Goal: Task Accomplishment & Management: Use online tool/utility

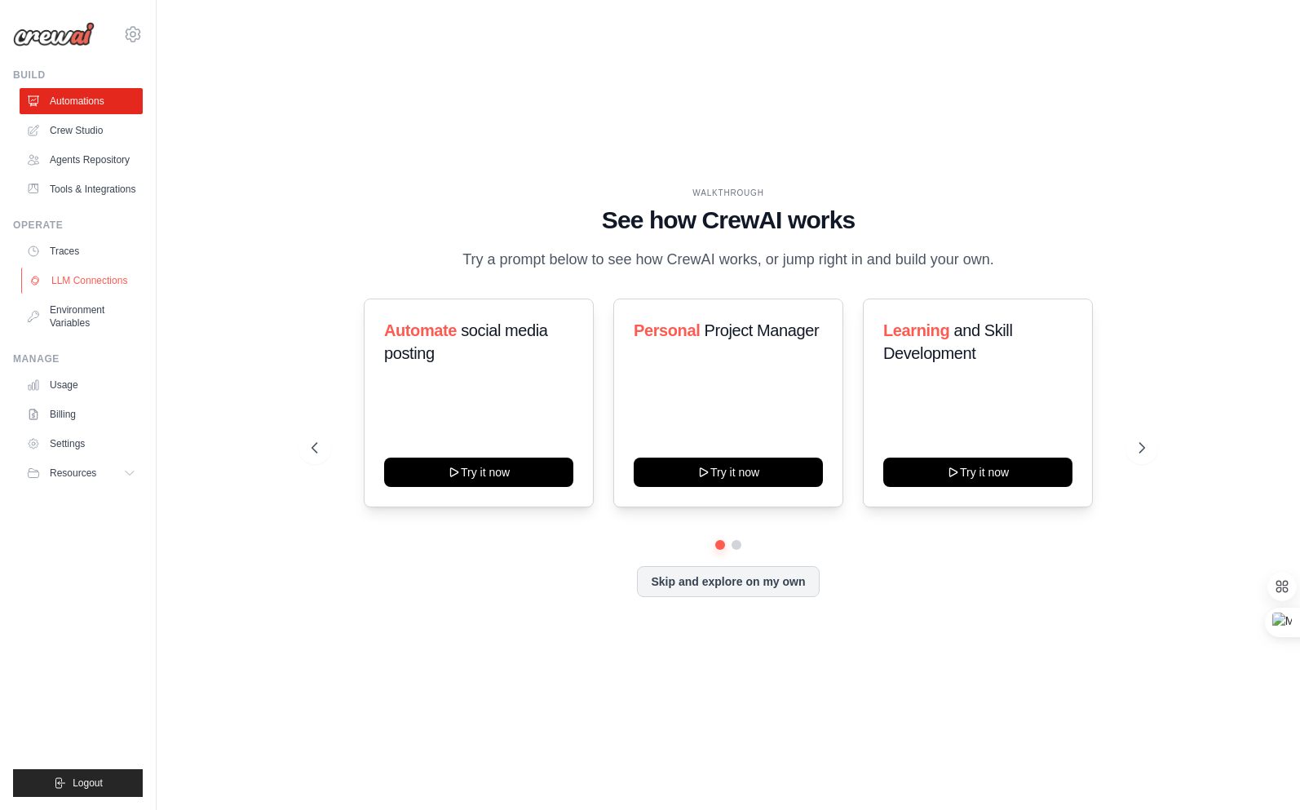
click at [79, 284] on link "LLM Connections" at bounding box center [82, 281] width 123 height 26
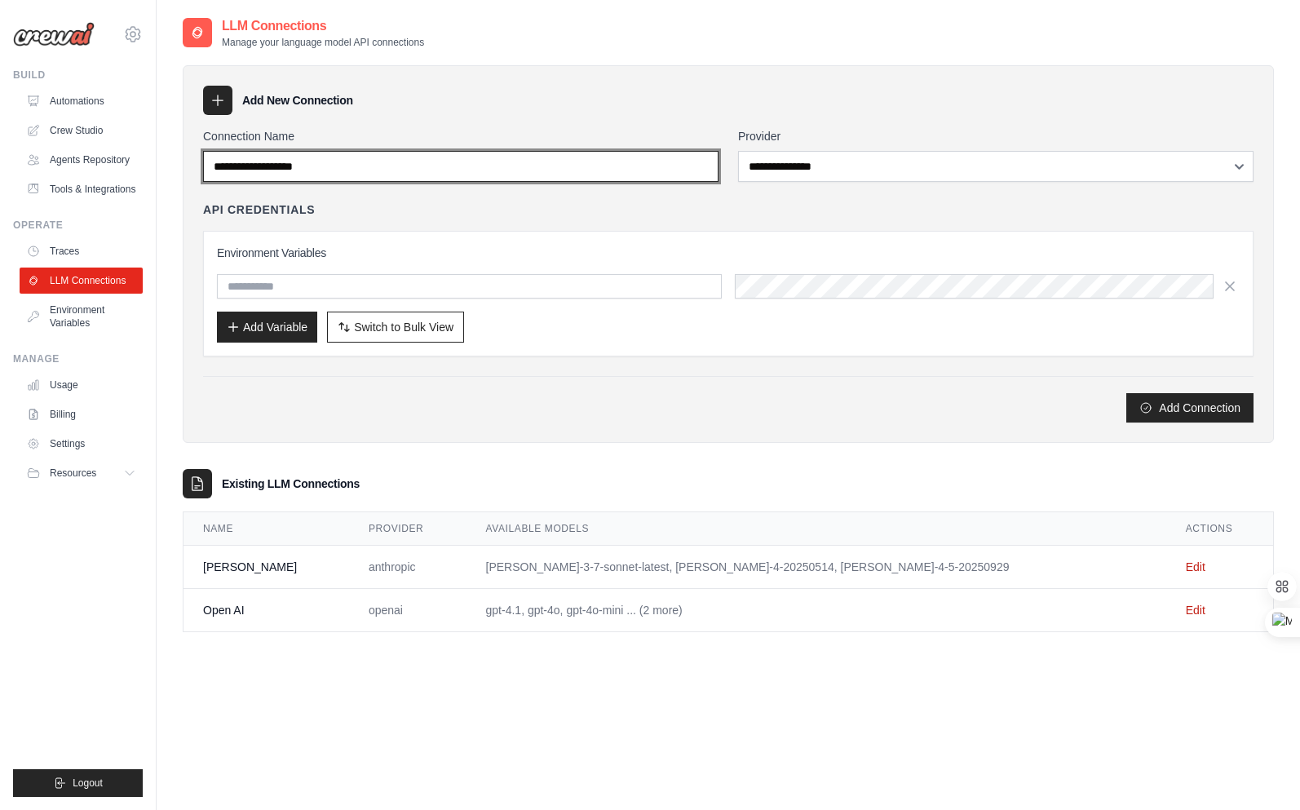
click at [635, 165] on input "Connection Name" at bounding box center [461, 166] width 516 height 31
click at [627, 166] on input "Connection Name" at bounding box center [461, 166] width 516 height 31
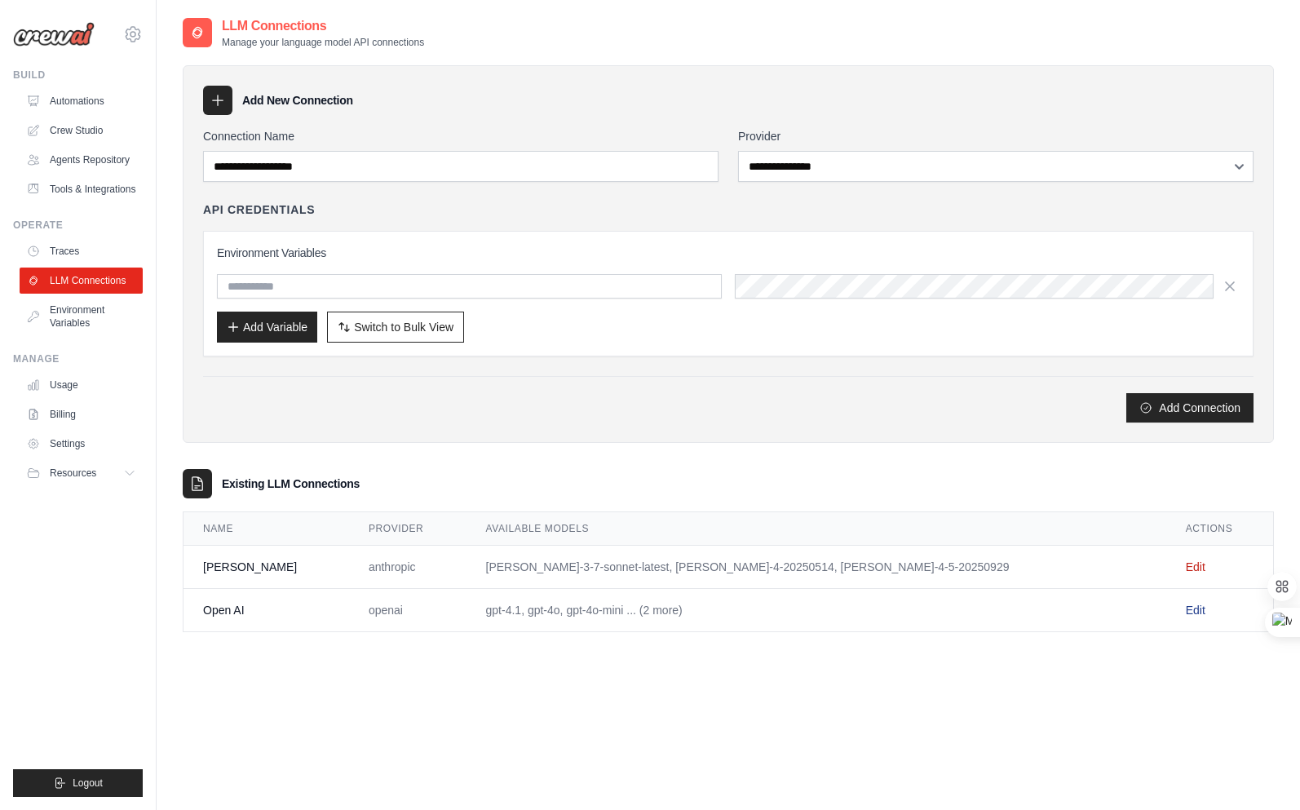
click at [1186, 610] on link "Edit" at bounding box center [1196, 610] width 20 height 13
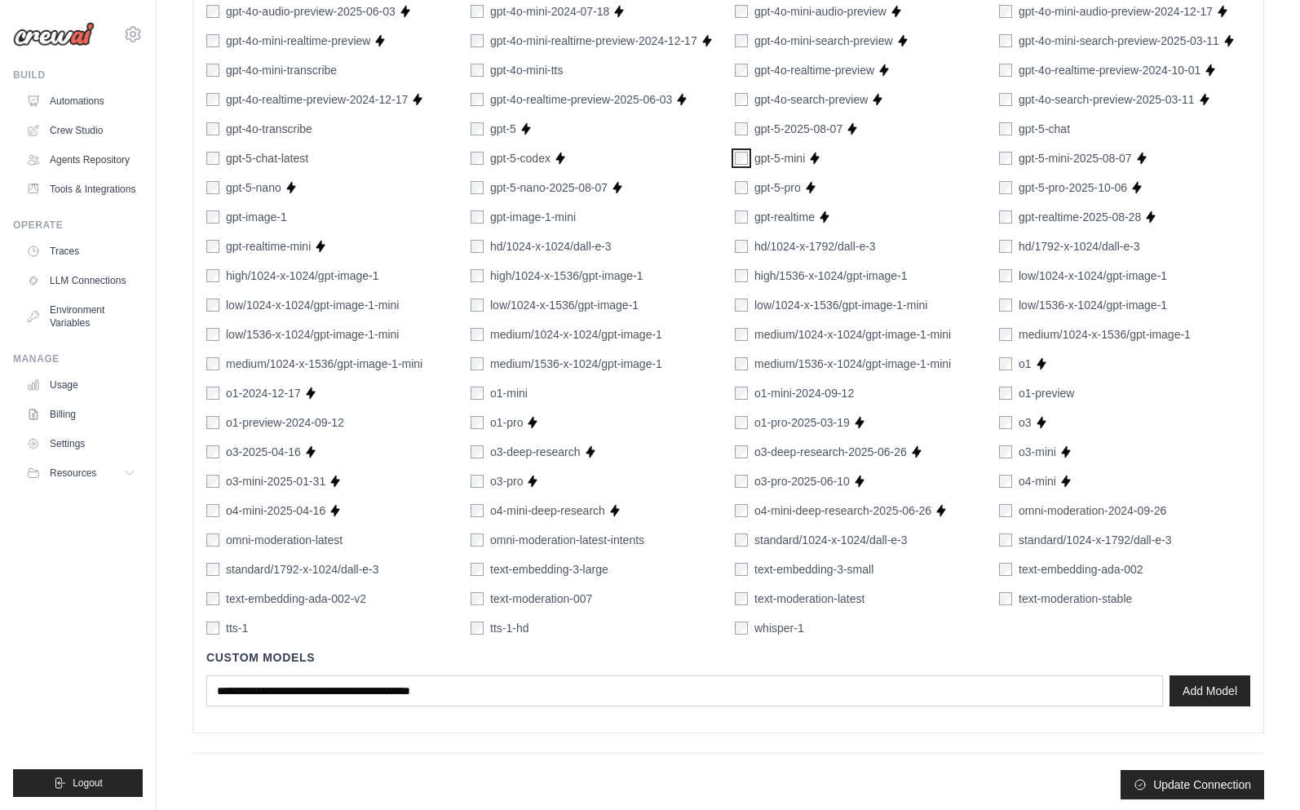
scroll to position [882, 0]
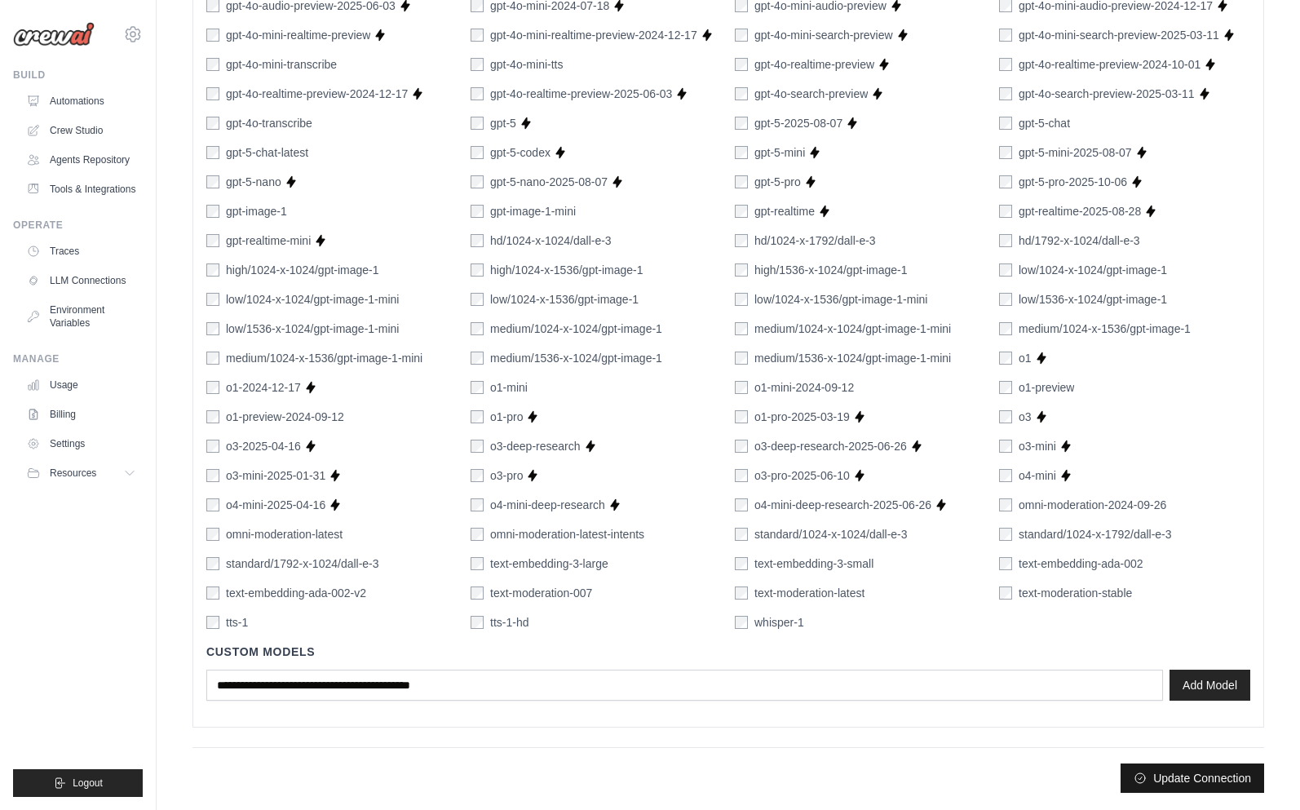
click at [1172, 765] on button "Update Connection" at bounding box center [1193, 778] width 144 height 29
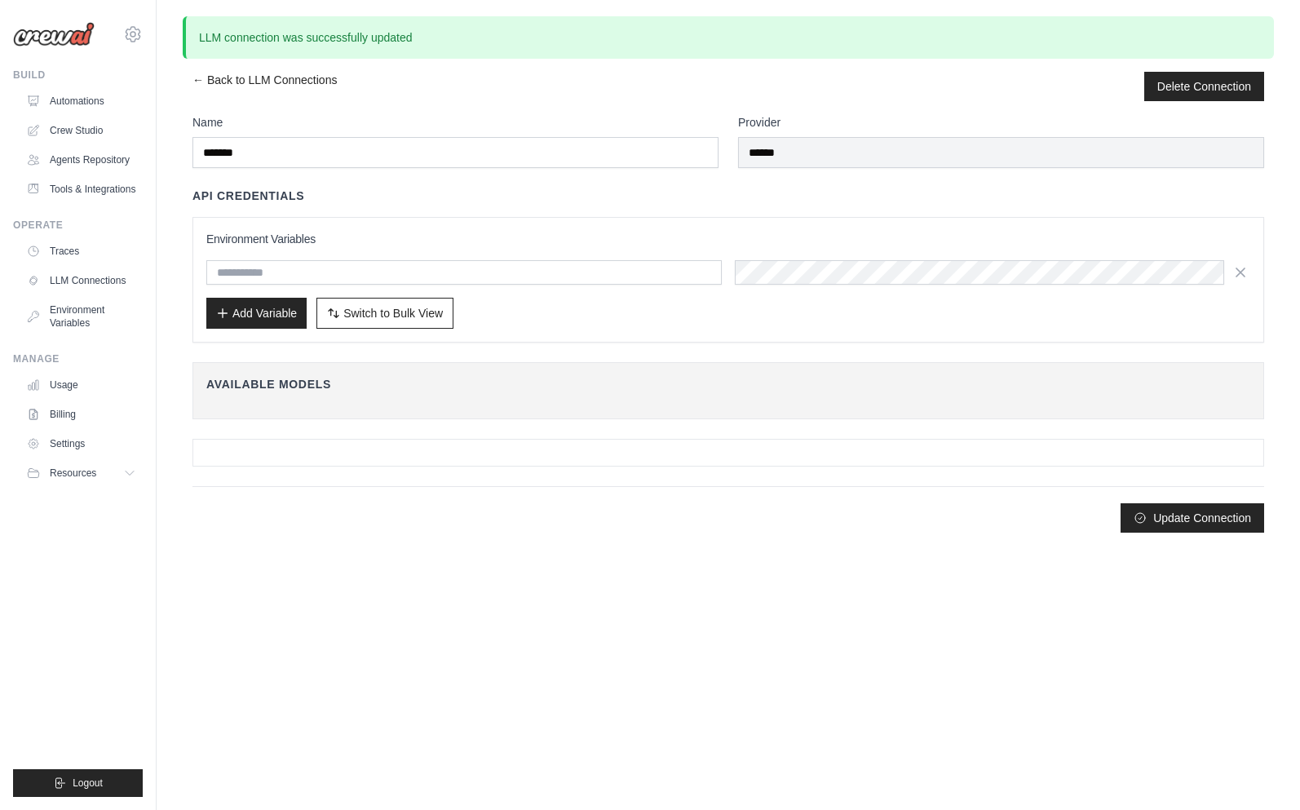
scroll to position [0, 0]
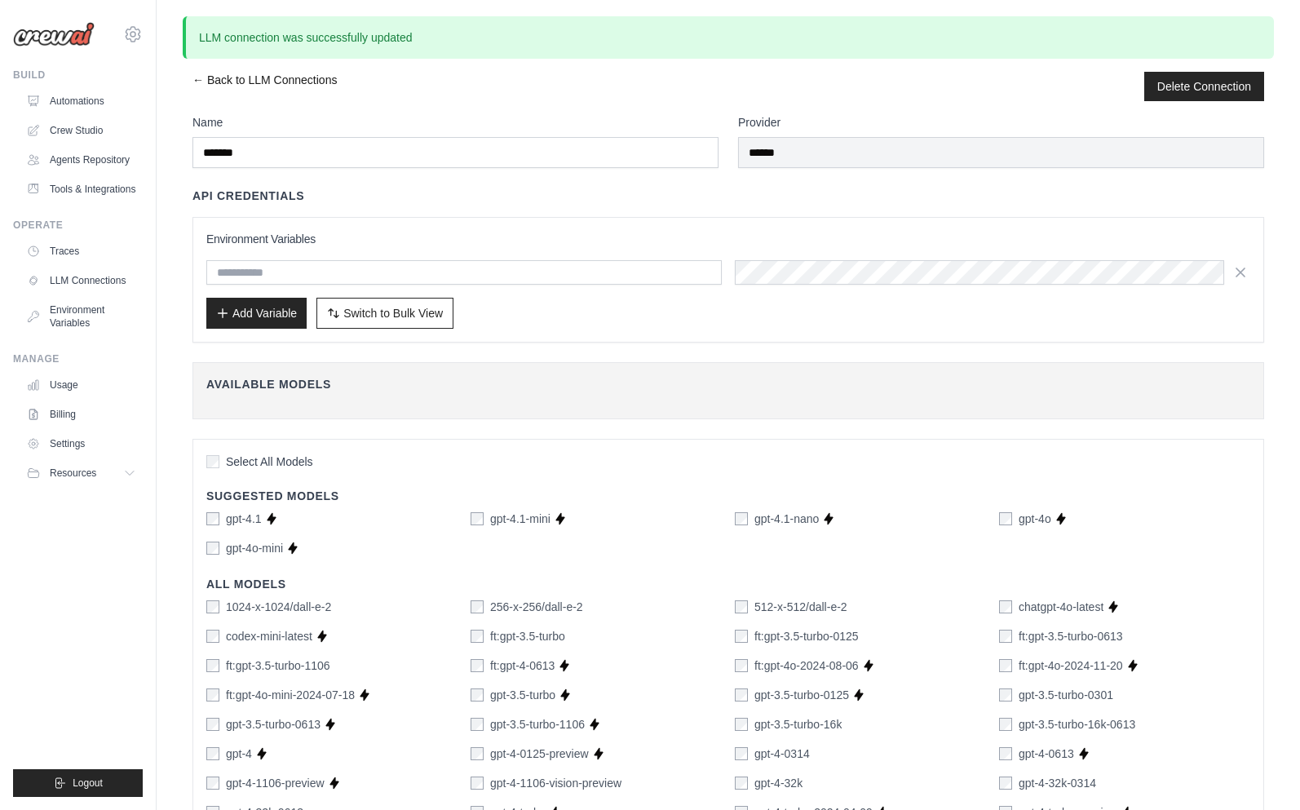
click at [230, 88] on link "← Back to LLM Connections" at bounding box center [265, 86] width 144 height 29
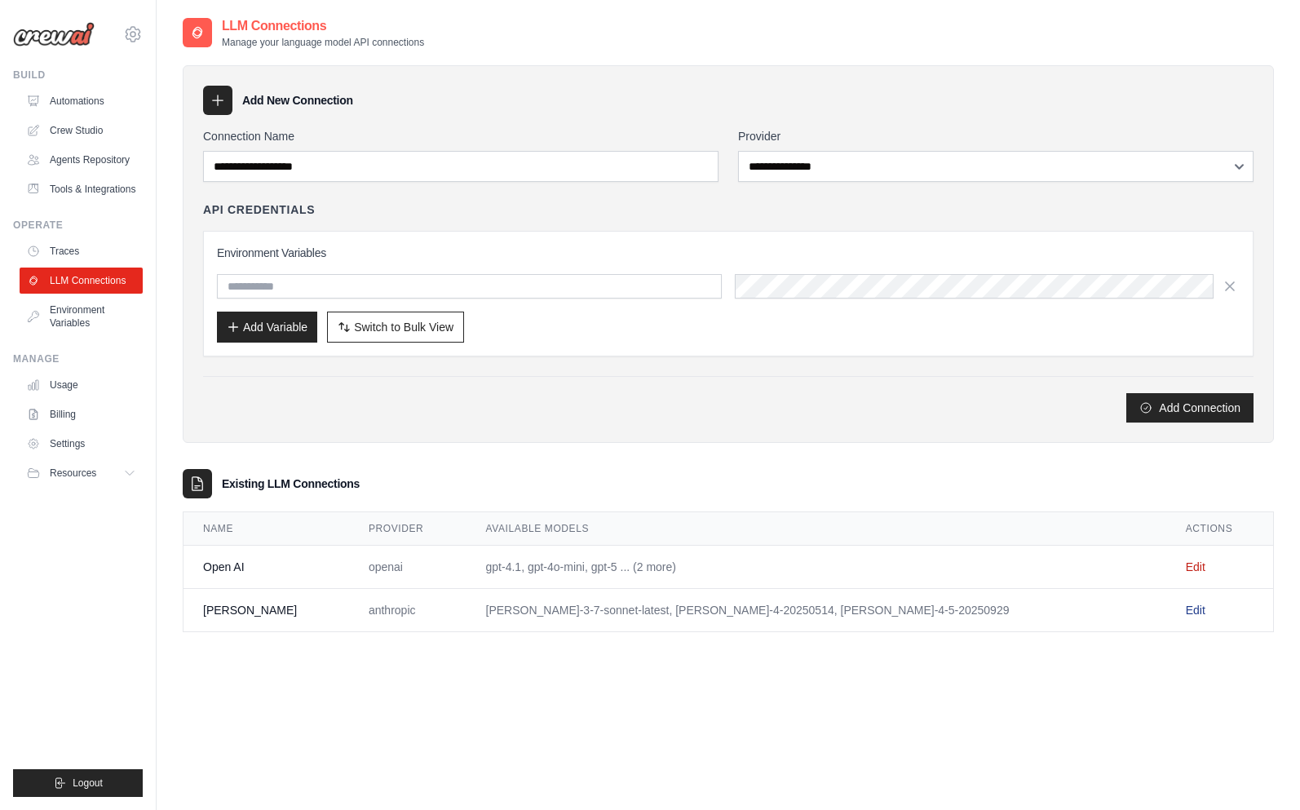
click at [1186, 609] on link "Edit" at bounding box center [1196, 610] width 20 height 13
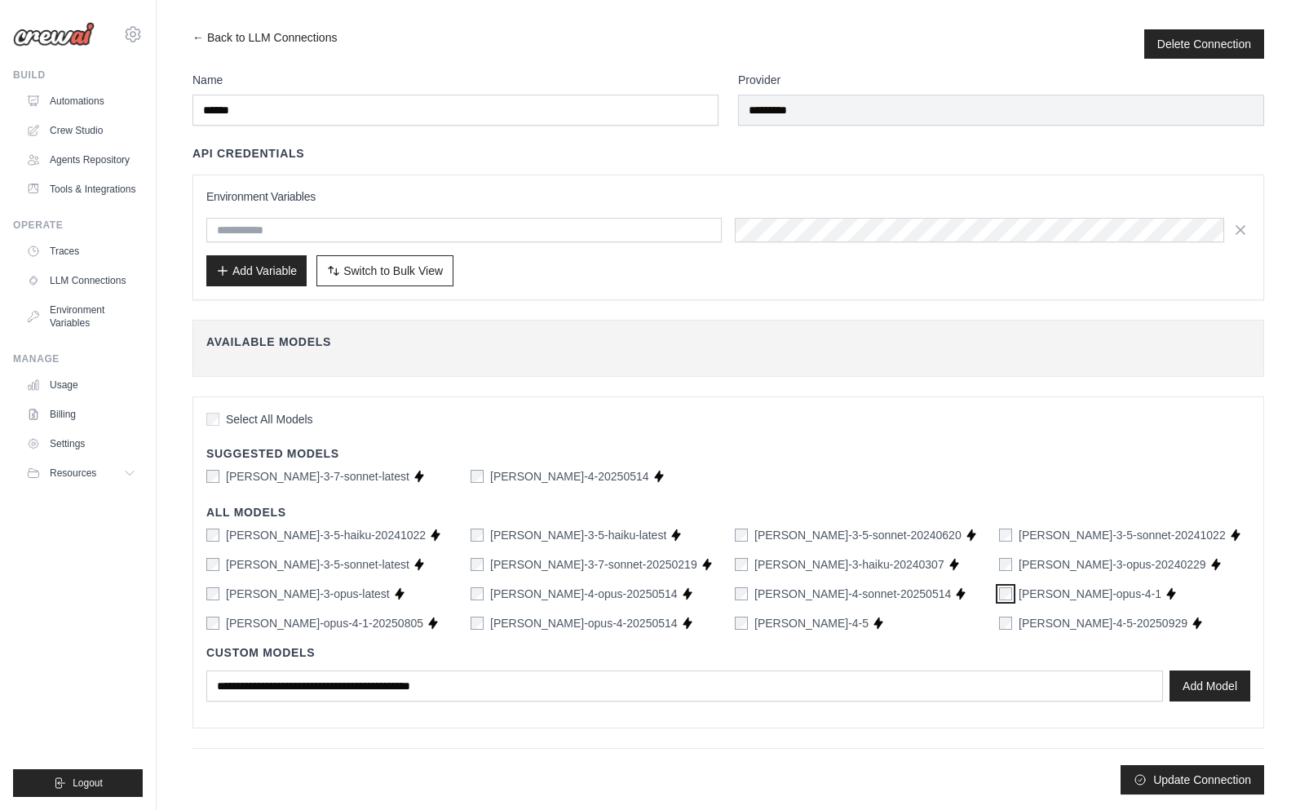
scroll to position [1, 0]
click at [1193, 772] on button "Update Connection" at bounding box center [1193, 778] width 144 height 29
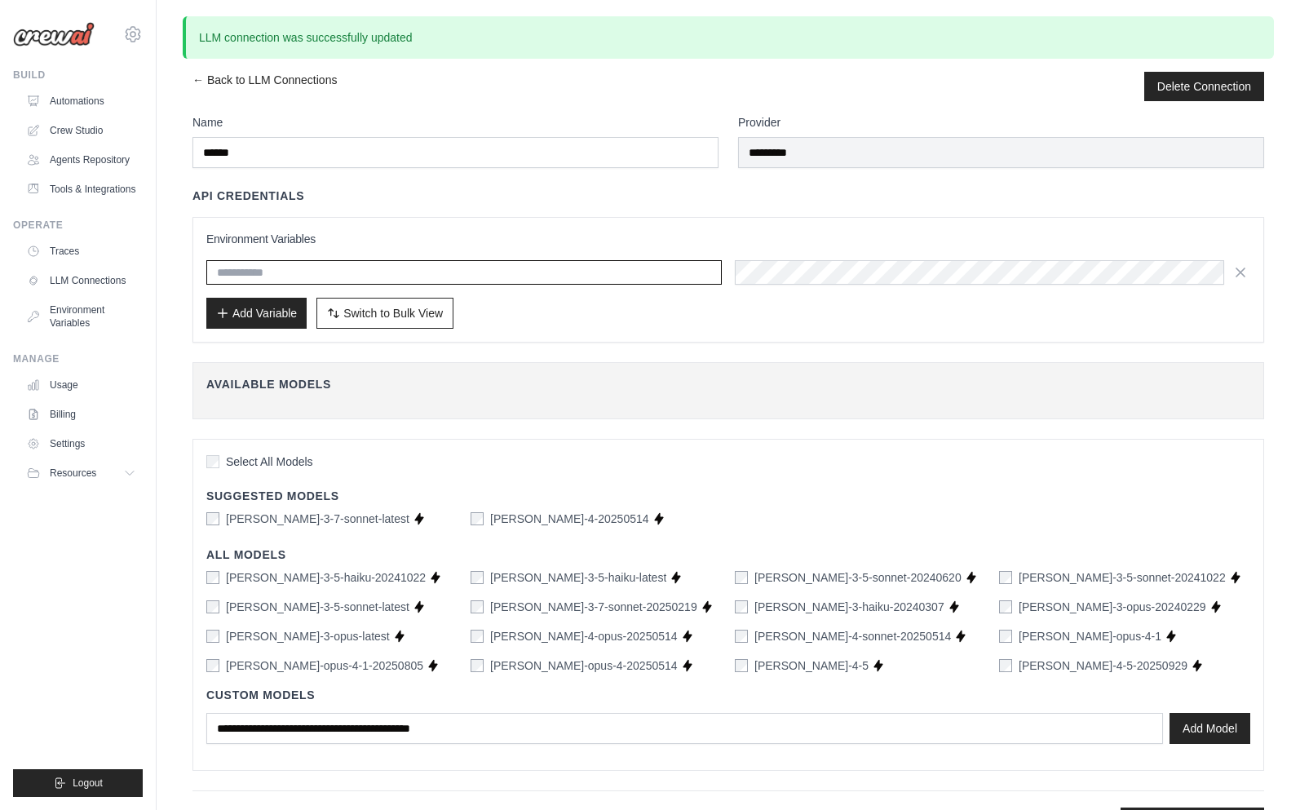
click at [332, 272] on input "text" at bounding box center [464, 272] width 516 height 24
click at [813, 302] on div "Add Variable Switch to Bulk View Switch to Table View" at bounding box center [728, 313] width 1044 height 31
click at [249, 72] on link "← Back to LLM Connections" at bounding box center [265, 86] width 144 height 29
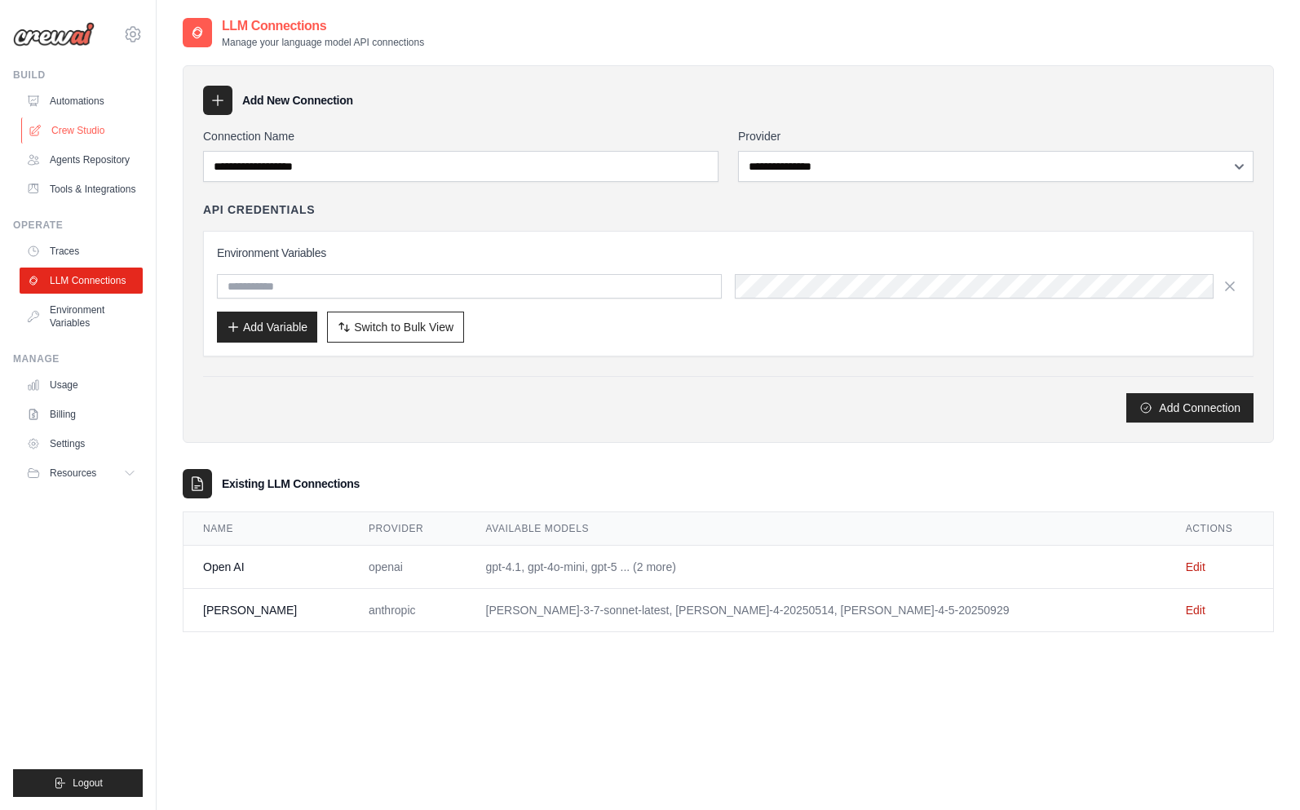
click at [78, 134] on link "Crew Studio" at bounding box center [82, 130] width 123 height 26
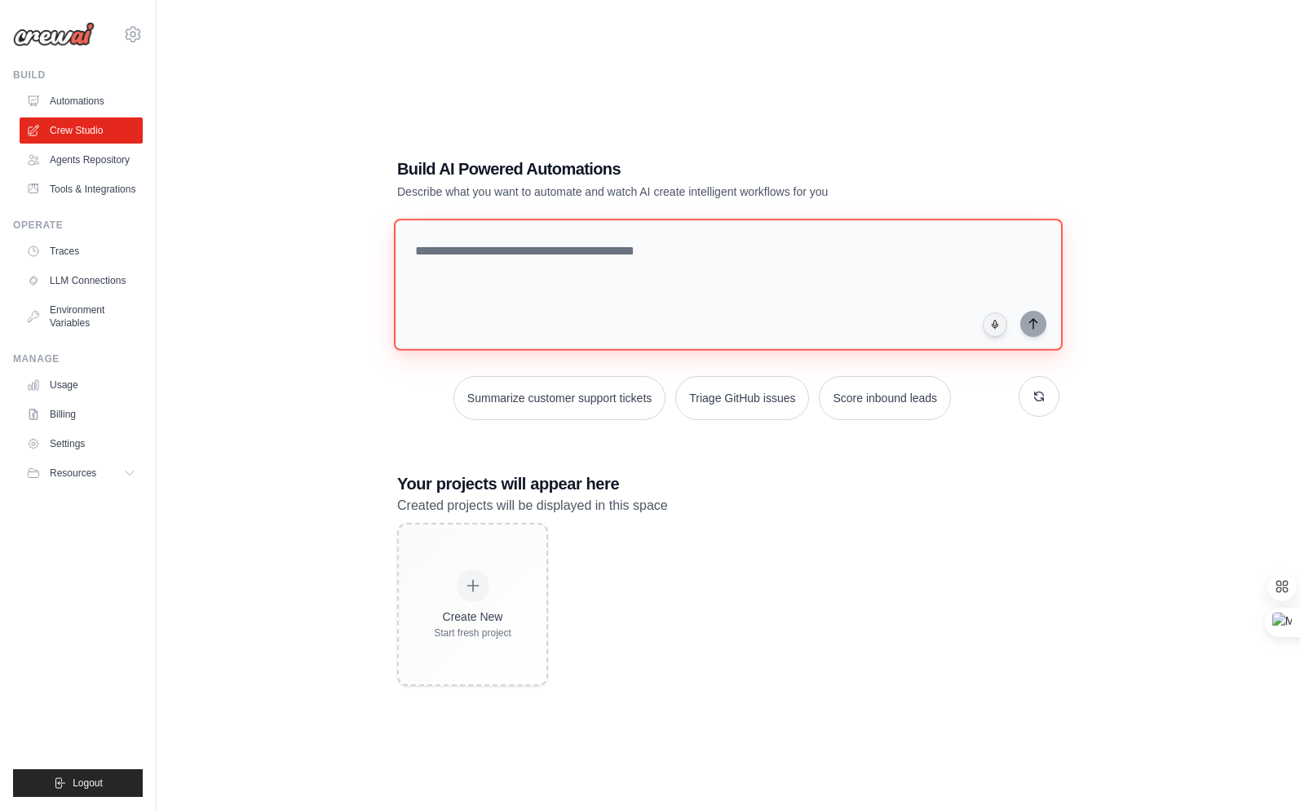
click at [503, 238] on textarea at bounding box center [728, 285] width 669 height 132
click at [517, 262] on textarea at bounding box center [728, 285] width 669 height 132
click at [88, 96] on link "Automations" at bounding box center [82, 101] width 123 height 26
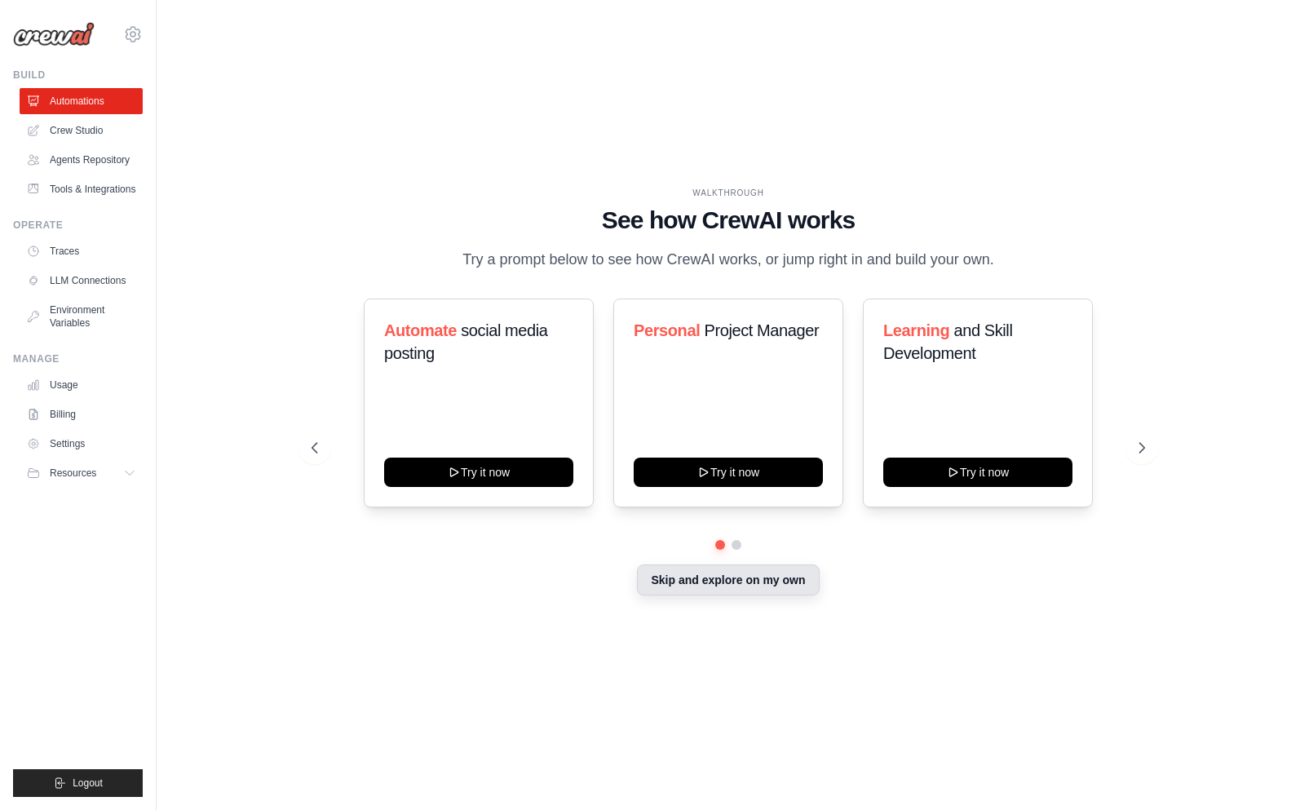
click at [708, 589] on button "Skip and explore on my own" at bounding box center [728, 580] width 182 height 31
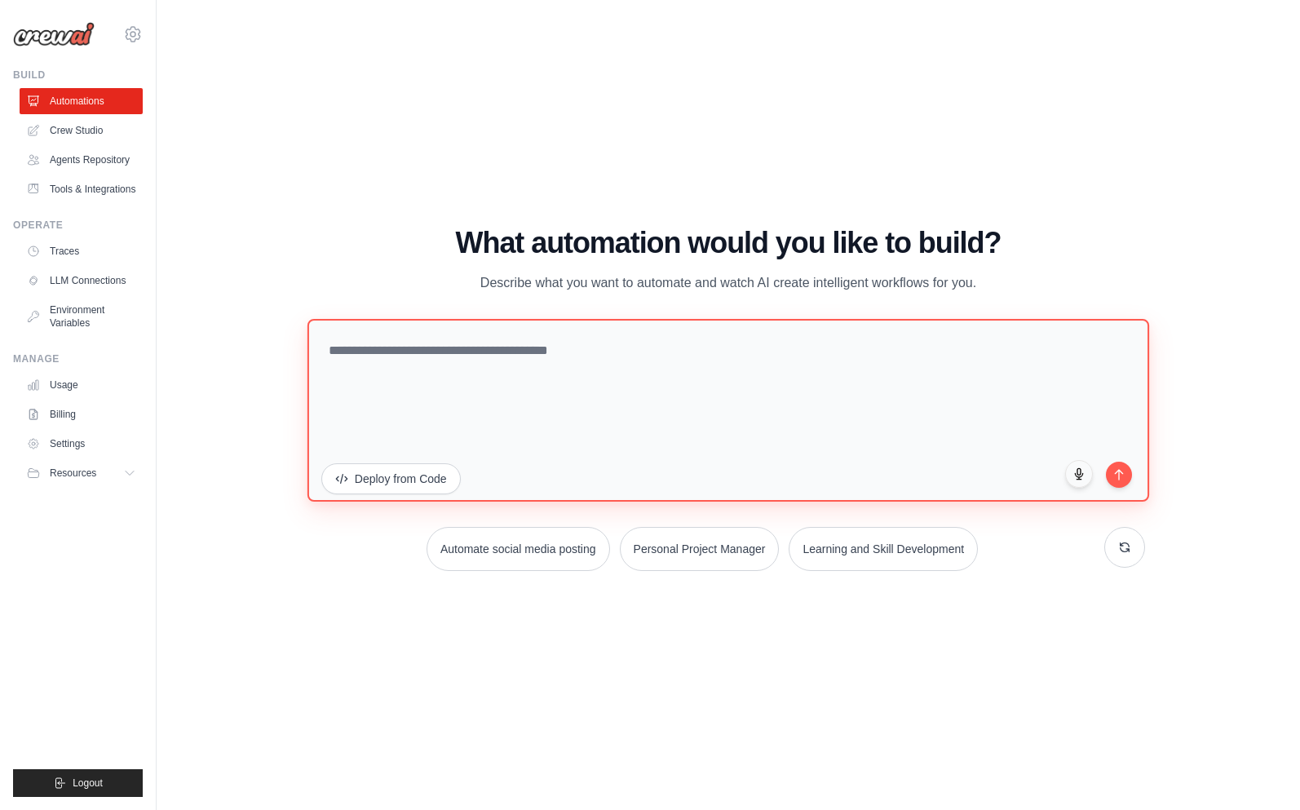
click at [446, 405] on textarea at bounding box center [729, 409] width 843 height 183
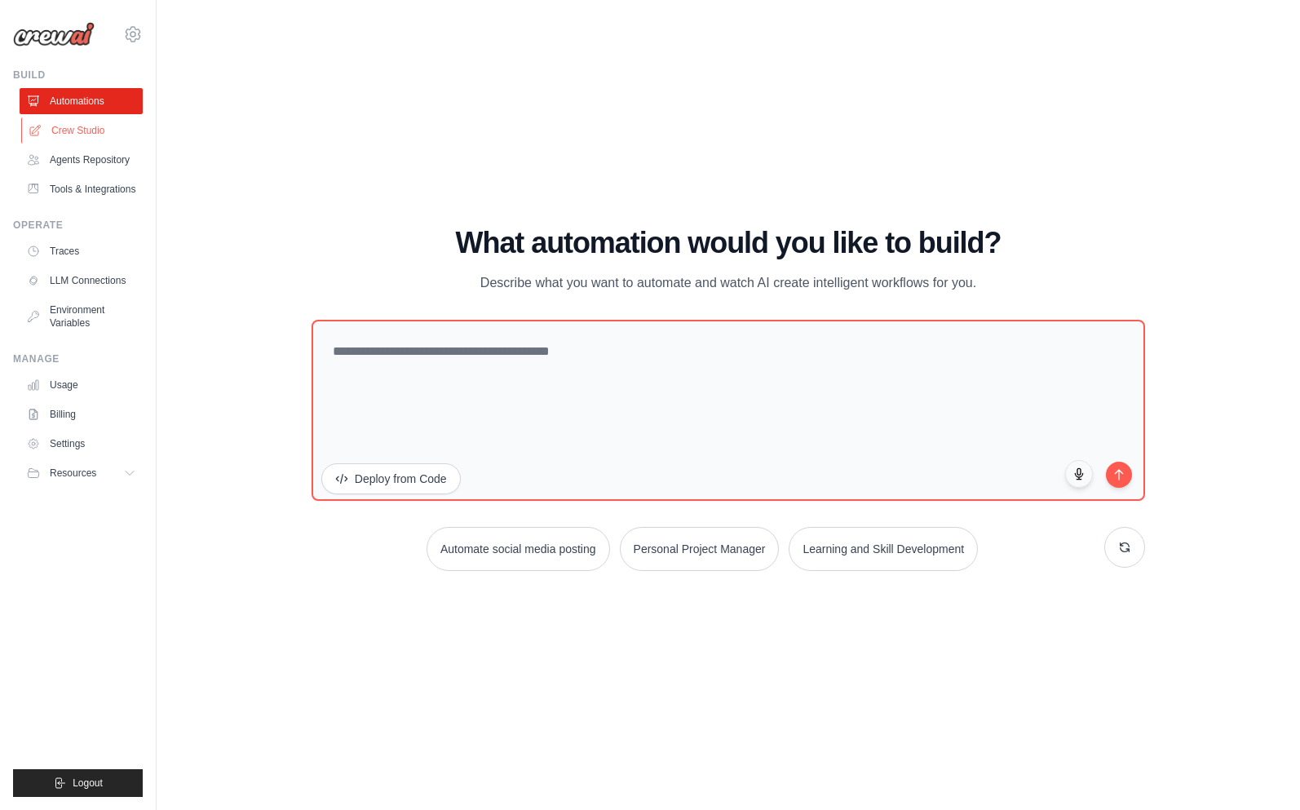
click at [47, 130] on link "Crew Studio" at bounding box center [82, 130] width 123 height 26
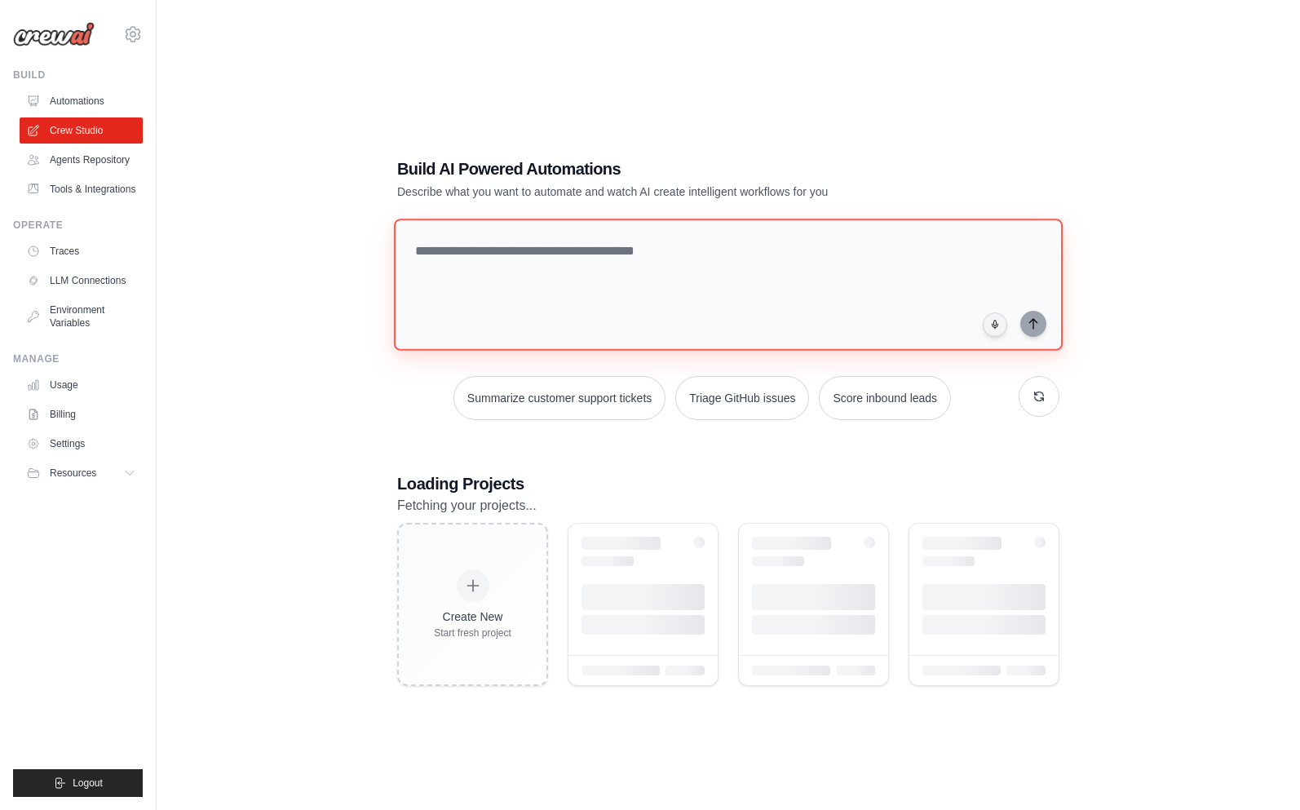
click at [486, 282] on textarea at bounding box center [728, 285] width 669 height 132
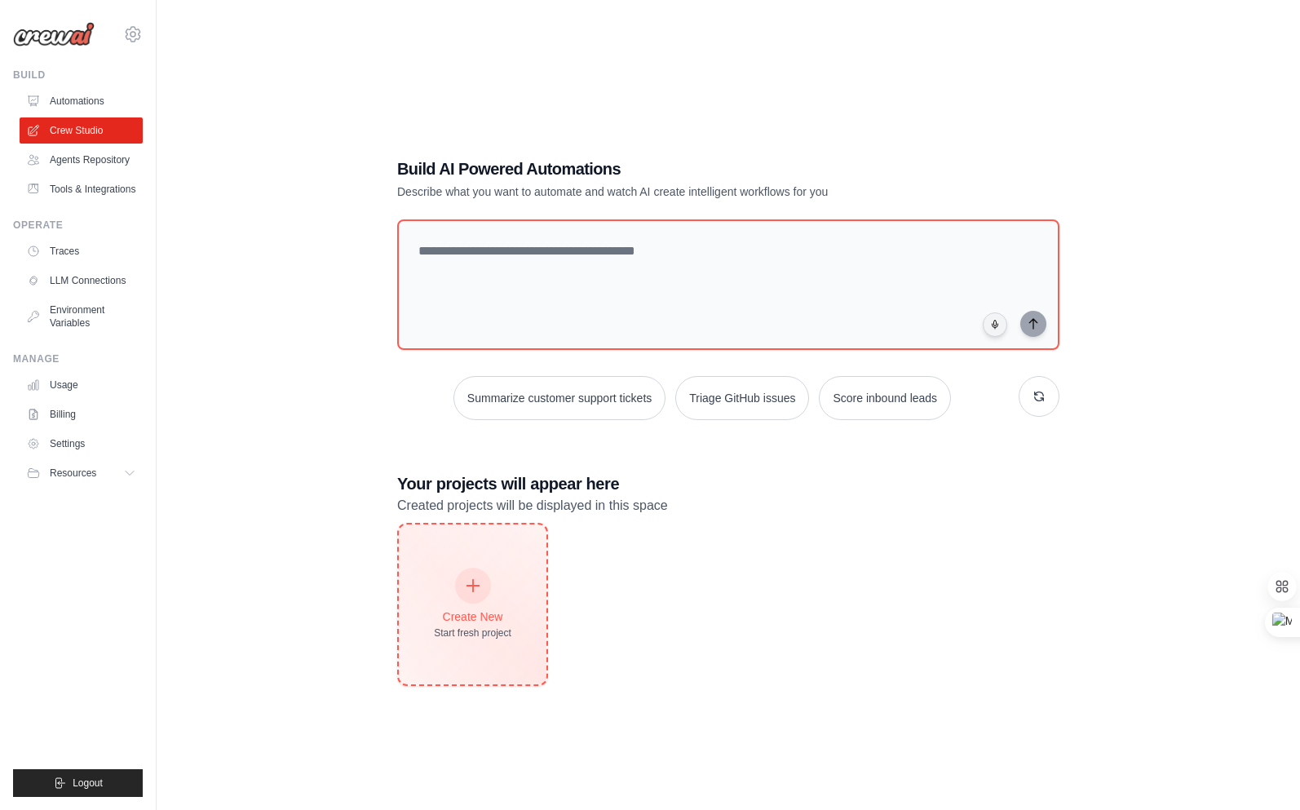
click at [472, 583] on icon at bounding box center [473, 586] width 18 height 18
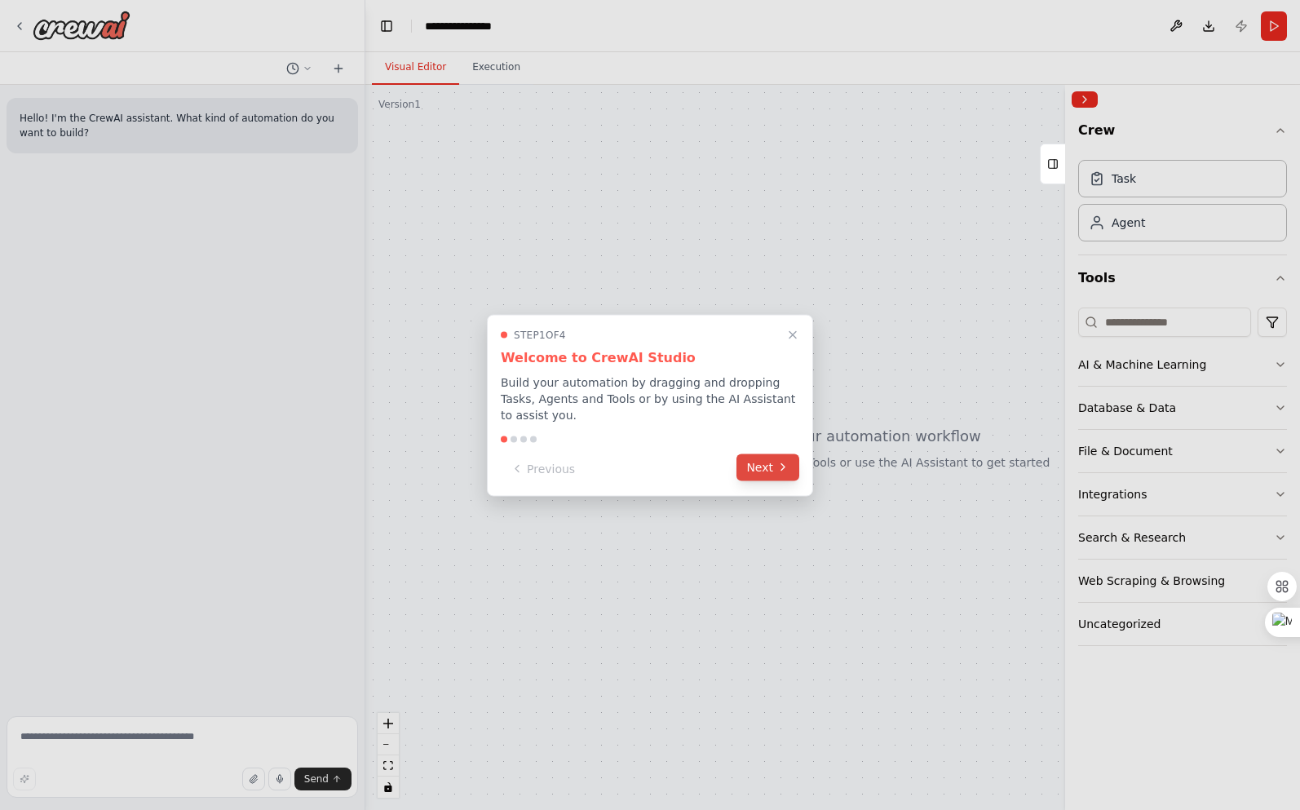
click at [760, 474] on button "Next" at bounding box center [768, 467] width 63 height 27
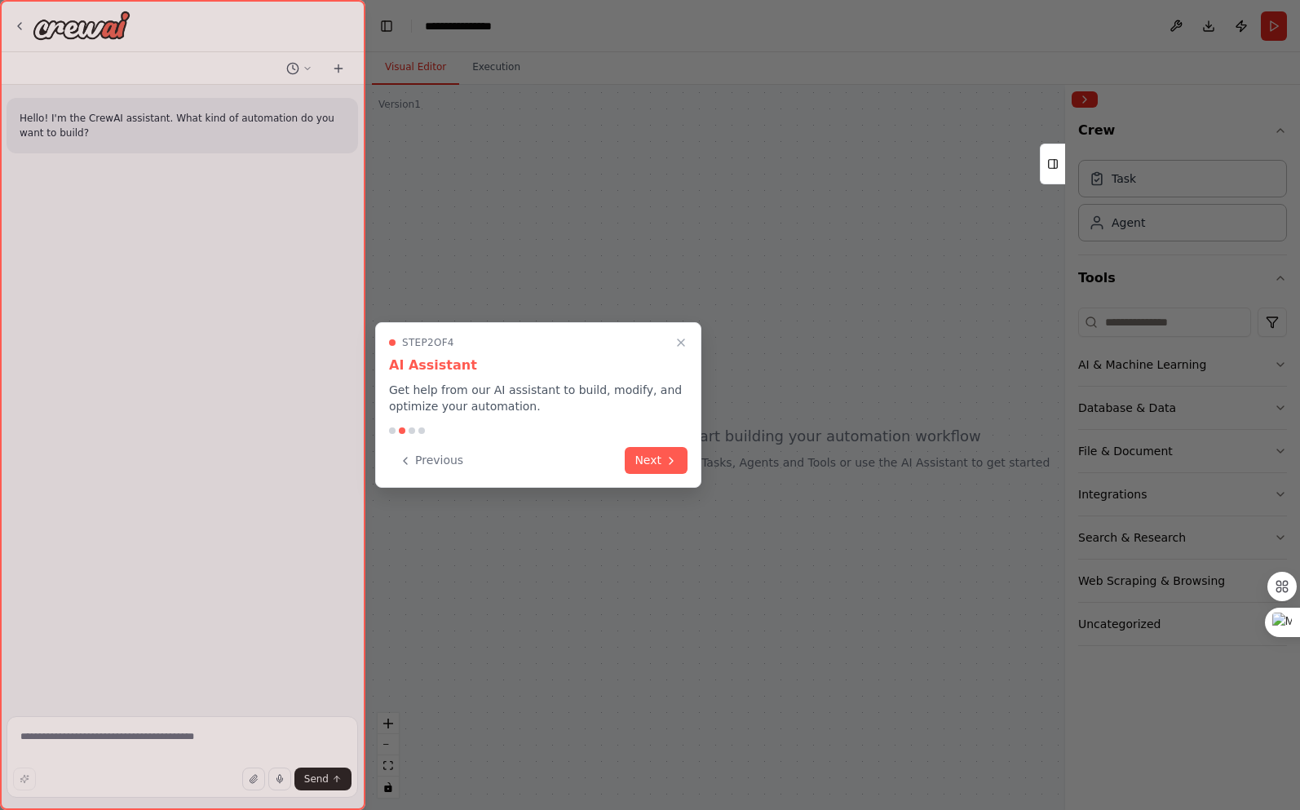
click at [626, 457] on div "Previous Next" at bounding box center [538, 460] width 299 height 27
click at [646, 459] on button "Next" at bounding box center [656, 458] width 63 height 27
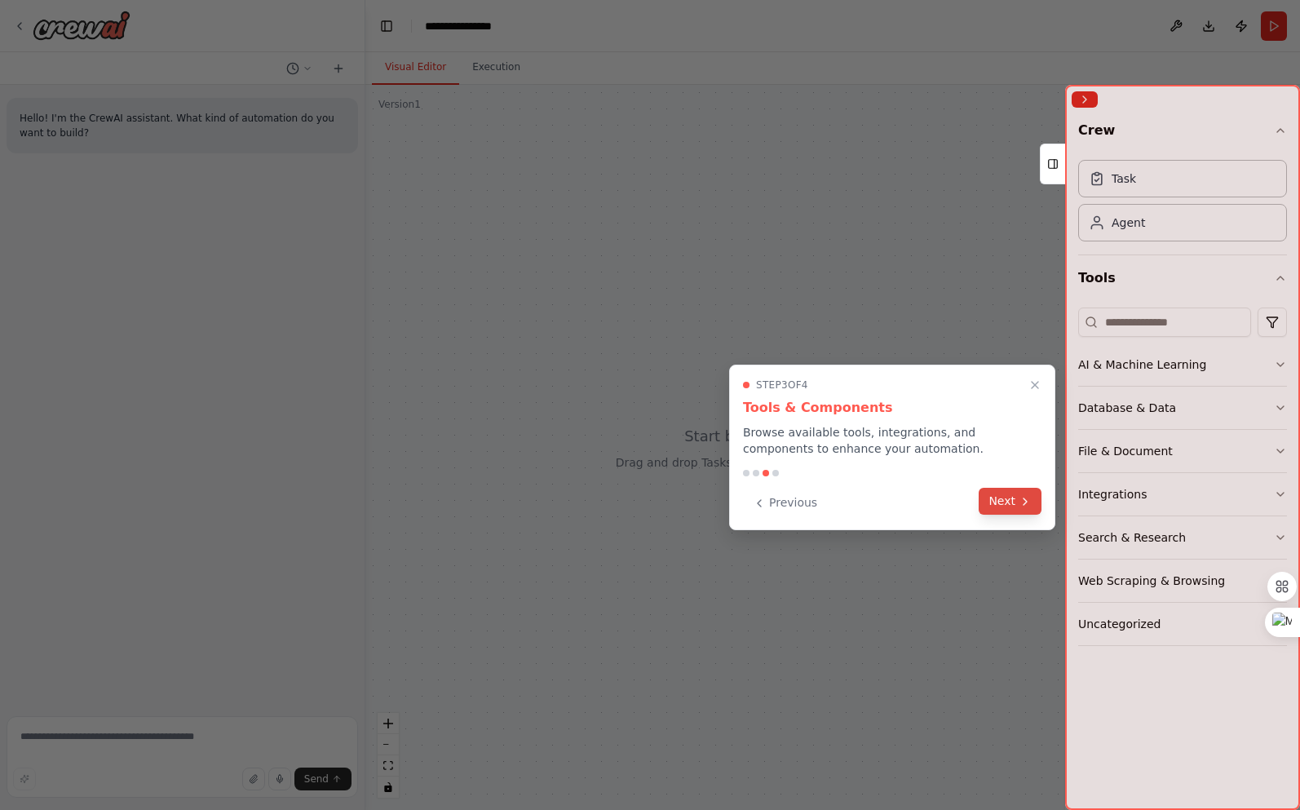
click at [1024, 501] on icon at bounding box center [1025, 501] width 13 height 13
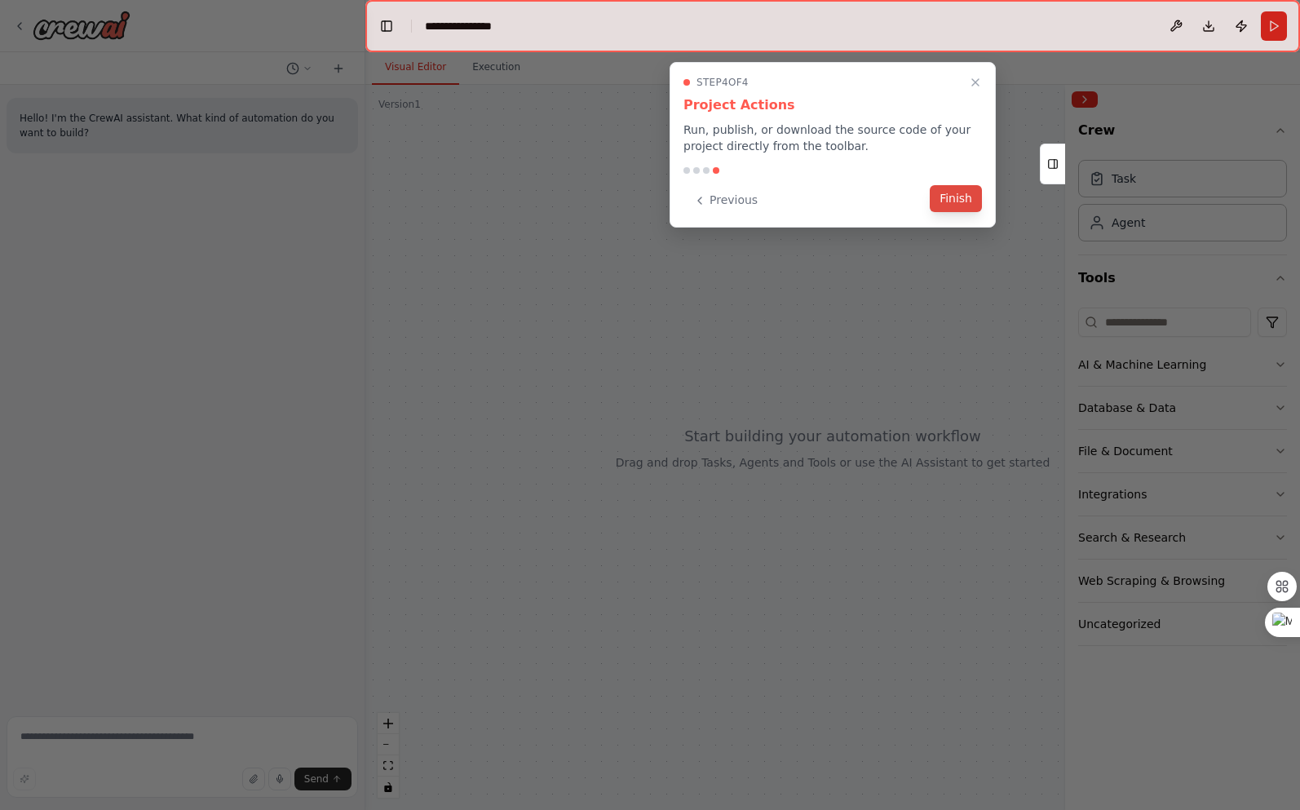
click at [970, 205] on button "Finish" at bounding box center [956, 198] width 52 height 27
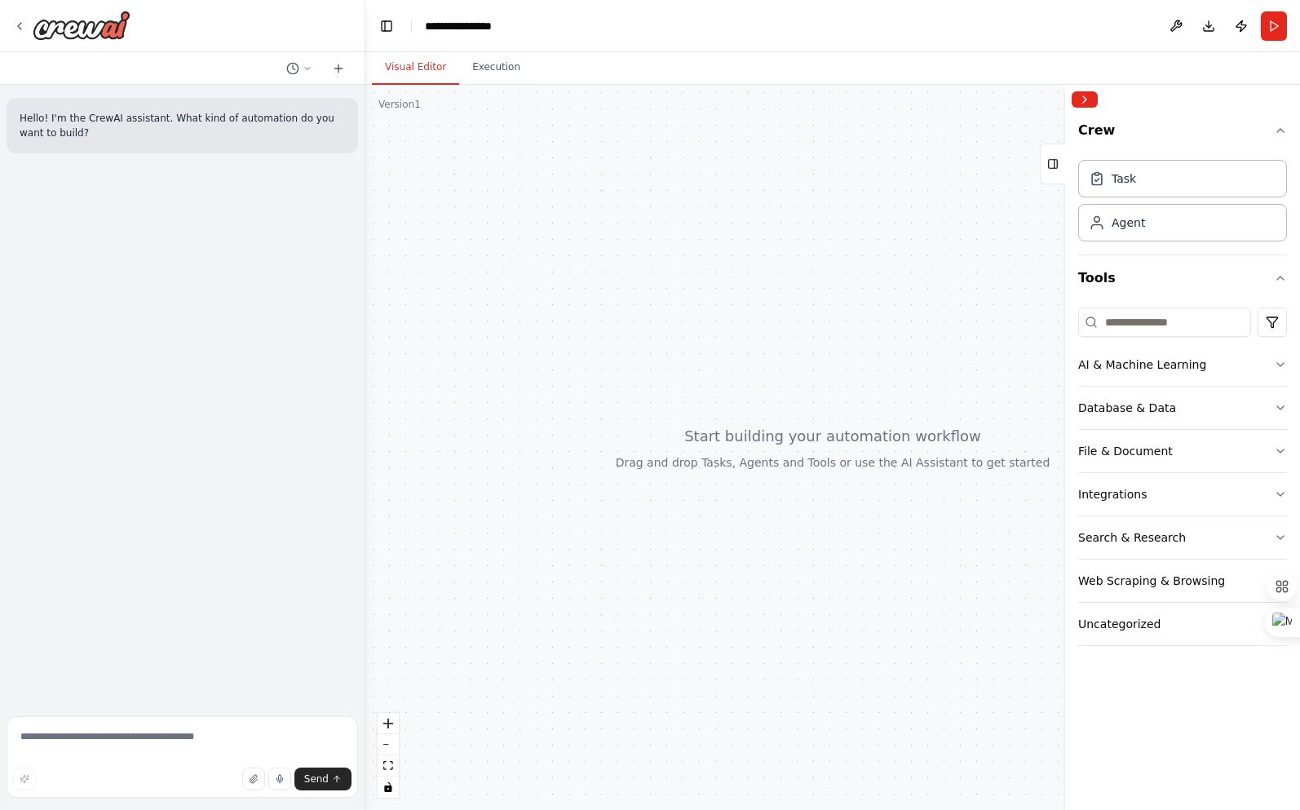
click at [481, 29] on div "**********" at bounding box center [467, 26] width 84 height 16
click at [481, 29] on div "**********" at bounding box center [506, 26] width 163 height 16
click at [1284, 363] on icon "button" at bounding box center [1281, 364] width 7 height 3
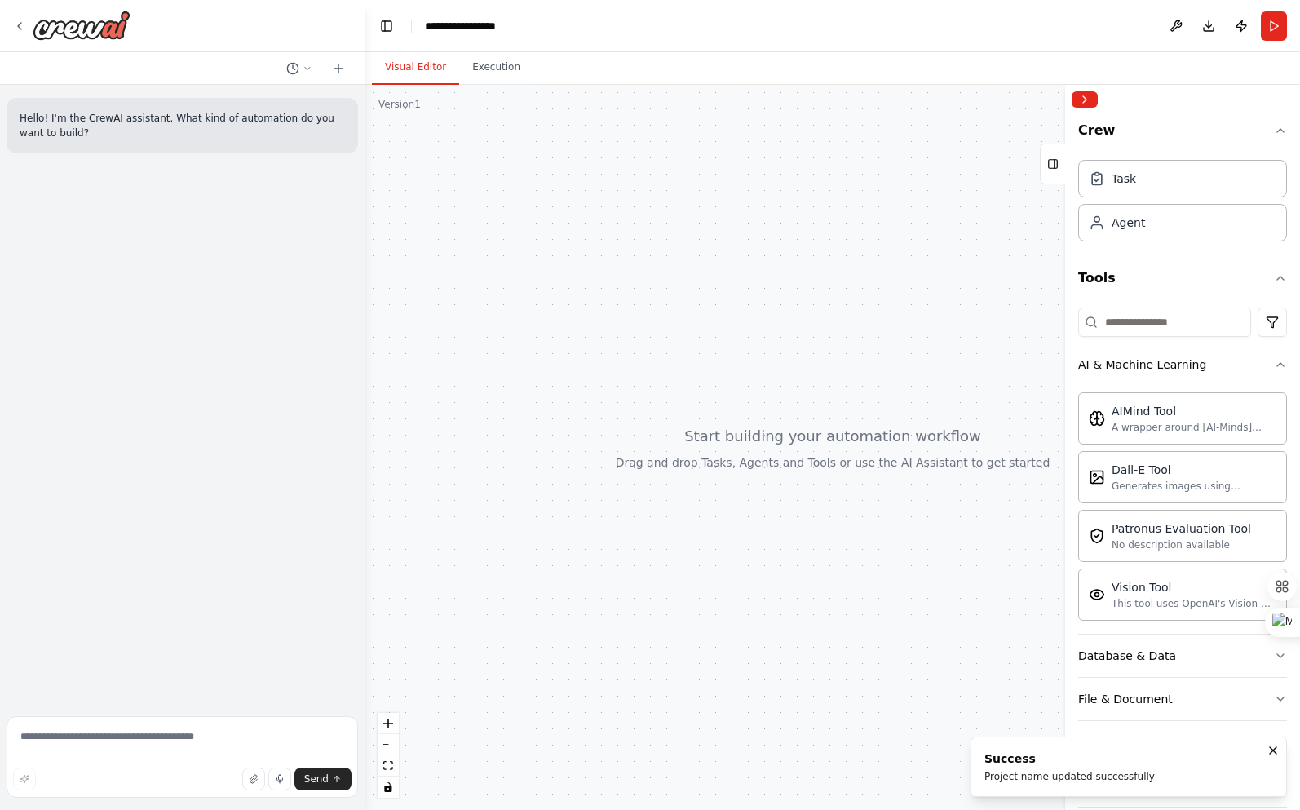
click at [1284, 363] on icon "button" at bounding box center [1280, 364] width 13 height 13
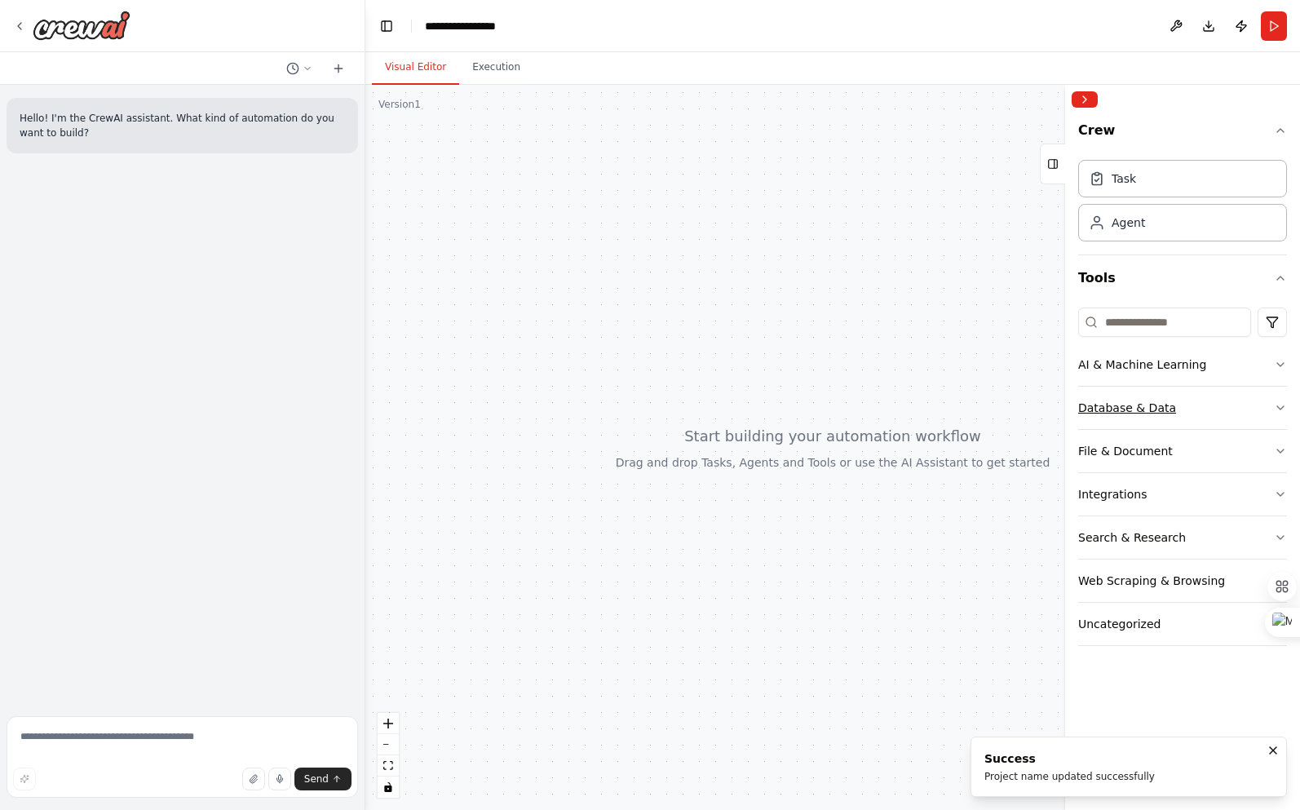
click at [1277, 402] on icon "button" at bounding box center [1280, 407] width 13 height 13
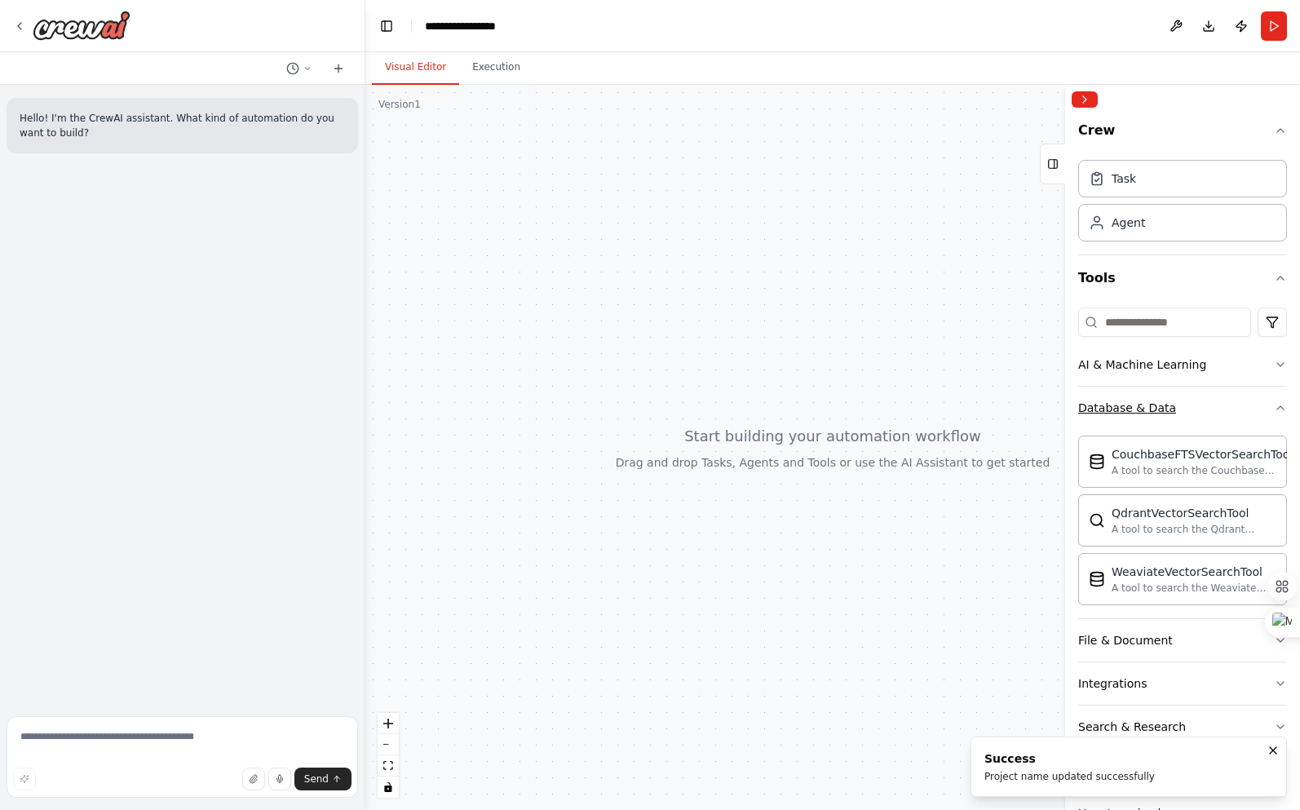
click at [1277, 402] on icon "button" at bounding box center [1280, 407] width 13 height 13
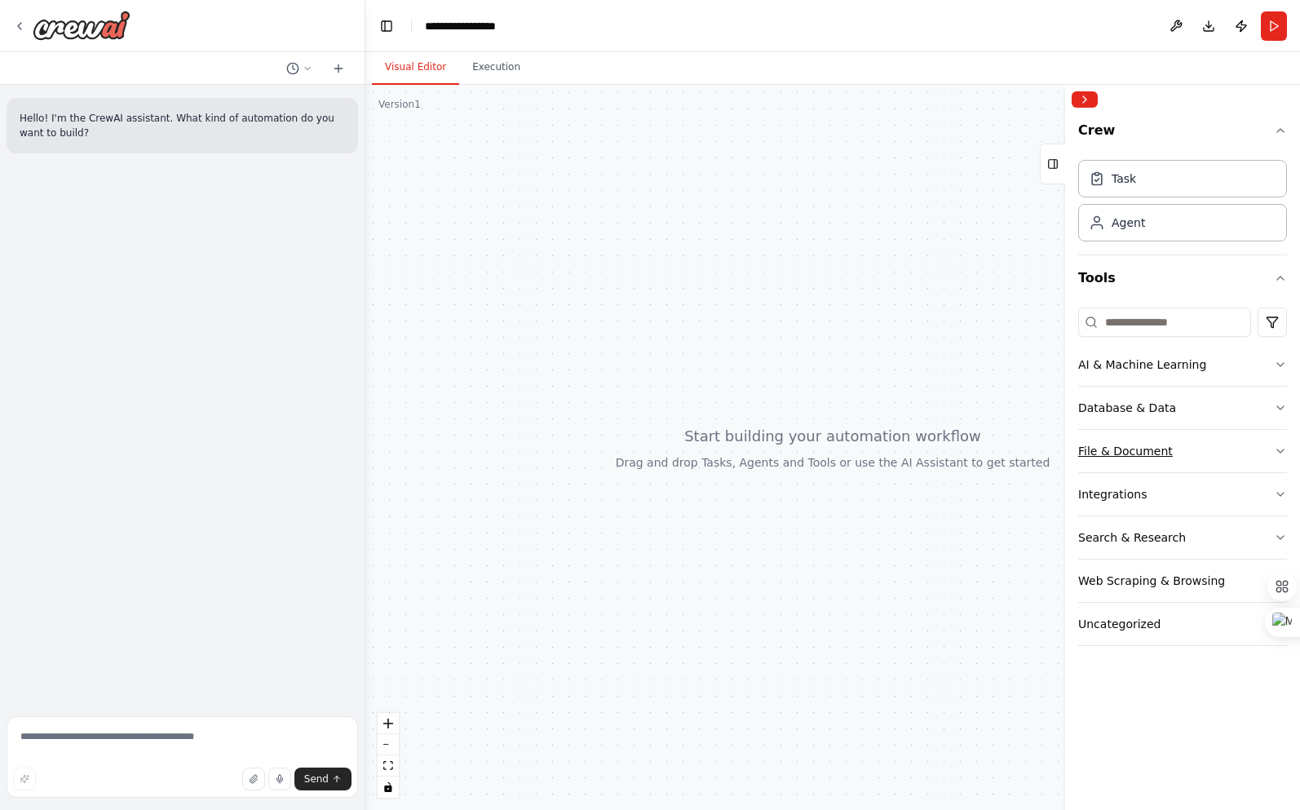
click at [1277, 448] on icon "button" at bounding box center [1280, 451] width 13 height 13
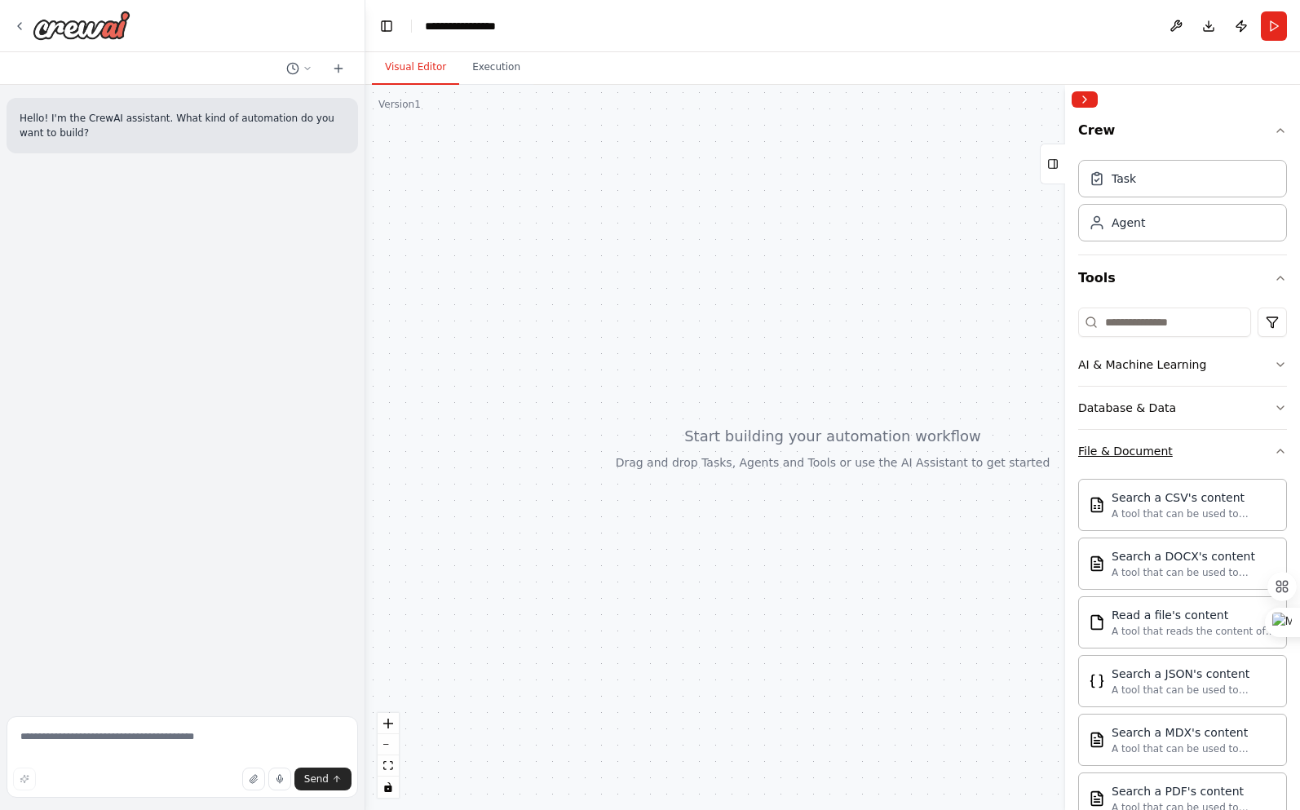
click at [1278, 454] on icon "button" at bounding box center [1280, 451] width 13 height 13
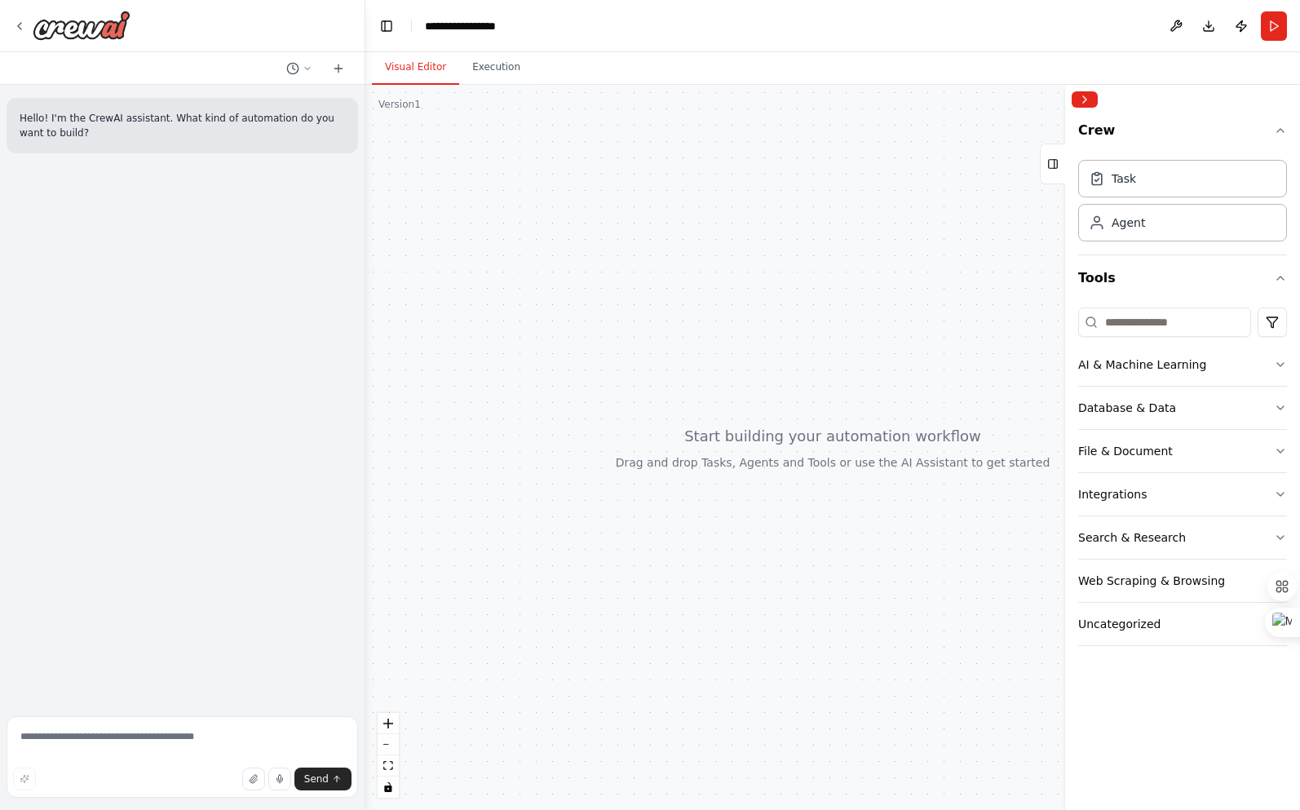
click at [531, 27] on header "**********" at bounding box center [832, 26] width 935 height 52
click at [425, 18] on span "breadcrumb" at bounding box center [425, 18] width 0 height 0
click at [494, 135] on div at bounding box center [832, 447] width 935 height 725
click at [105, 108] on div "Hello! I'm the CrewAI assistant. What kind of automation do you want to build?" at bounding box center [183, 125] width 352 height 55
click at [85, 746] on textarea at bounding box center [183, 757] width 352 height 82
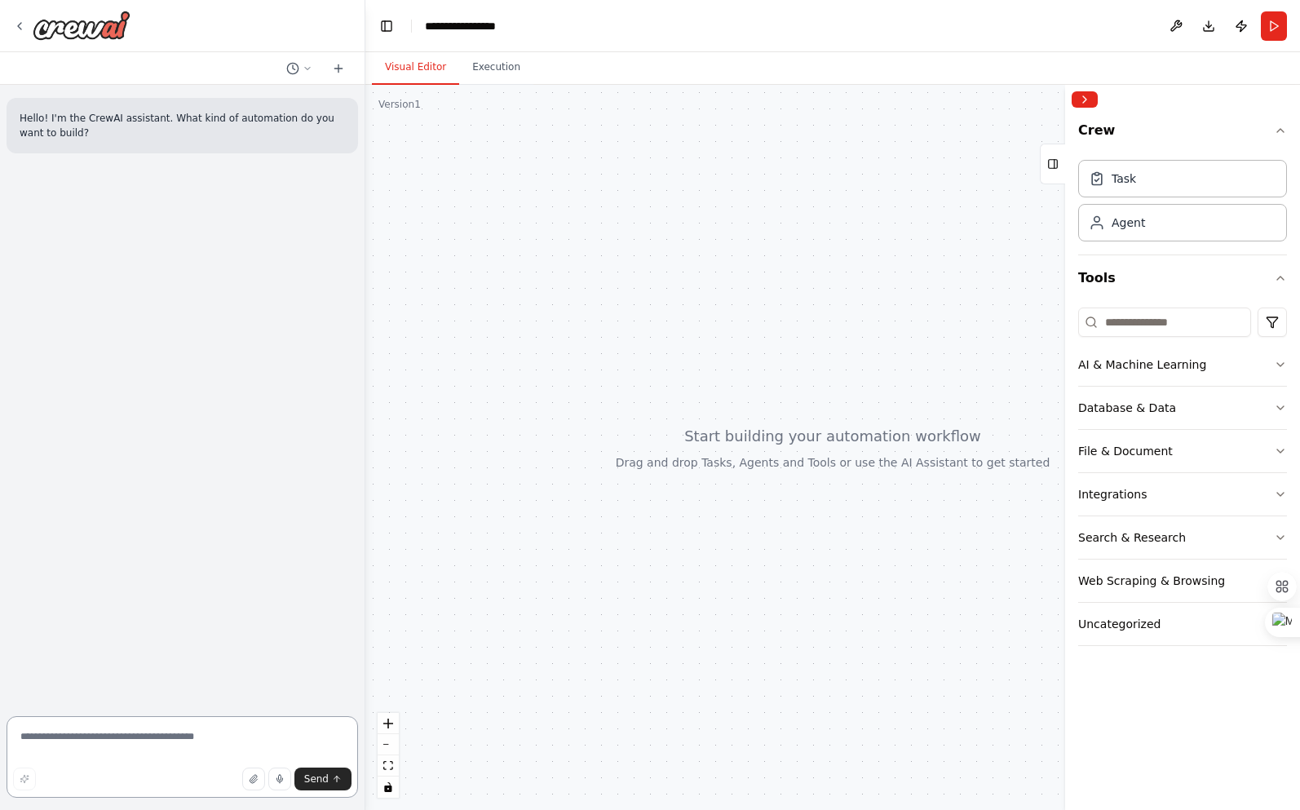
paste textarea "**********"
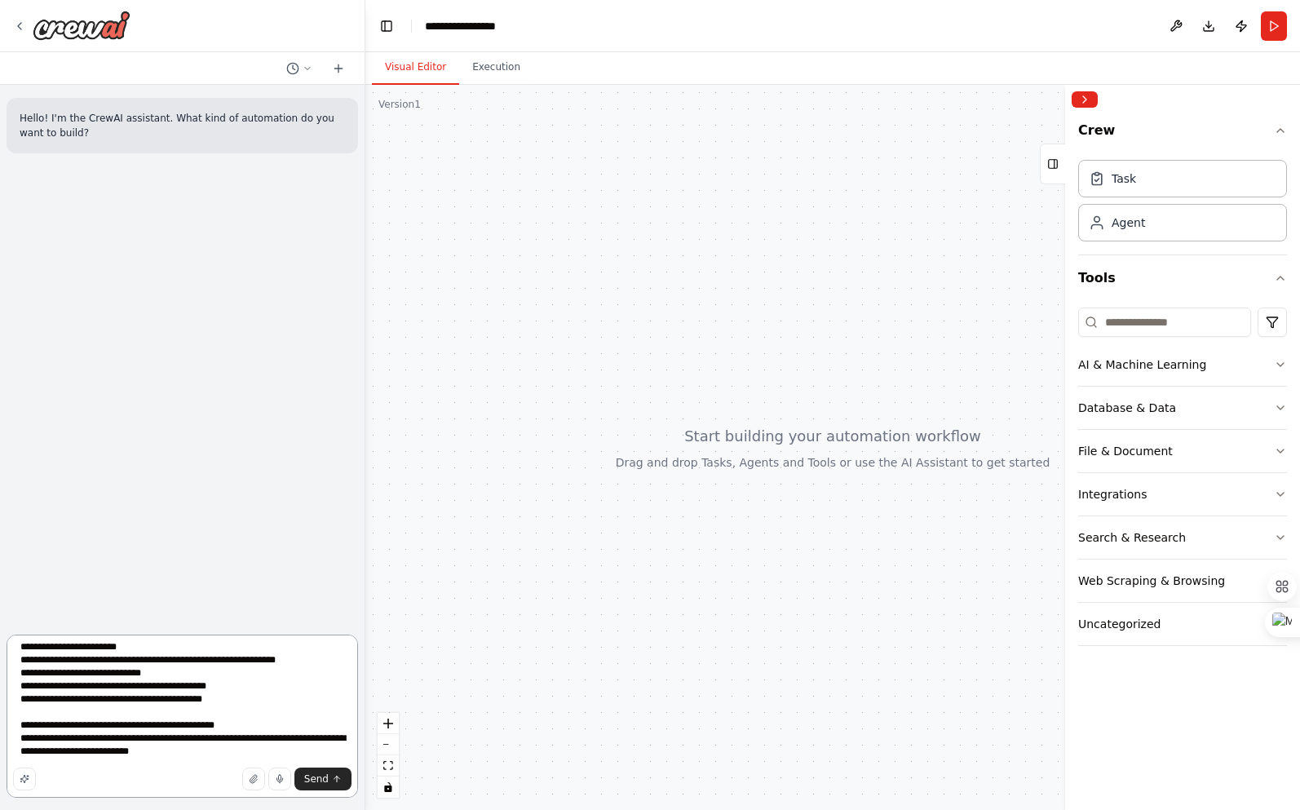
scroll to position [1026, 0]
type textarea "**********"
click at [310, 776] on span "Send" at bounding box center [316, 779] width 24 height 13
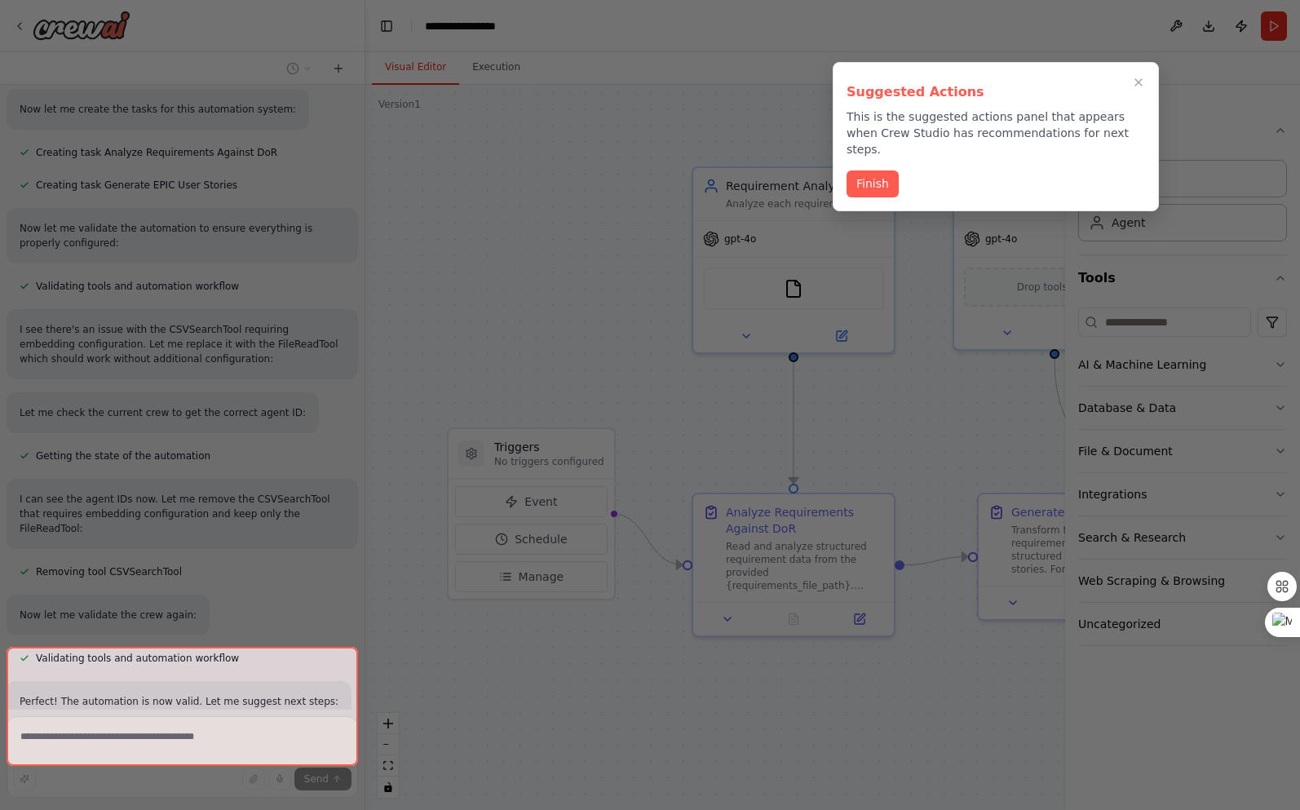
scroll to position [1882, 0]
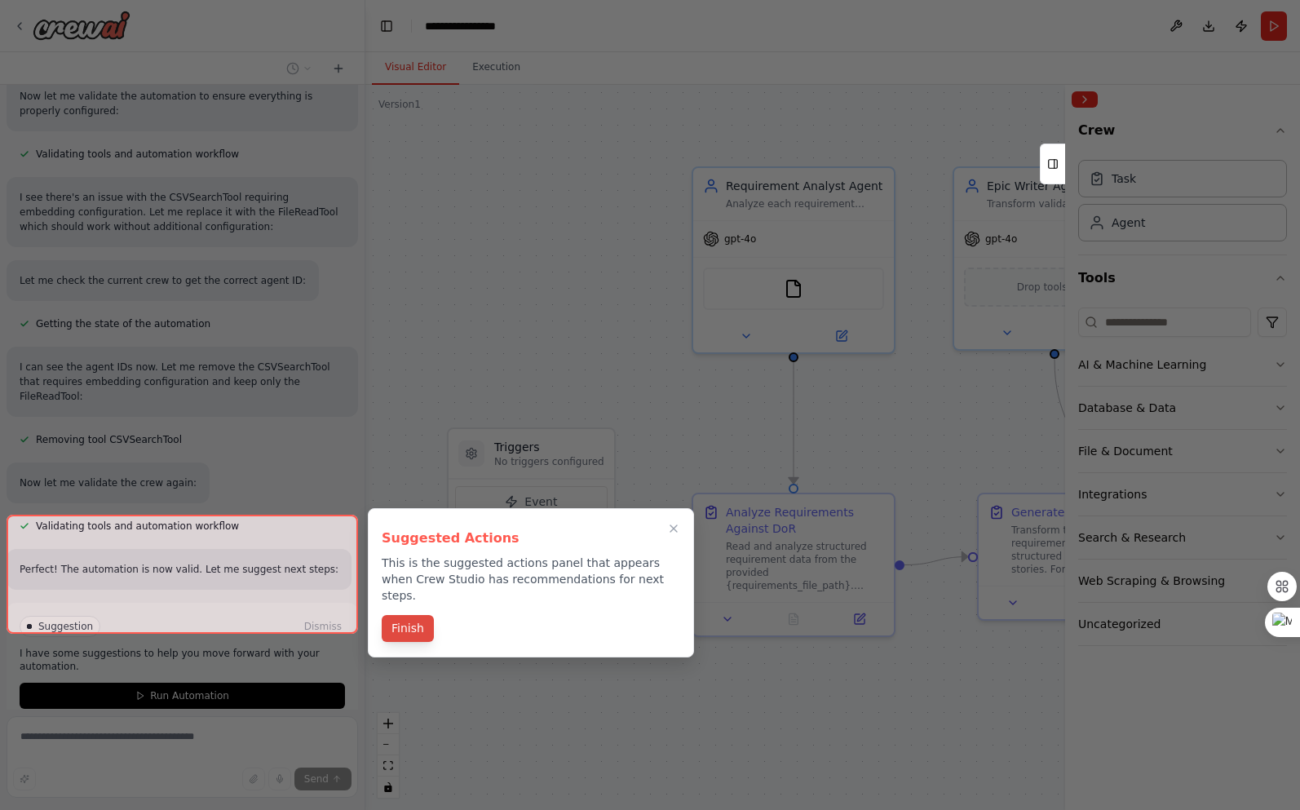
click at [388, 625] on button "Finish" at bounding box center [408, 628] width 52 height 27
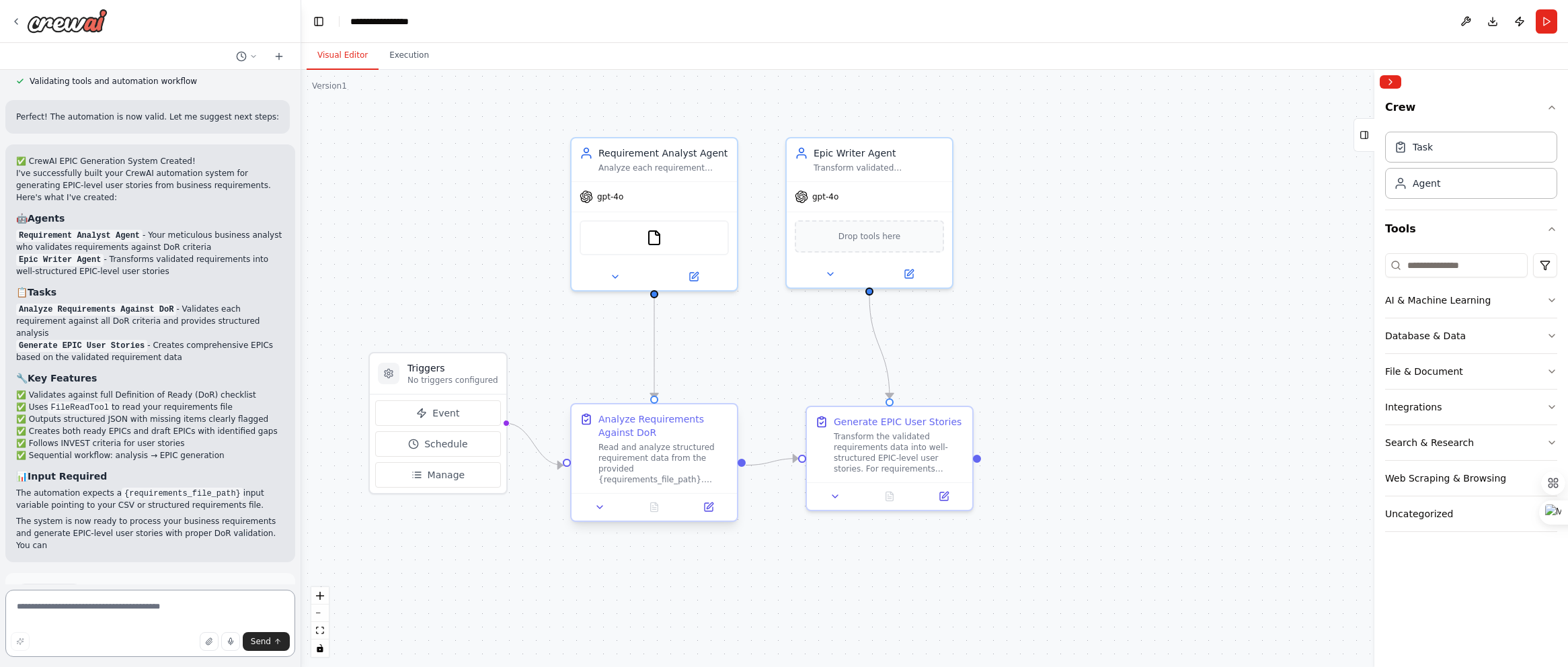
scroll to position [1914, 0]
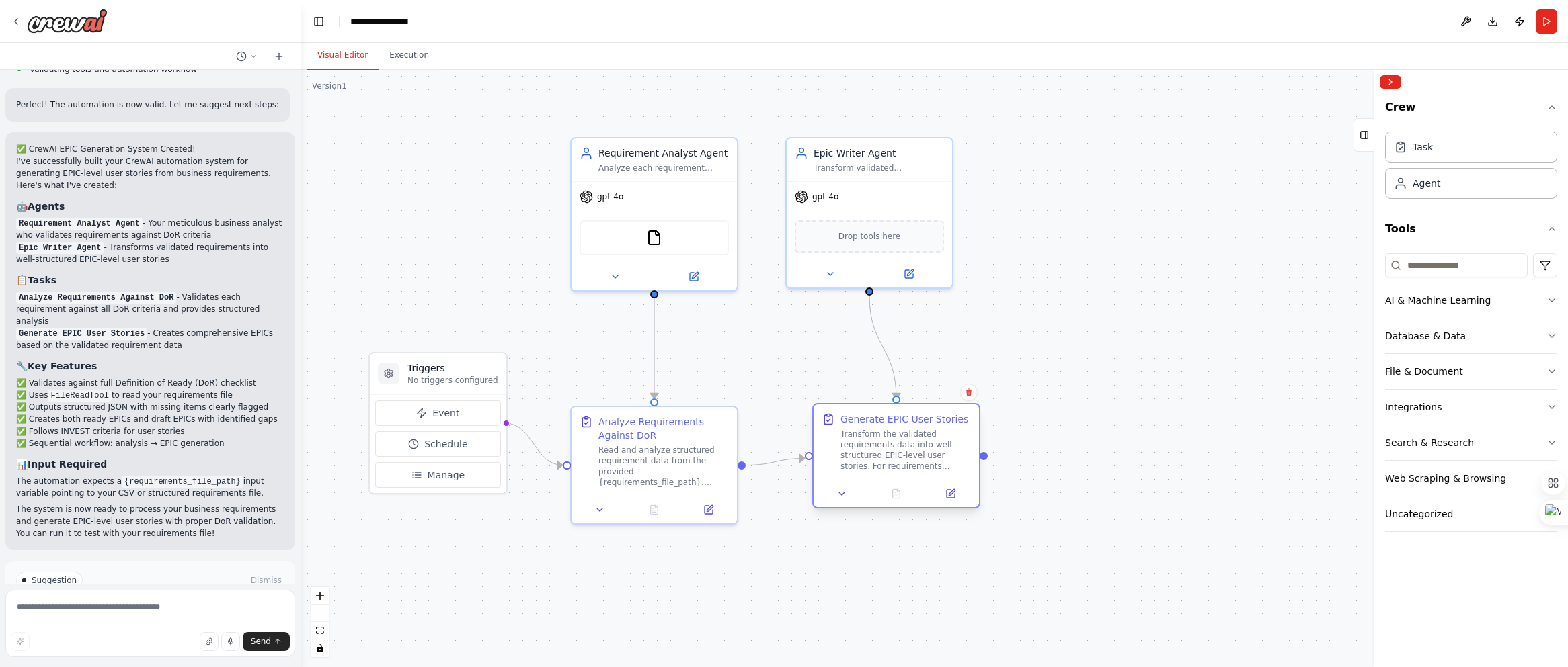
drag, startPoint x: 892, startPoint y: 456, endPoint x: 899, endPoint y: 462, distance: 9.2
click at [899, 462] on div "Transform the validated requirements data into well-structured EPIC-level user …" at bounding box center [906, 450] width 130 height 43
click at [922, 445] on div "Transform the validated requirements data into well-structured EPIC-level user …" at bounding box center [906, 450] width 130 height 43
click at [919, 424] on div "Generate EPIC User Stories" at bounding box center [904, 419] width 128 height 13
click at [920, 420] on div "Generate EPIC User Stories" at bounding box center [904, 419] width 128 height 13
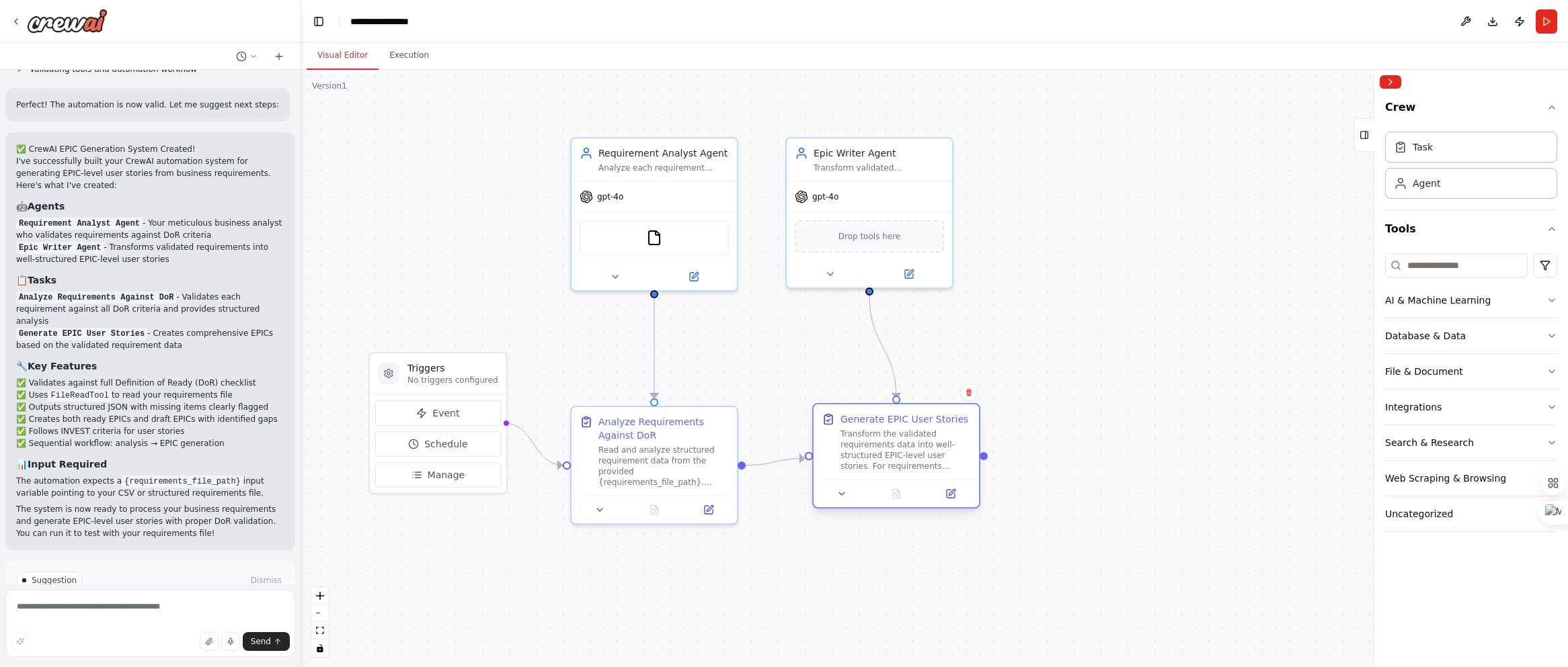
click at [918, 417] on div "Generate EPIC User Stories" at bounding box center [904, 419] width 128 height 13
click at [947, 498] on icon at bounding box center [951, 494] width 8 height 8
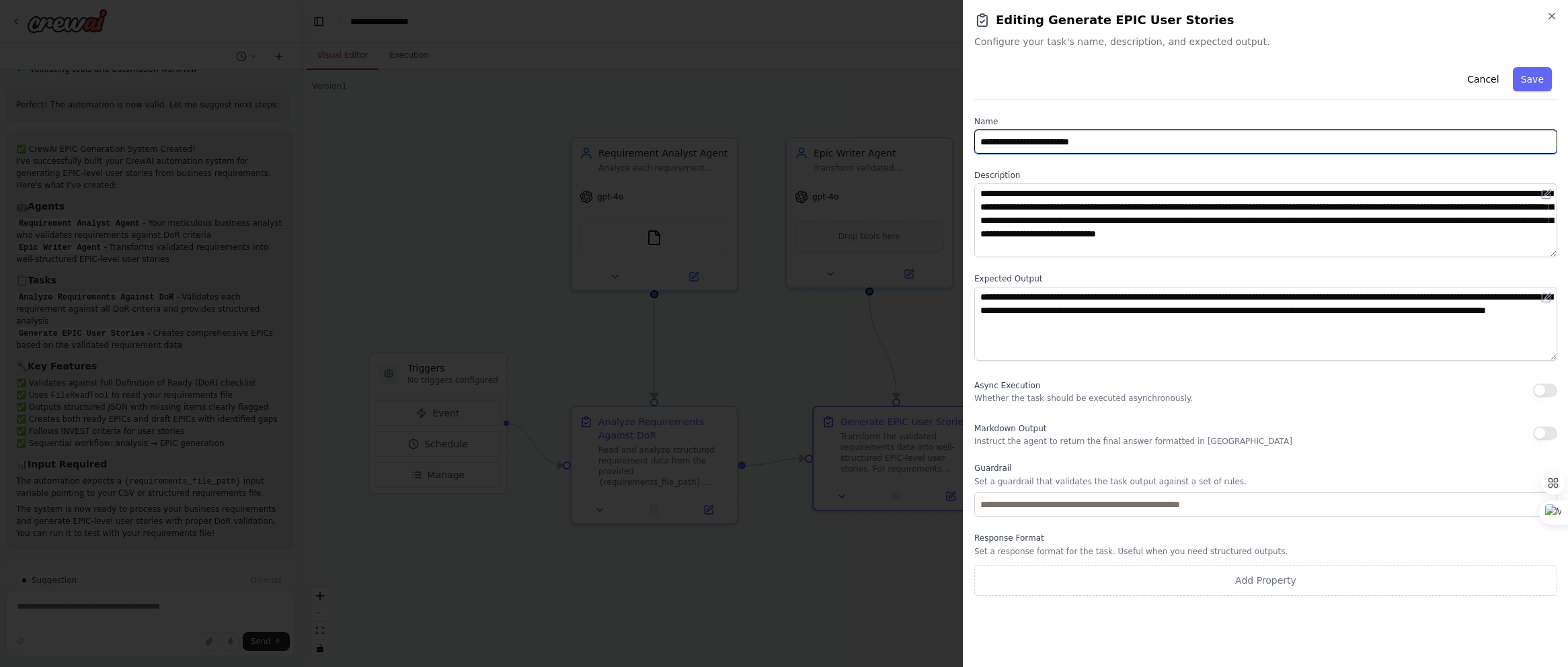
click at [1068, 145] on input "**********" at bounding box center [1265, 141] width 583 height 24
click at [1055, 142] on input "**********" at bounding box center [1265, 141] width 583 height 24
click at [1055, 143] on input "**********" at bounding box center [1265, 141] width 583 height 24
type input "**********"
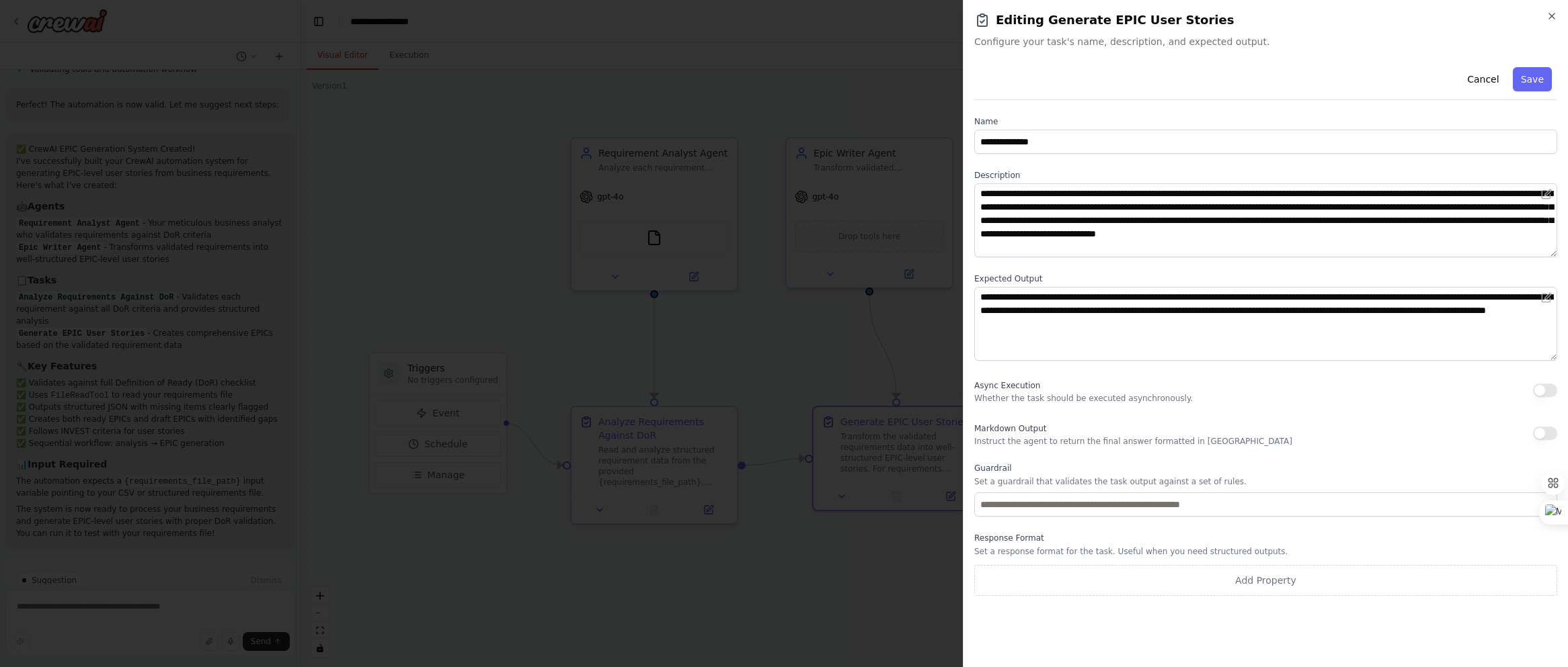
click at [1071, 16] on h2 "Editing Generate EPIC User Stories" at bounding box center [1265, 20] width 583 height 19
click at [1071, 80] on button "Save" at bounding box center [1532, 79] width 39 height 24
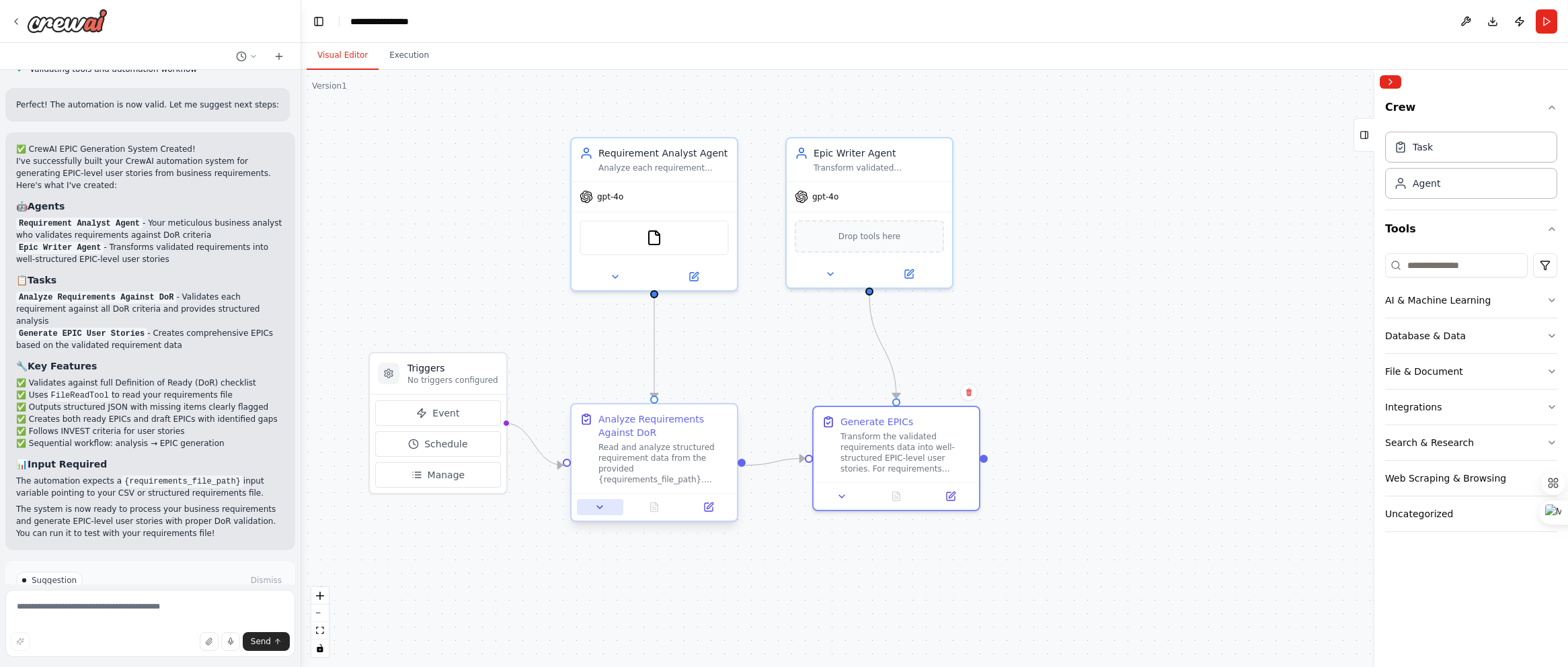
click at [603, 509] on icon at bounding box center [599, 506] width 11 height 11
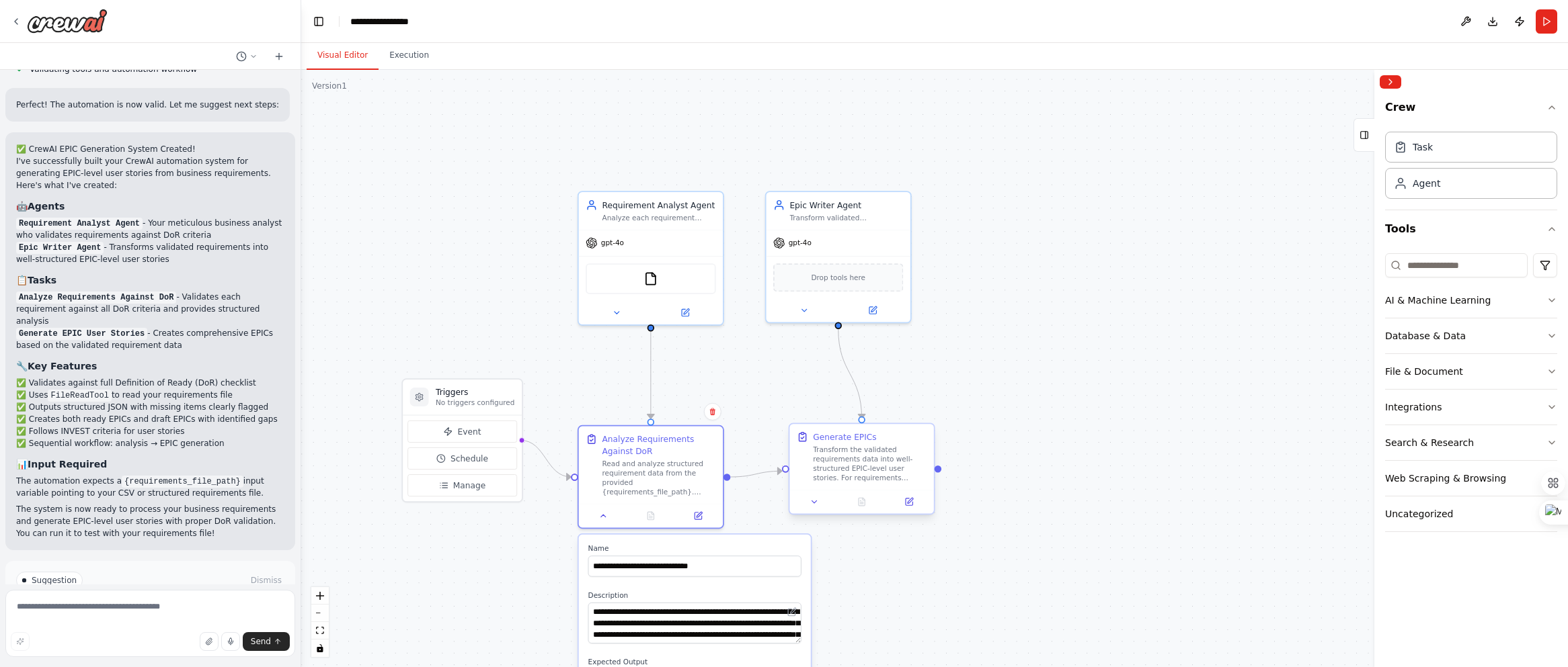
drag, startPoint x: 945, startPoint y: 634, endPoint x: 882, endPoint y: 493, distance: 154.4
click at [882, 493] on div ".deletable-edge-delete-btn { width: 20px; height: 20px; border: 0px solid #ffff…" at bounding box center [934, 368] width 1266 height 597
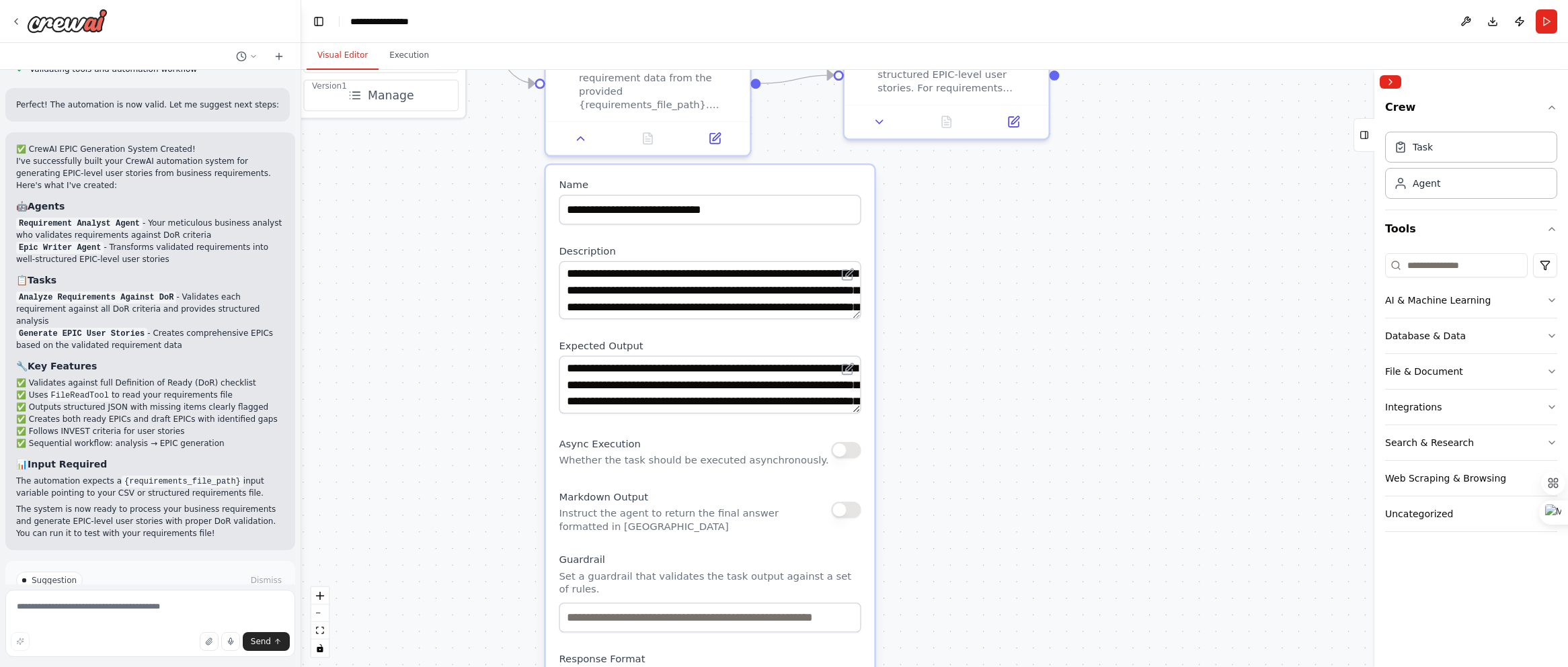
drag, startPoint x: 447, startPoint y: 552, endPoint x: 498, endPoint y: 276, distance: 280.7
click at [498, 276] on div ".deletable-edge-delete-btn { width: 20px; height: 20px; border: 0px solid #ffff…" at bounding box center [934, 368] width 1266 height 597
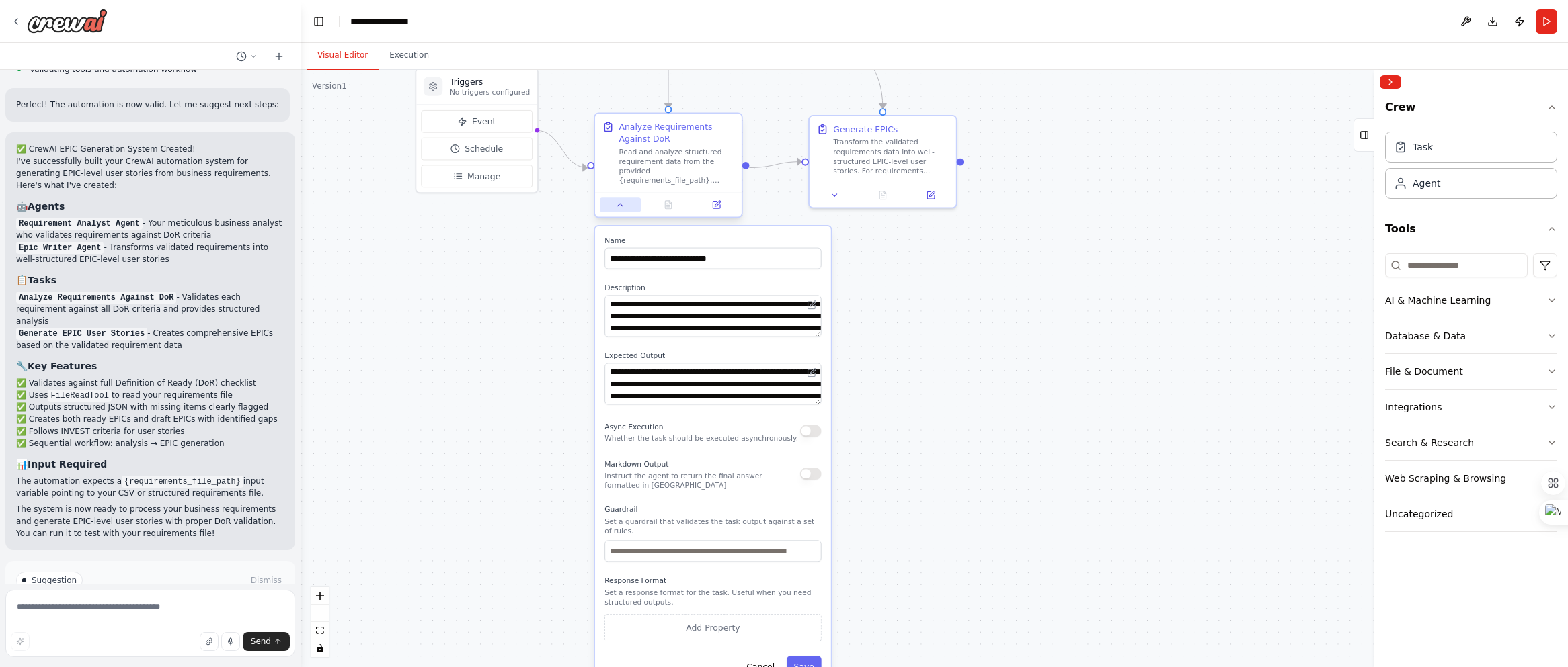
click at [622, 208] on icon at bounding box center [620, 204] width 9 height 9
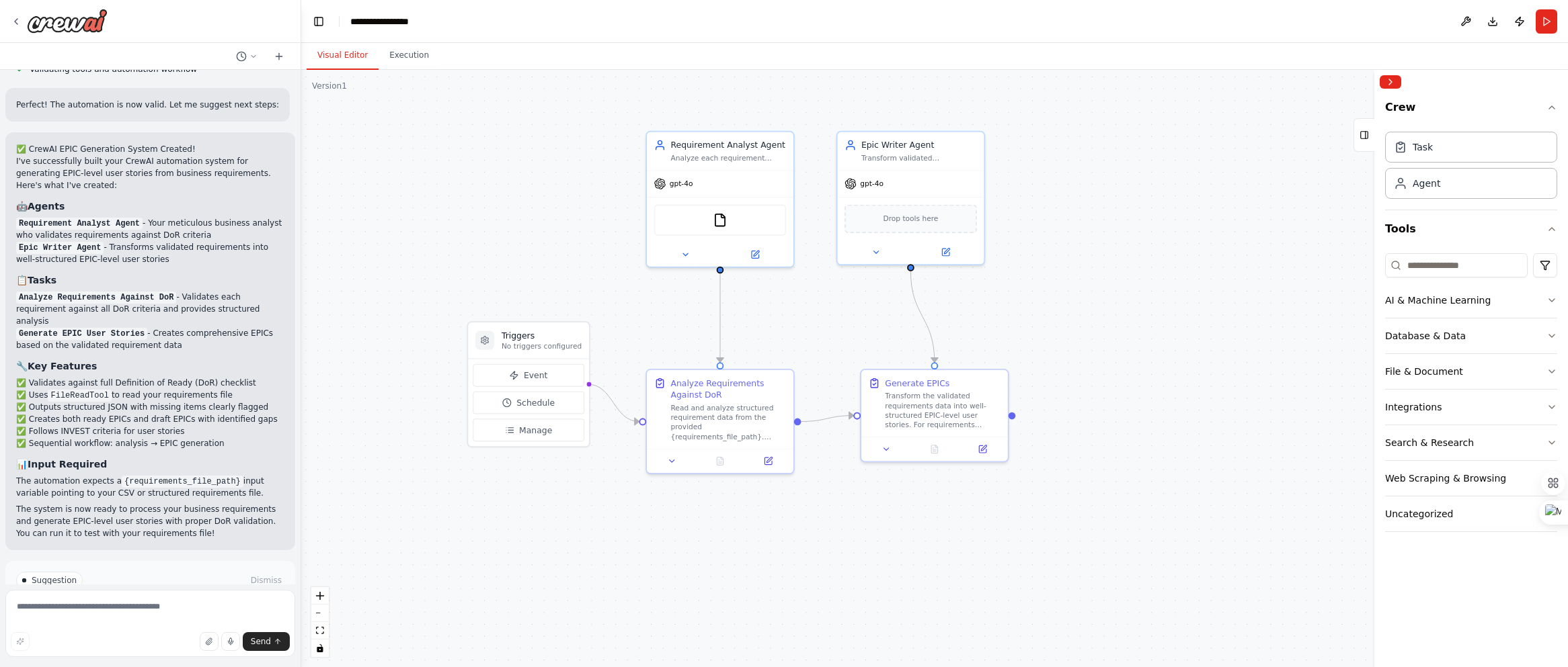
drag, startPoint x: 545, startPoint y: 240, endPoint x: 597, endPoint y: 494, distance: 259.3
click at [597, 494] on div ".deletable-edge-delete-btn { width: 20px; height: 20px; border: 0px solid #ffff…" at bounding box center [934, 368] width 1266 height 597
click at [117, 627] on button "Run Automation" at bounding box center [151, 637] width 269 height 21
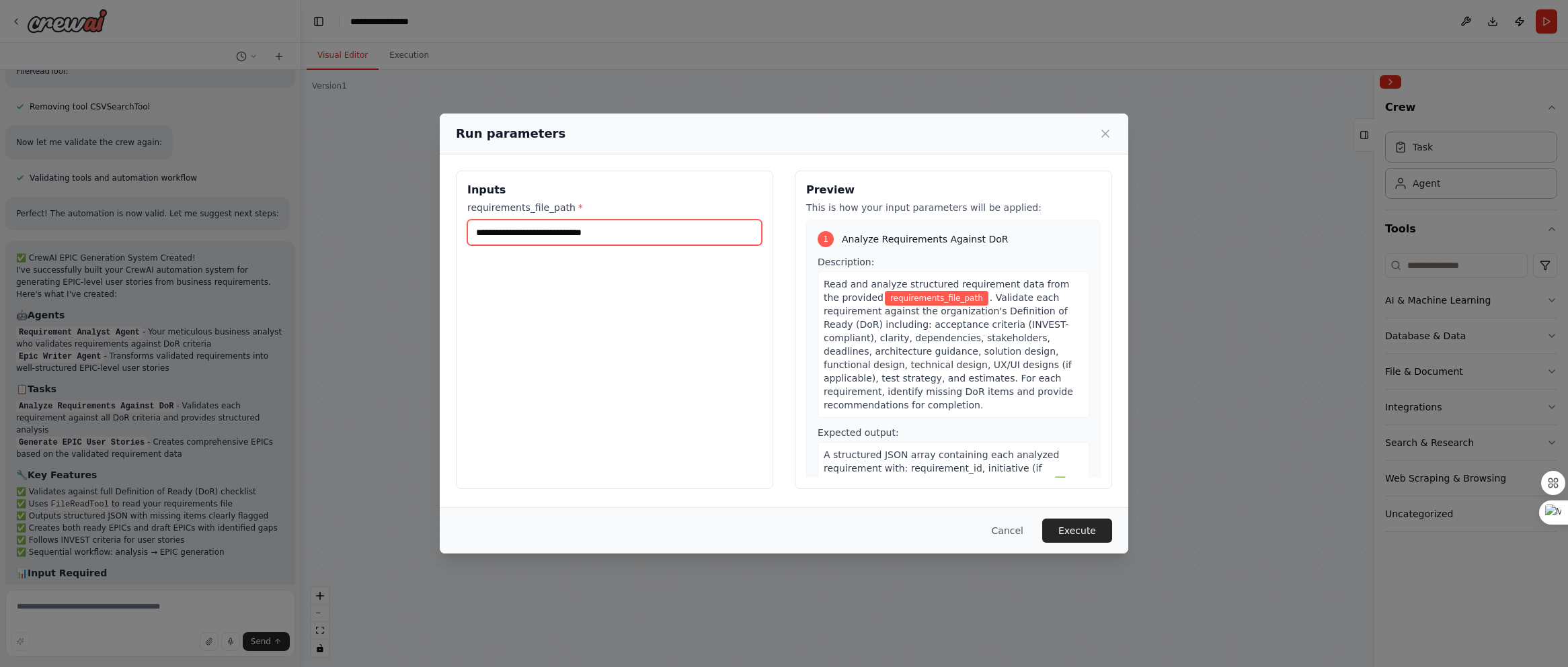
click at [617, 233] on input "requirements_file_path *" at bounding box center [614, 232] width 294 height 26
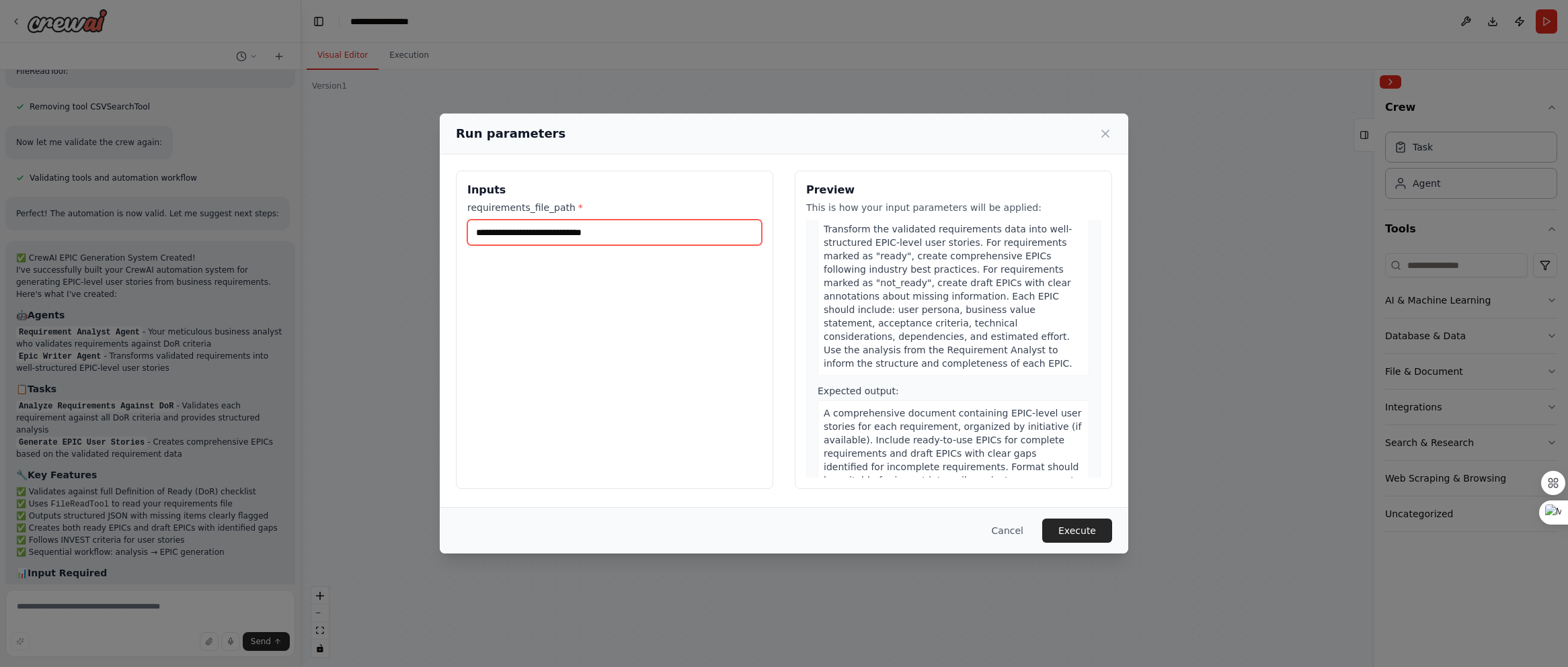
scroll to position [0, 0]
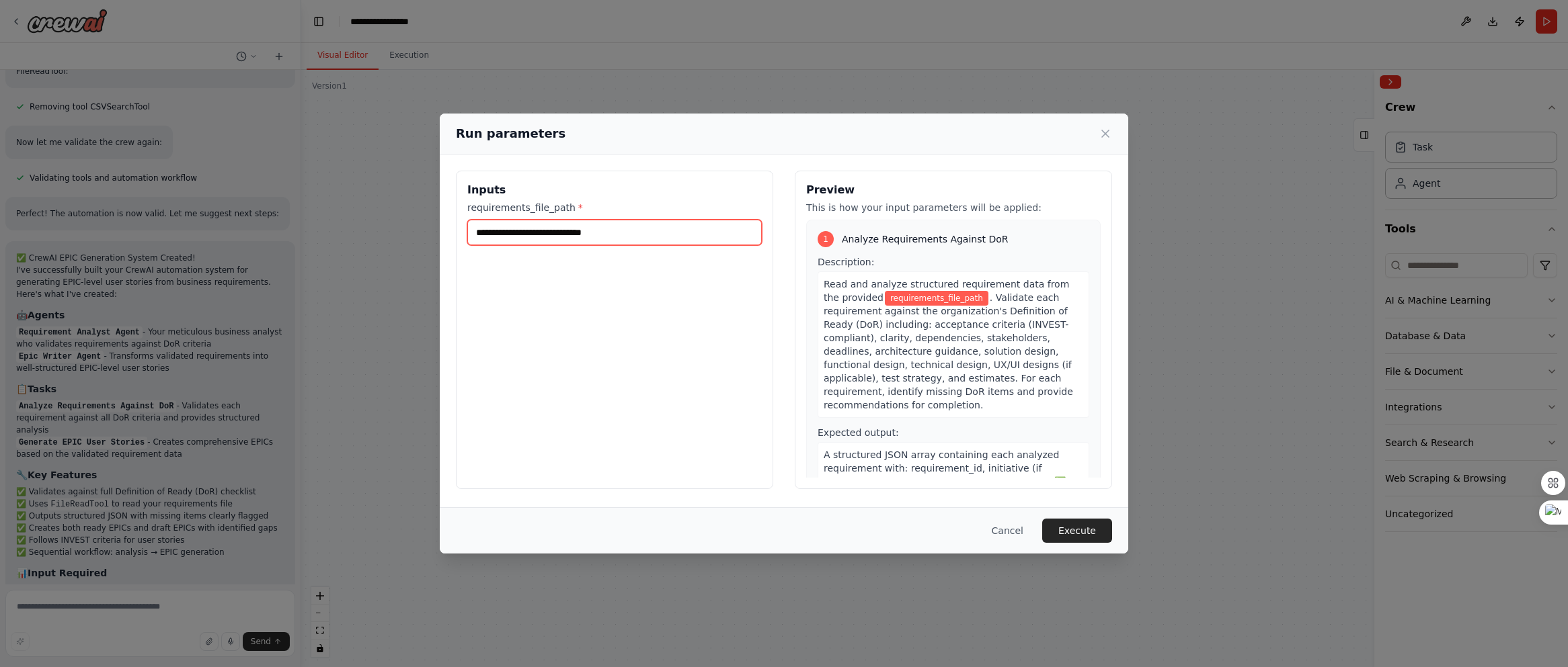
click at [621, 231] on input "requirements_file_path *" at bounding box center [614, 232] width 294 height 26
click at [1019, 533] on button "Cancel" at bounding box center [1007, 530] width 53 height 24
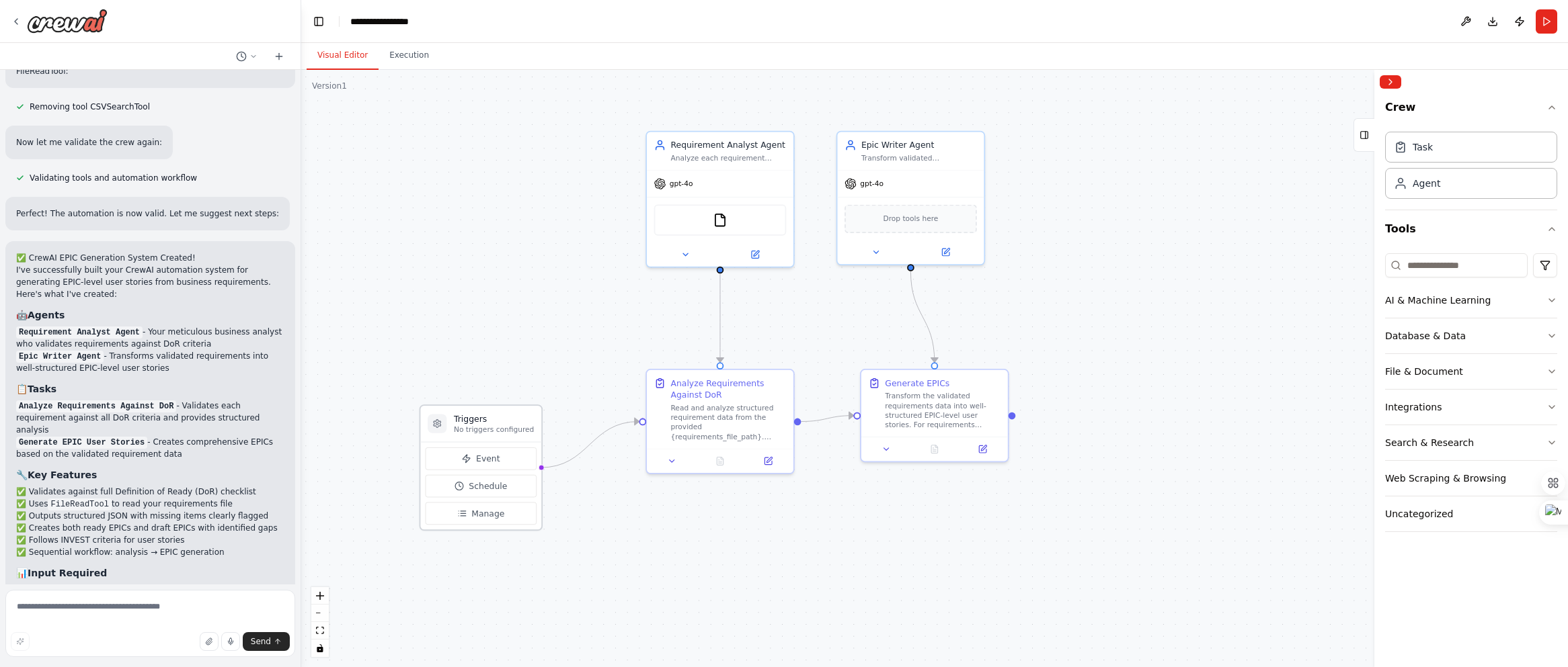
drag, startPoint x: 545, startPoint y: 334, endPoint x: 498, endPoint y: 421, distance: 98.9
click at [498, 421] on h3 "Triggers" at bounding box center [494, 419] width 80 height 12
click at [1071, 371] on div "File & Document" at bounding box center [1424, 371] width 78 height 13
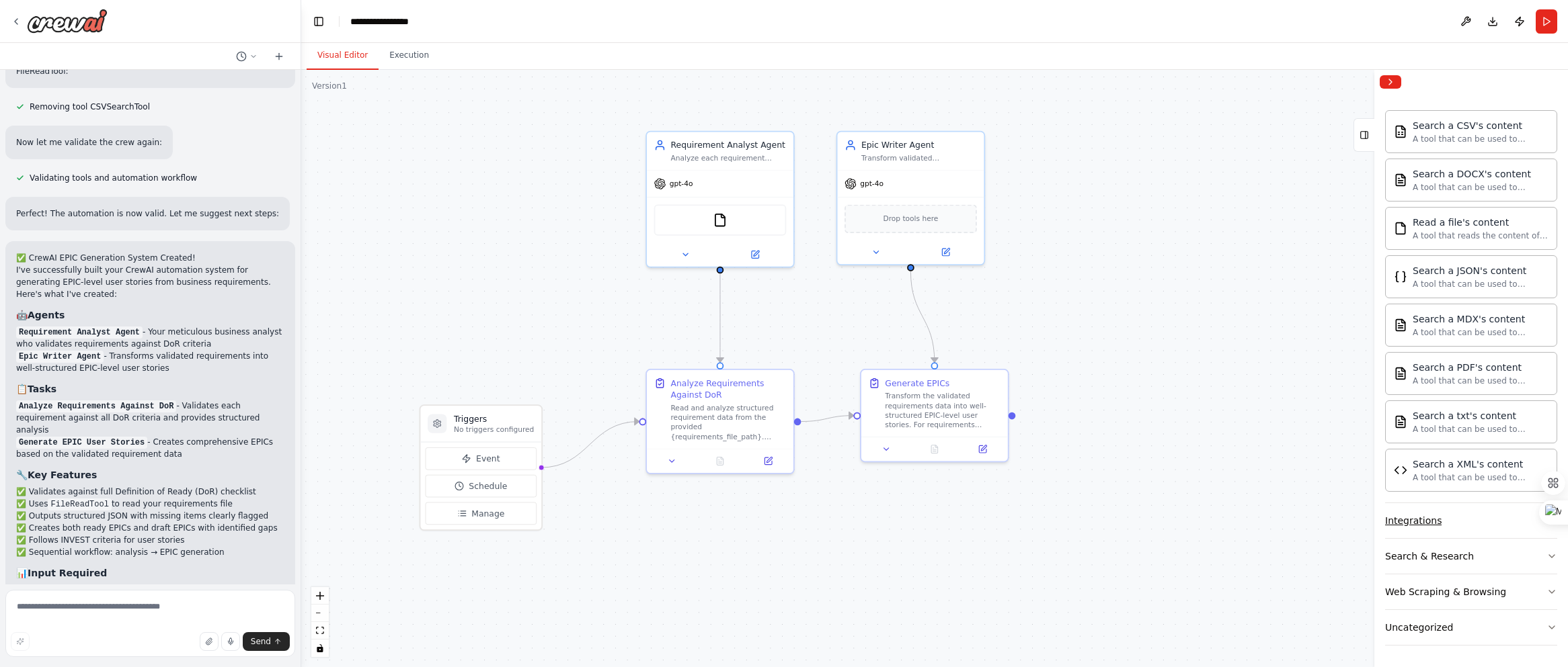
click at [1071, 525] on button "Integrations" at bounding box center [1471, 520] width 172 height 35
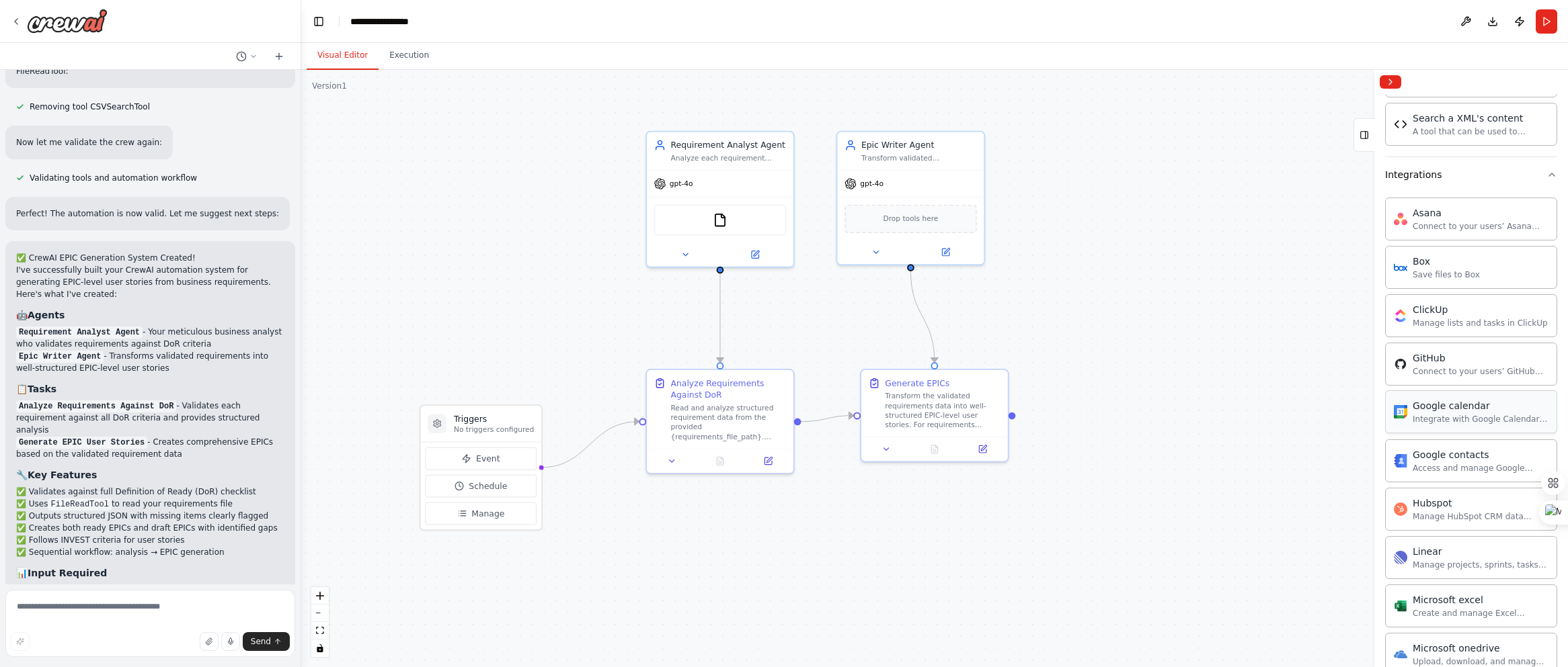
scroll to position [751, 0]
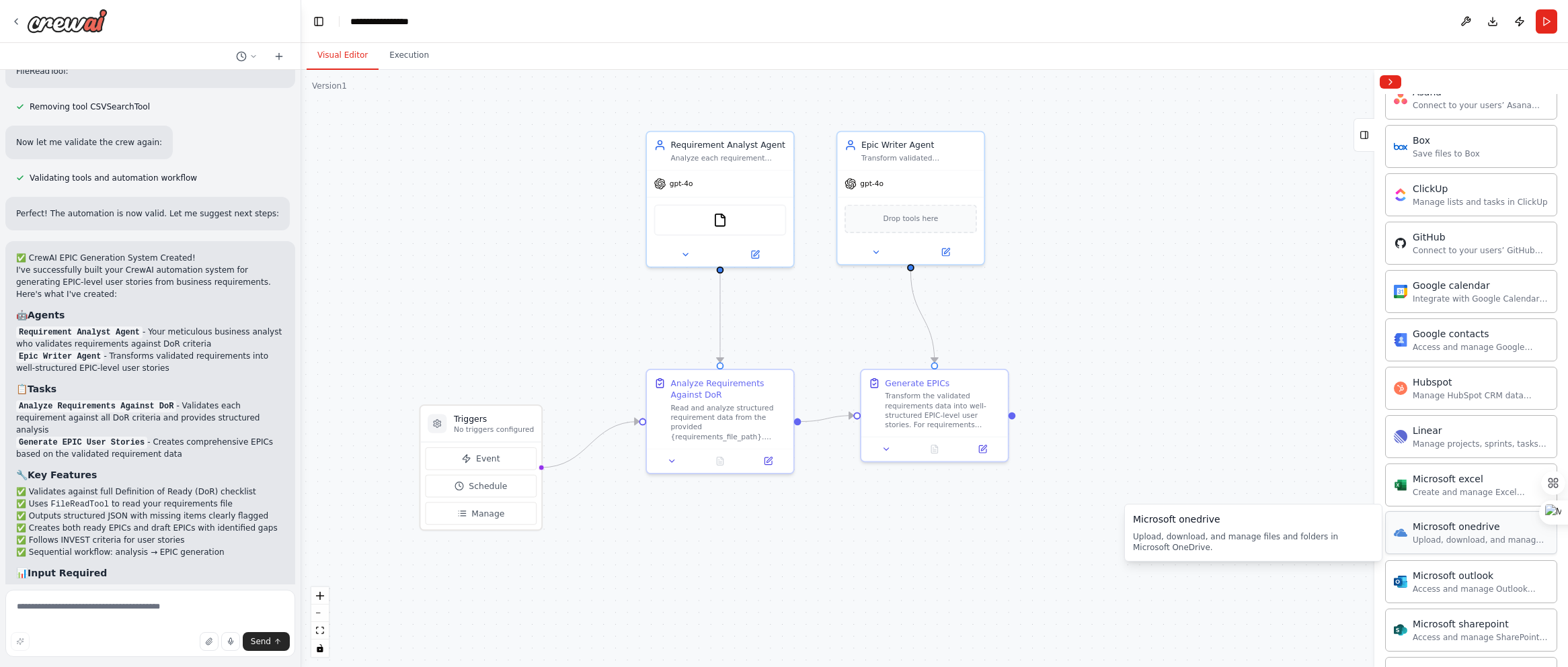
click at [1071, 537] on div "Upload, download, and manage files and folders in Microsoft OneDrive." at bounding box center [1480, 539] width 136 height 11
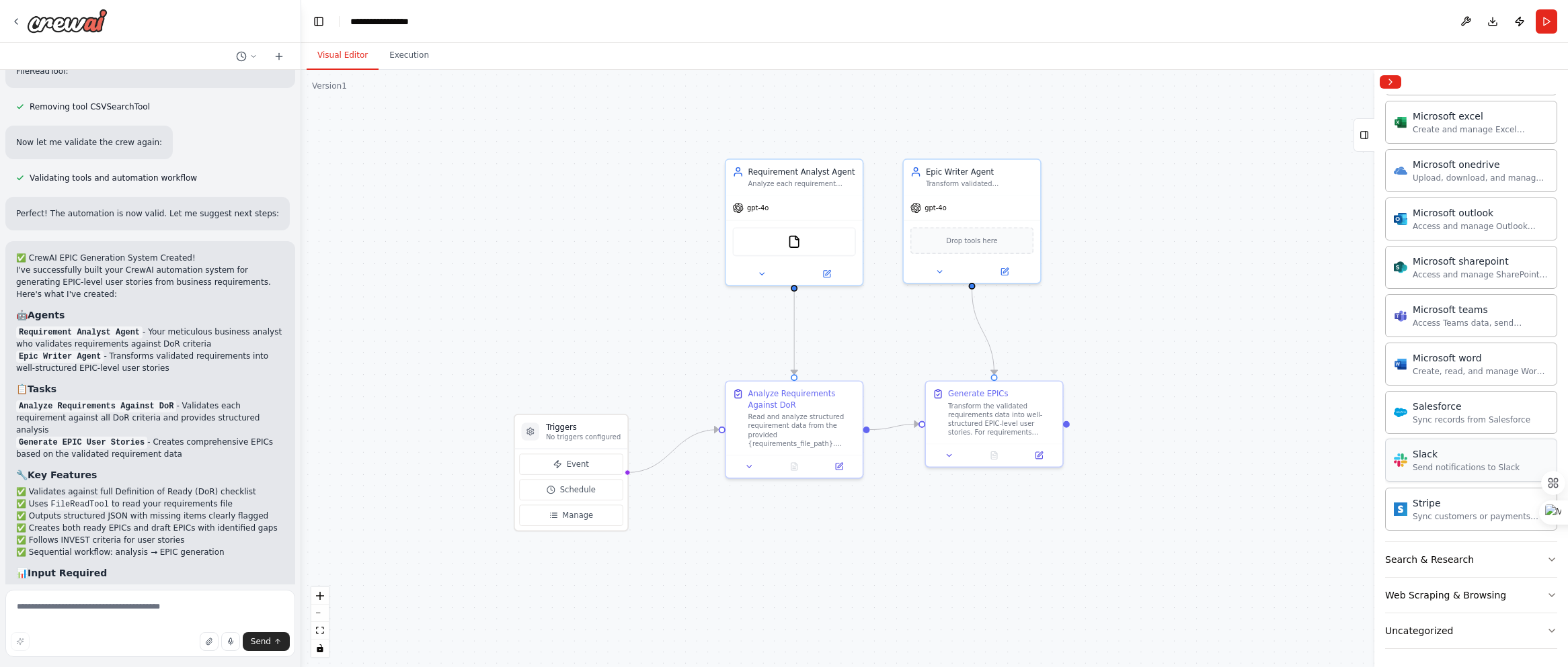
scroll to position [485, 0]
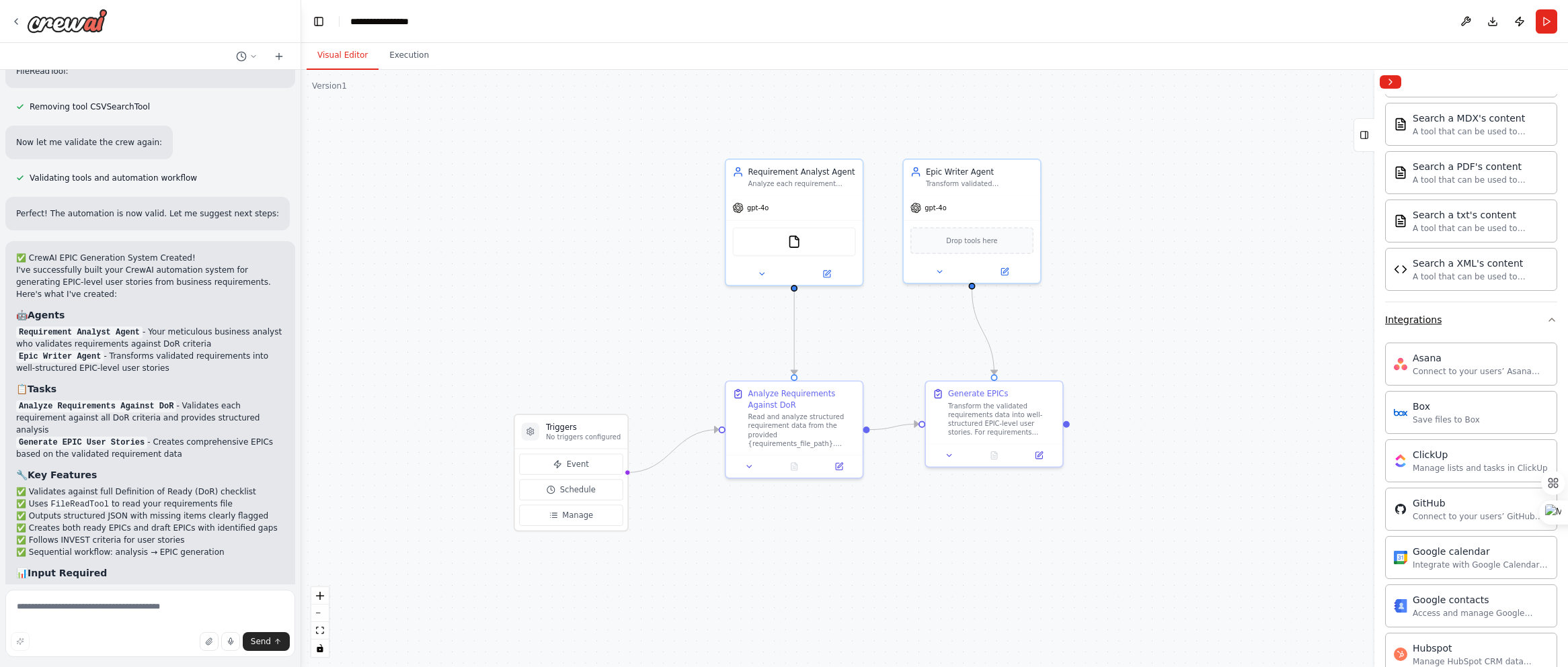
click at [1071, 320] on icon "button" at bounding box center [1552, 320] width 6 height 2
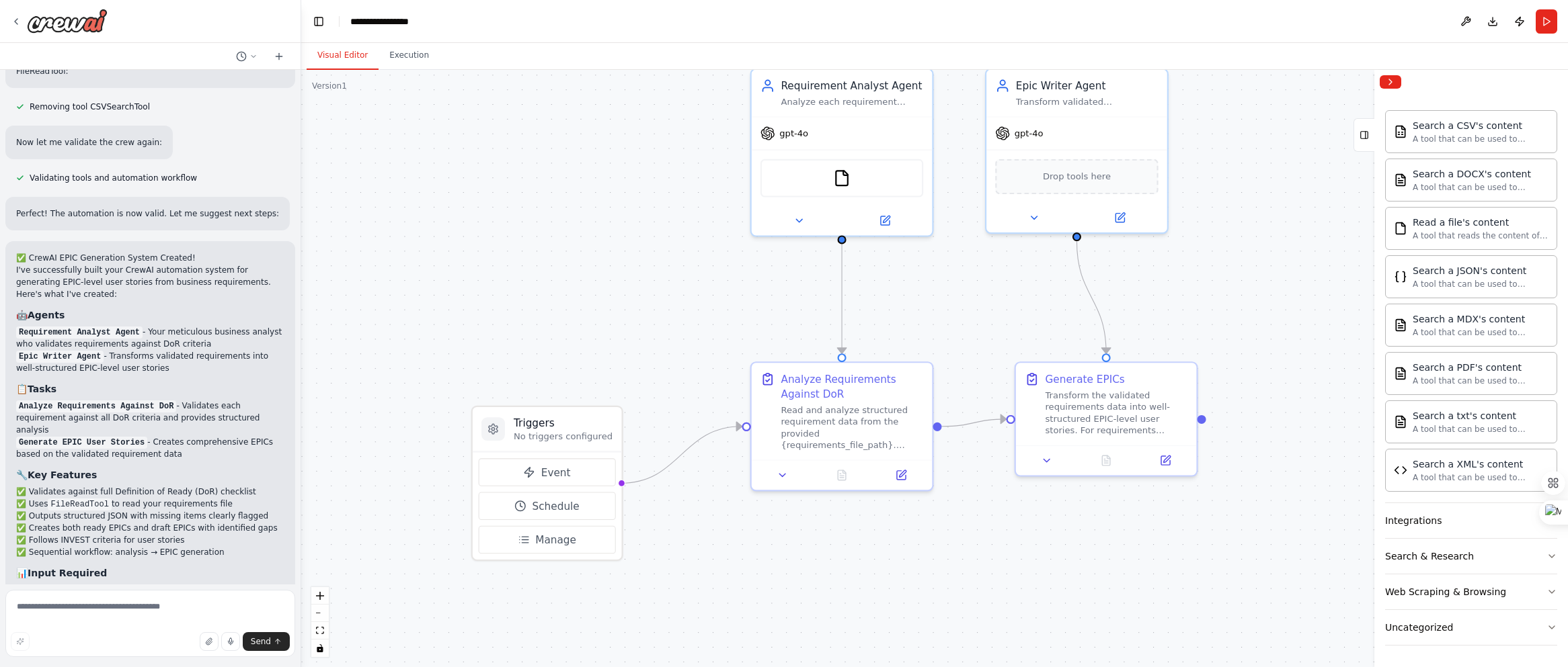
drag, startPoint x: 721, startPoint y: 235, endPoint x: 715, endPoint y: 258, distance: 23.8
click at [715, 258] on div ".deletable-edge-delete-btn { width: 20px; height: 20px; border: 0px solid #ffff…" at bounding box center [934, 368] width 1266 height 597
click at [1071, 525] on div "Integrations" at bounding box center [1413, 520] width 57 height 13
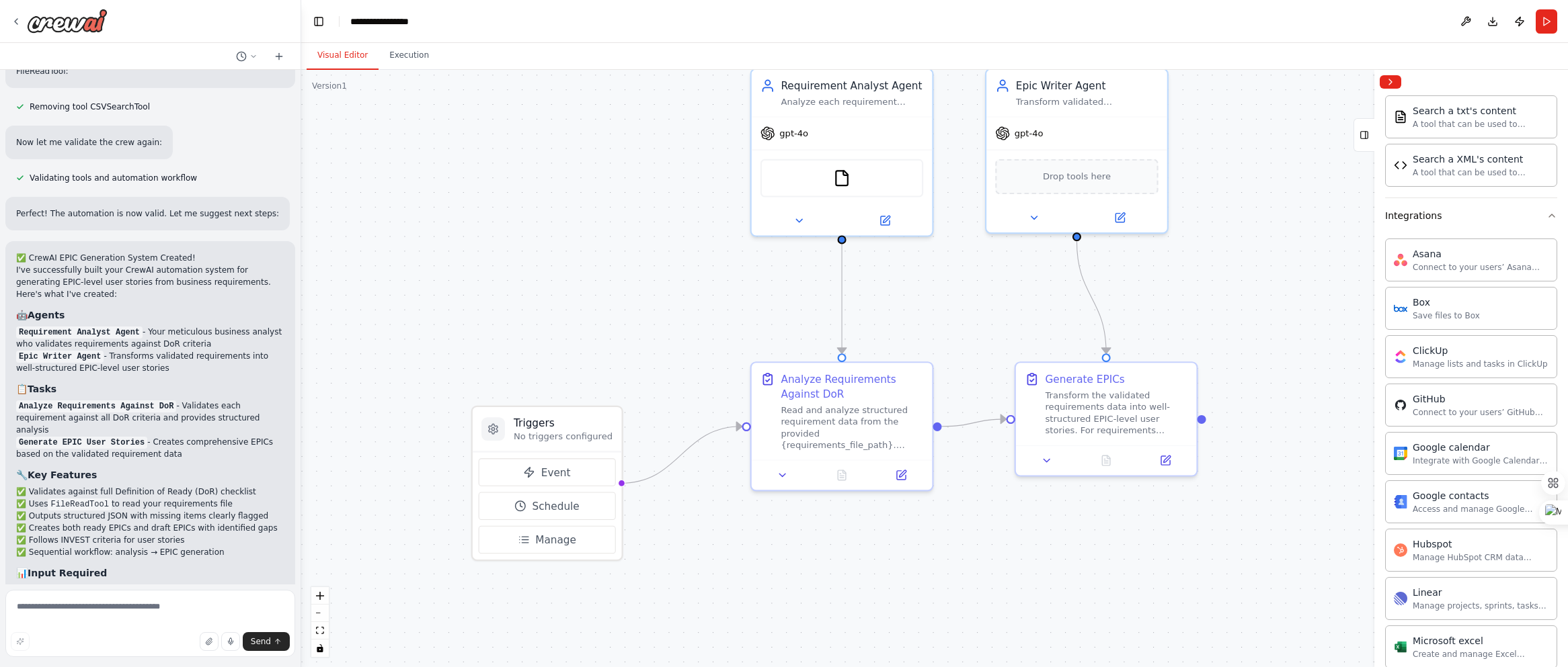
scroll to position [582, 0]
click at [1071, 221] on icon "button" at bounding box center [1551, 222] width 11 height 11
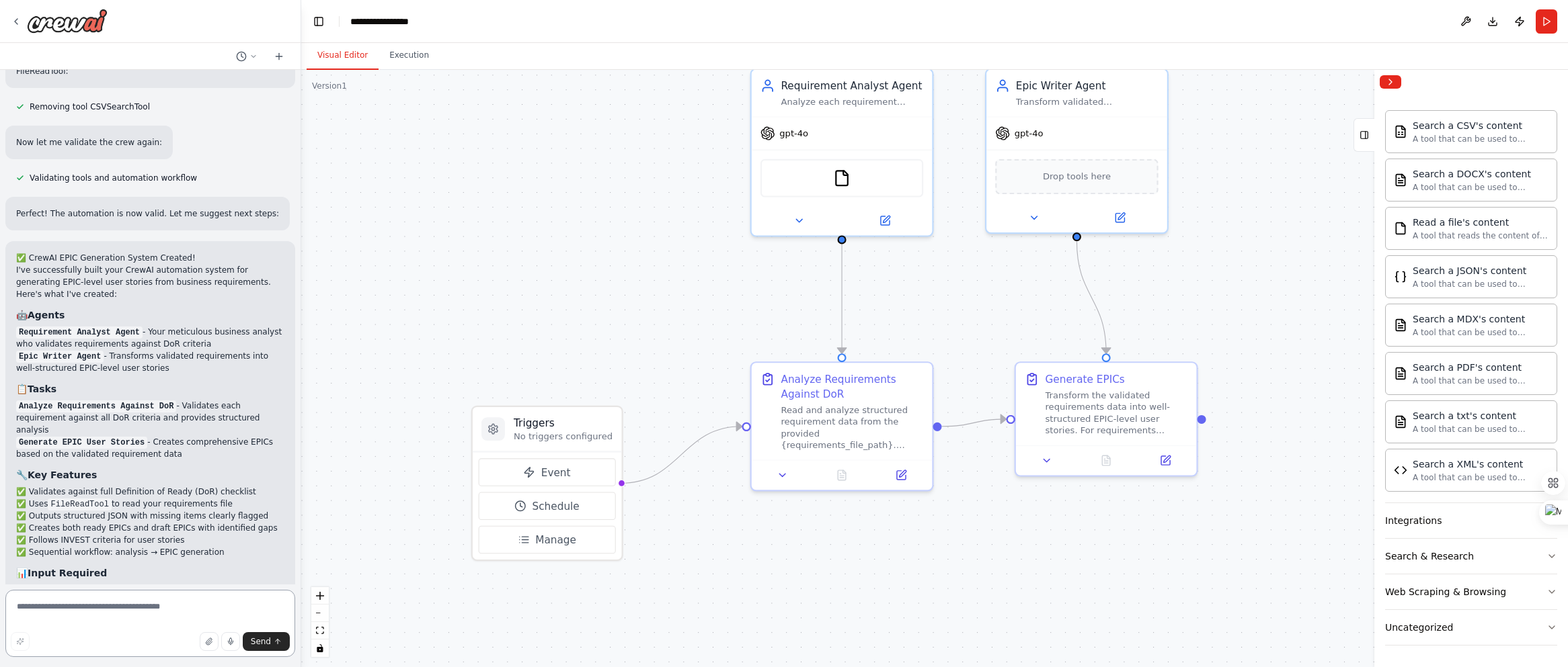
click at [112, 615] on textarea at bounding box center [151, 623] width 290 height 68
type textarea "**********"
click at [256, 644] on span "Send" at bounding box center [260, 641] width 20 height 11
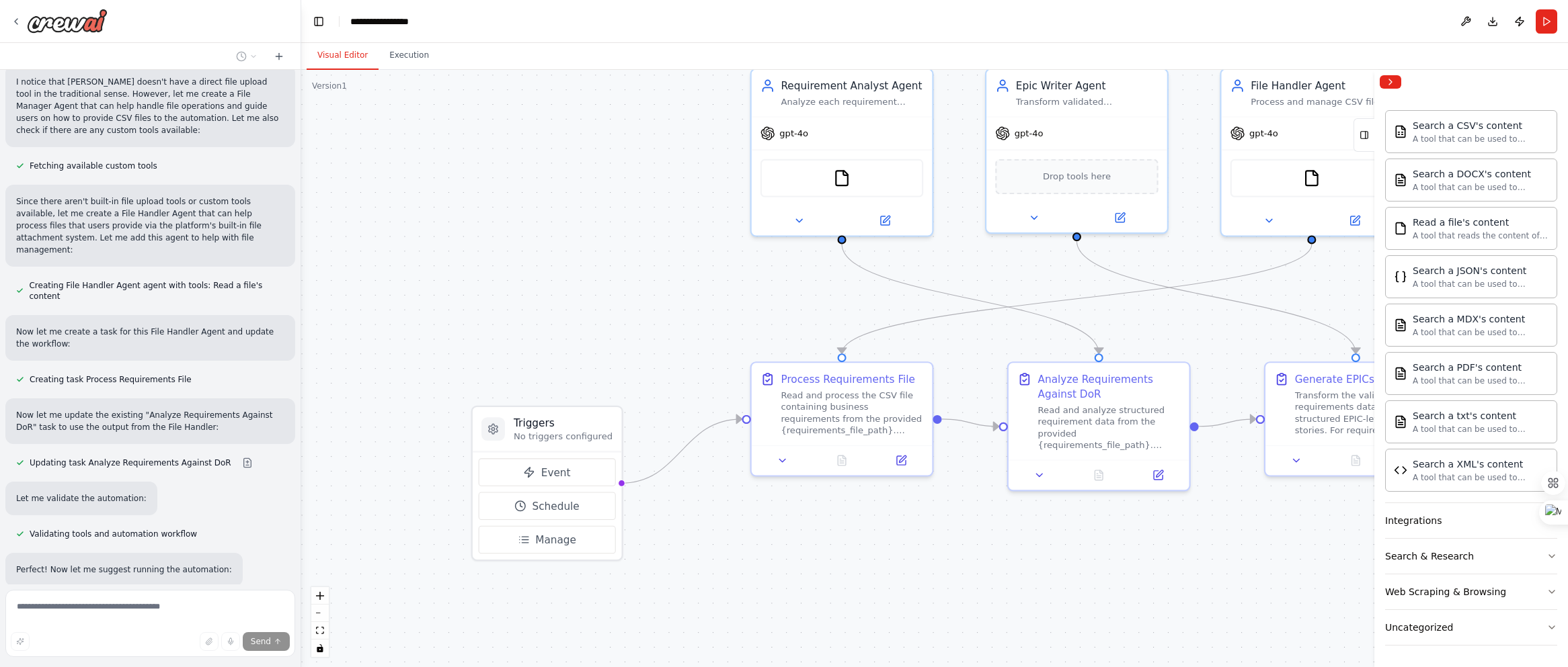
scroll to position [2711, 0]
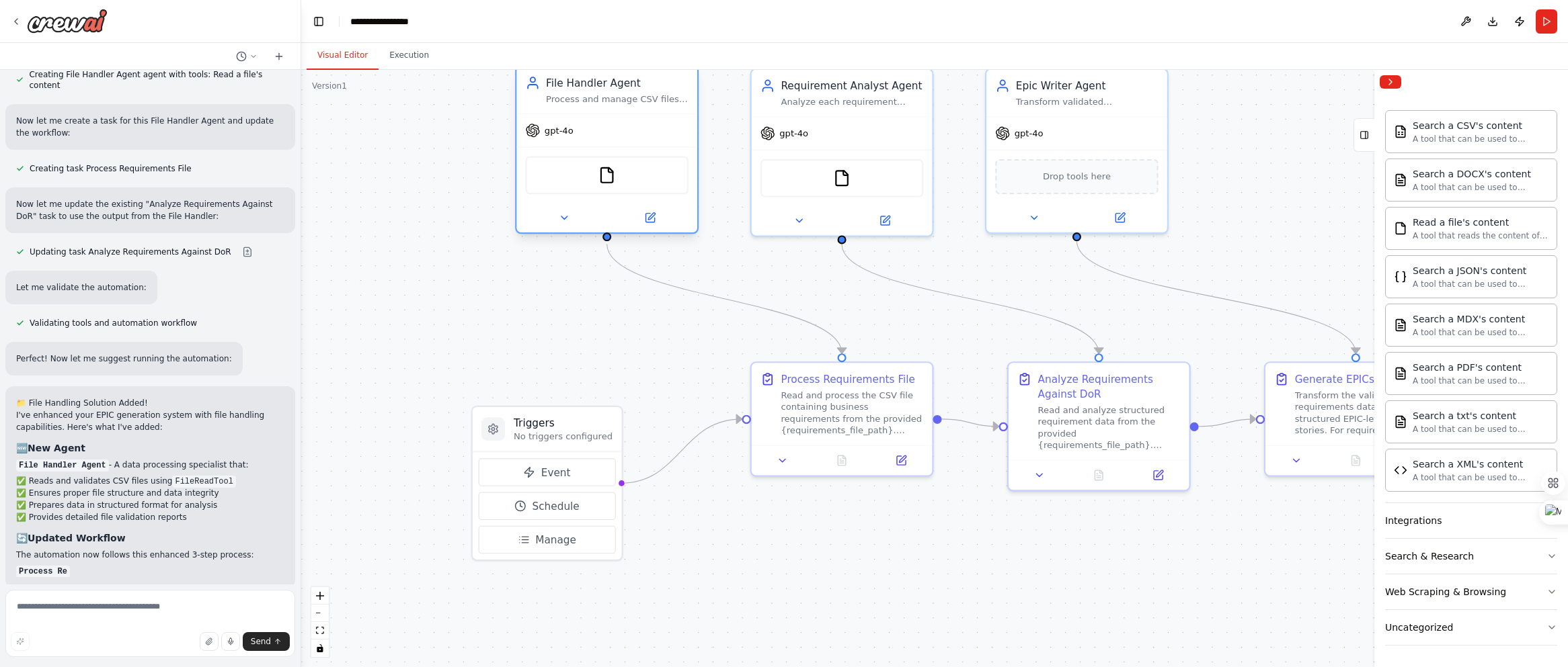
drag, startPoint x: 1294, startPoint y: 97, endPoint x: 596, endPoint y: 102, distance: 698.0
click at [596, 102] on div "Process and manage CSV files containing business requirements data. Read, valid…" at bounding box center [616, 99] width 143 height 12
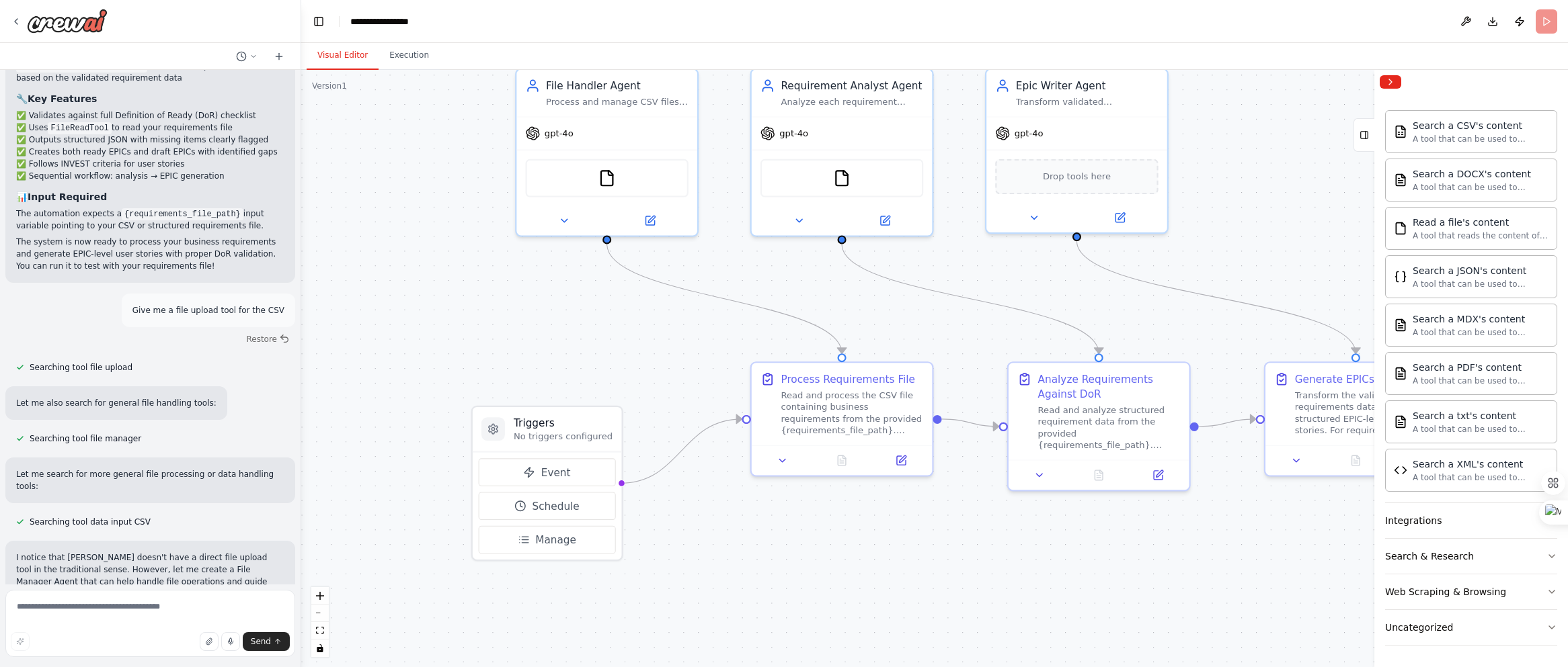
scroll to position [3013, 0]
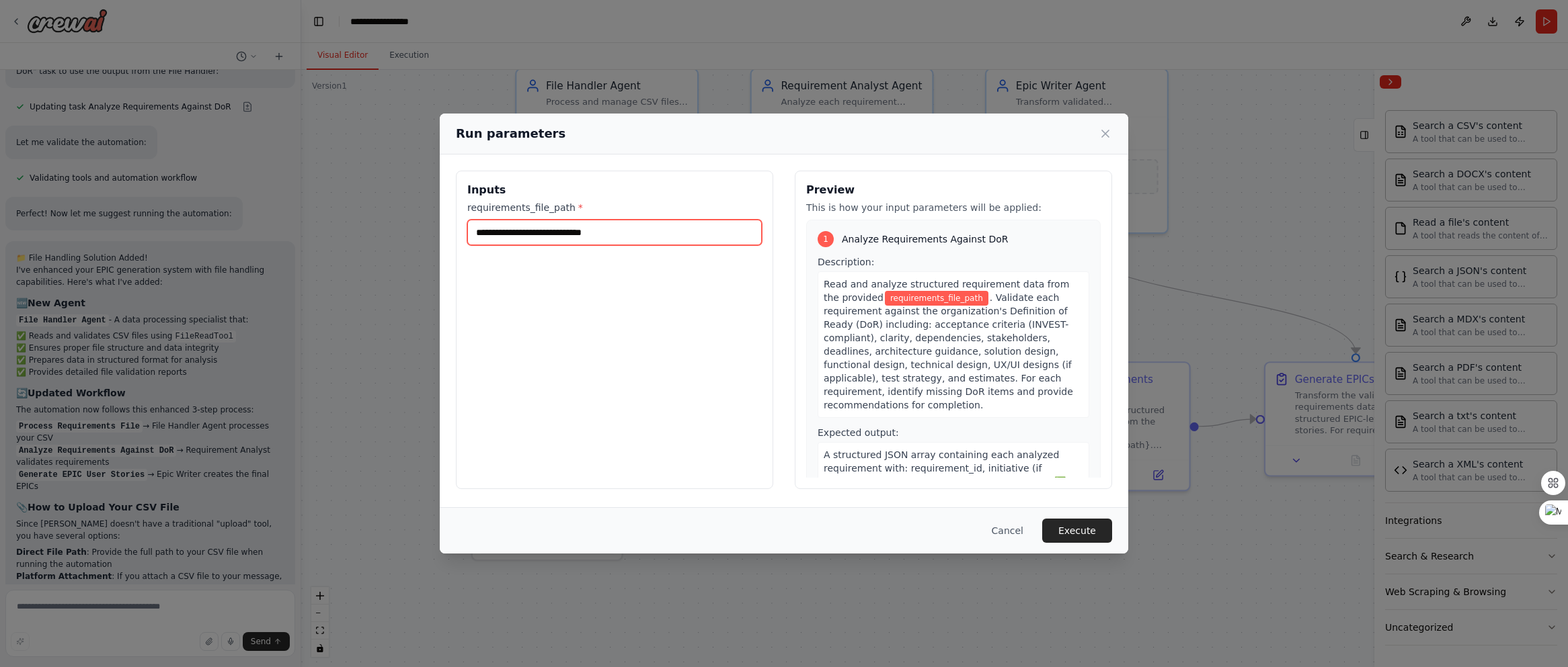
click at [615, 236] on input "requirements_file_path *" at bounding box center [614, 232] width 294 height 26
click at [1010, 525] on button "Cancel" at bounding box center [1007, 530] width 53 height 24
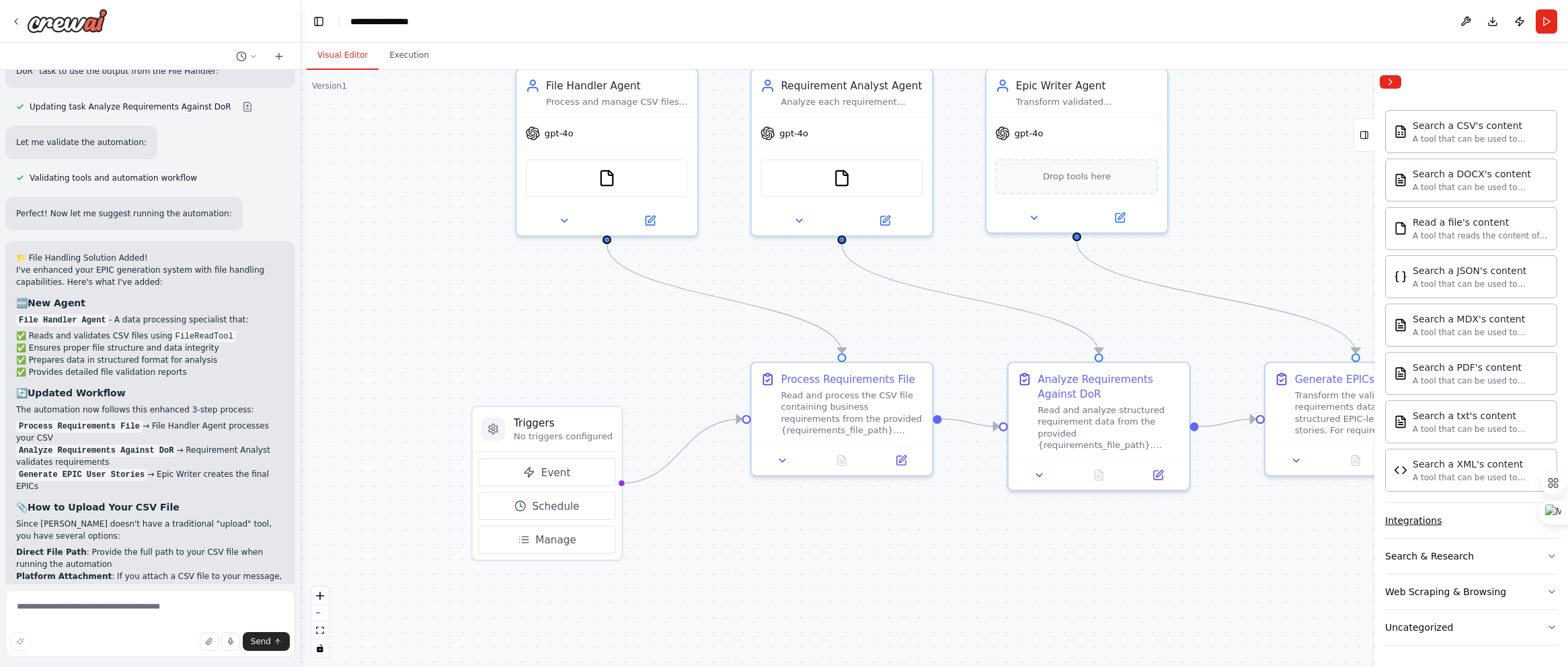
click at [1071, 524] on button "Integrations" at bounding box center [1471, 520] width 172 height 35
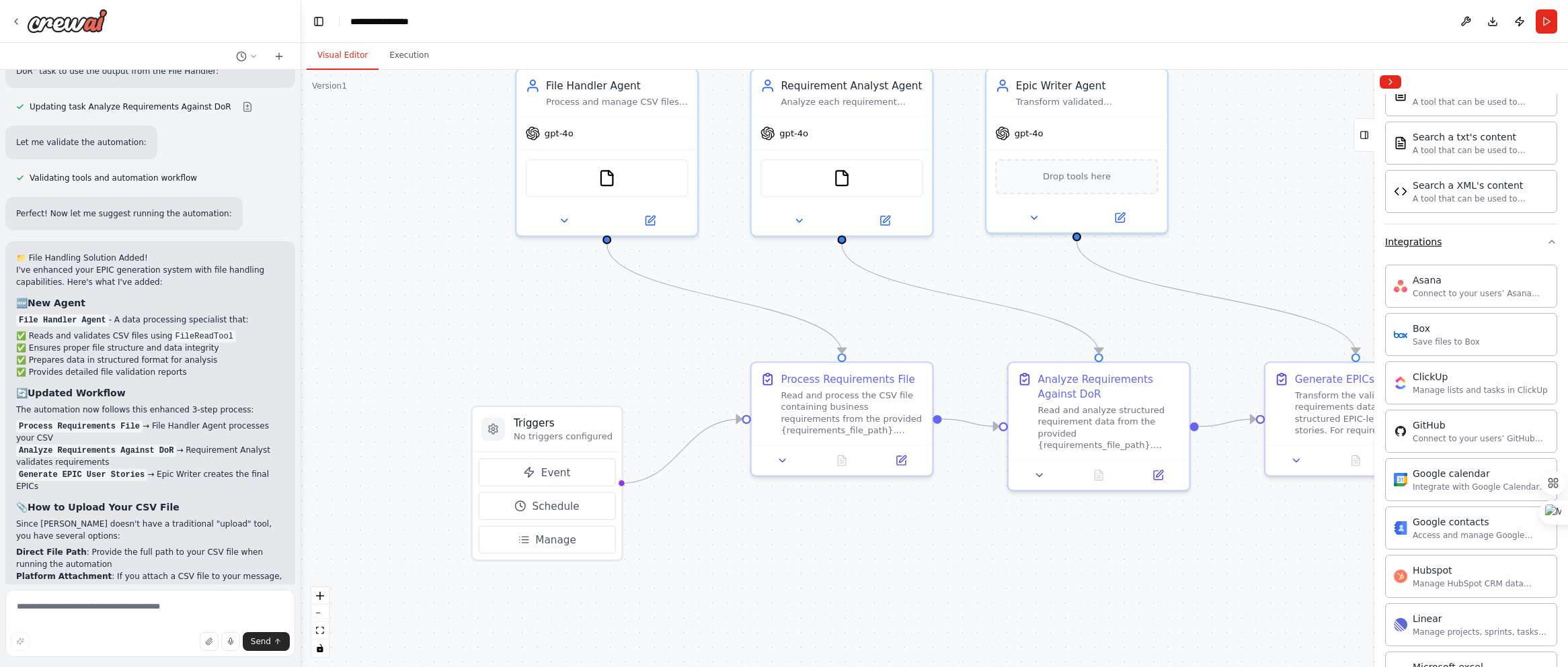
scroll to position [768, 0]
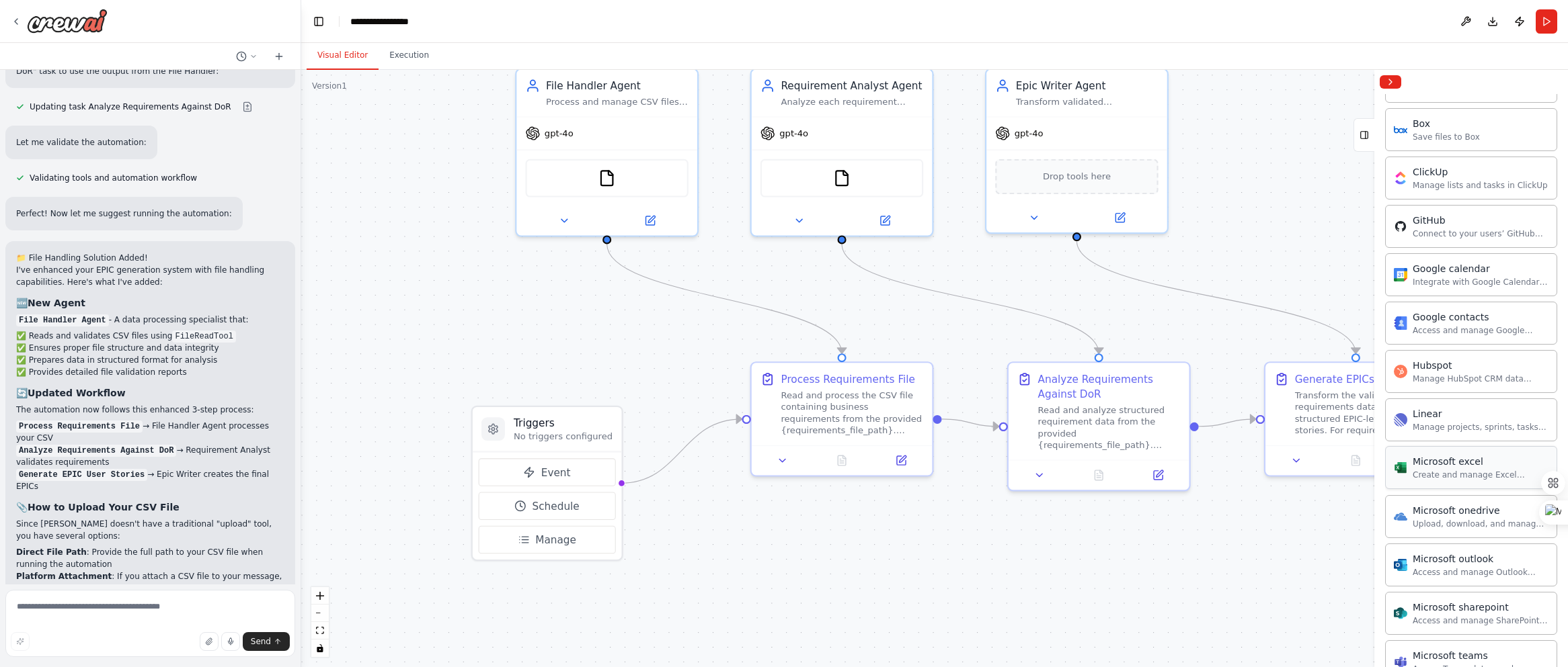
click at [1071, 464] on div "Microsoft excel" at bounding box center [1480, 461] width 136 height 13
click at [1071, 465] on div "Microsoft excel" at bounding box center [1480, 461] width 136 height 13
drag, startPoint x: 1485, startPoint y: 465, endPoint x: 1584, endPoint y: 482, distance: 100.4
click at [1071, 482] on html "Hello! I'm the CrewAI assistant. What kind of automation do you want to build? …" at bounding box center [784, 334] width 1568 height 667
click at [628, 180] on img at bounding box center [620, 175] width 17 height 17
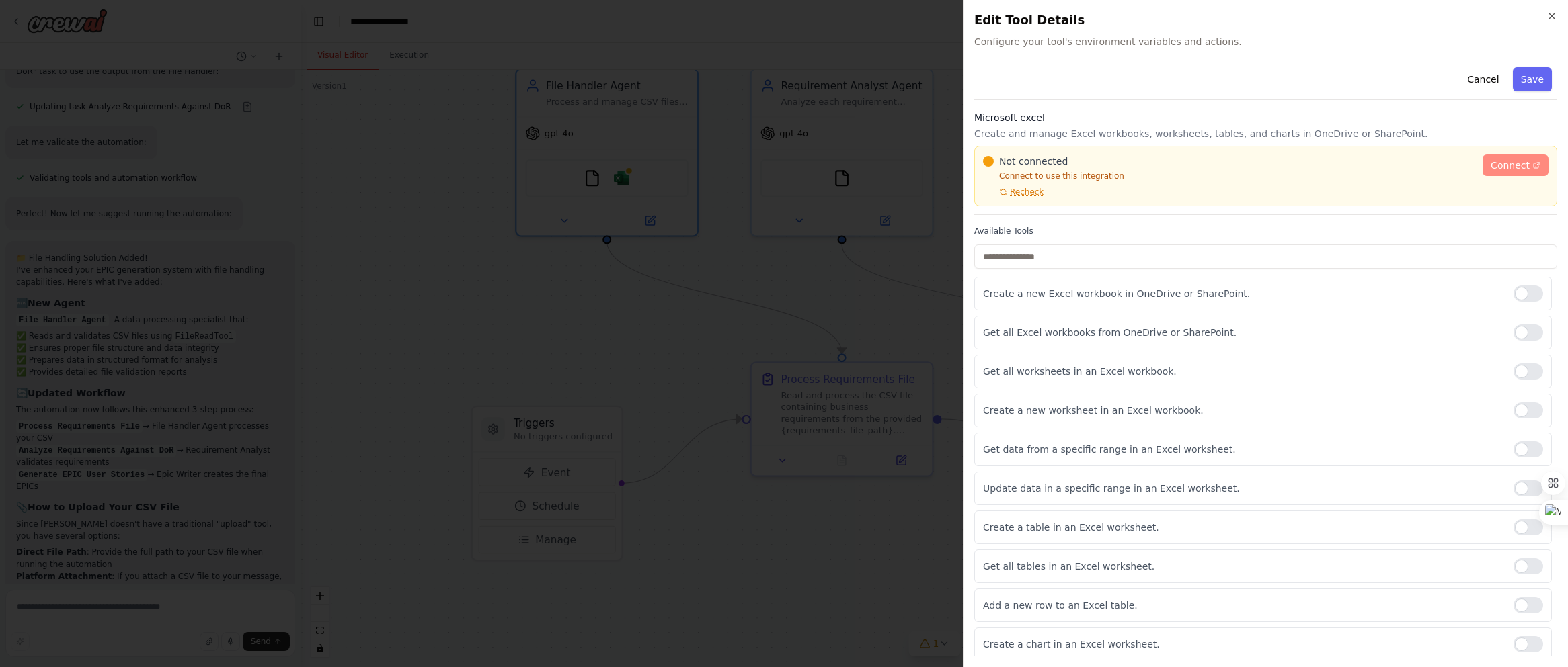
click at [1071, 170] on span "Connect" at bounding box center [1509, 166] width 39 height 13
click at [1035, 194] on span "Recheck" at bounding box center [1026, 192] width 34 height 11
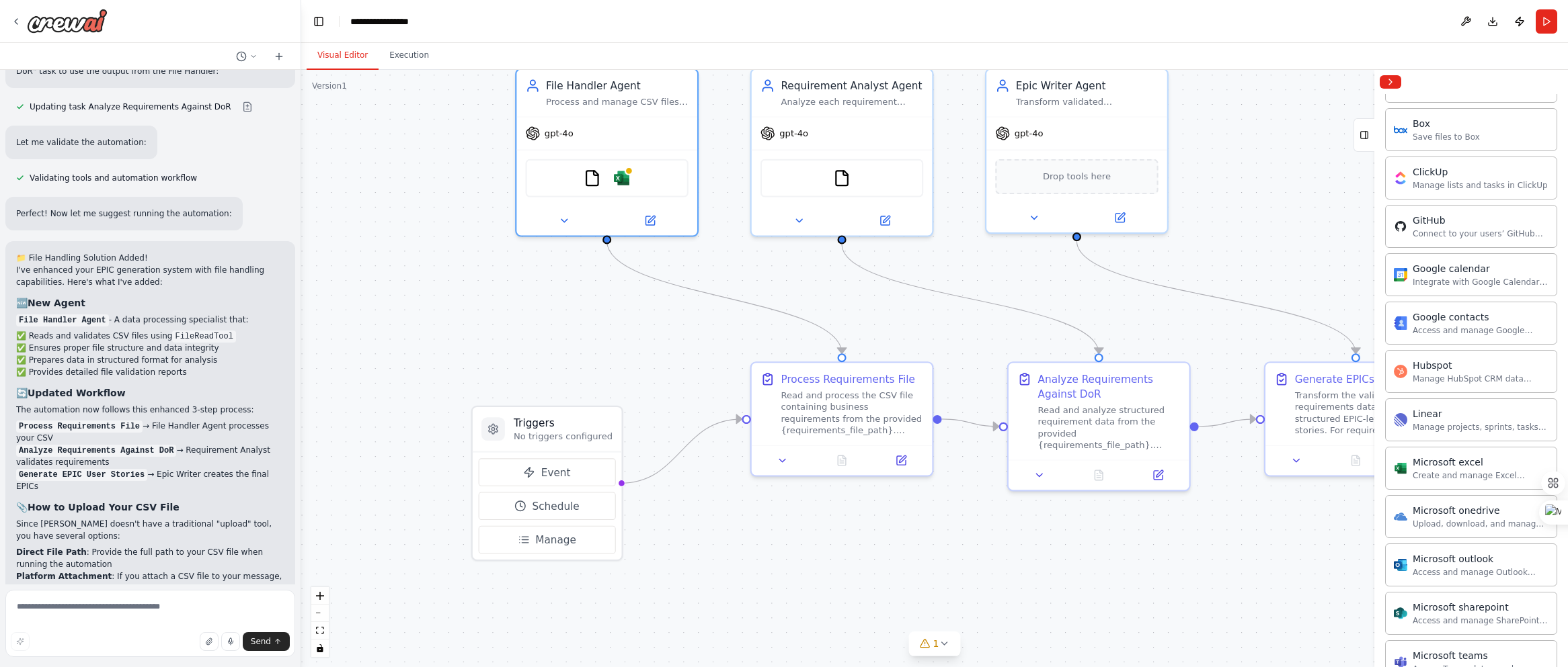
click at [9, 27] on div at bounding box center [150, 21] width 301 height 43
click at [18, 23] on icon at bounding box center [16, 21] width 11 height 11
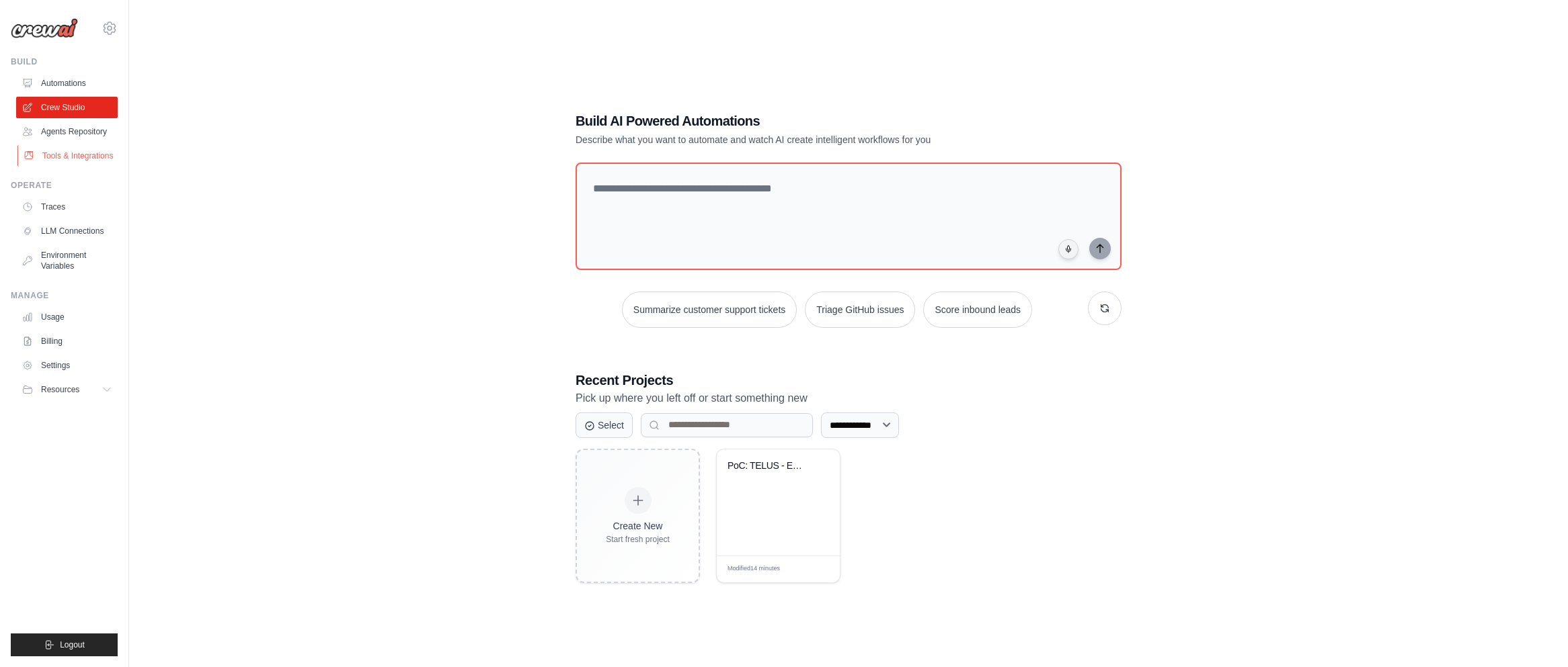
click at [62, 159] on link "Tools & Integrations" at bounding box center [68, 156] width 101 height 21
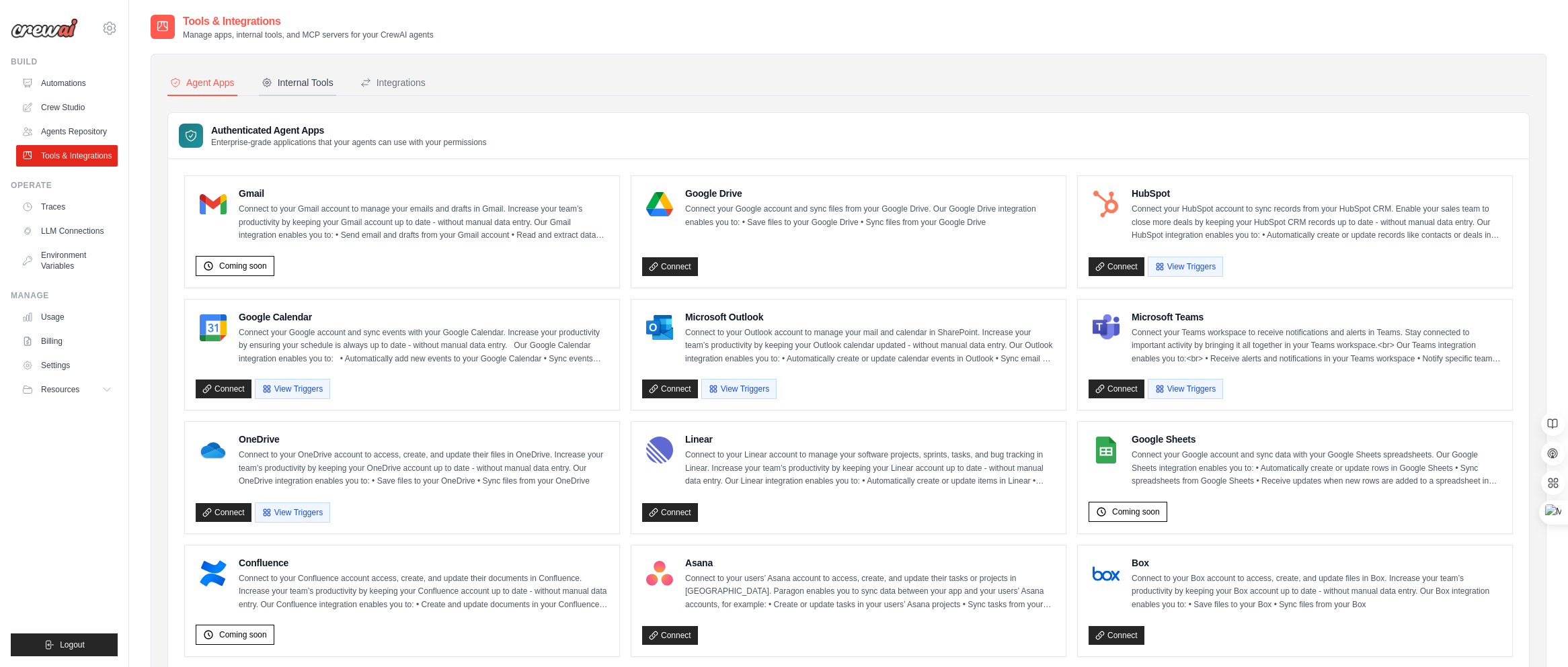
click at [291, 79] on div "Internal Tools" at bounding box center [297, 82] width 72 height 13
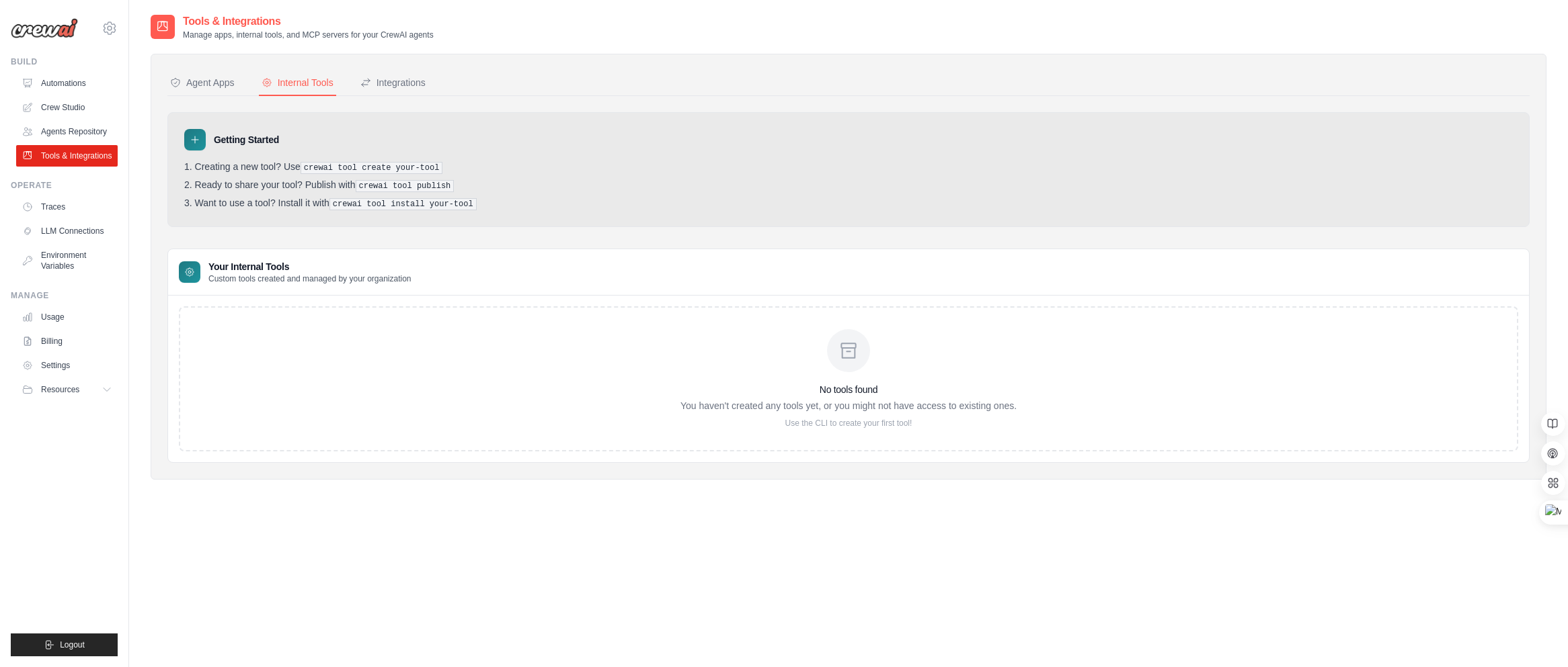
click at [381, 99] on div "Agent Apps Internal Tools Integrations Authenticated Agent Apps Enterprise-grad…" at bounding box center [848, 267] width 1362 height 392
click at [386, 86] on div "Integrations" at bounding box center [392, 82] width 65 height 13
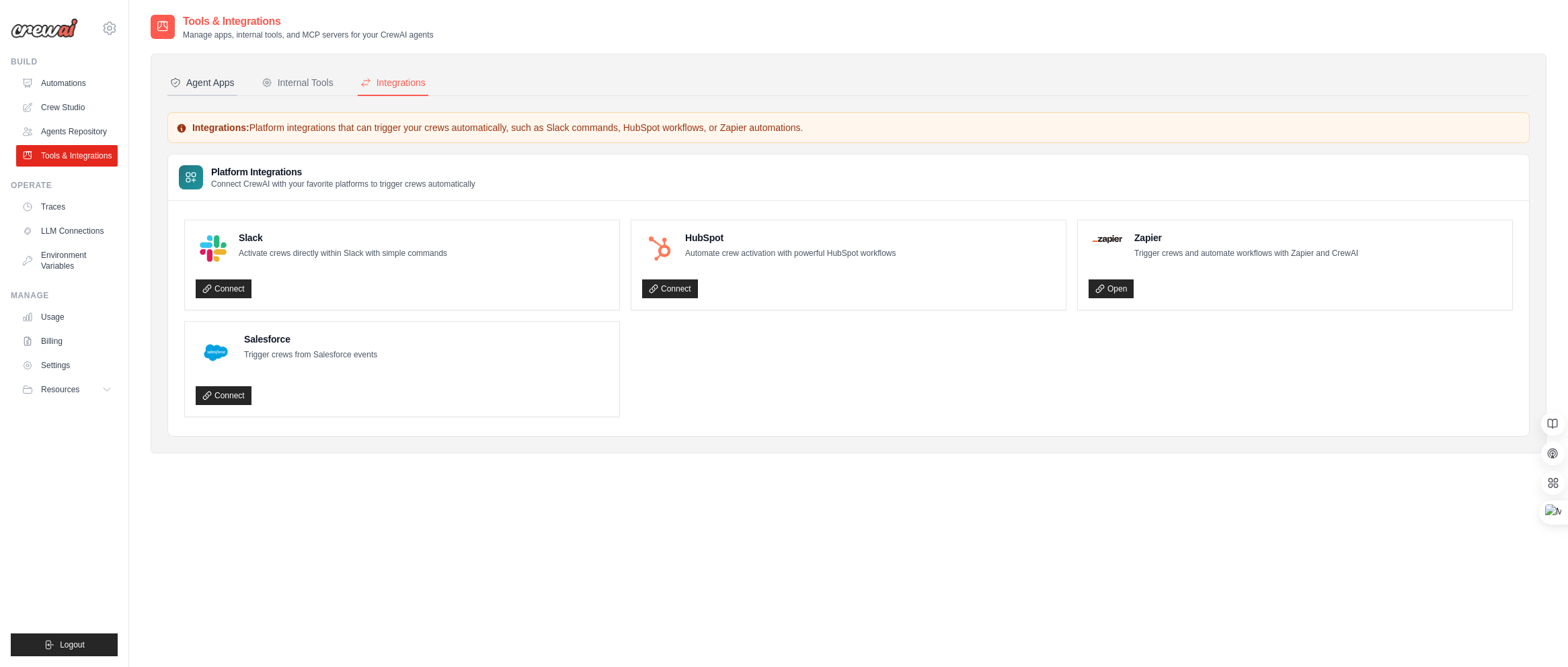
click at [198, 83] on div "Agent Apps" at bounding box center [202, 82] width 64 height 13
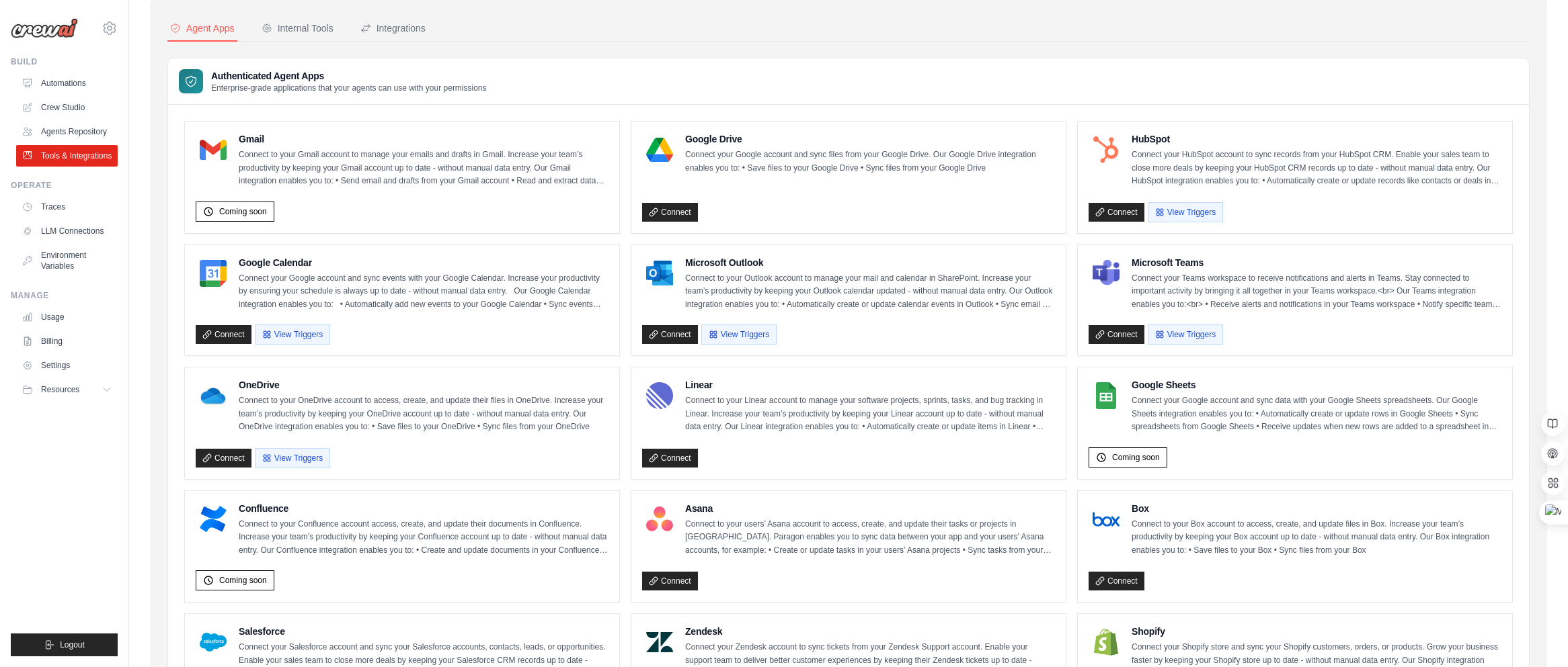
scroll to position [243, 0]
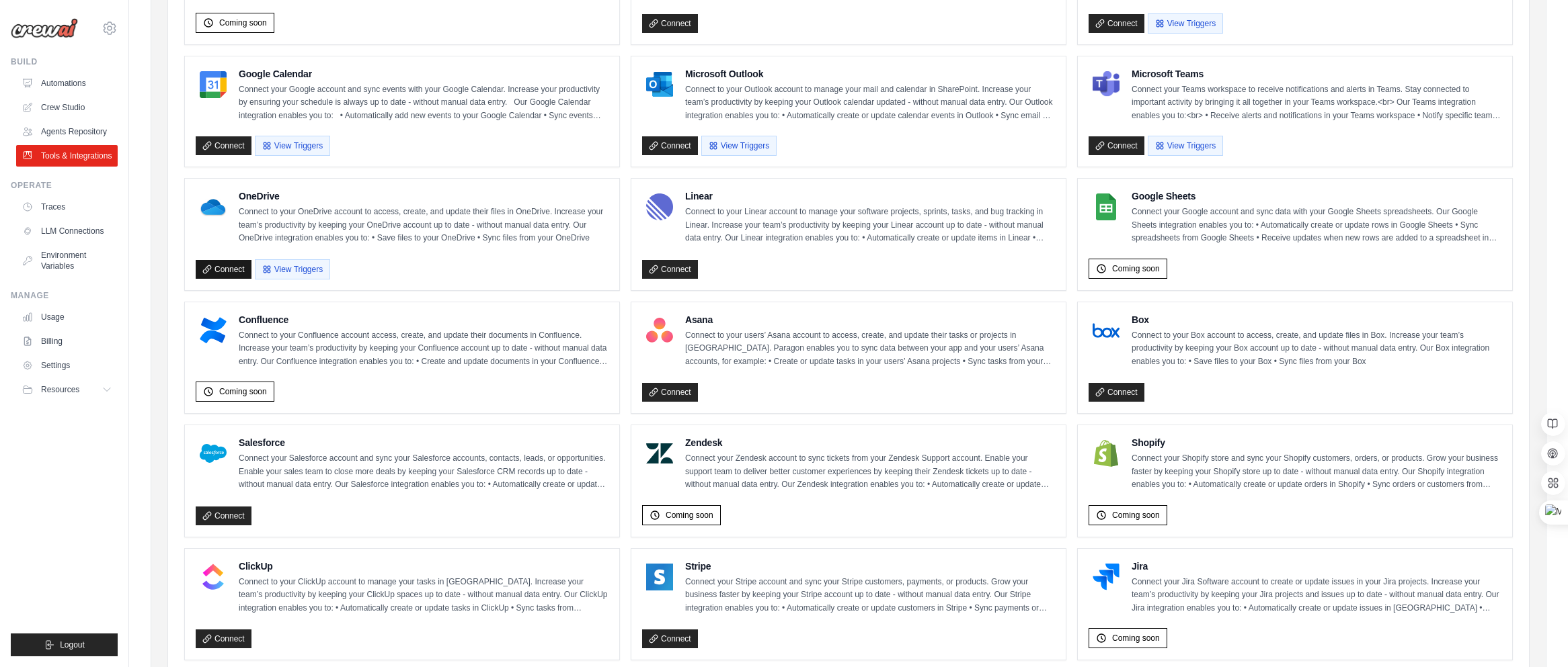
click at [204, 265] on icon at bounding box center [207, 268] width 9 height 9
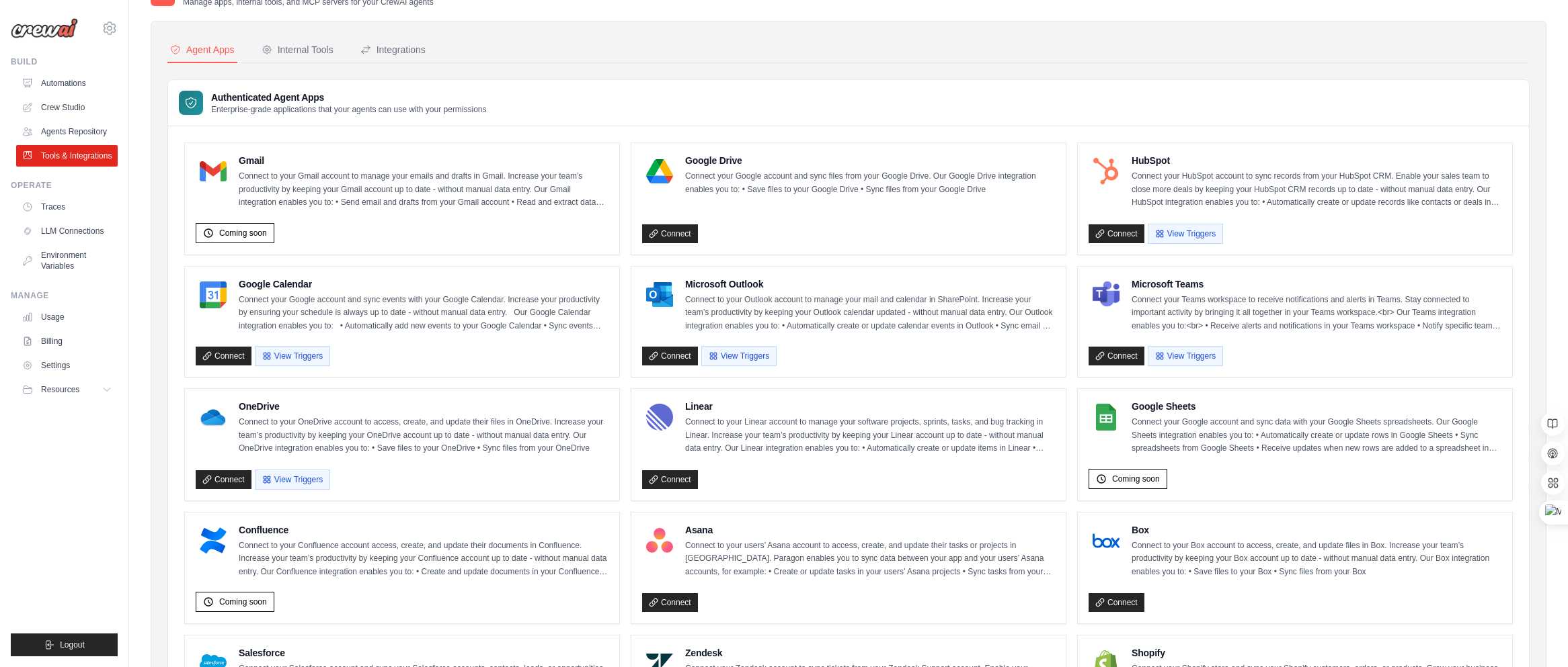
scroll to position [28, 0]
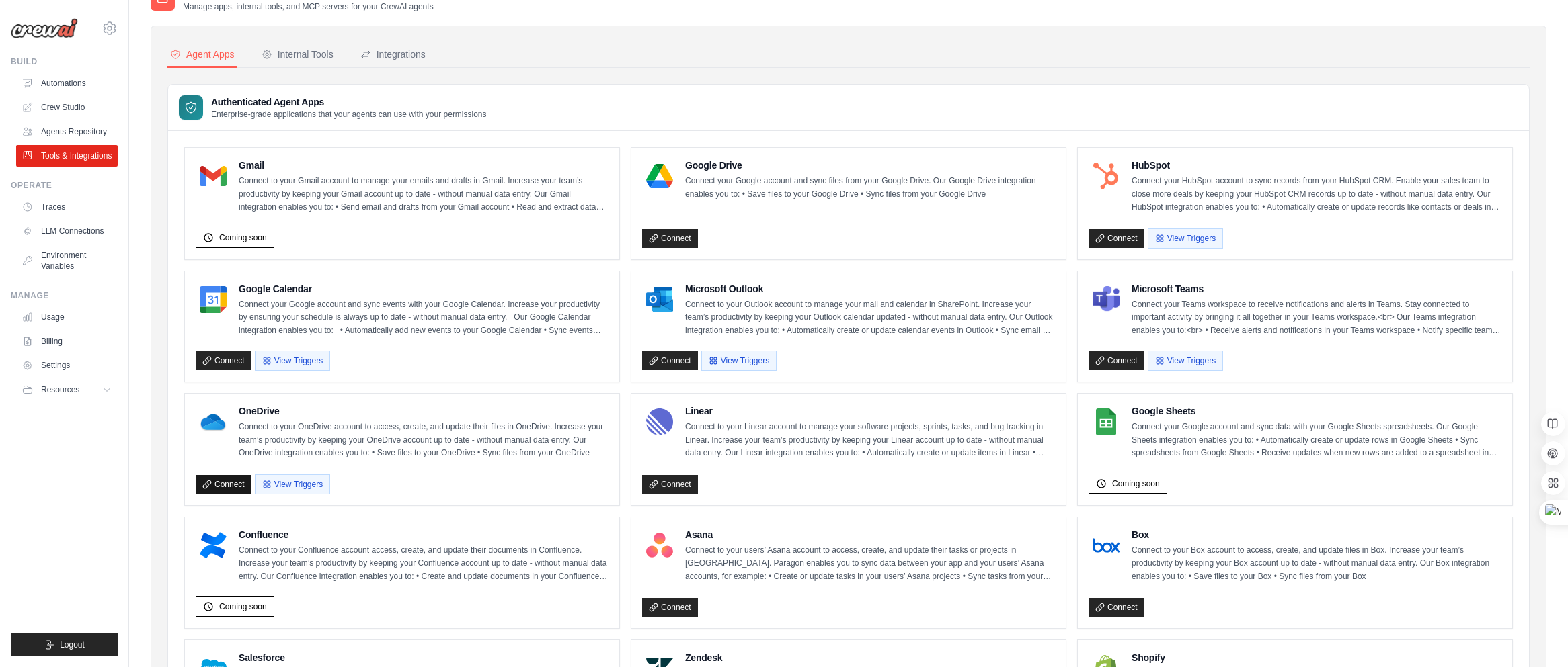
click at [214, 483] on link "Connect" at bounding box center [223, 484] width 56 height 19
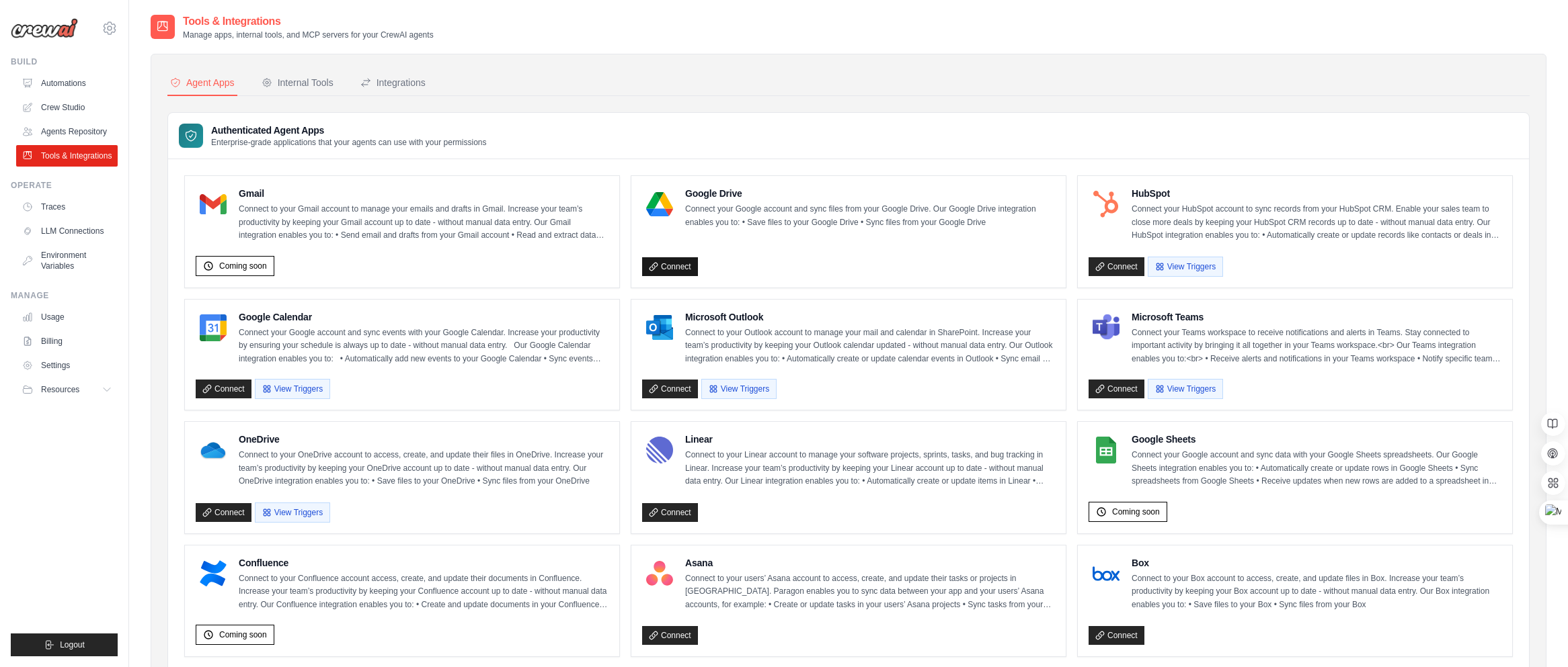
click at [667, 272] on link "Connect" at bounding box center [670, 266] width 56 height 19
click at [311, 86] on div "Internal Tools" at bounding box center [297, 82] width 72 height 13
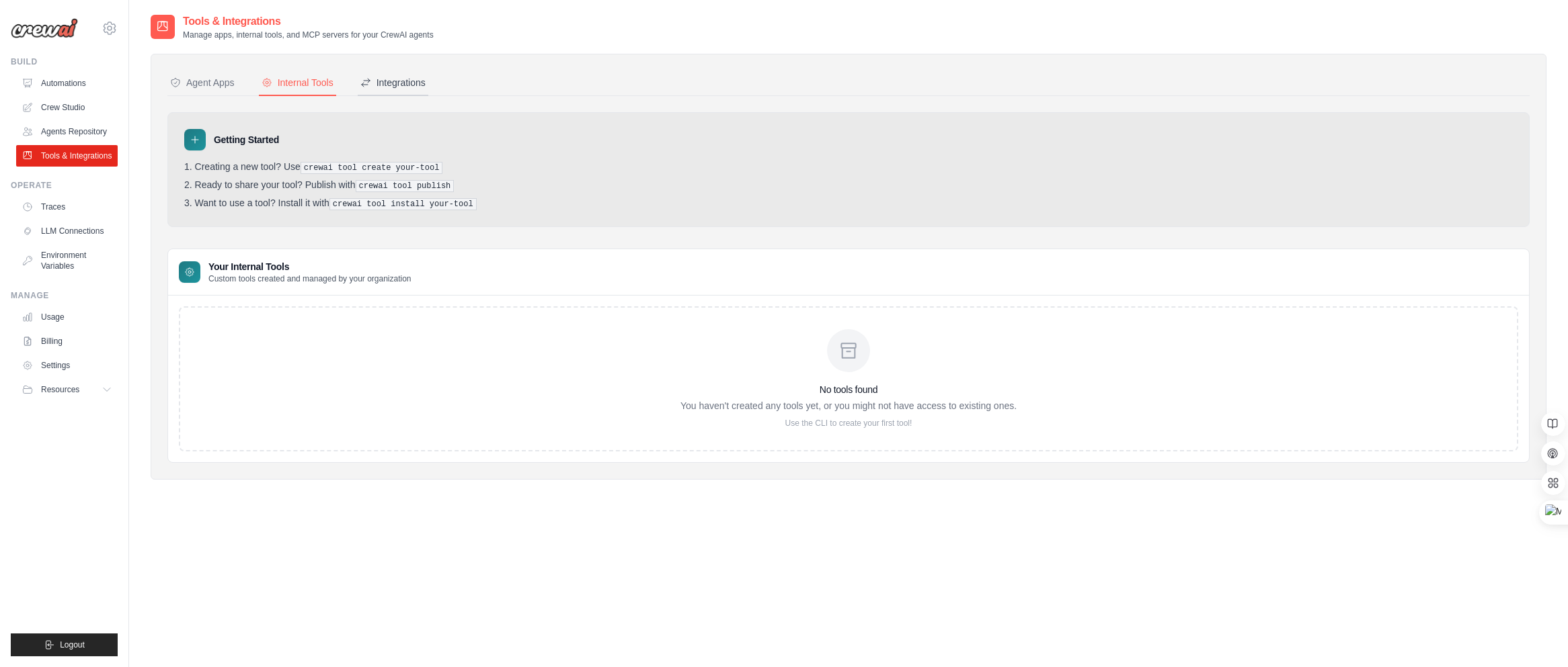
click at [400, 85] on div "Integrations" at bounding box center [392, 82] width 65 height 13
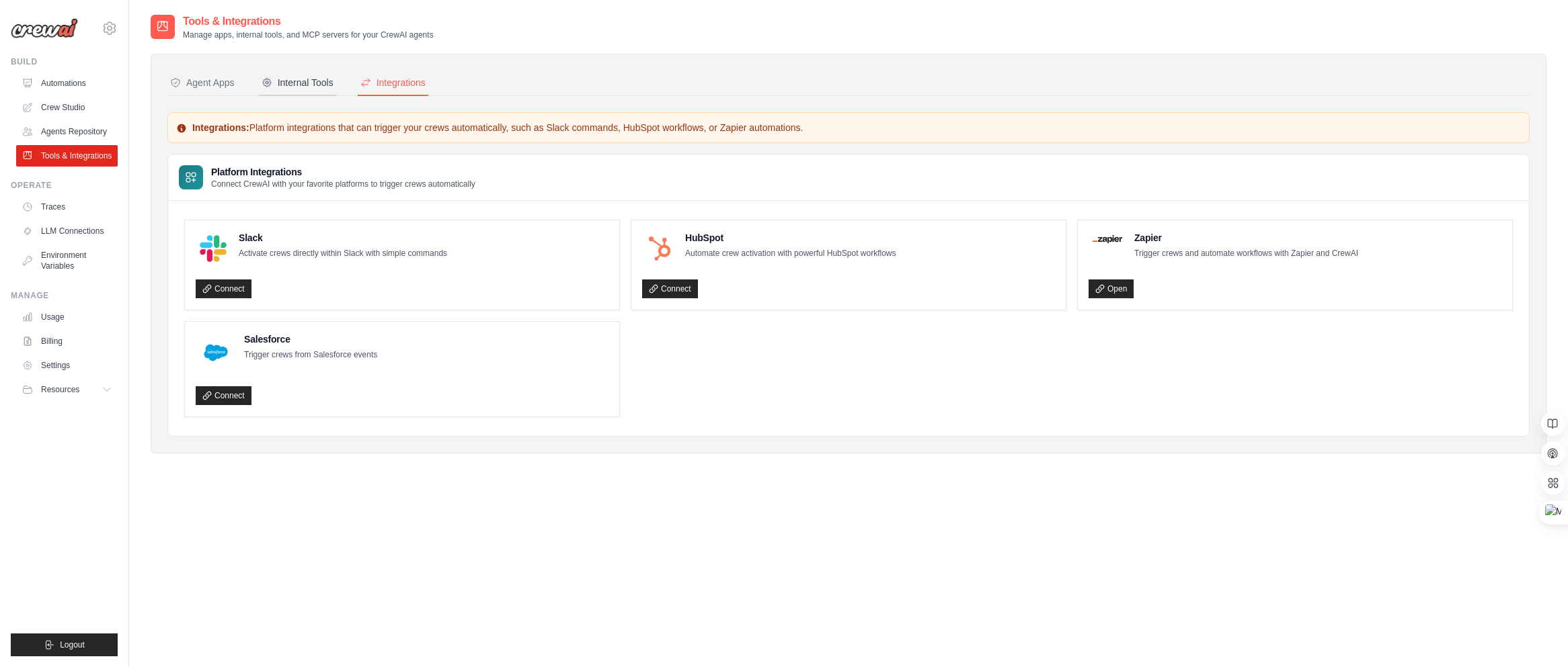
click at [316, 83] on div "Internal Tools" at bounding box center [297, 82] width 72 height 13
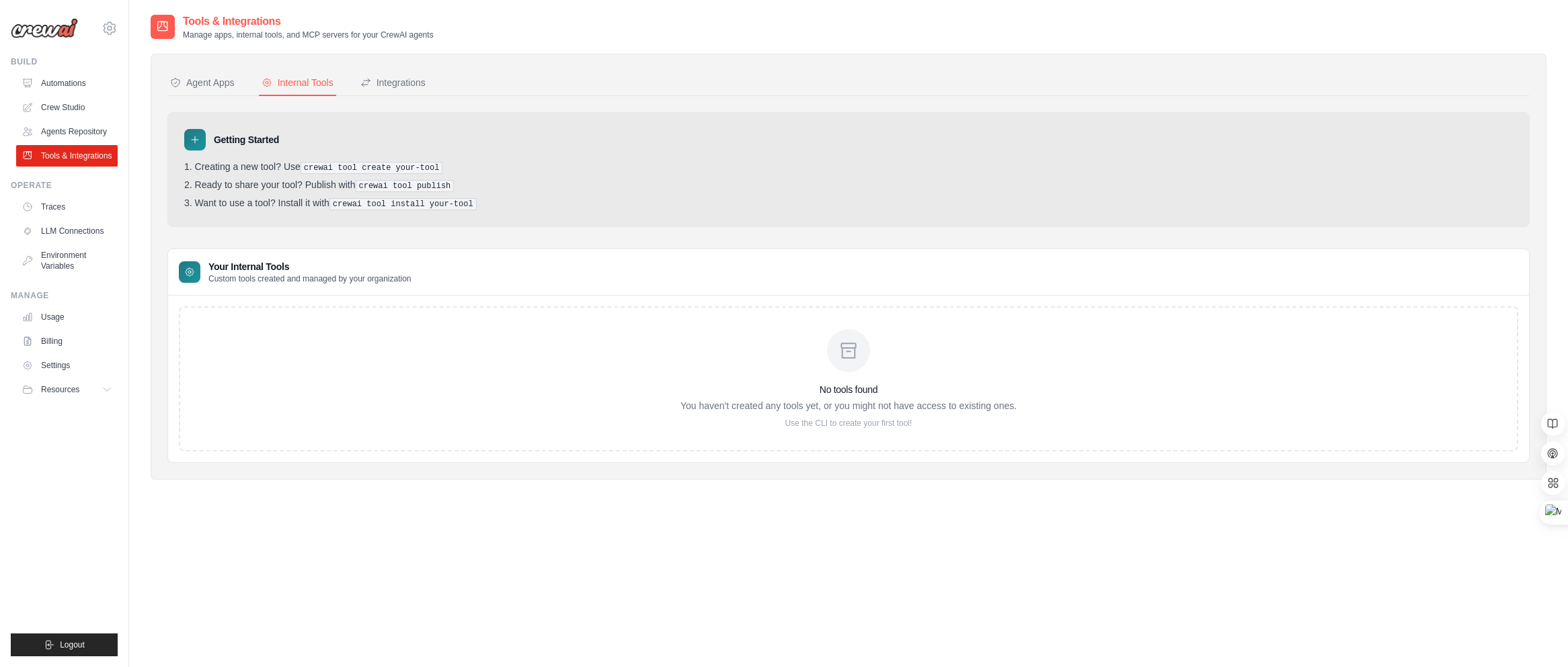
click at [262, 341] on div "No tools found You haven't created any tools yet, or you might not have access …" at bounding box center [848, 379] width 1339 height 145
click at [207, 89] on div "Agent Apps" at bounding box center [202, 82] width 64 height 13
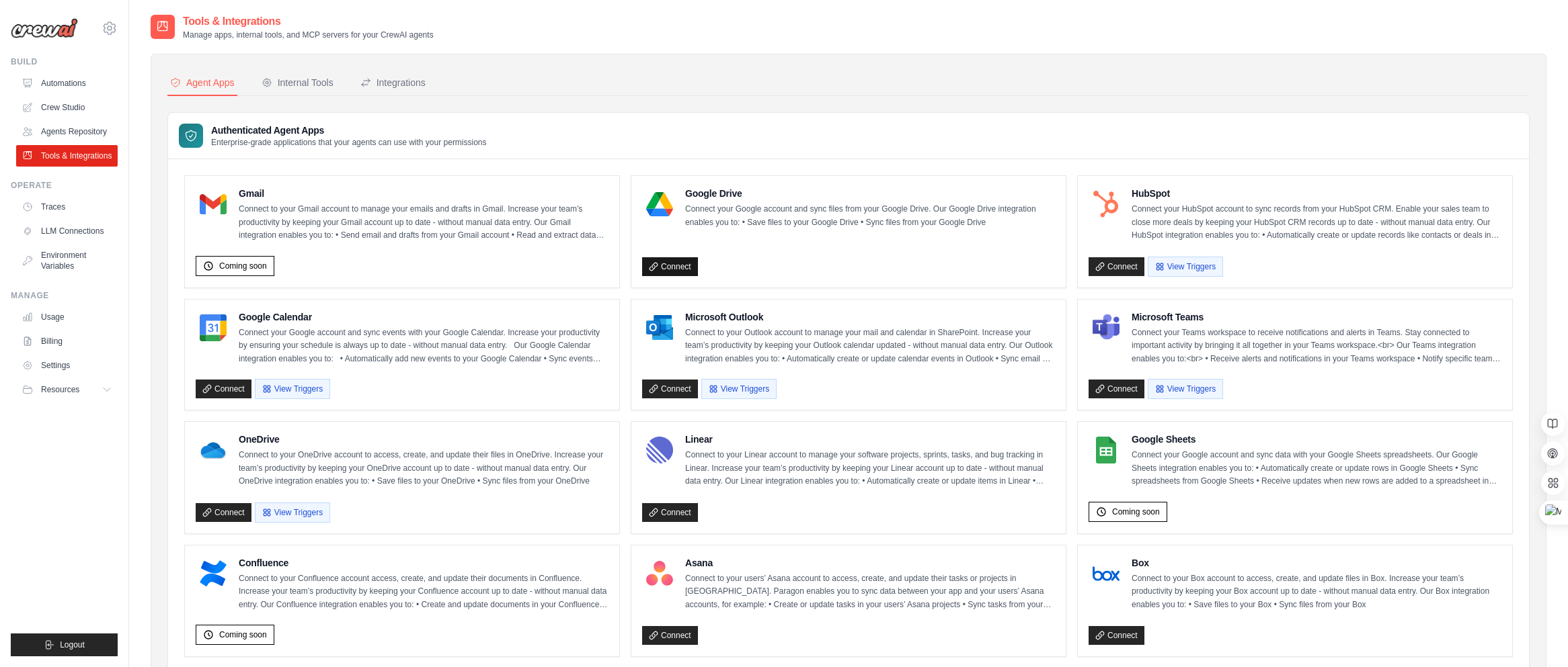
click at [673, 265] on link "Connect" at bounding box center [670, 266] width 56 height 19
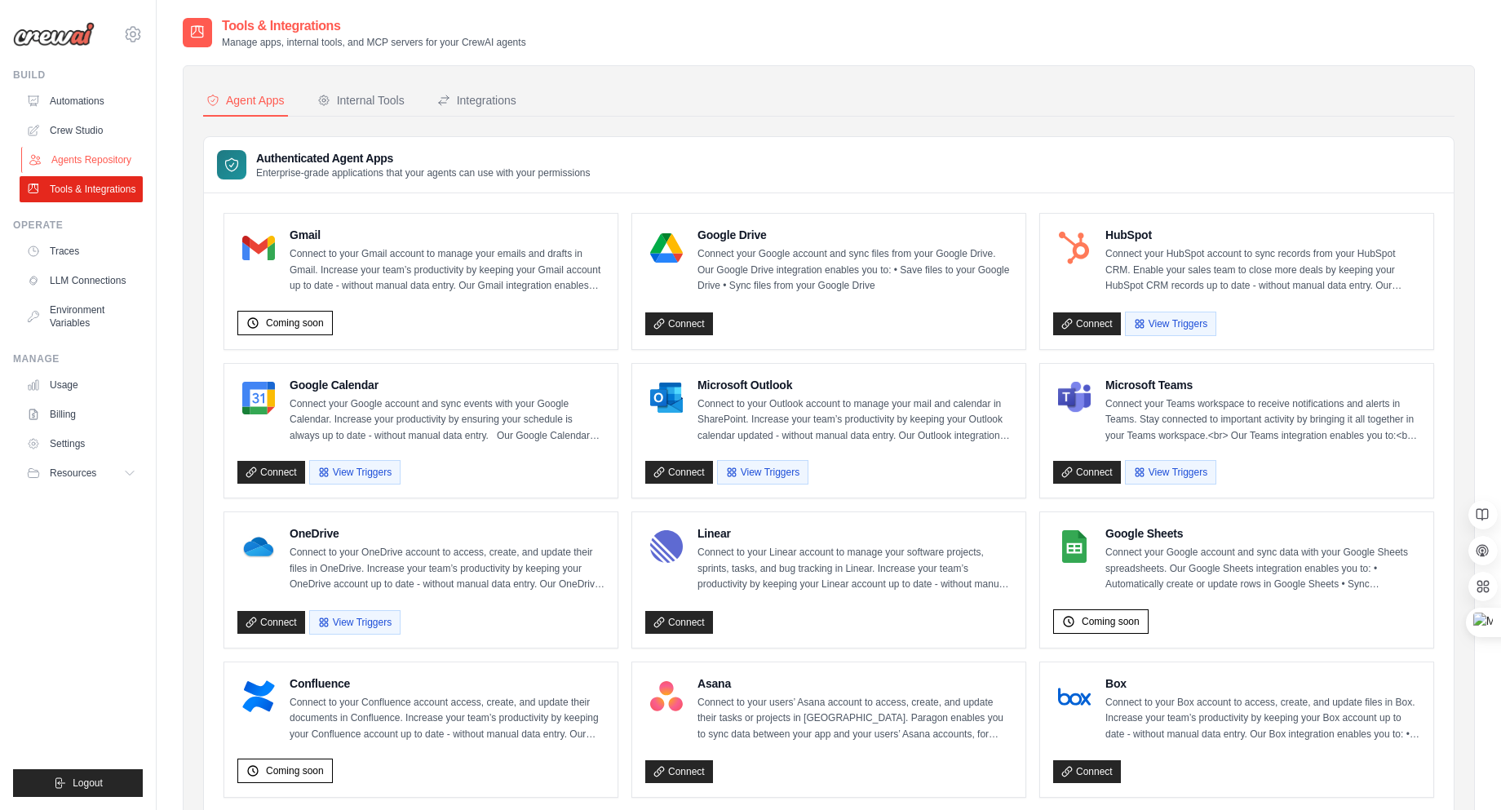
click at [104, 158] on link "Agents Repository" at bounding box center [82, 160] width 123 height 26
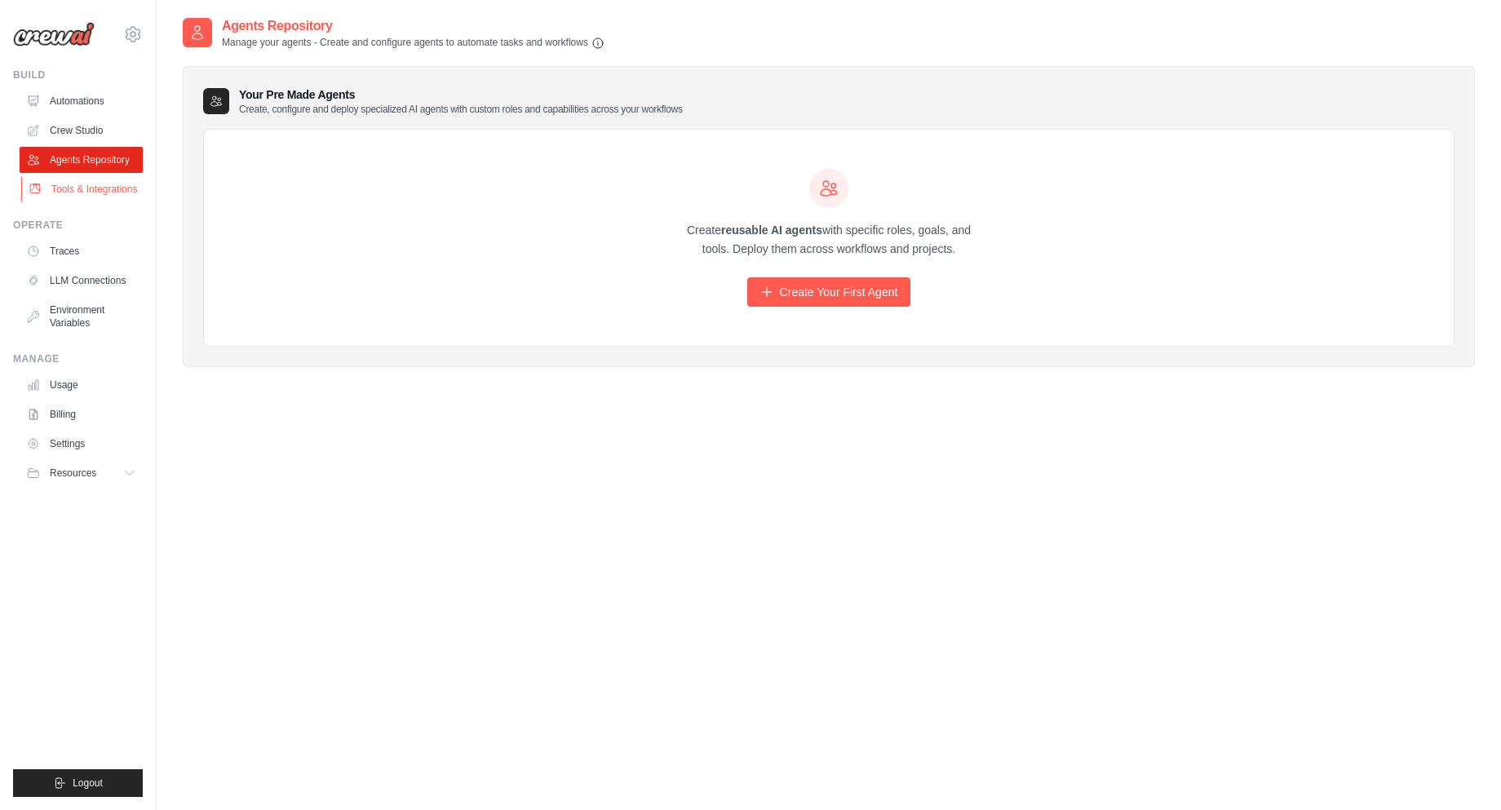
click at [51, 179] on link "Tools & Integrations" at bounding box center [82, 189] width 123 height 26
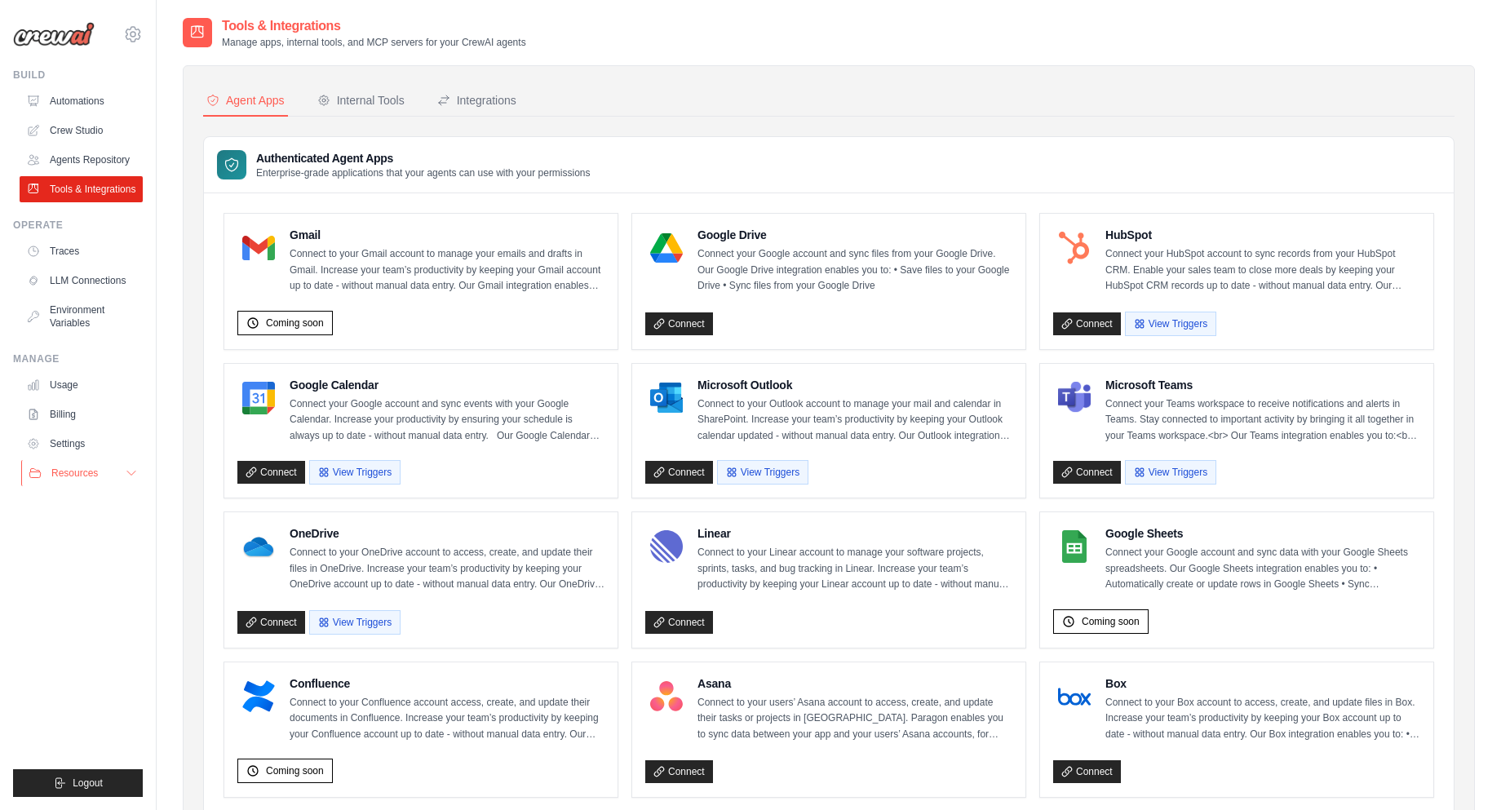
click at [64, 476] on span "Resources" at bounding box center [74, 473] width 47 height 13
click at [64, 433] on link "Settings" at bounding box center [82, 444] width 123 height 26
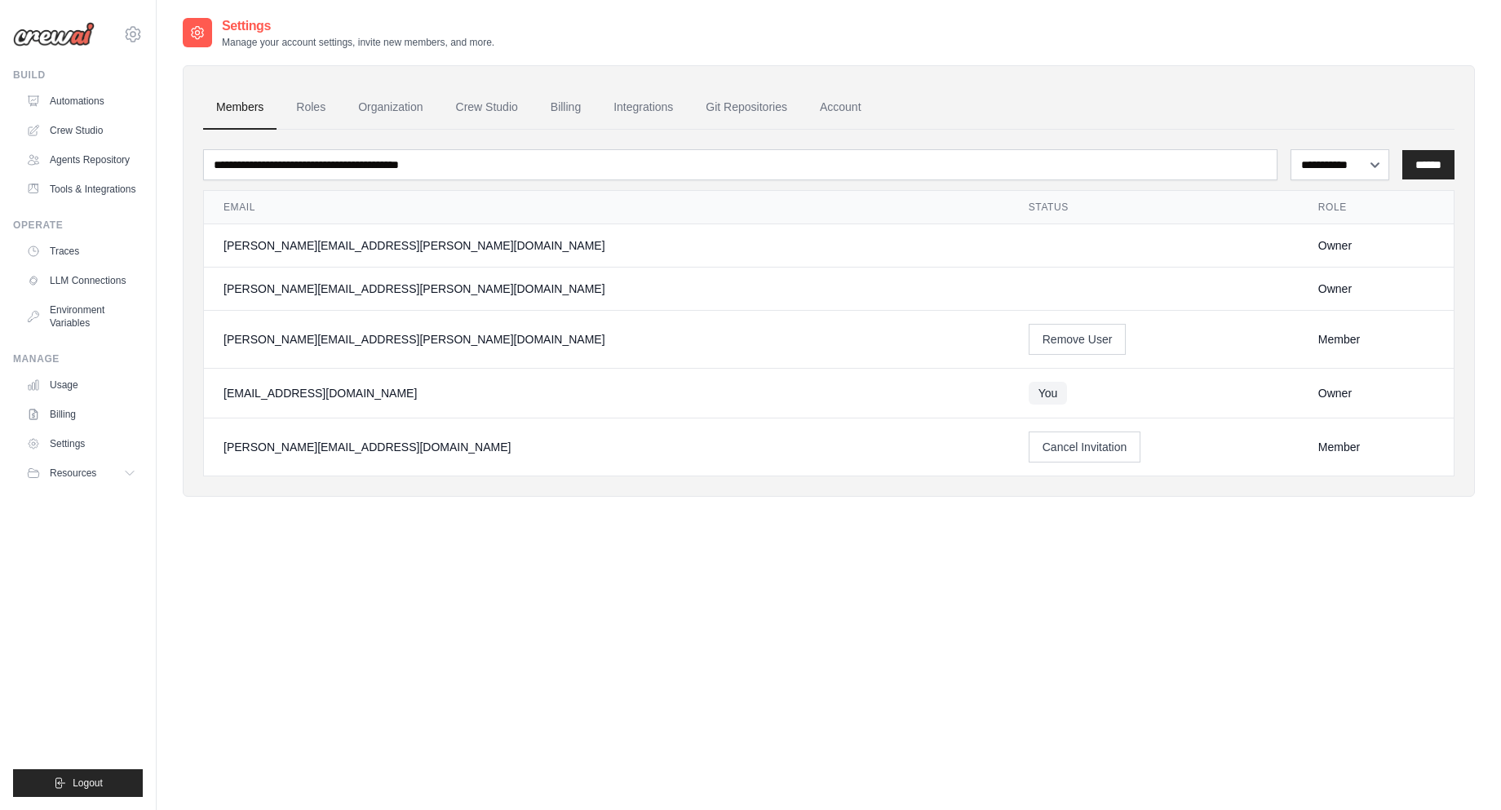
click at [1318, 290] on div "Owner" at bounding box center [1376, 289] width 116 height 16
click at [1180, 282] on td at bounding box center [1154, 289] width 290 height 43
click at [325, 113] on link "Roles" at bounding box center [310, 108] width 55 height 44
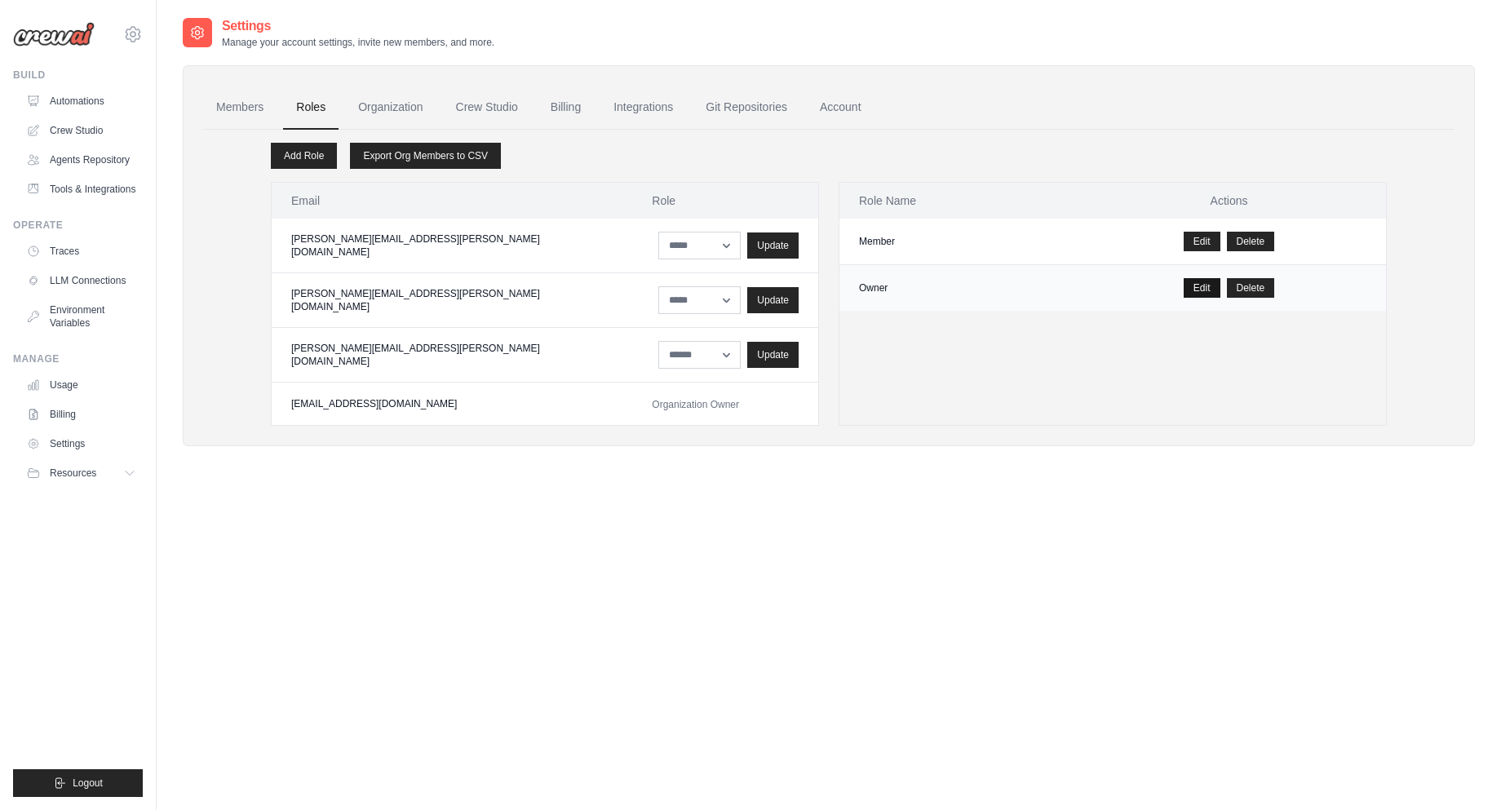
click at [1185, 290] on link "Edit" at bounding box center [1202, 288] width 37 height 20
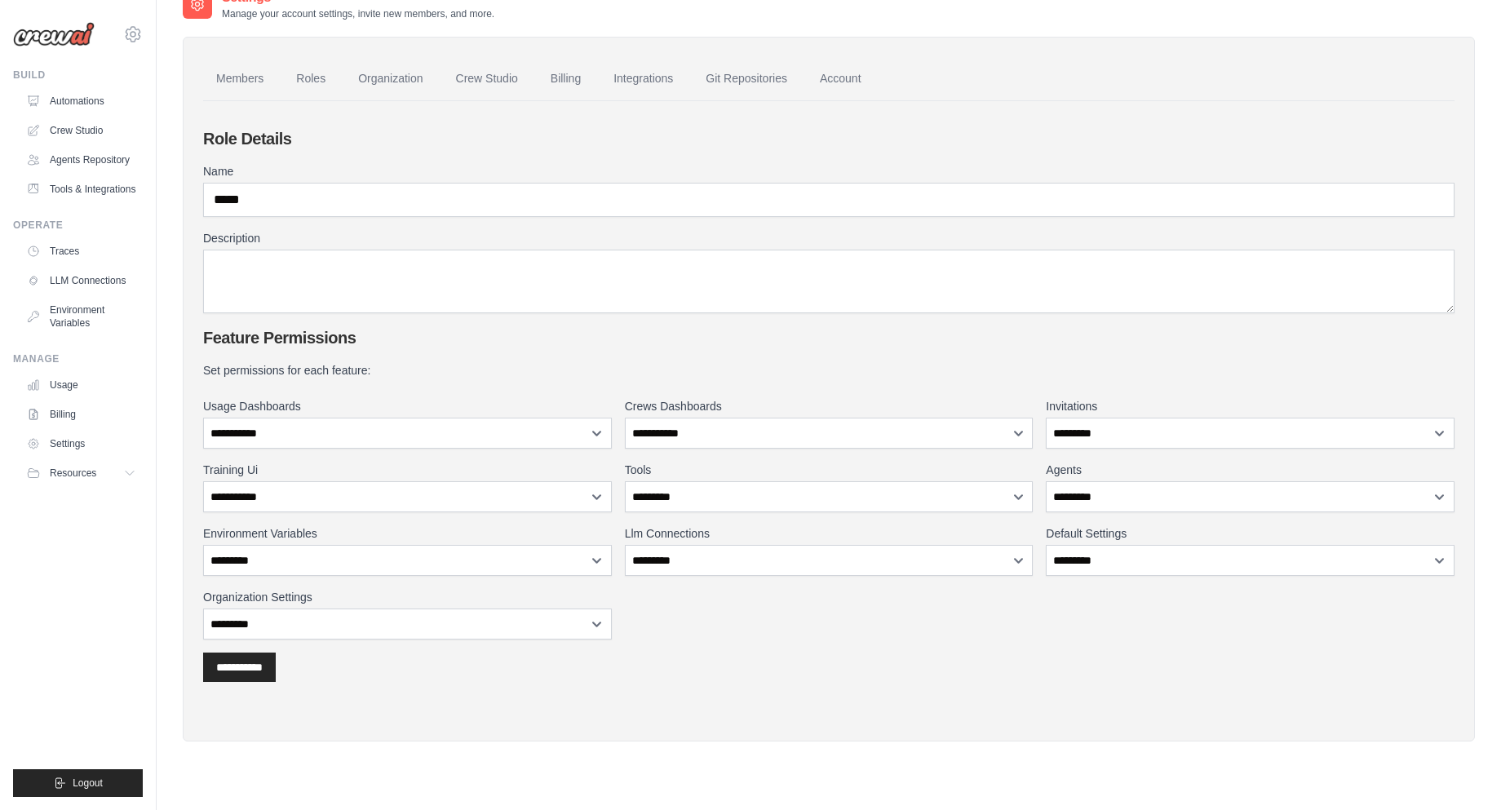
scroll to position [29, 0]
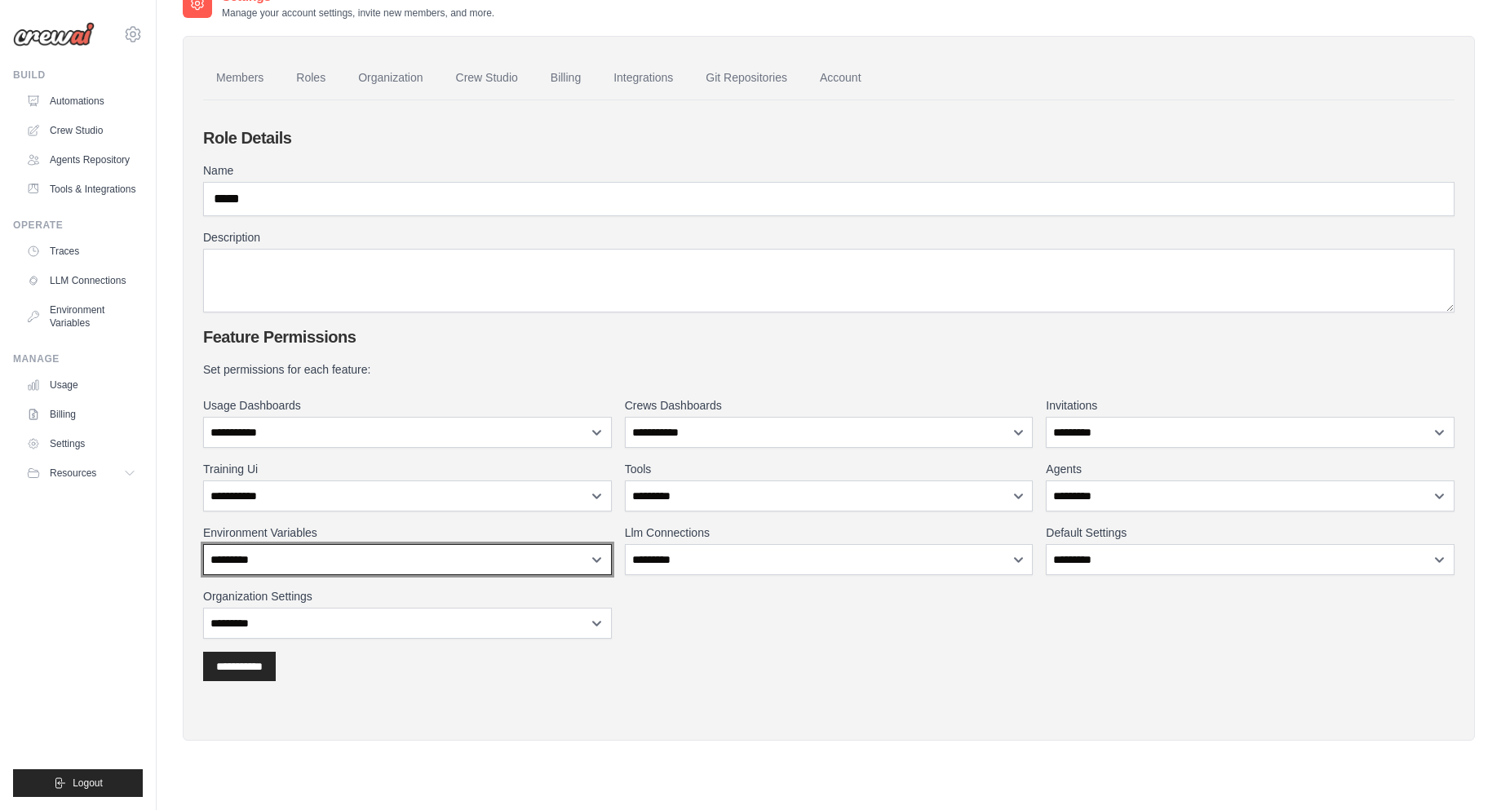
click at [418, 559] on select "**********" at bounding box center [407, 559] width 409 height 31
click at [203, 544] on select "**********" at bounding box center [407, 559] width 409 height 31
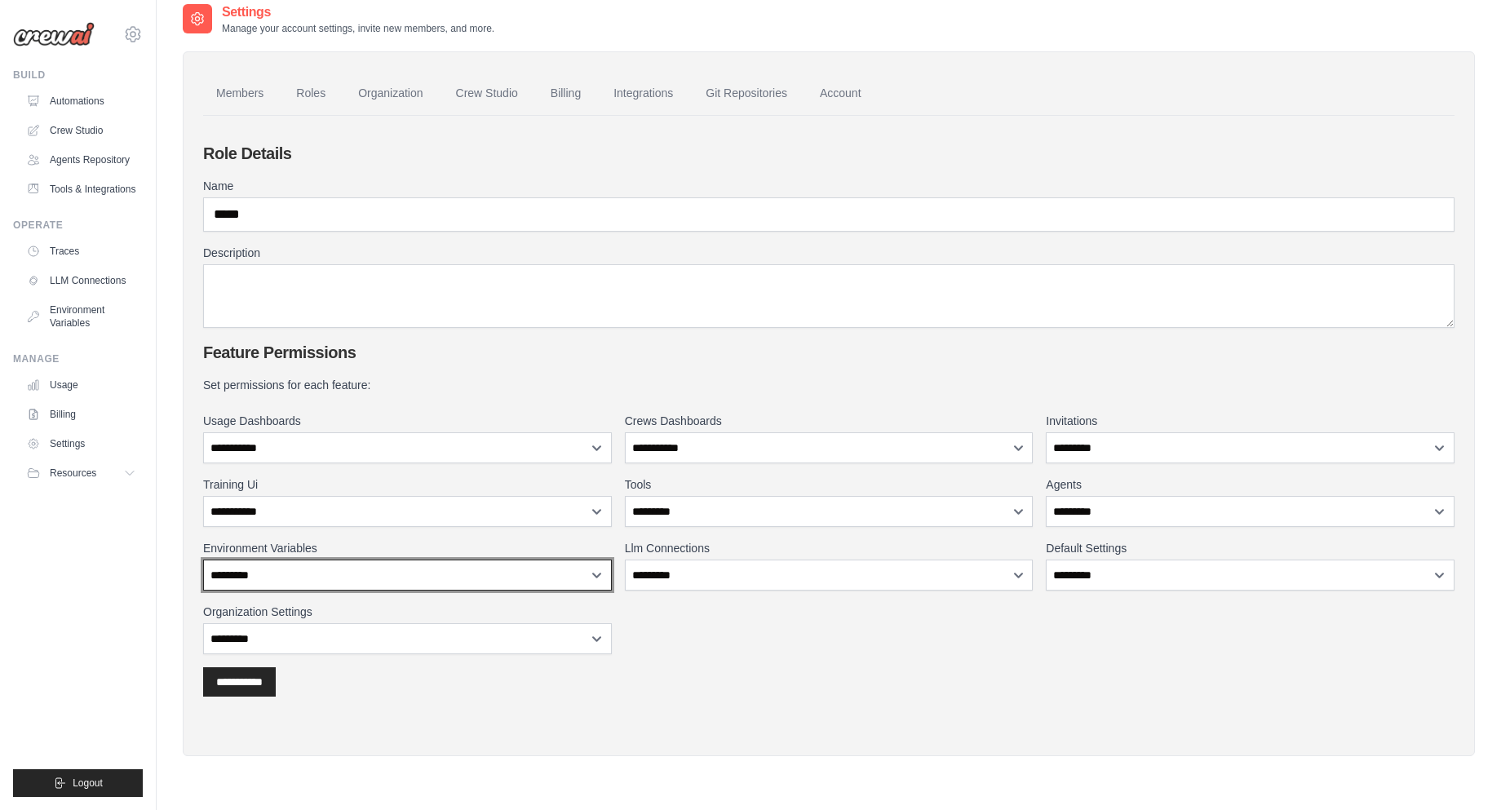
scroll to position [0, 0]
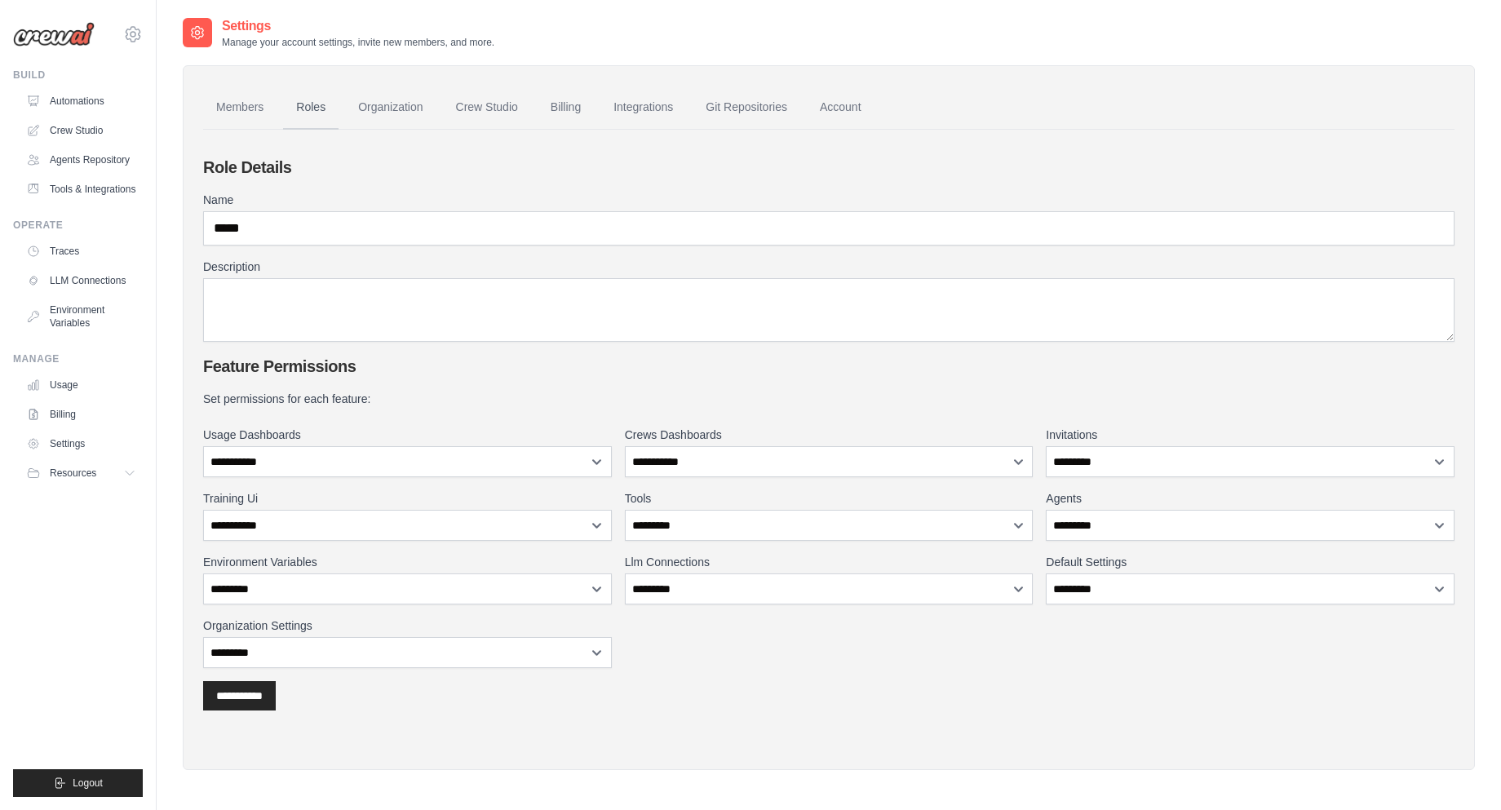
click at [323, 104] on link "Roles" at bounding box center [310, 108] width 55 height 44
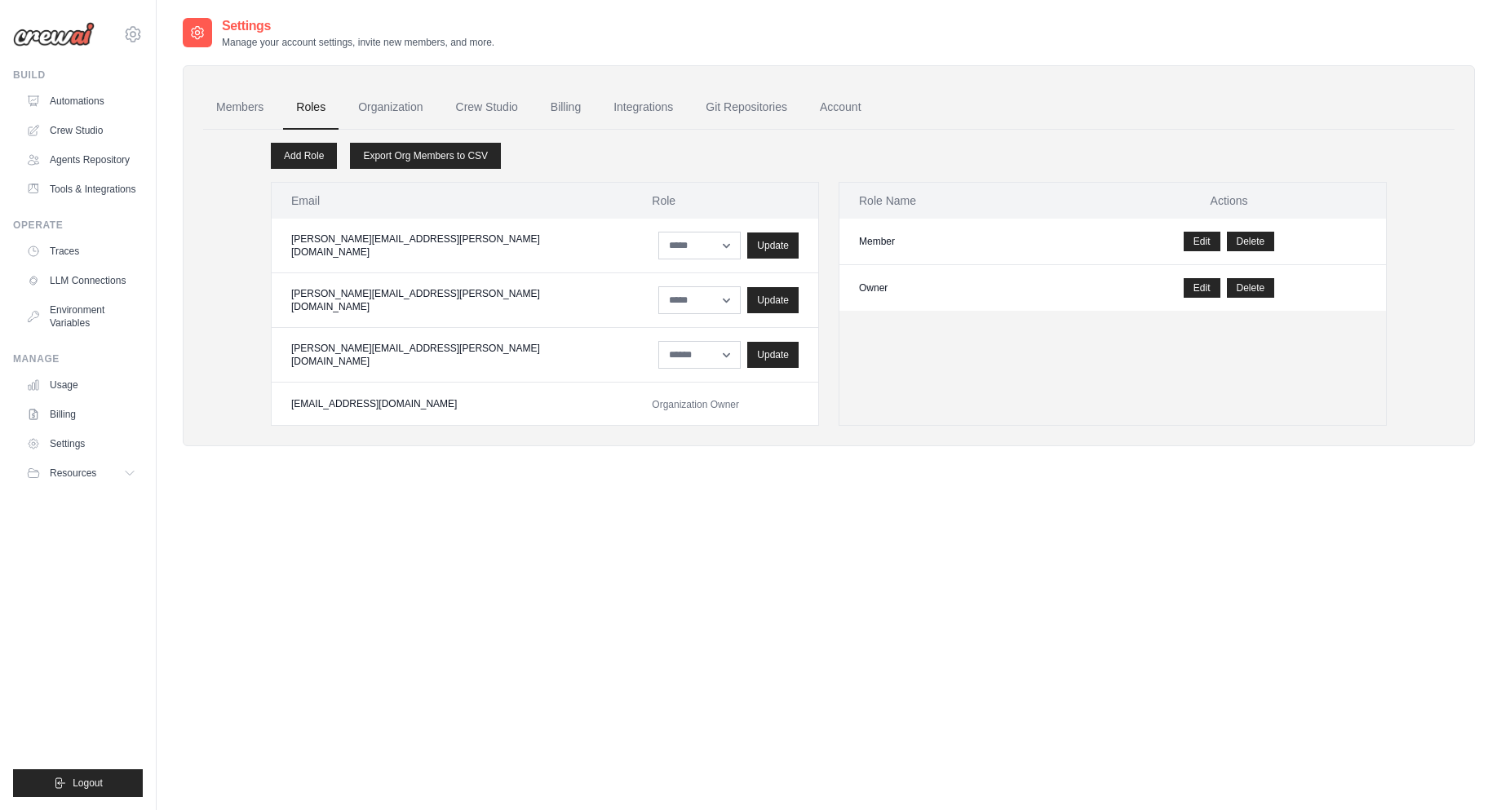
click at [316, 159] on link "Add Role" at bounding box center [304, 156] width 66 height 26
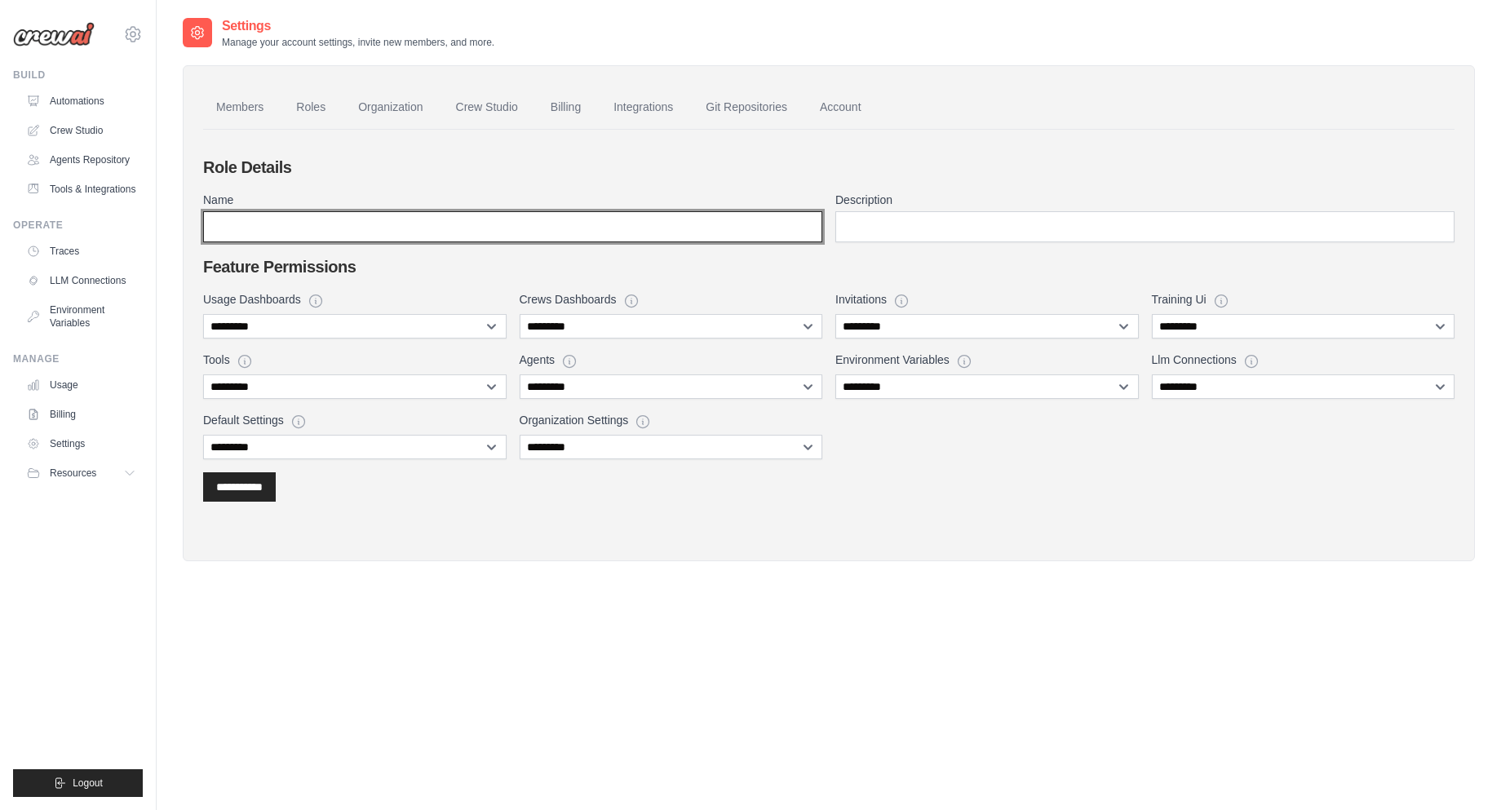
click at [268, 231] on input "Name" at bounding box center [512, 226] width 619 height 31
type input "*"
type input "**********"
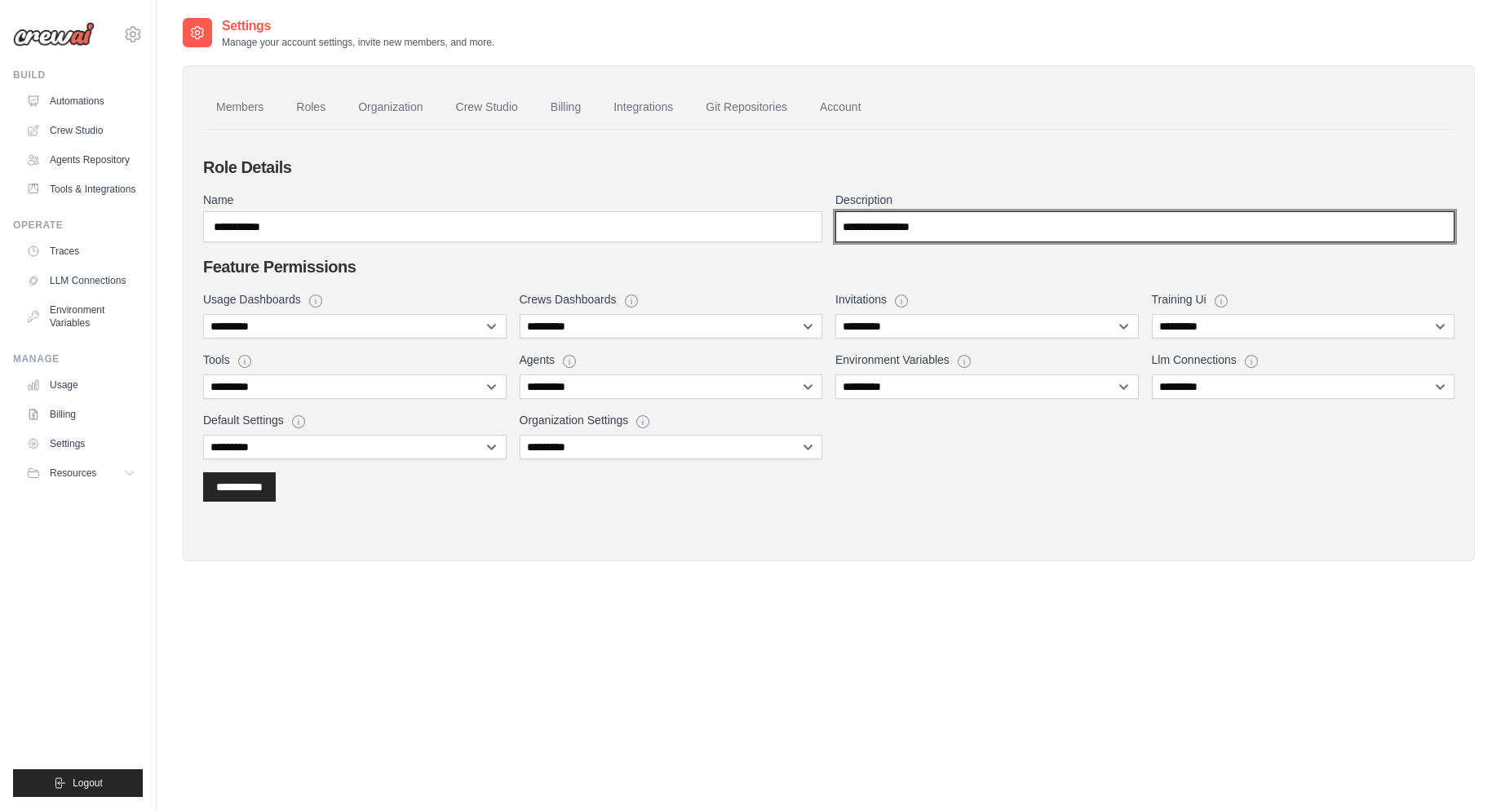
type input "**********"
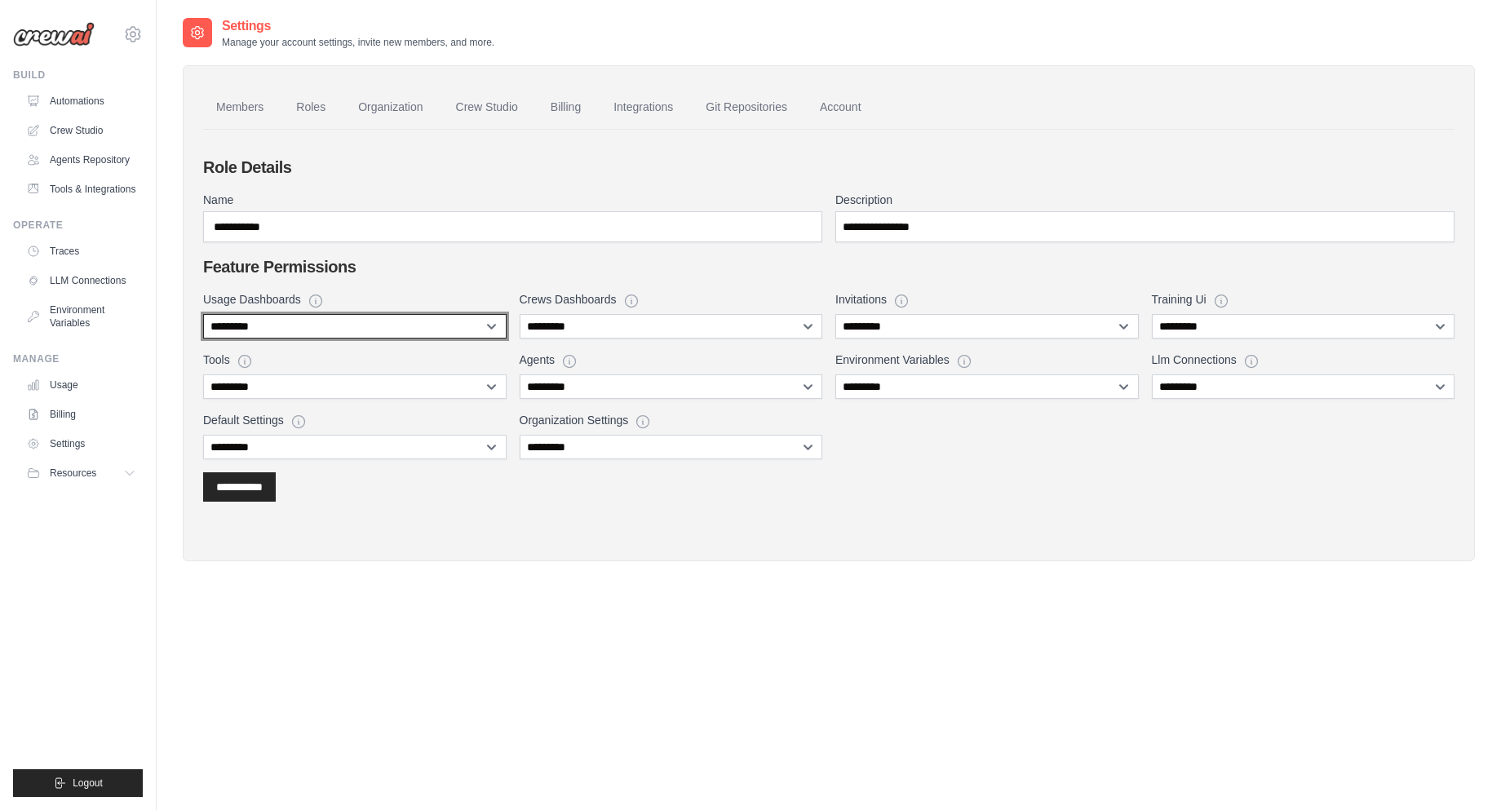
click at [334, 326] on select "**********" at bounding box center [354, 326] width 303 height 24
select select "******"
click at [203, 314] on select "**********" at bounding box center [354, 326] width 303 height 24
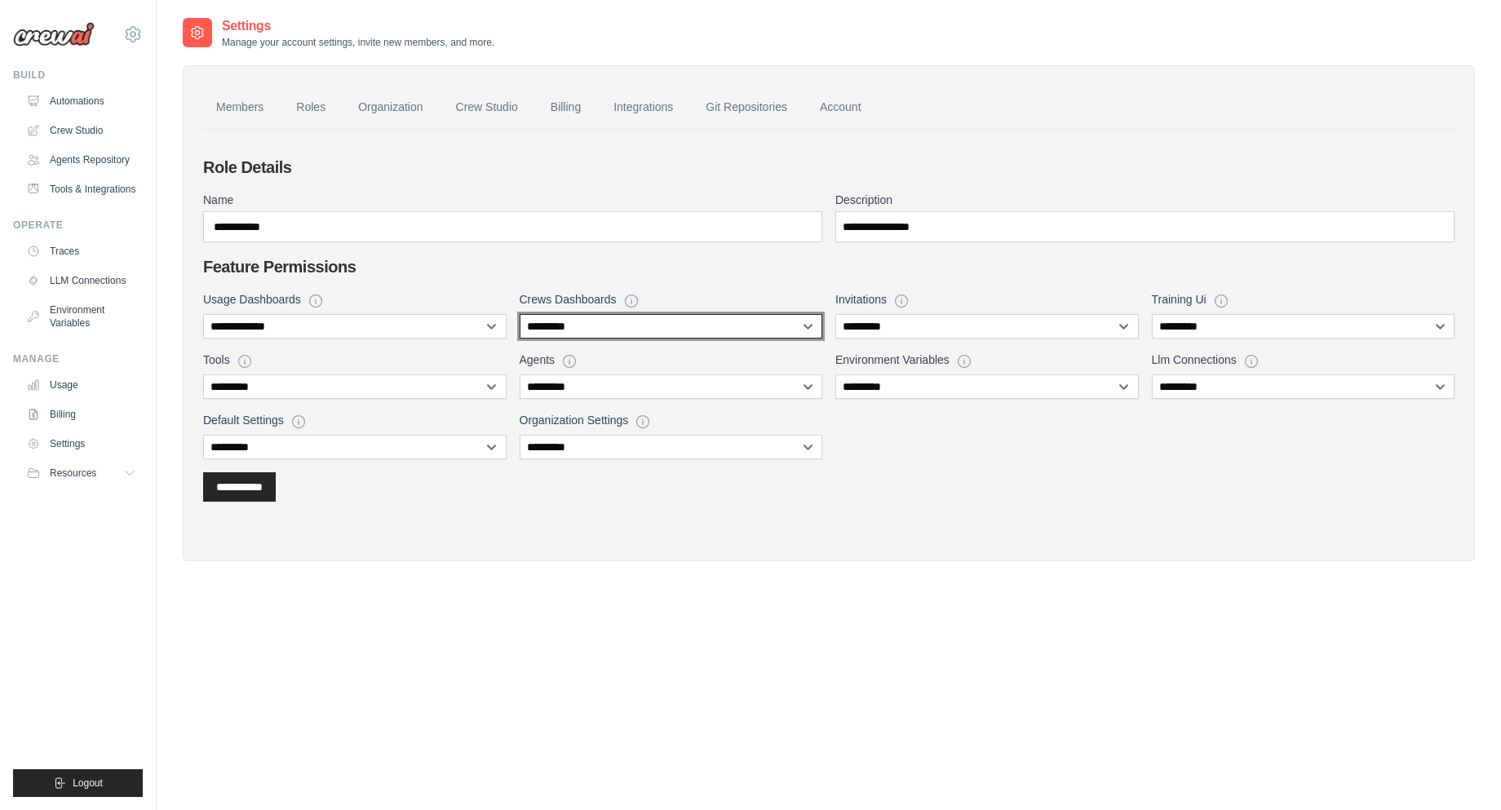
click at [612, 326] on select "**********" at bounding box center [671, 326] width 303 height 24
select select "******"
click at [520, 314] on select "**********" at bounding box center [671, 326] width 303 height 24
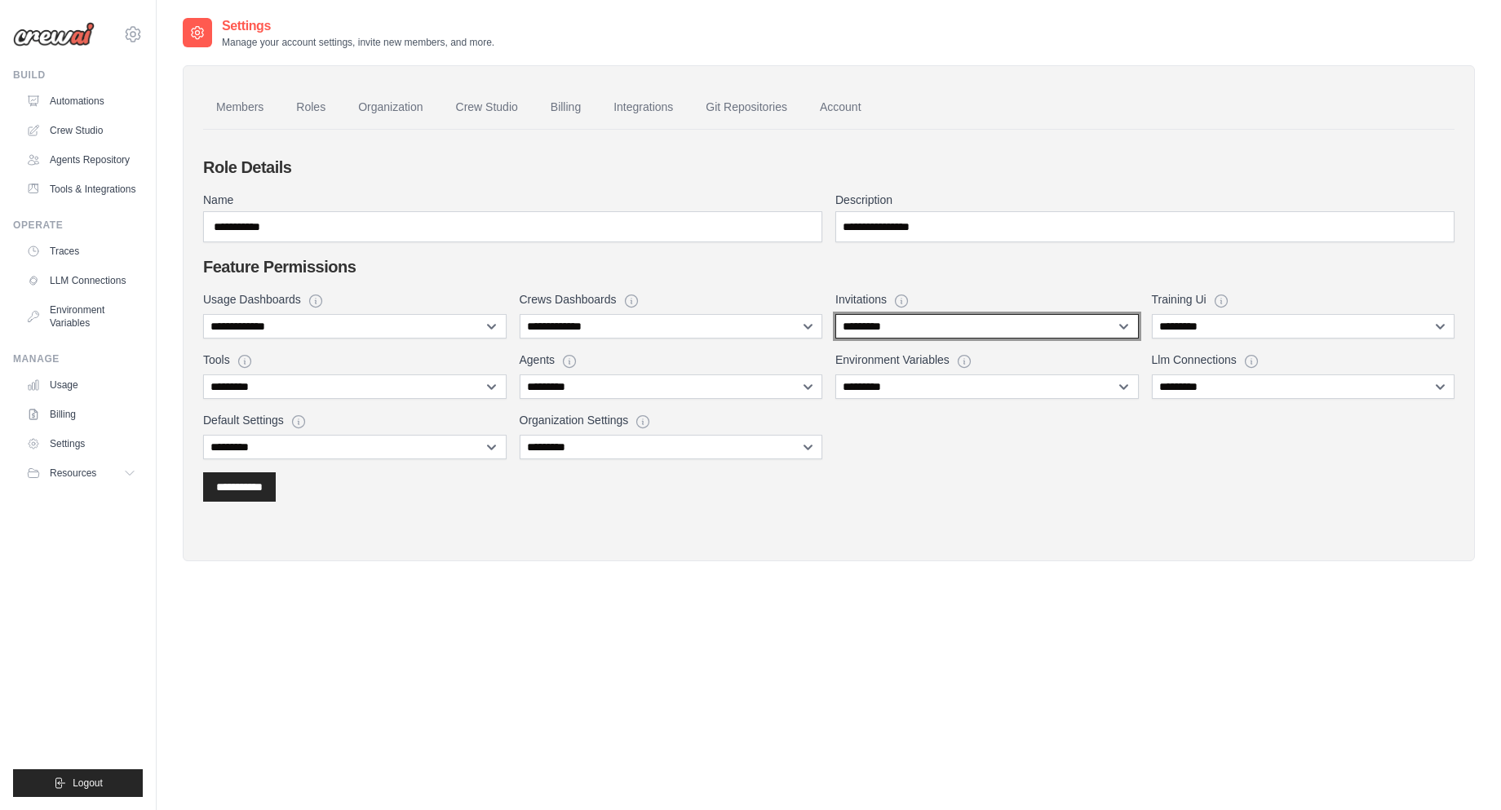
click at [876, 324] on select "**********" at bounding box center [986, 326] width 303 height 24
select select "******"
click at [835, 314] on select "**********" at bounding box center [986, 326] width 303 height 24
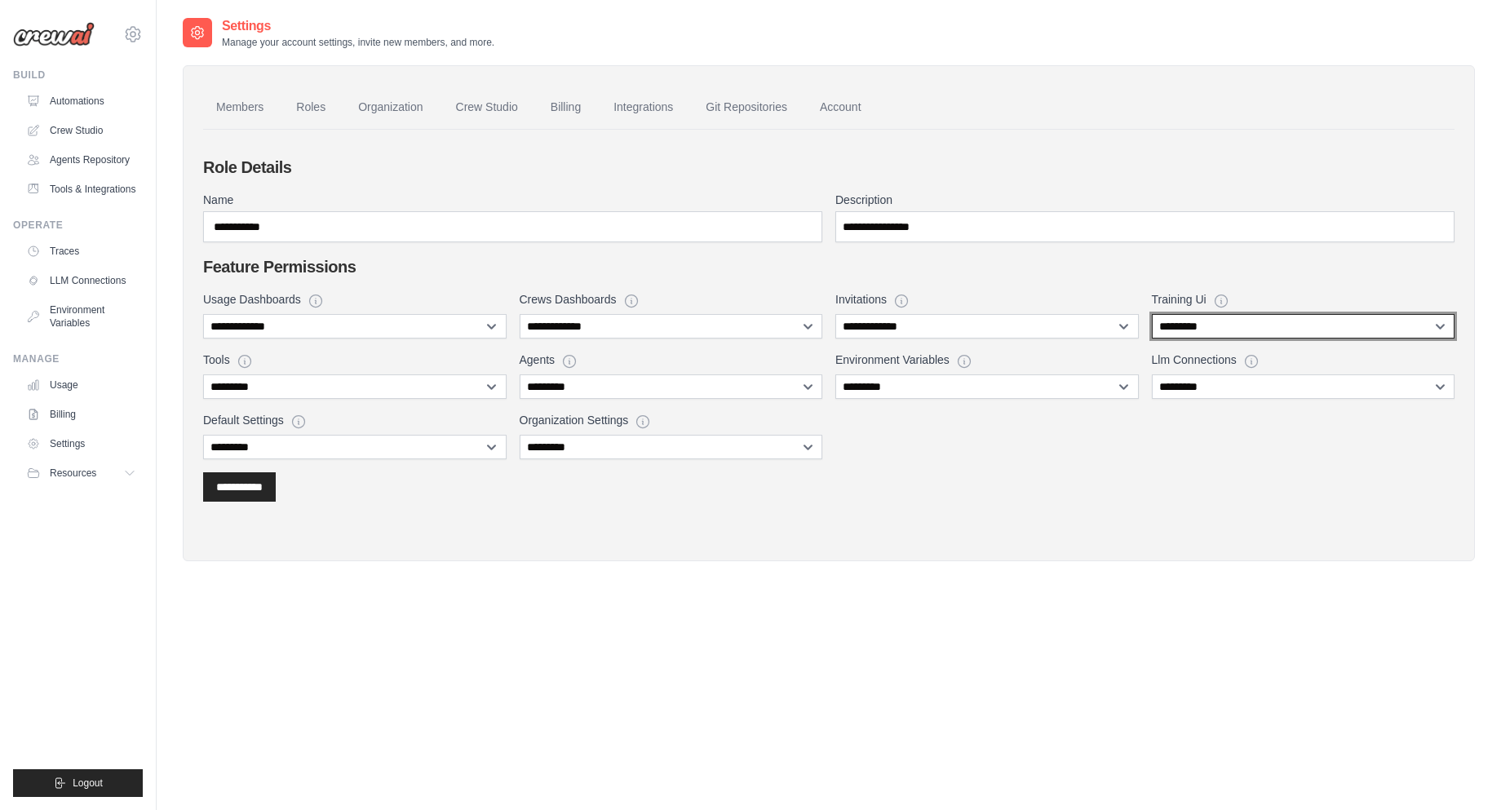
click at [1203, 324] on select "**********" at bounding box center [1303, 326] width 303 height 24
select select "******"
click at [1152, 314] on select "**********" at bounding box center [1303, 326] width 303 height 24
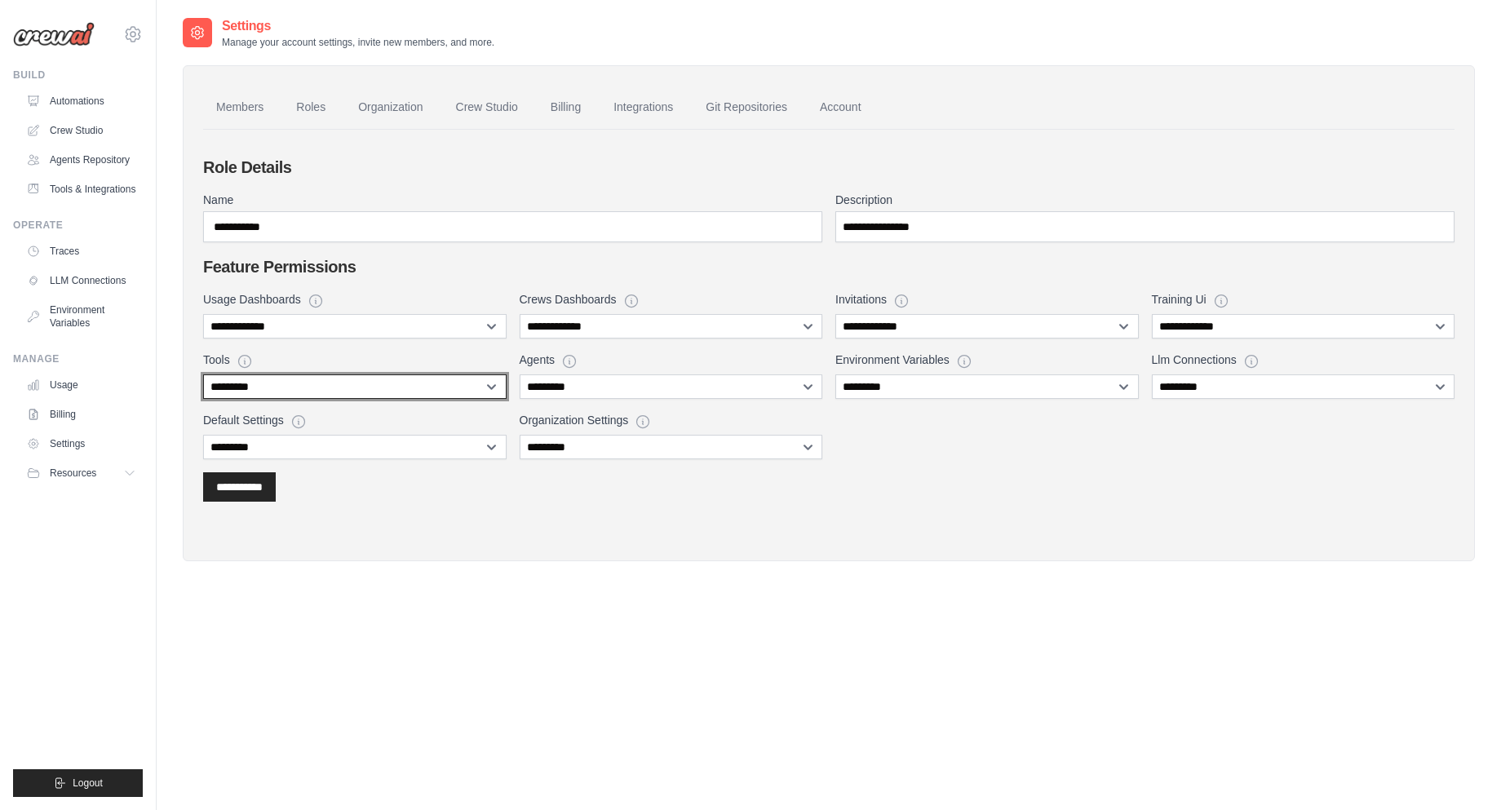
click at [361, 384] on select "**********" at bounding box center [354, 386] width 303 height 24
select select "******"
click at [203, 374] on select "**********" at bounding box center [354, 386] width 303 height 24
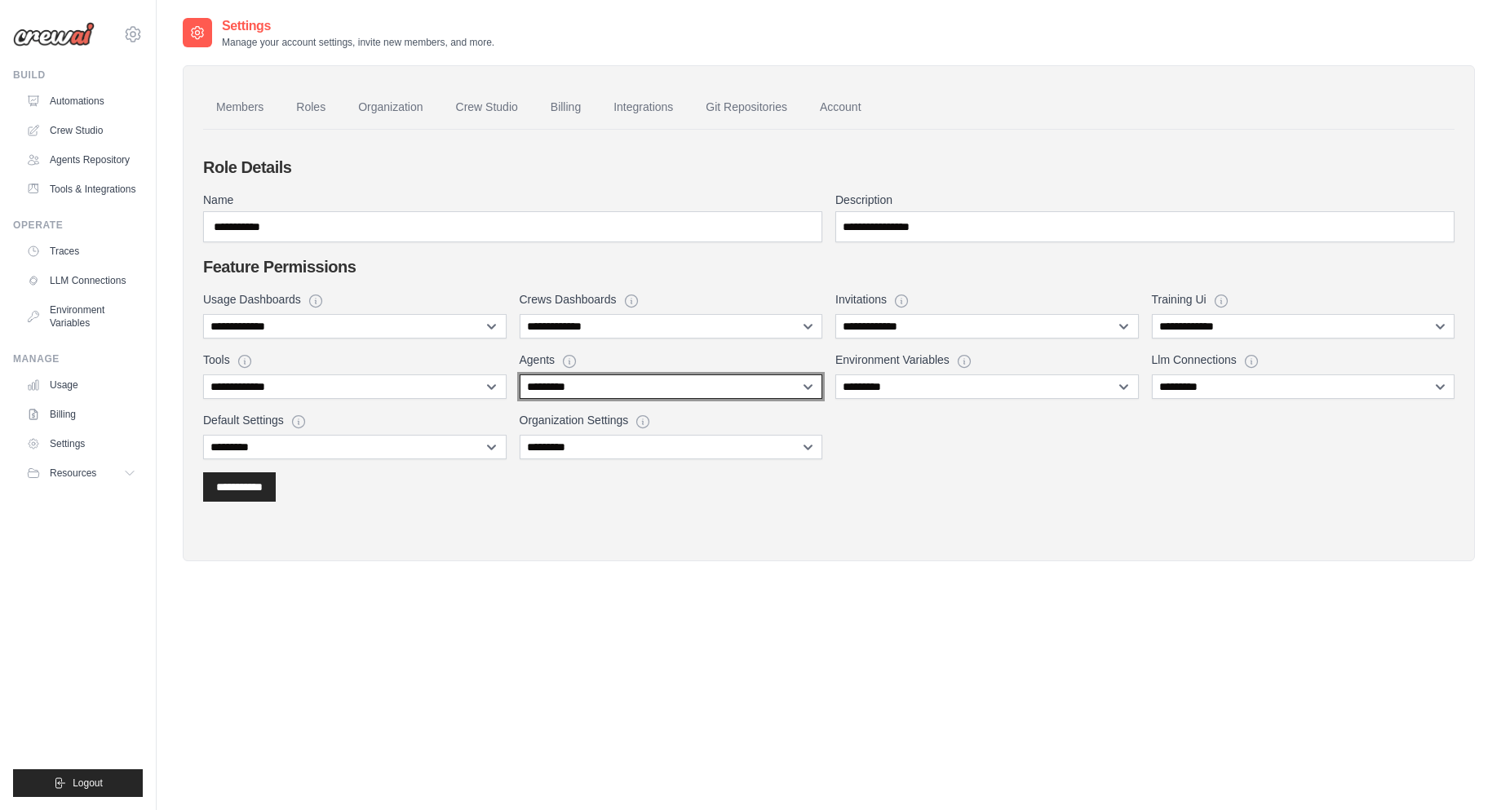
click at [636, 388] on select "**********" at bounding box center [671, 386] width 303 height 24
select select "******"
click at [520, 374] on select "**********" at bounding box center [671, 386] width 303 height 24
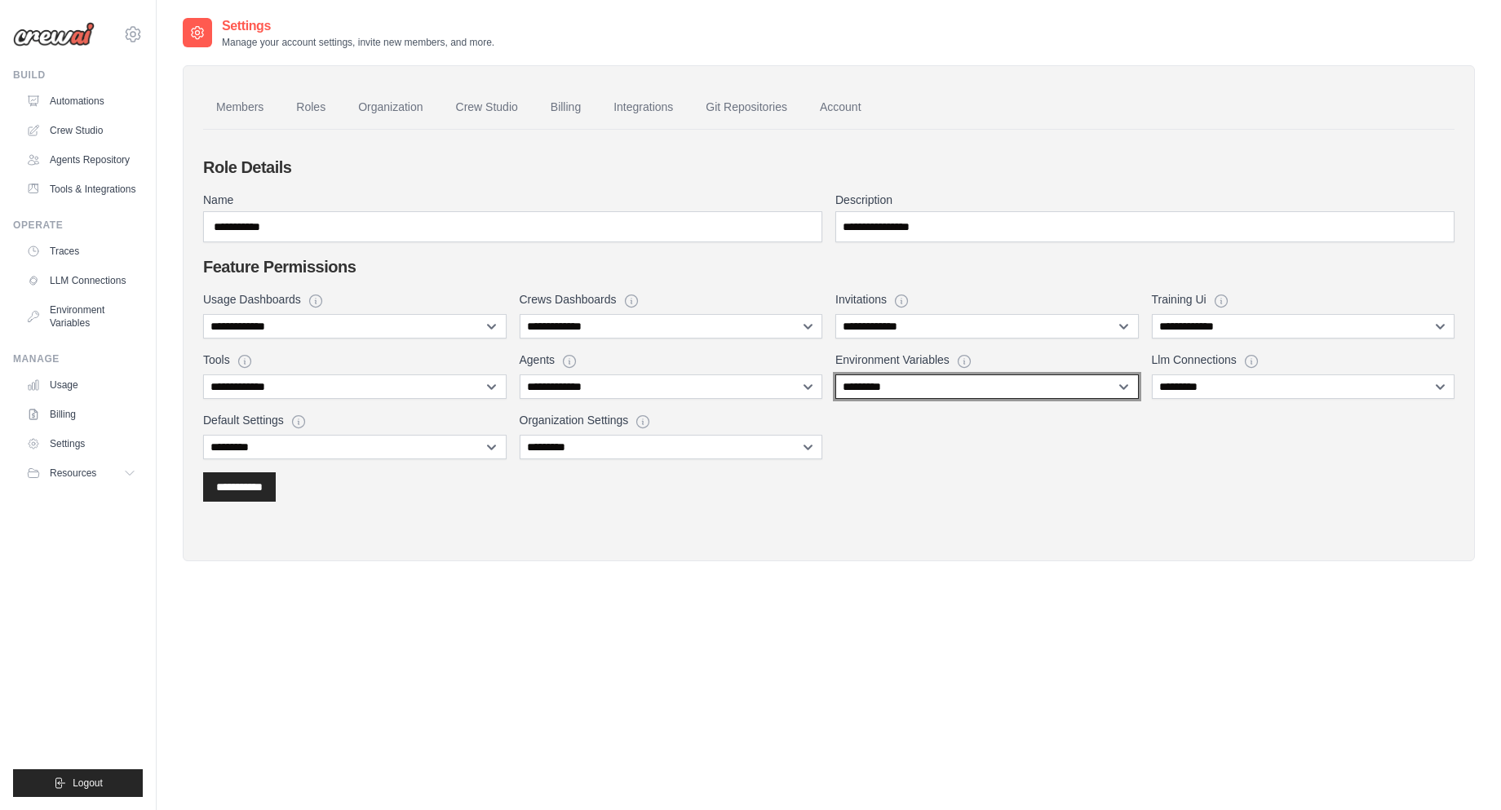
click at [853, 388] on select "**********" at bounding box center [986, 386] width 303 height 24
select select "******"
click at [835, 374] on select "**********" at bounding box center [986, 386] width 303 height 24
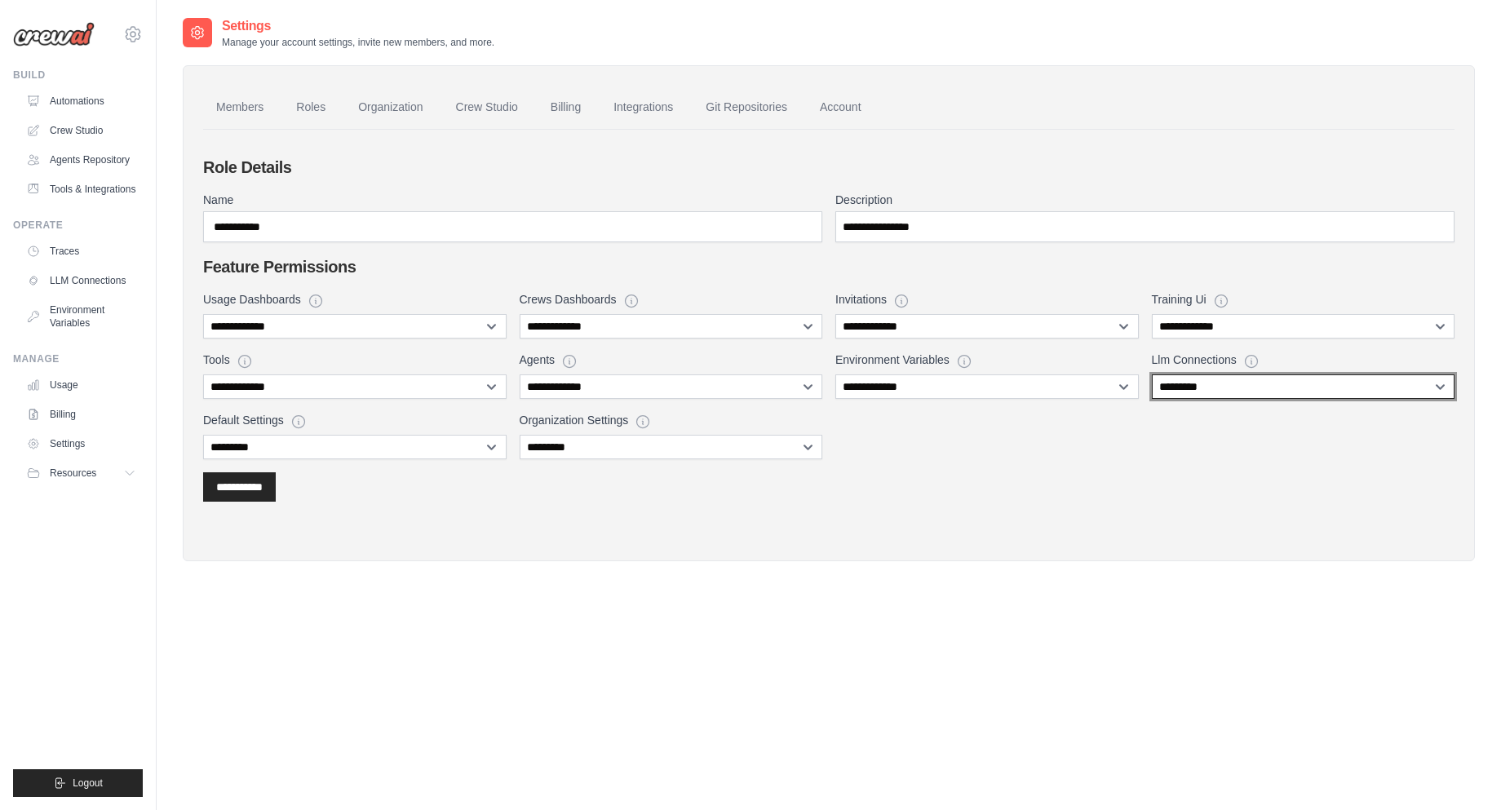
click at [1159, 387] on select "**********" at bounding box center [1303, 386] width 303 height 24
select select "******"
click at [1152, 374] on select "**********" at bounding box center [1303, 386] width 303 height 24
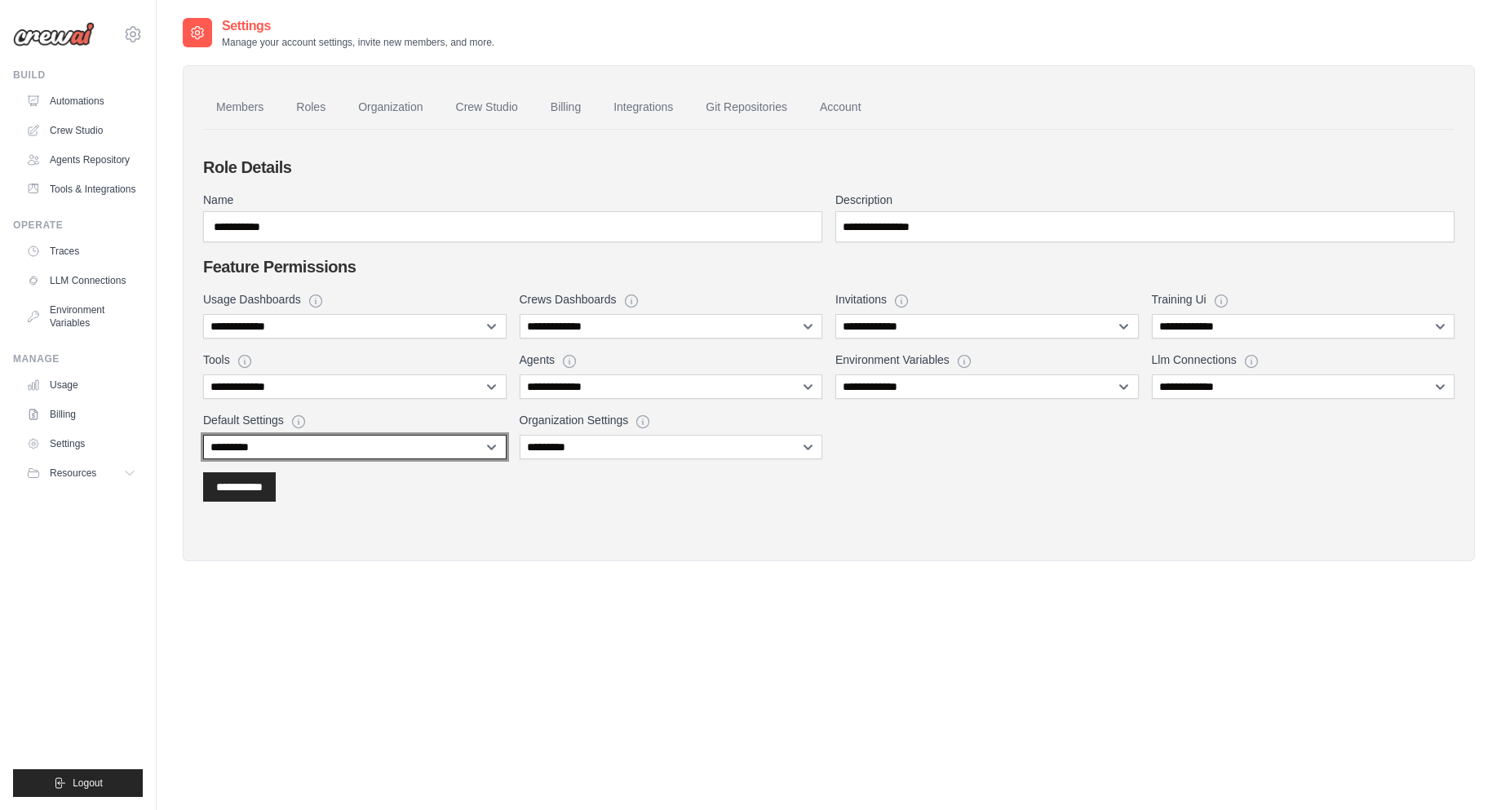
click at [363, 441] on select "**********" at bounding box center [354, 447] width 303 height 24
select select "****"
click at [203, 435] on select "**********" at bounding box center [354, 447] width 303 height 24
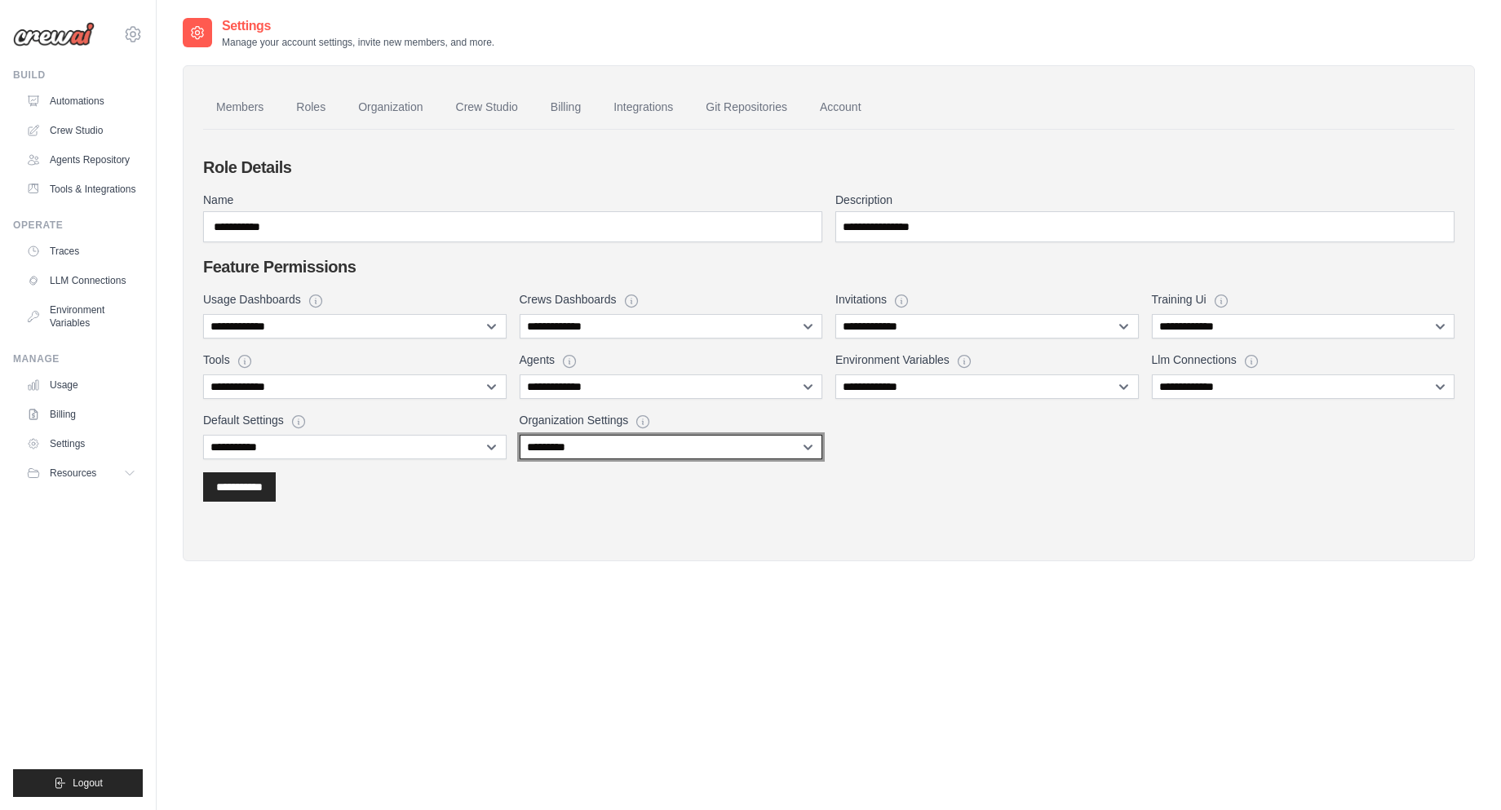
click at [579, 441] on select "**********" at bounding box center [671, 447] width 303 height 24
select select "****"
click at [520, 435] on select "**********" at bounding box center [671, 447] width 303 height 24
click at [499, 495] on div "**********" at bounding box center [829, 329] width 1252 height 346
click at [263, 488] on input "**********" at bounding box center [239, 487] width 47 height 16
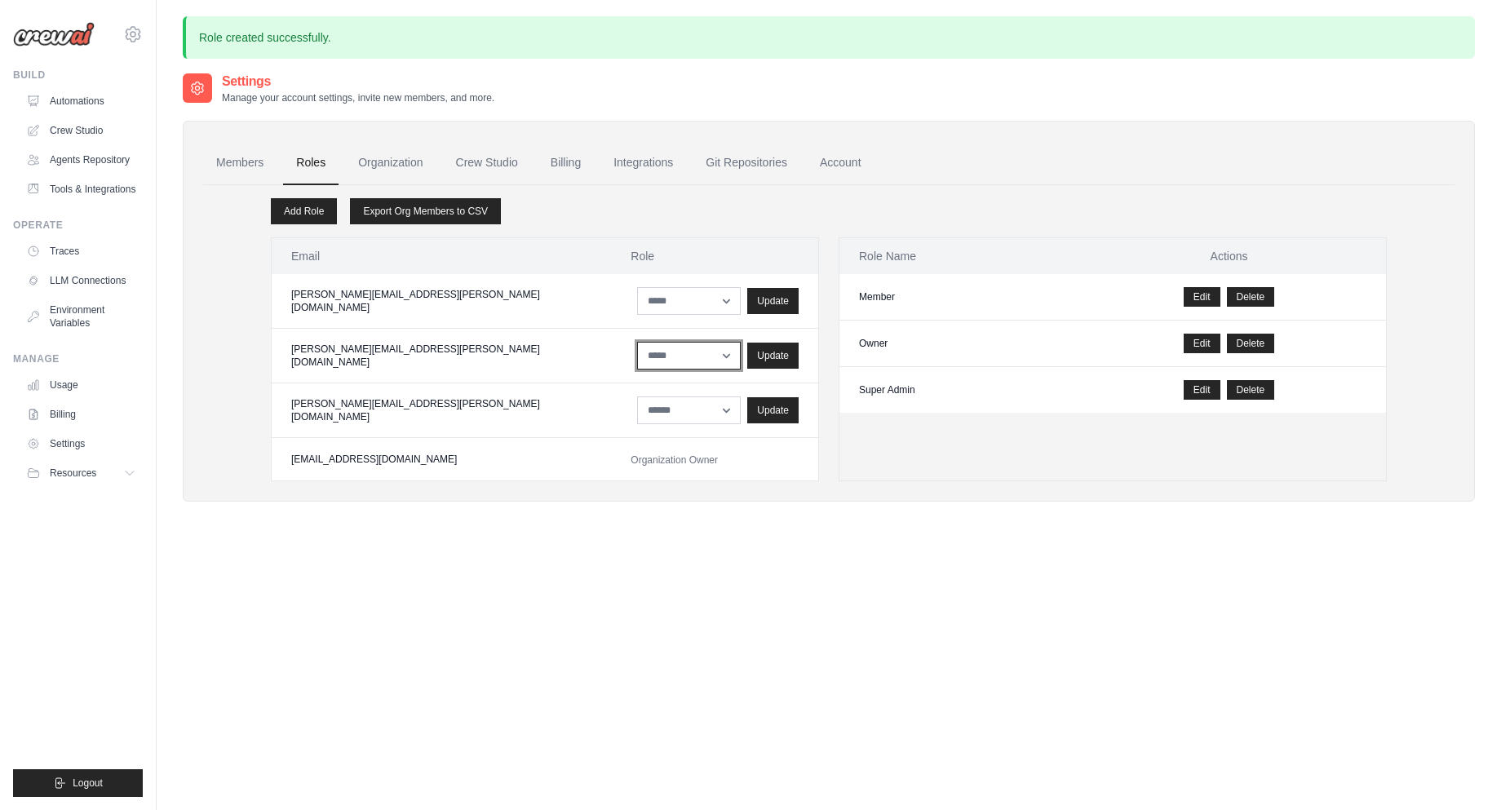
click at [637, 357] on select "**********" at bounding box center [689, 356] width 104 height 28
select select "******"
click at [637, 342] on select "**********" at bounding box center [689, 356] width 104 height 28
click at [747, 364] on div "Update" at bounding box center [772, 355] width 51 height 26
click at [65, 194] on link "Tools & Integrations" at bounding box center [82, 189] width 123 height 26
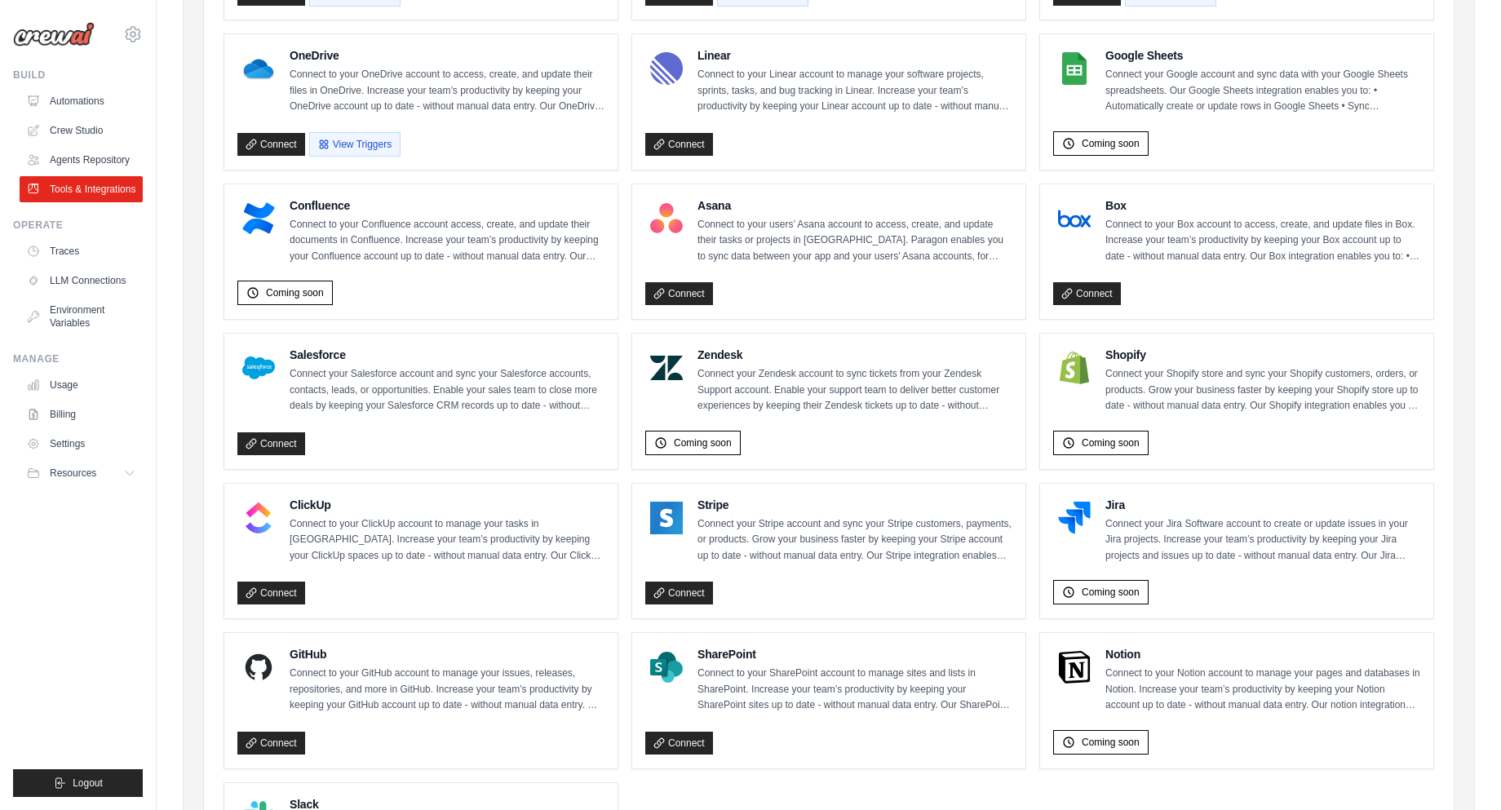
scroll to position [140, 0]
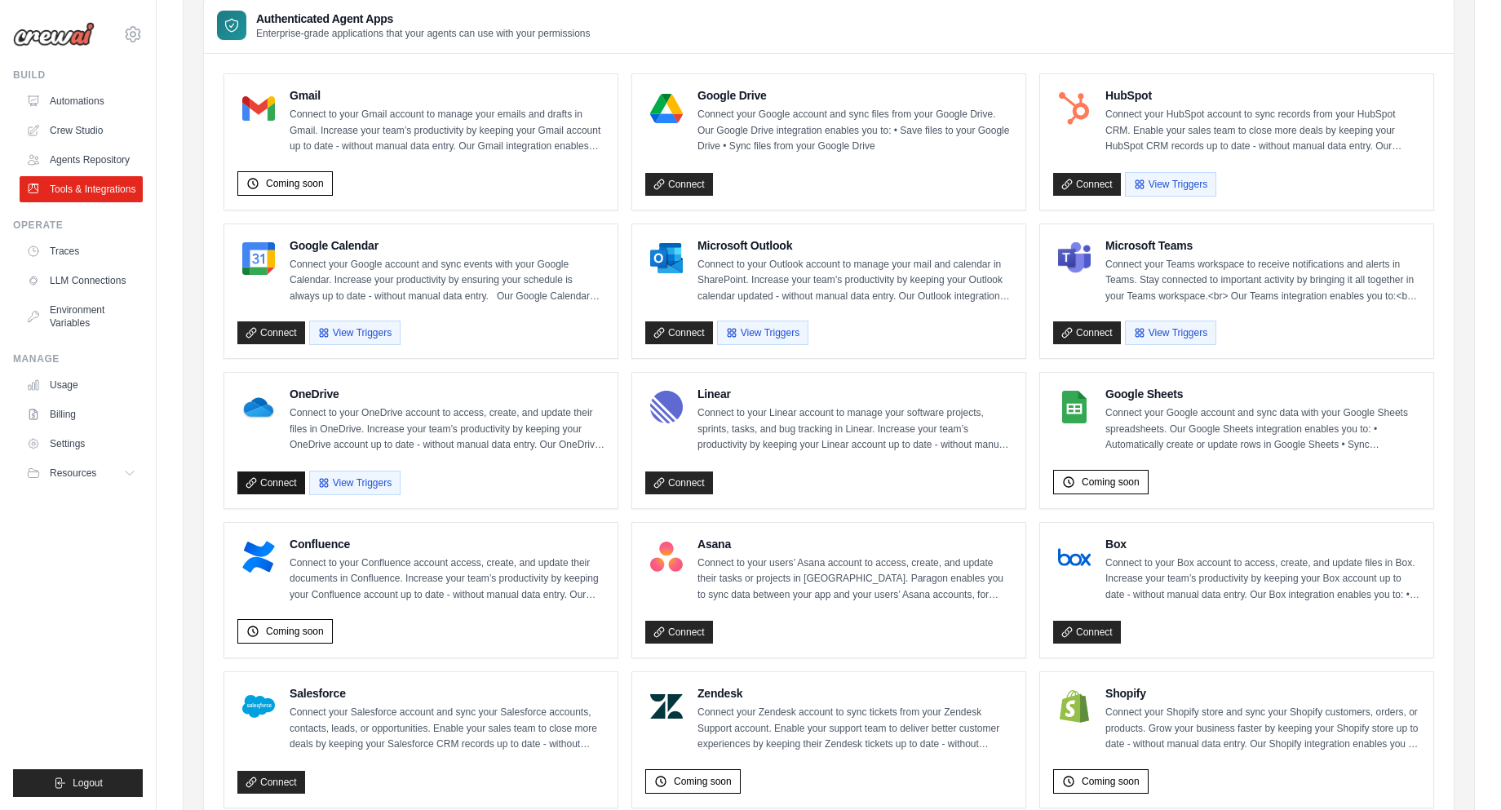
click at [277, 483] on link "Connect" at bounding box center [271, 483] width 68 height 23
click at [361, 481] on button "View Triggers" at bounding box center [354, 482] width 91 height 24
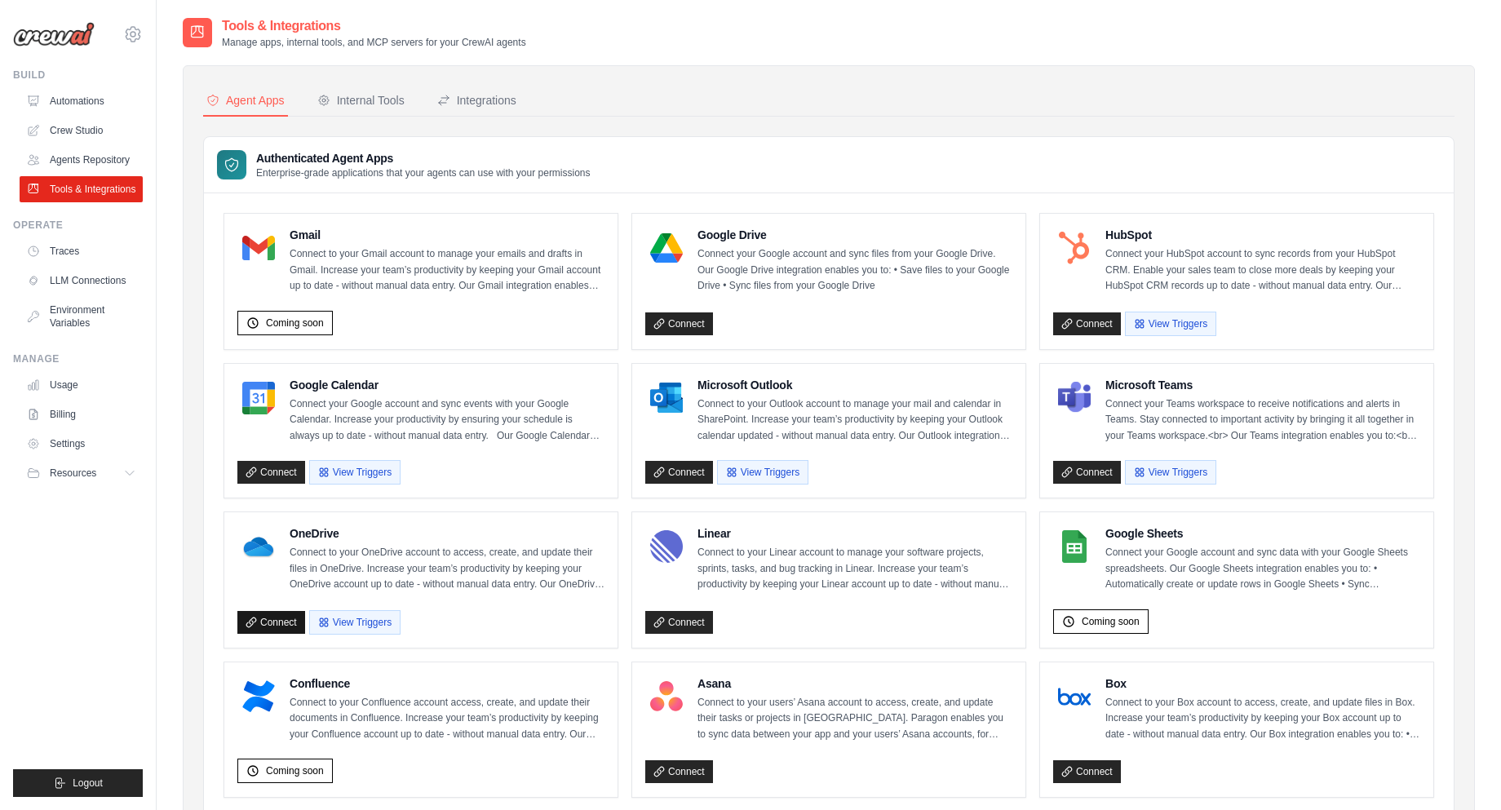
click at [286, 617] on link "Connect" at bounding box center [271, 622] width 68 height 23
click at [285, 618] on link "Connect" at bounding box center [271, 622] width 68 height 23
click at [256, 618] on icon at bounding box center [251, 622] width 11 height 11
click at [74, 159] on link "Agents Repository" at bounding box center [82, 160] width 123 height 26
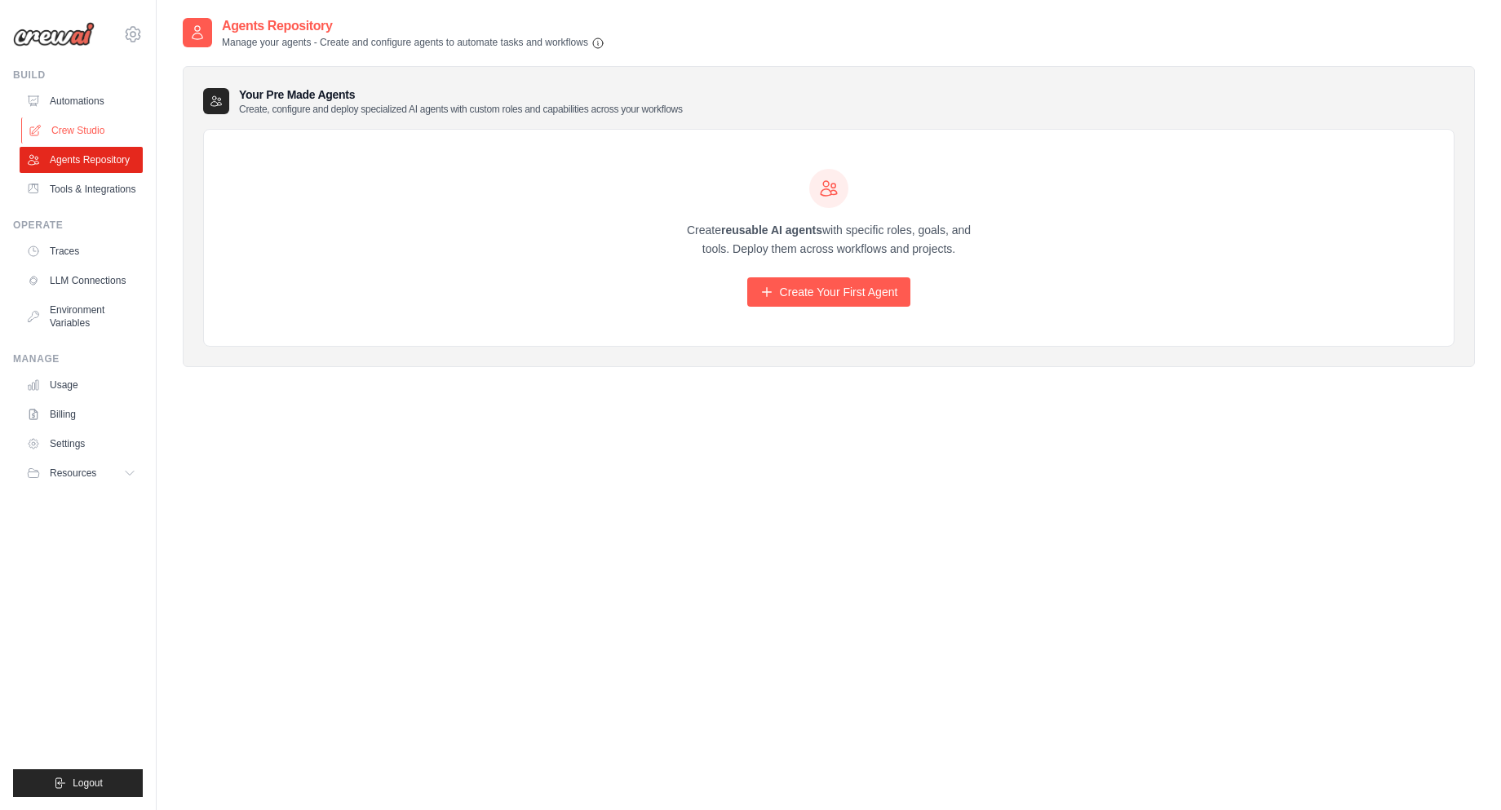
click at [75, 135] on link "Crew Studio" at bounding box center [82, 130] width 123 height 26
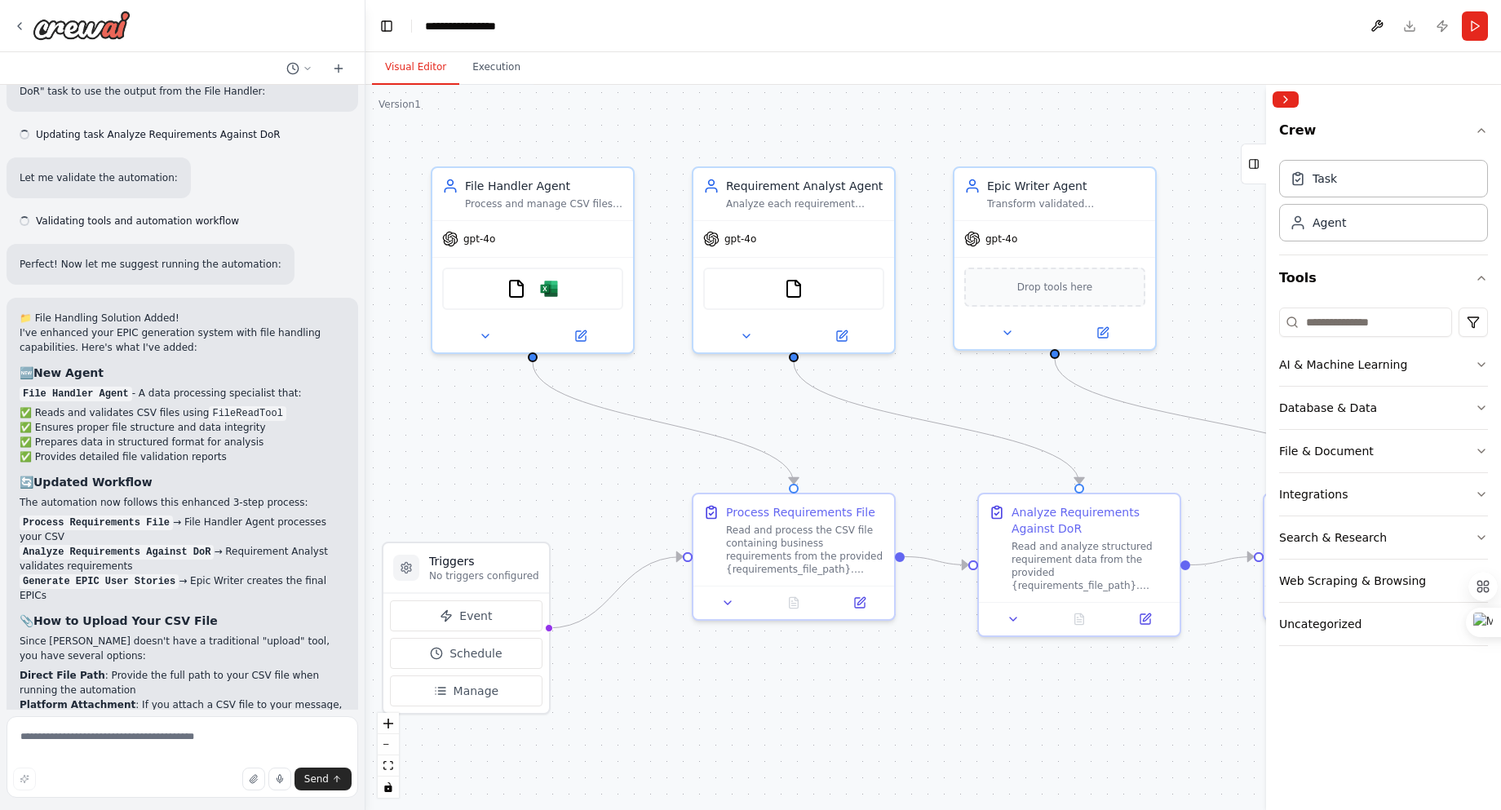
scroll to position [3659, 0]
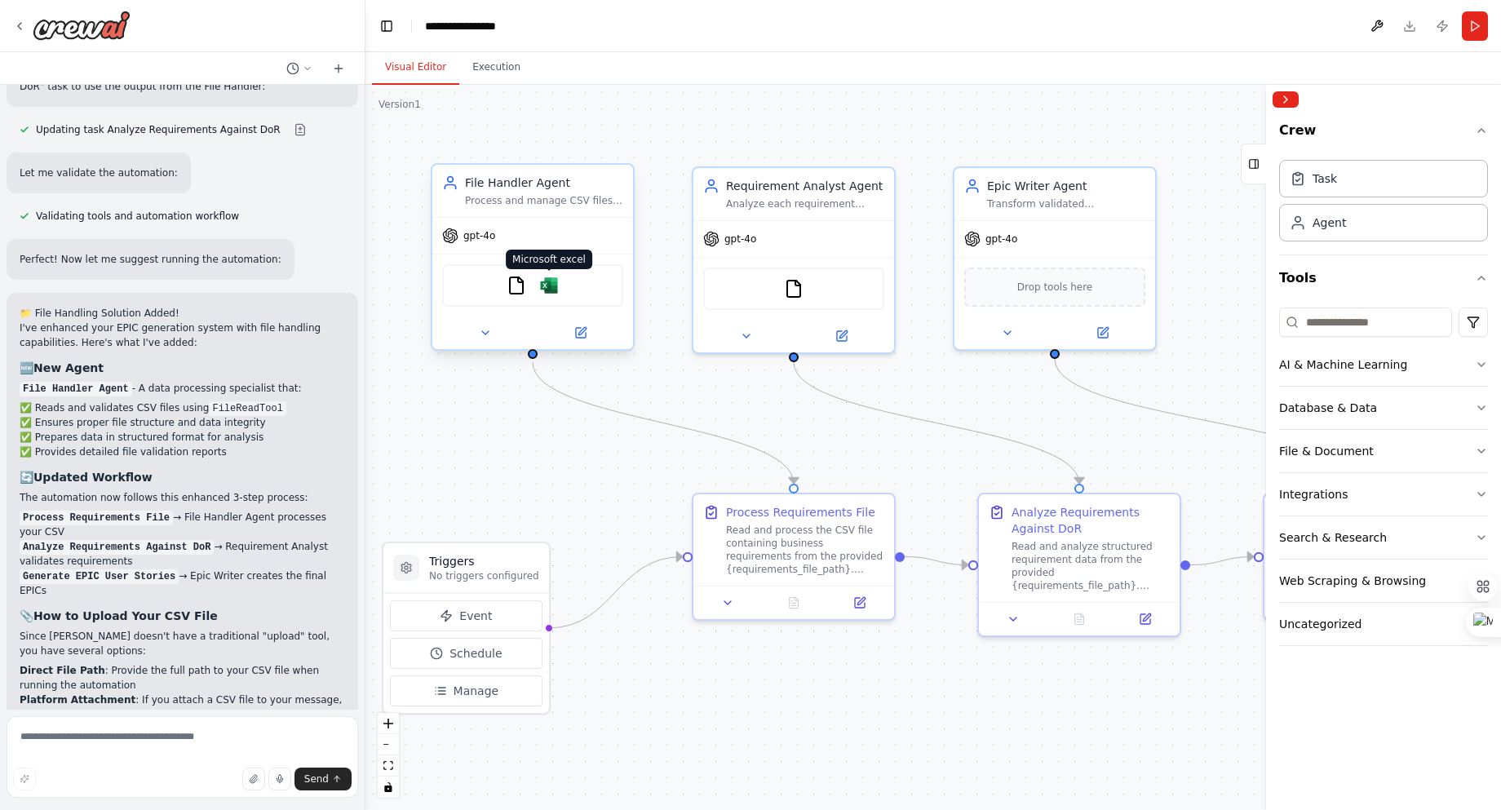
click at [549, 289] on img at bounding box center [549, 286] width 20 height 20
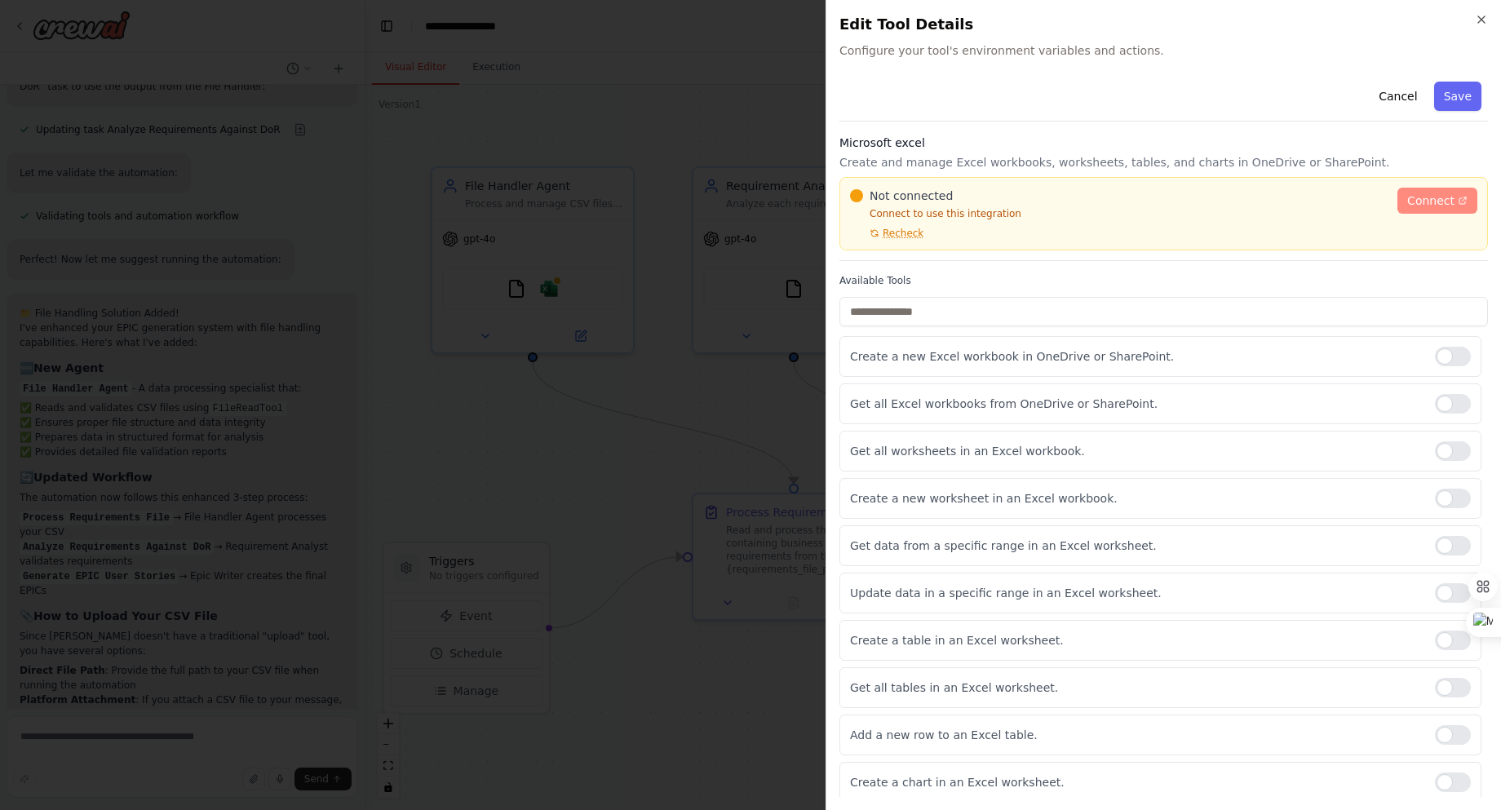
click at [1429, 197] on span "Connect" at bounding box center [1430, 201] width 47 height 16
click at [1041, 241] on div "Not connected Connect to use this integration Recheck Connect" at bounding box center [1164, 213] width 649 height 73
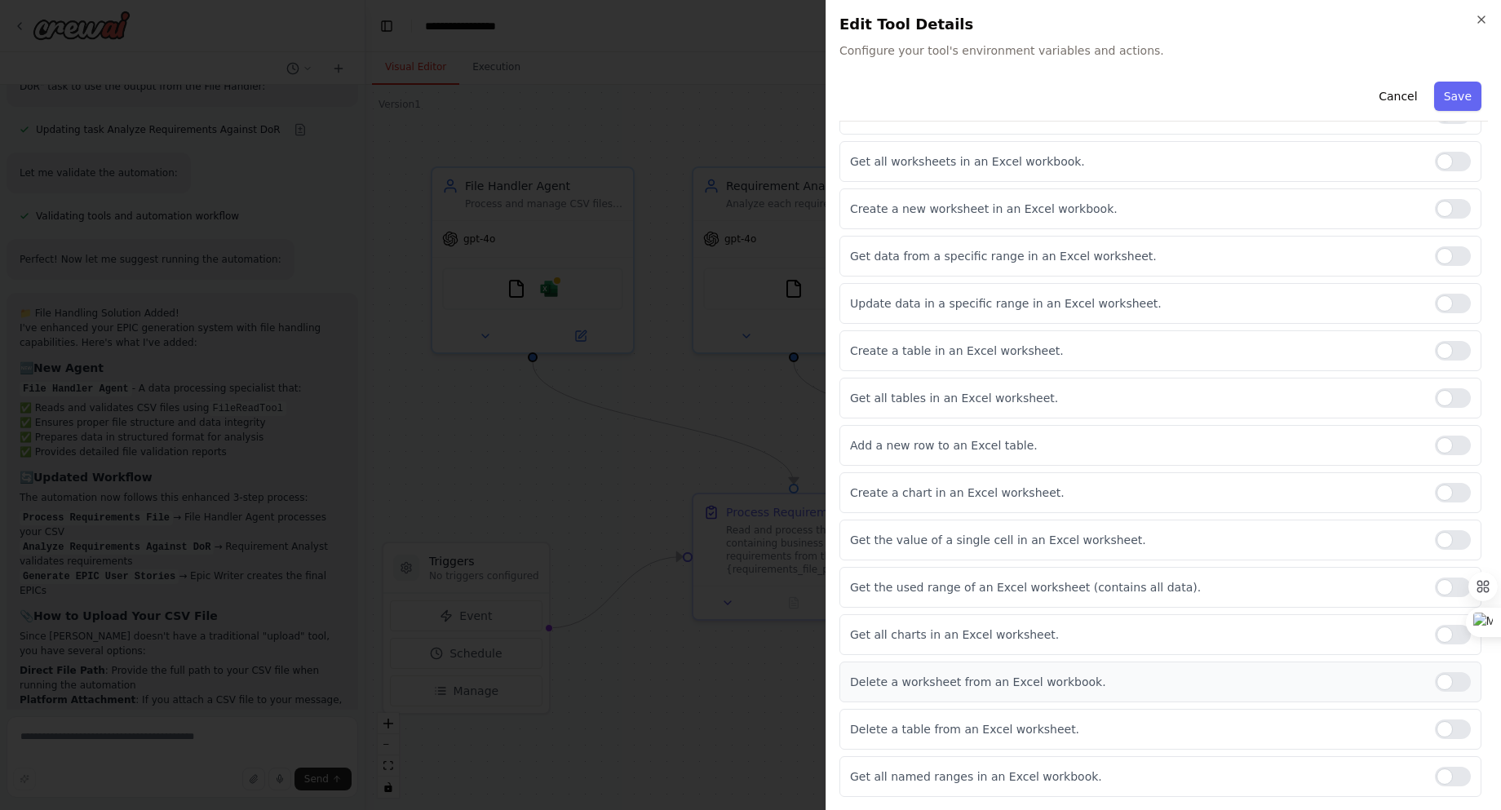
scroll to position [0, 0]
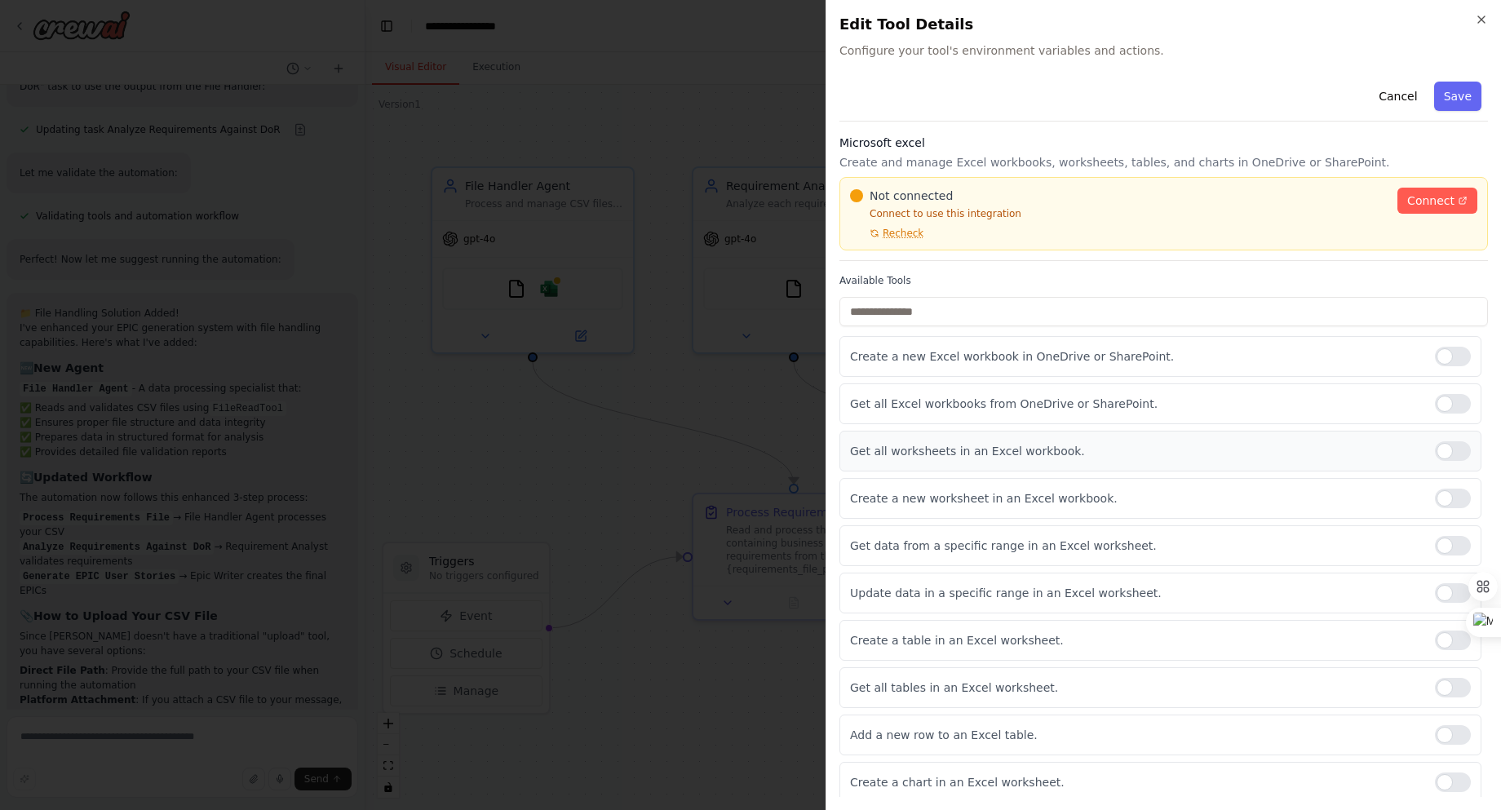
click at [1446, 452] on div at bounding box center [1453, 451] width 36 height 20
click at [941, 314] on input "text" at bounding box center [1164, 311] width 649 height 29
click at [993, 92] on div "Cancel Save" at bounding box center [1164, 98] width 649 height 47
click at [1459, 95] on button "Save" at bounding box center [1457, 96] width 47 height 29
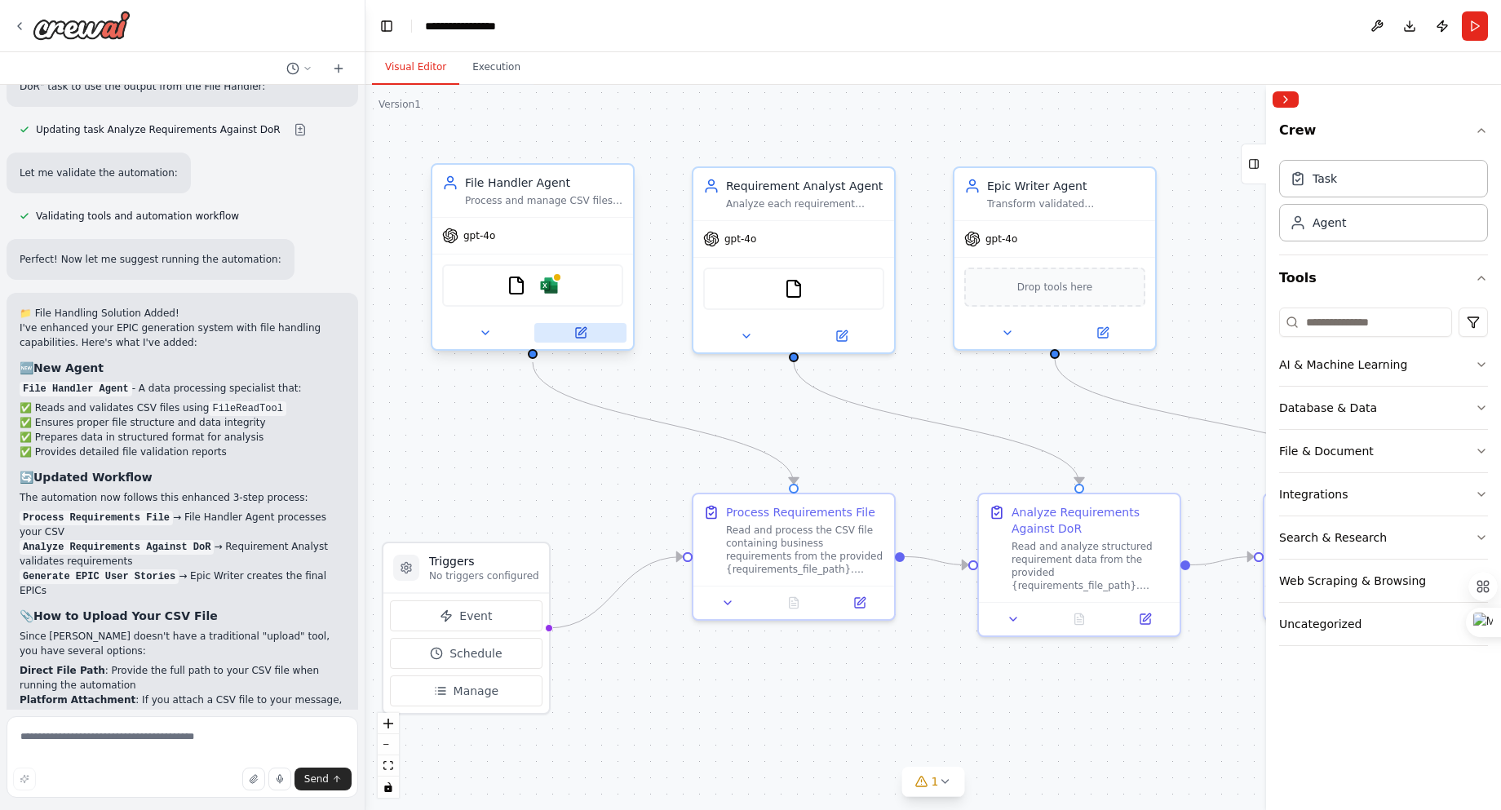
click at [586, 326] on icon at bounding box center [580, 332] width 13 height 13
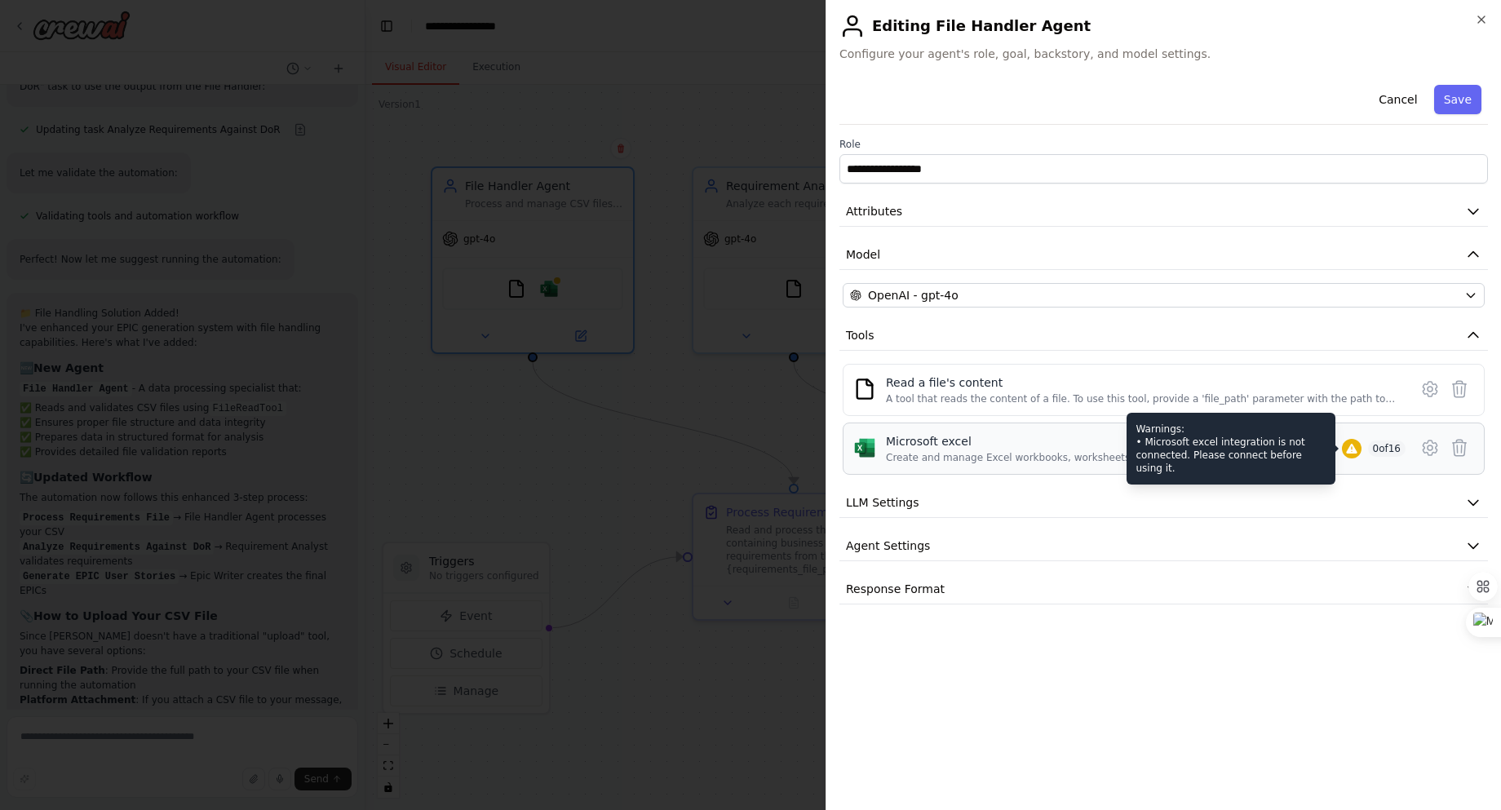
click at [1345, 450] on icon at bounding box center [1351, 448] width 13 height 13
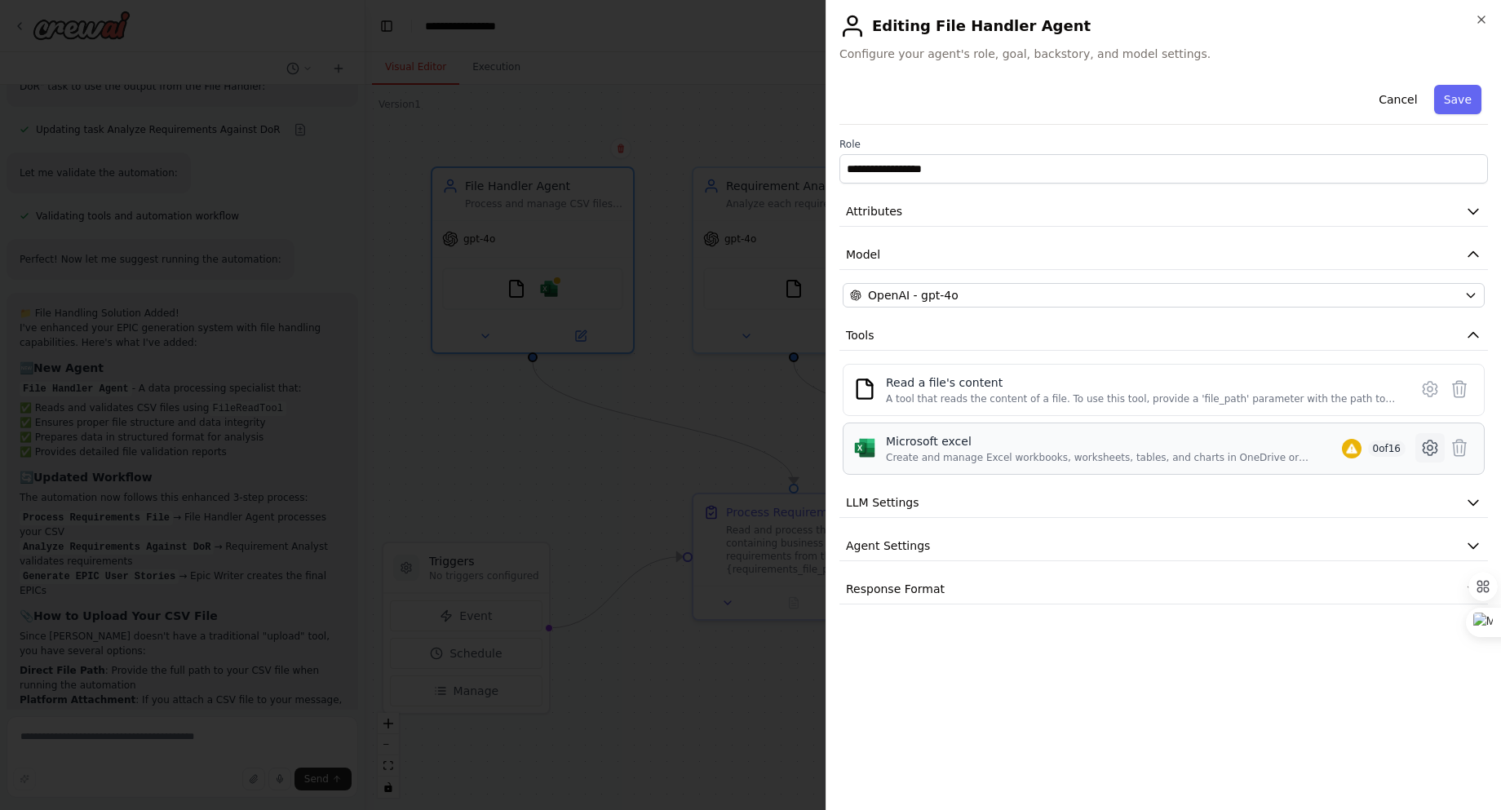
click at [1420, 449] on icon at bounding box center [1430, 448] width 20 height 20
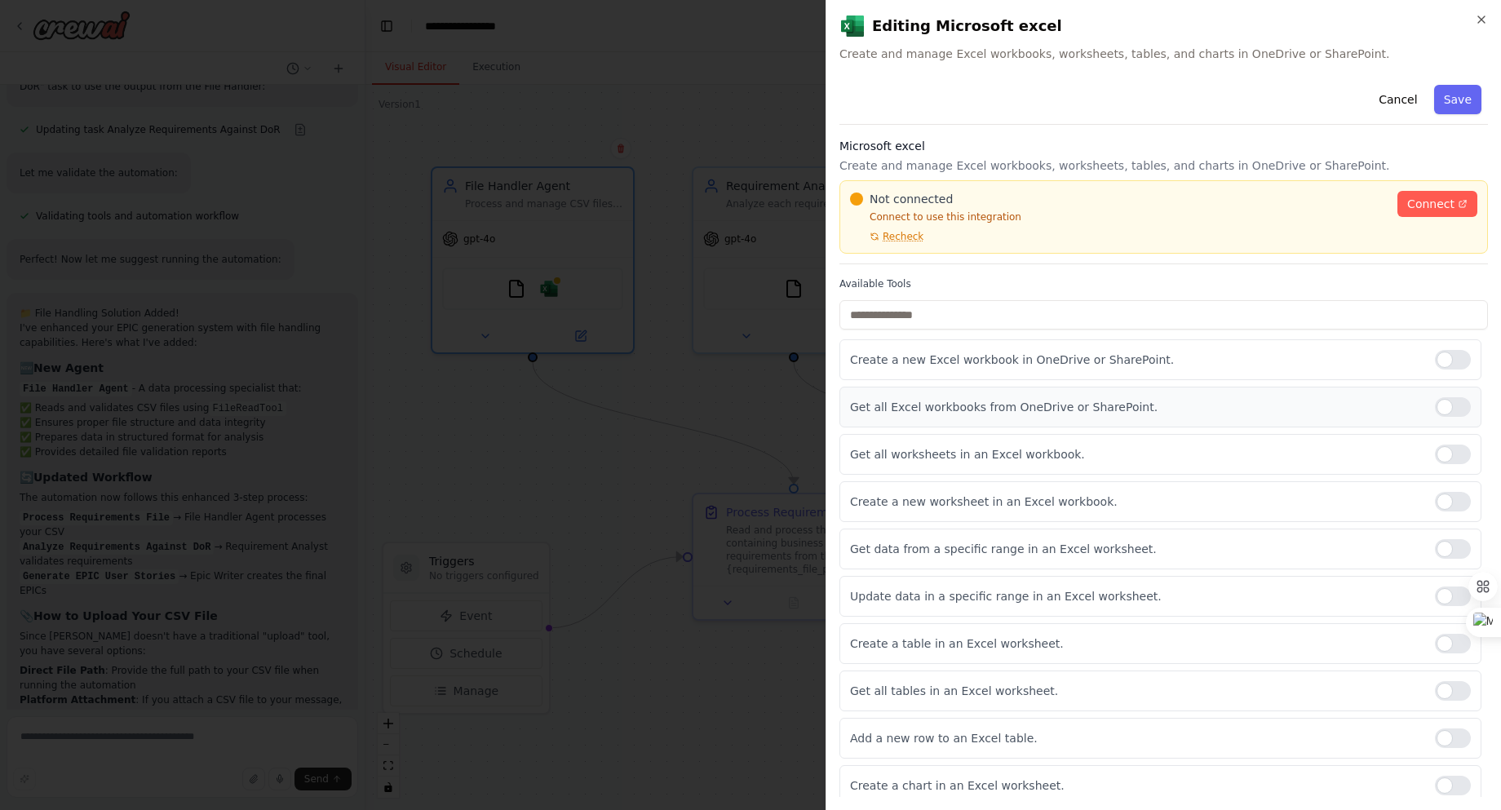
click at [1456, 407] on div at bounding box center [1453, 407] width 36 height 20
click at [1452, 445] on div at bounding box center [1453, 455] width 36 height 20
click at [1461, 96] on button "Save" at bounding box center [1457, 99] width 47 height 29
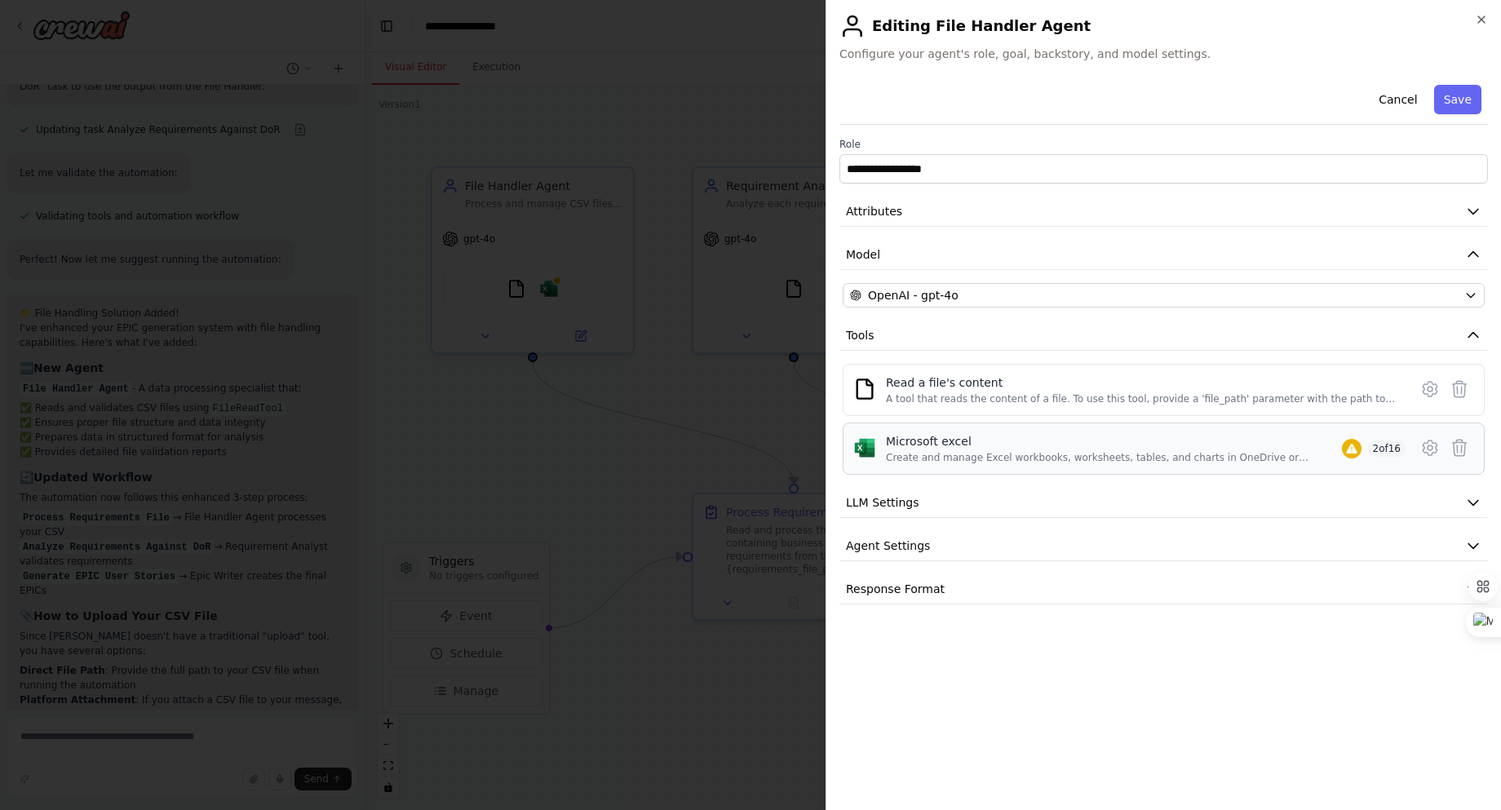
click at [1085, 458] on div "Create and manage Excel workbooks, worksheets, tables, and charts in OneDrive o…" at bounding box center [1114, 457] width 456 height 13
click at [929, 509] on button "LLM Settings" at bounding box center [1164, 503] width 649 height 30
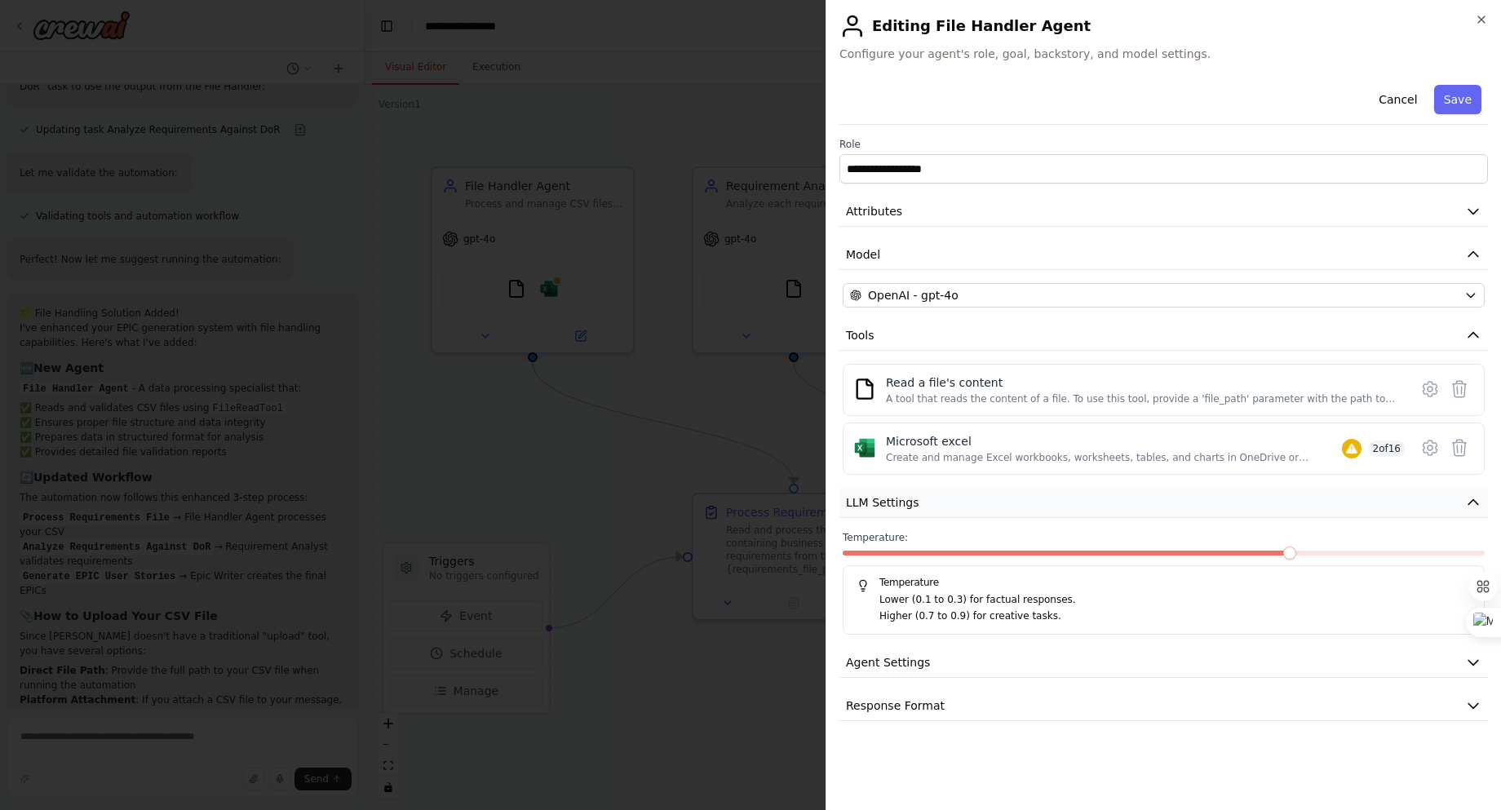
click at [929, 509] on button "LLM Settings" at bounding box center [1164, 503] width 649 height 30
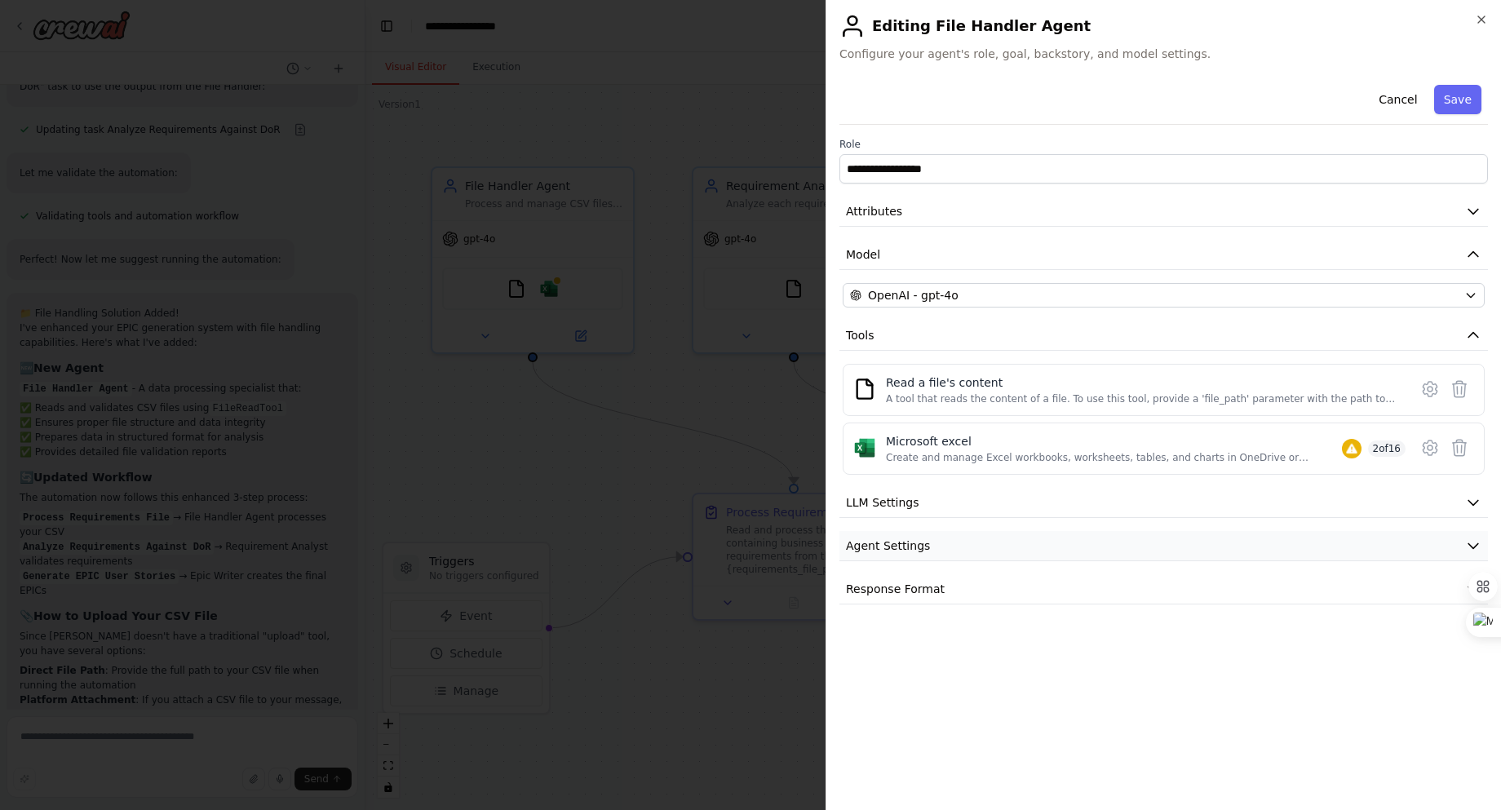
click at [932, 552] on button "Agent Settings" at bounding box center [1164, 546] width 649 height 30
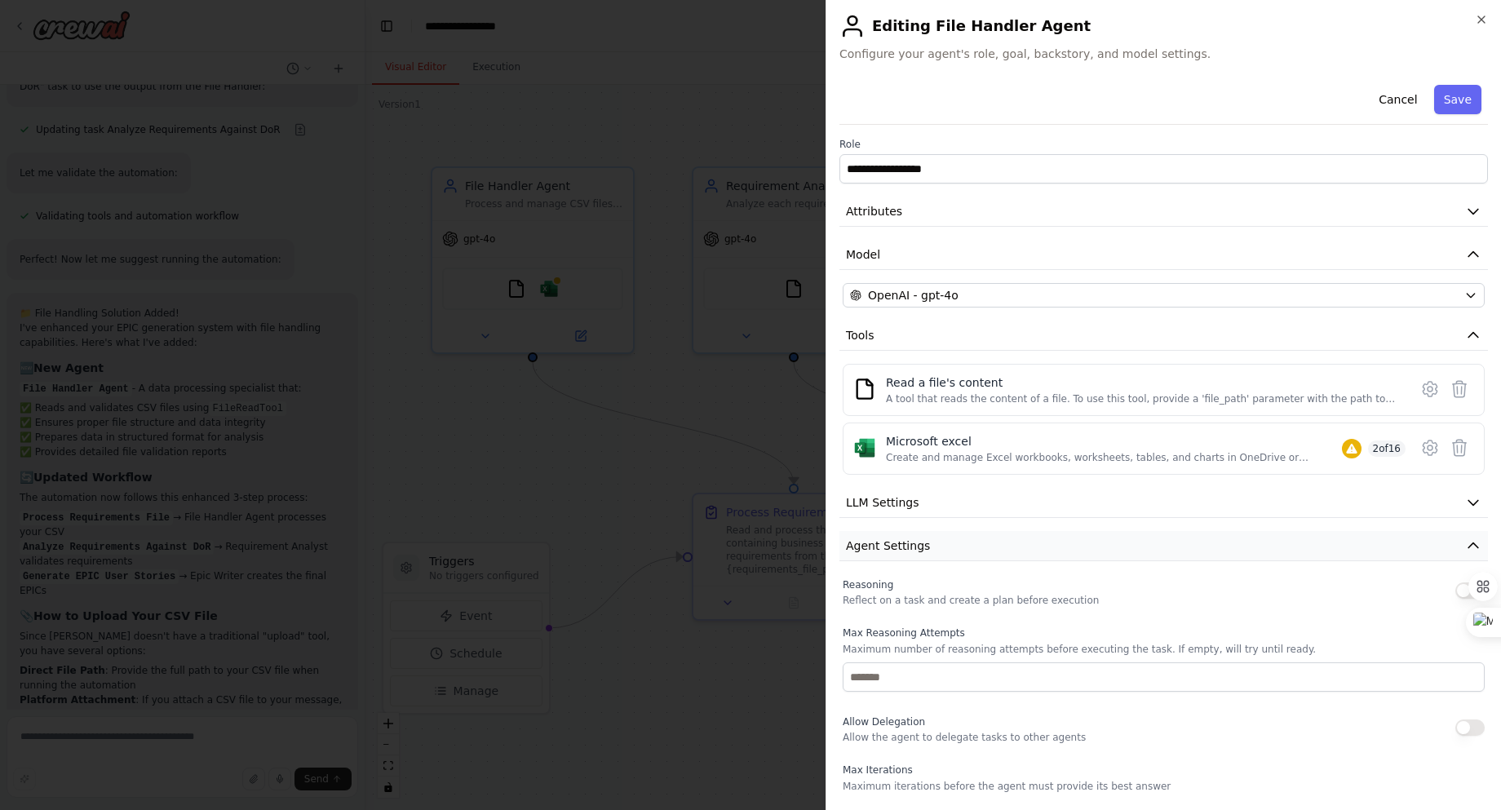
click at [932, 552] on button "Agent Settings" at bounding box center [1164, 546] width 649 height 30
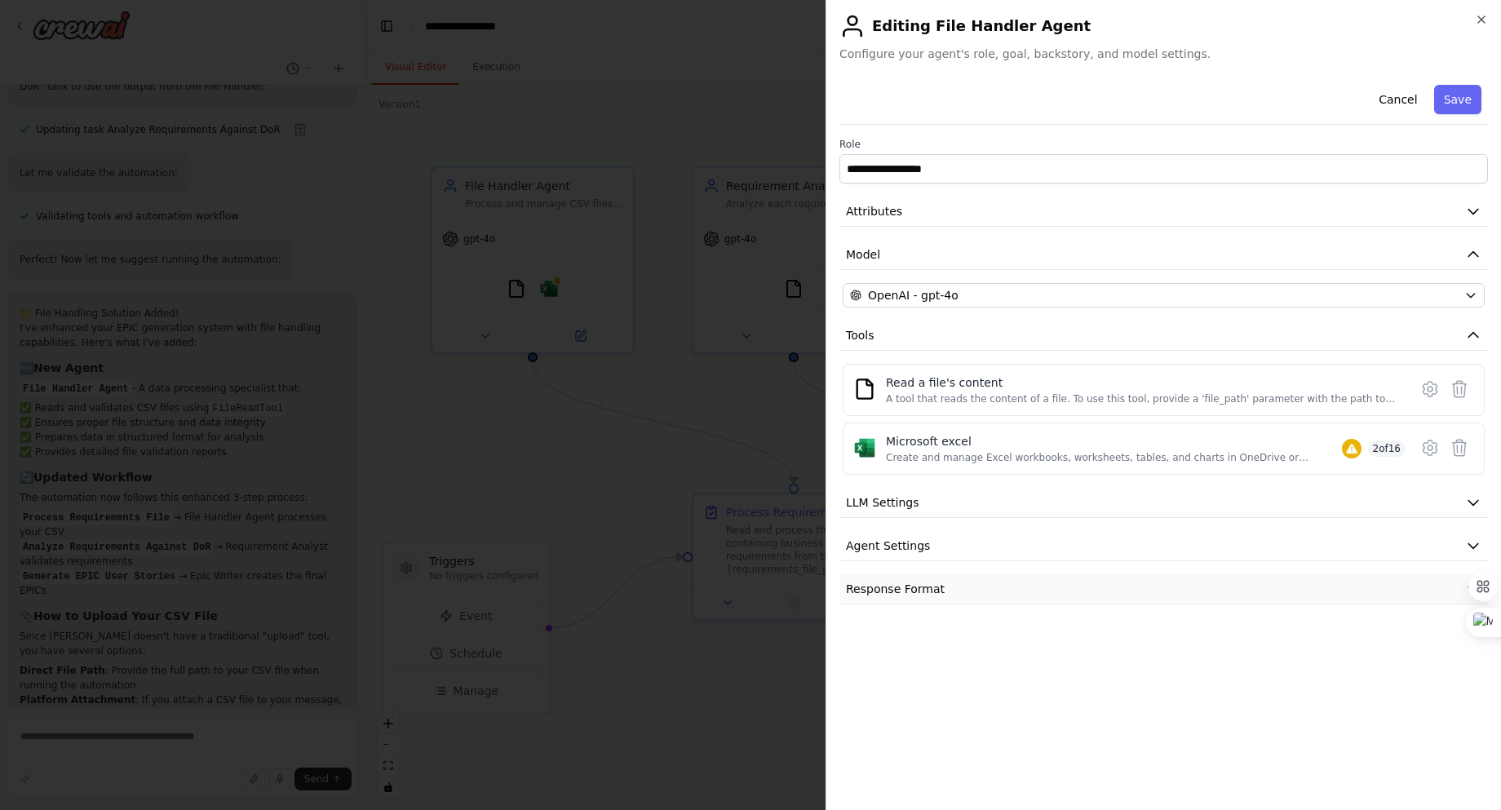
click at [927, 587] on span "Response Format" at bounding box center [895, 589] width 99 height 16
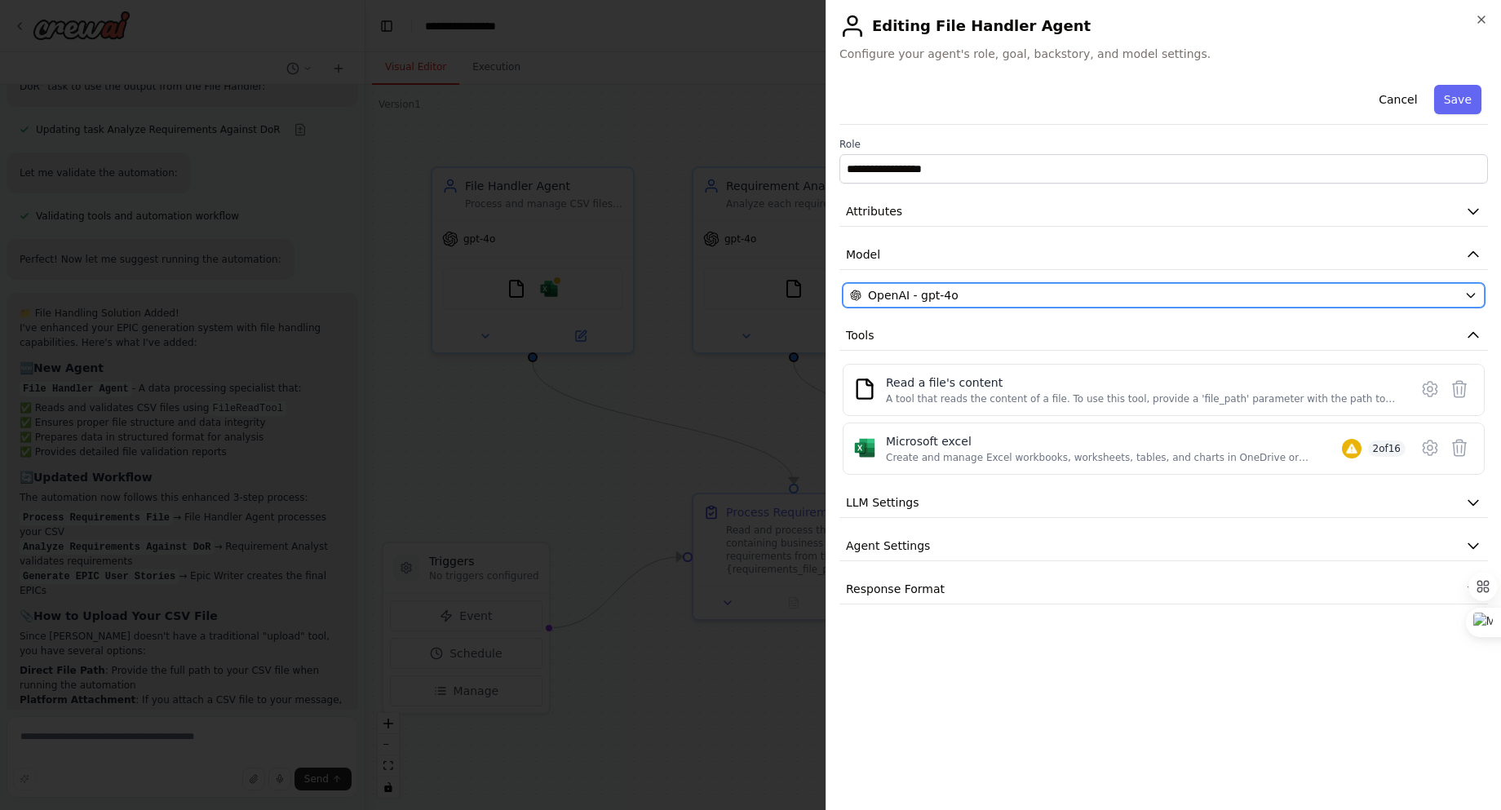
click at [988, 295] on div "OpenAI - gpt-4o" at bounding box center [1154, 295] width 608 height 16
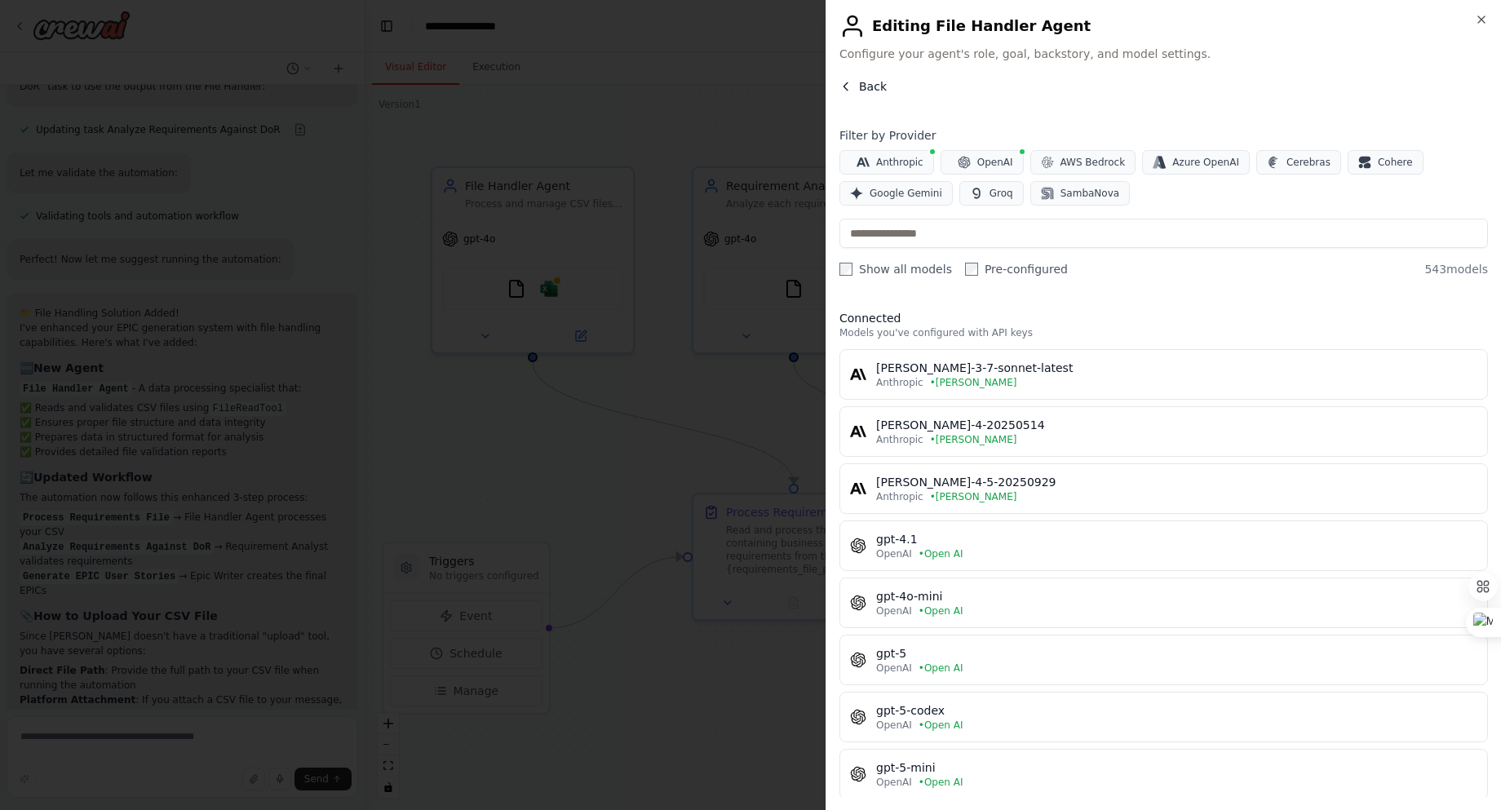
click at [882, 86] on span "Back" at bounding box center [873, 86] width 28 height 16
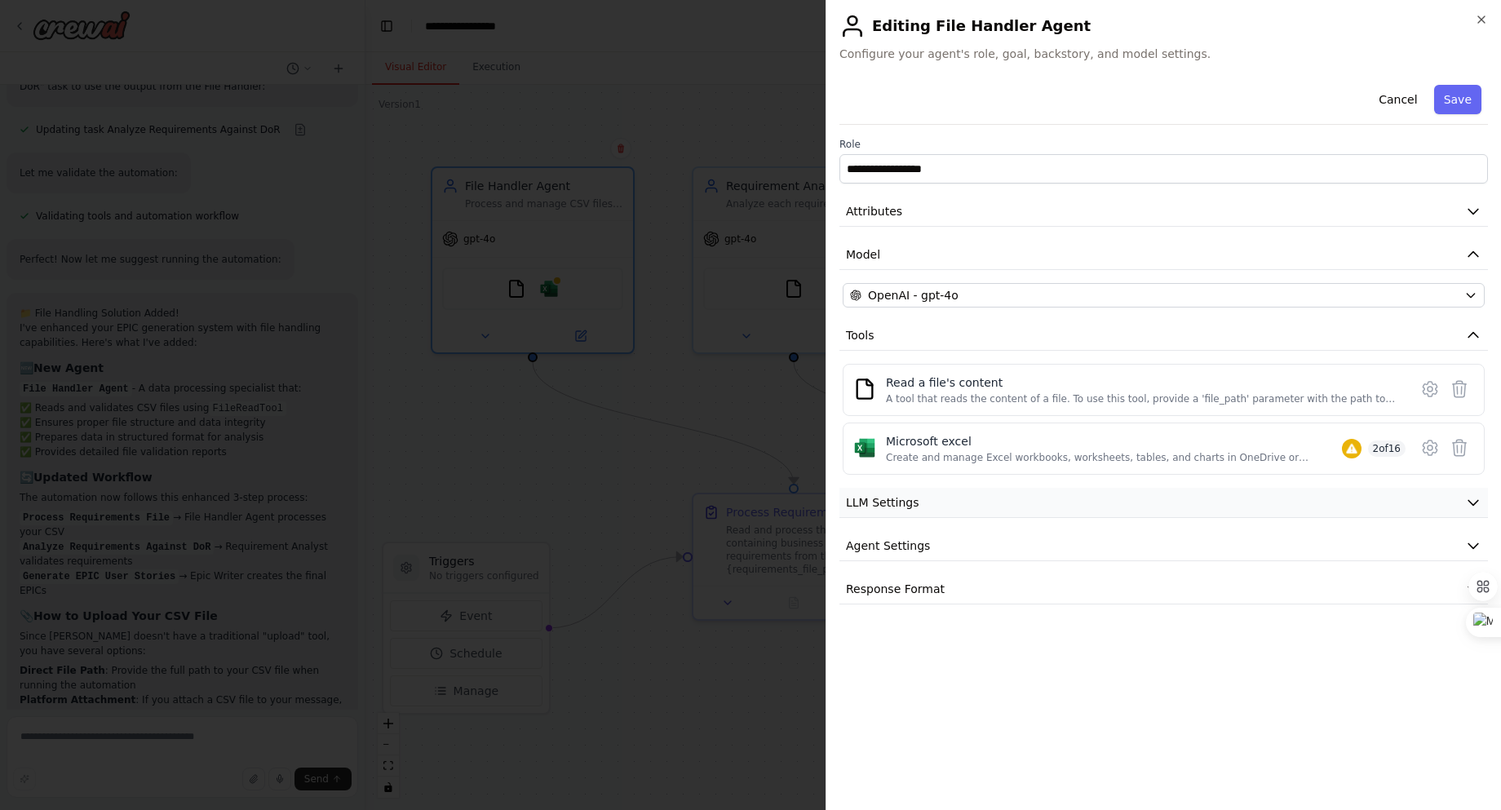
click at [951, 502] on button "LLM Settings" at bounding box center [1164, 503] width 649 height 30
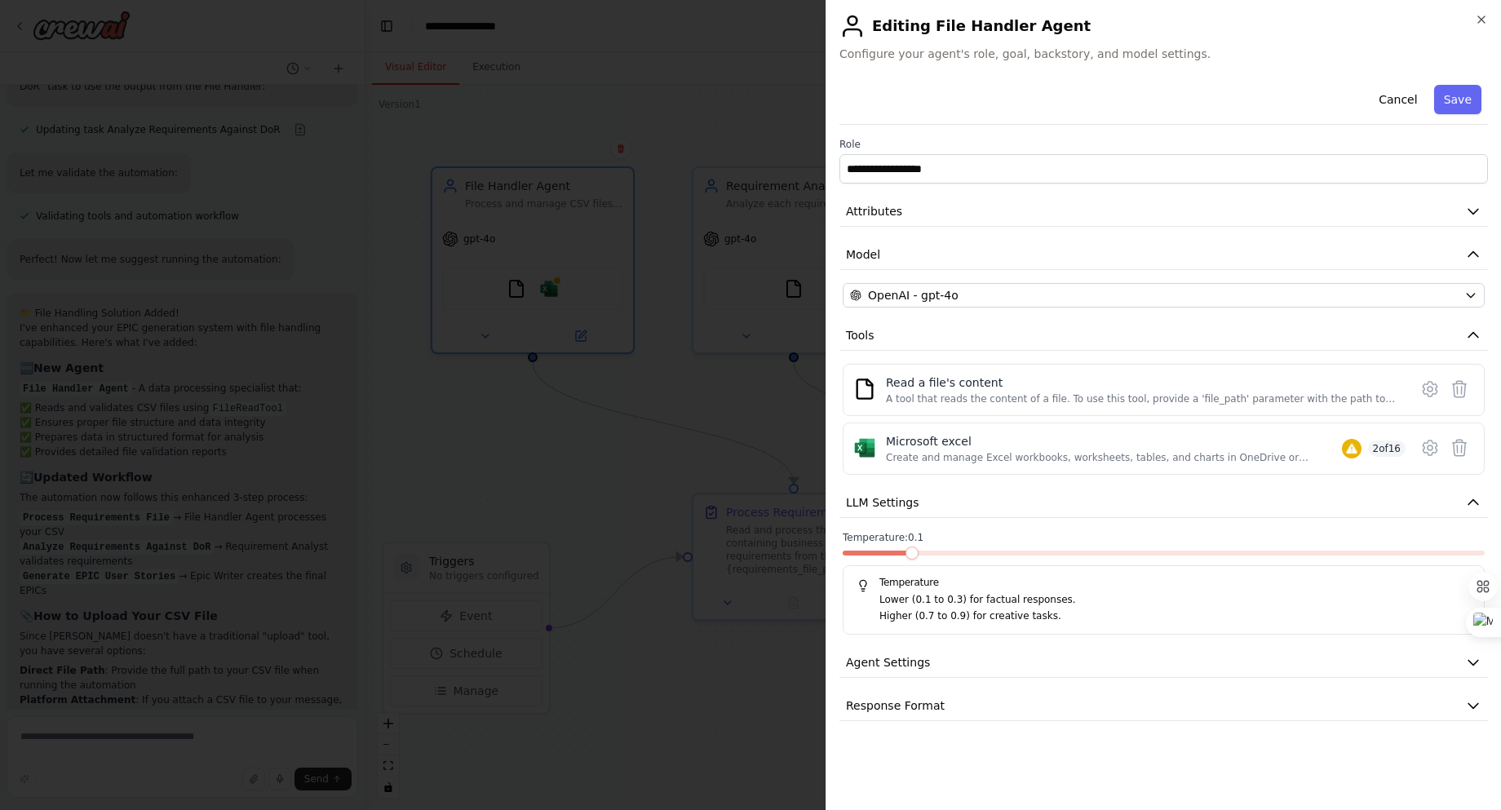
click at [919, 549] on span at bounding box center [912, 553] width 13 height 13
click at [1029, 451] on div "Create and manage Excel workbooks, worksheets, tables, and charts in OneDrive o…" at bounding box center [1114, 457] width 456 height 13
click at [1460, 100] on button "Save" at bounding box center [1457, 99] width 47 height 29
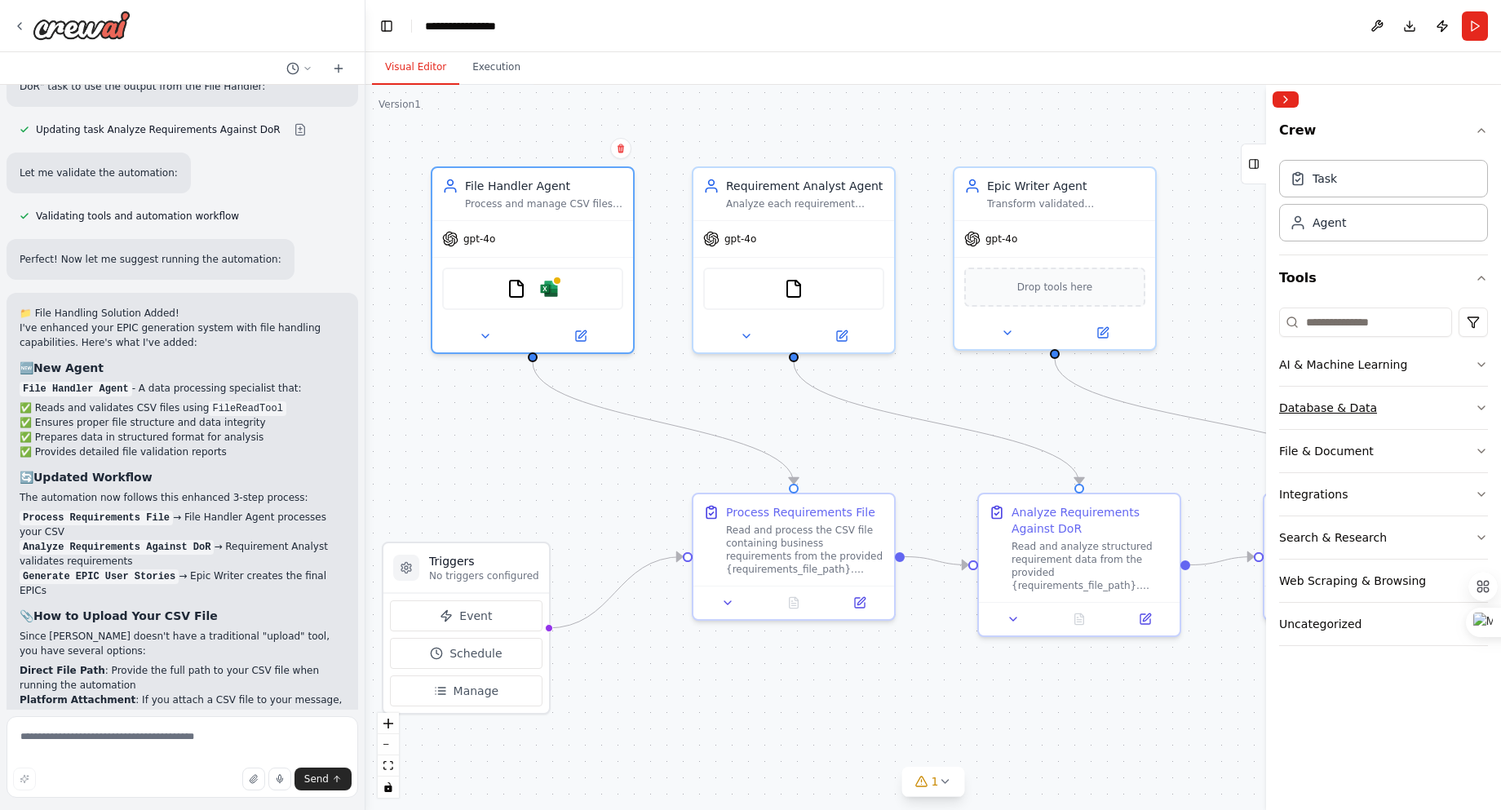
click at [1451, 408] on button "Database & Data" at bounding box center [1383, 408] width 209 height 42
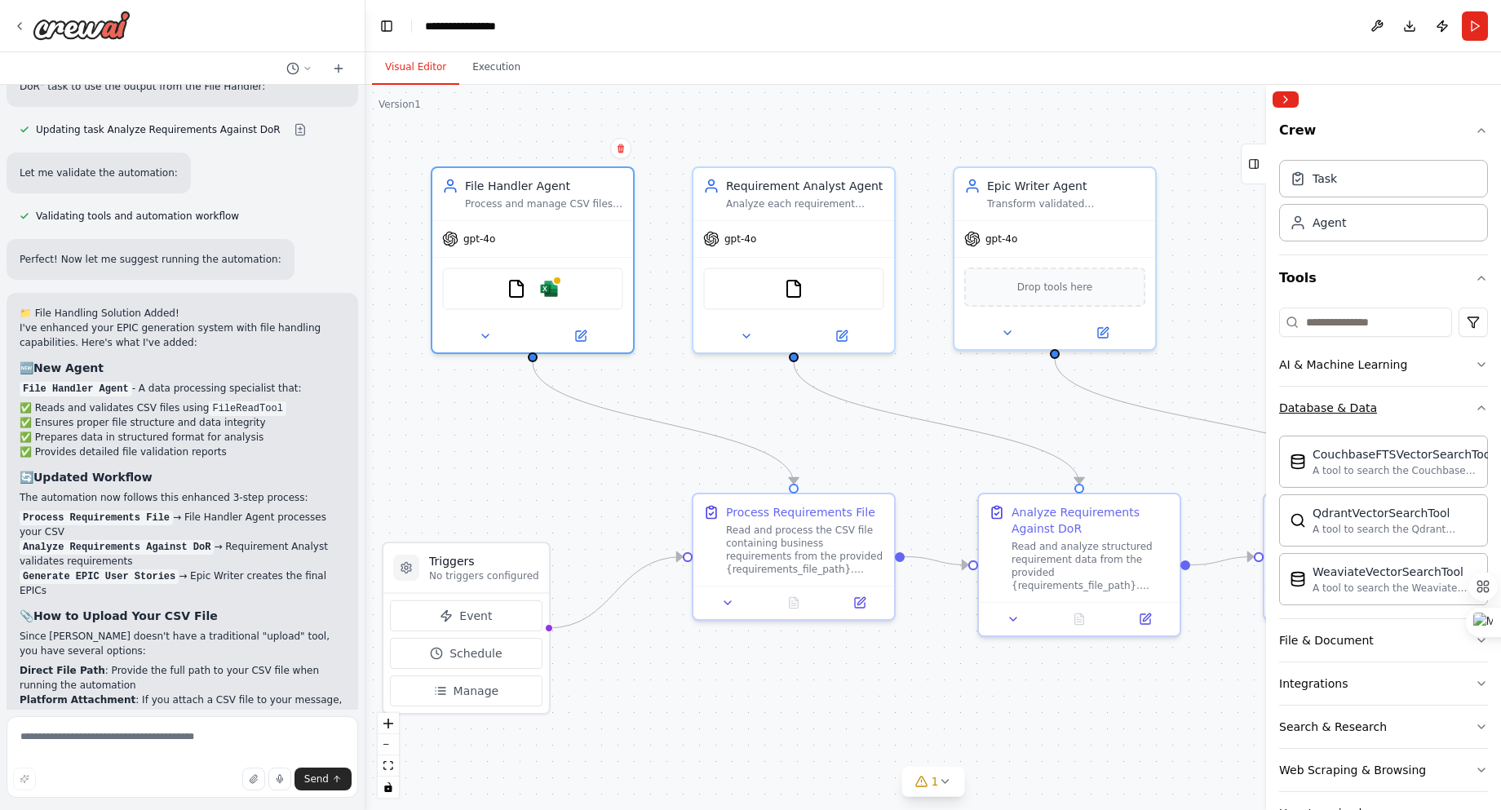
click at [1451, 408] on button "Database & Data" at bounding box center [1383, 408] width 209 height 42
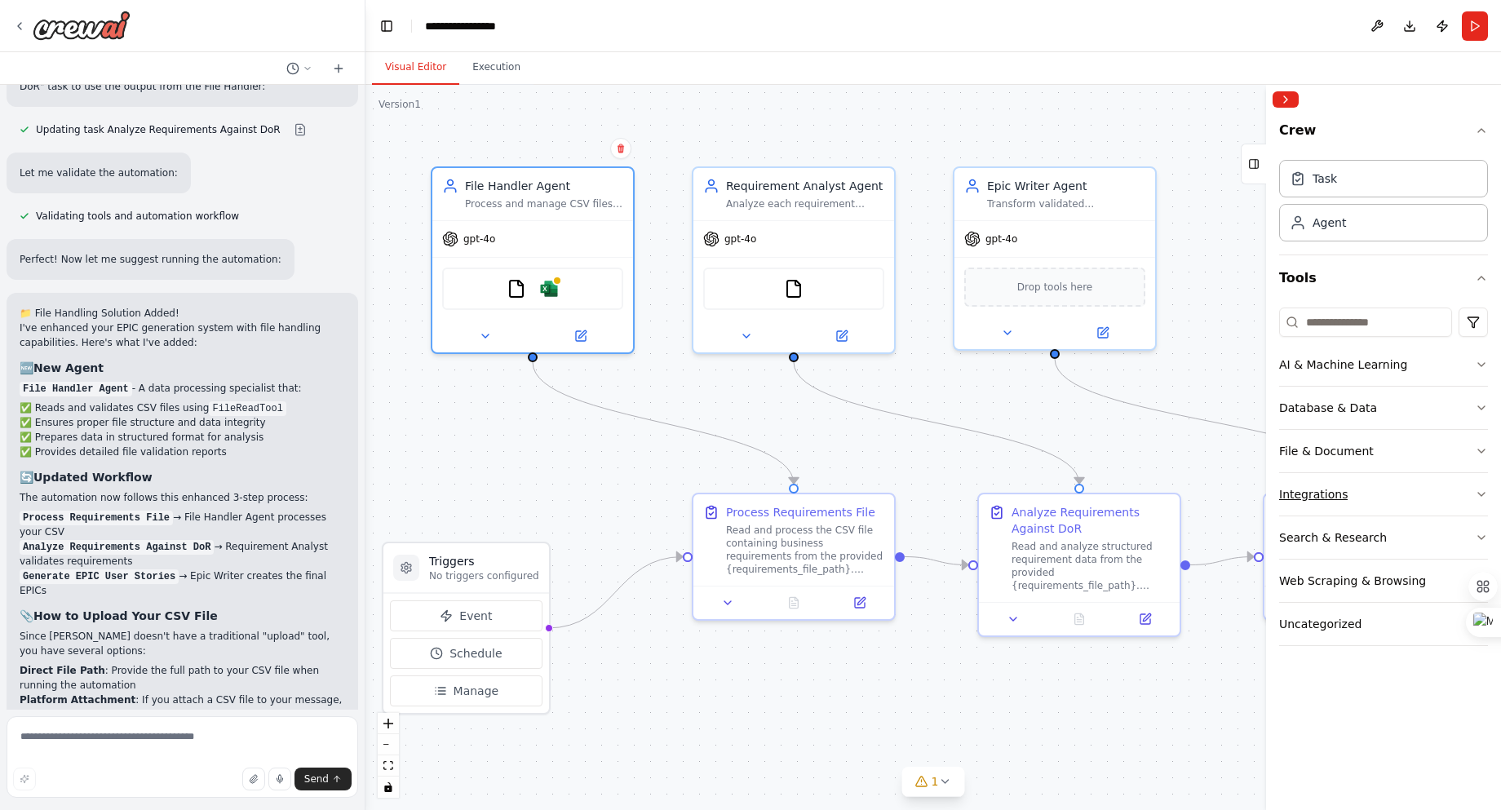
click at [1398, 493] on button "Integrations" at bounding box center [1383, 494] width 209 height 42
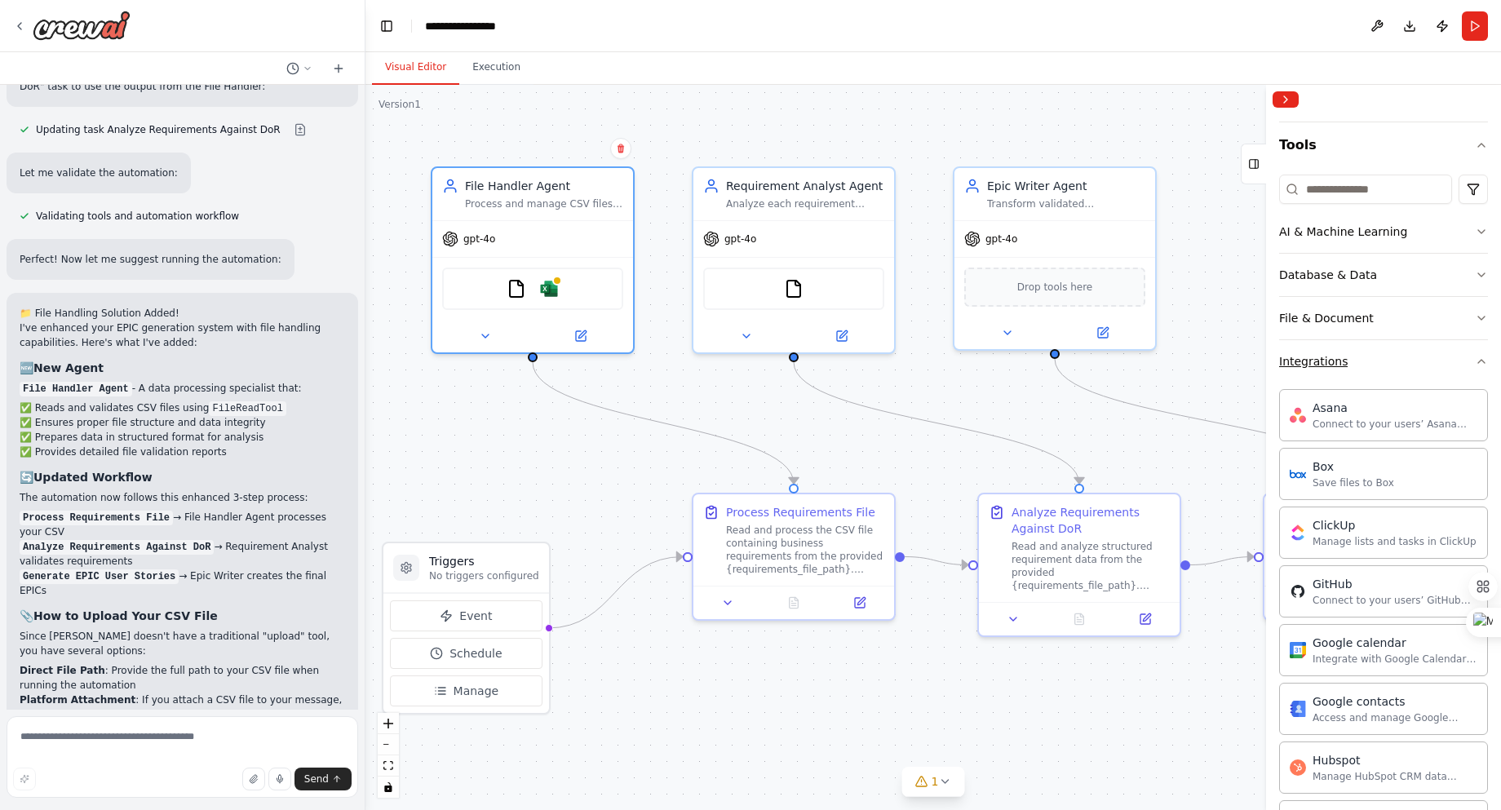
scroll to position [135, 0]
click at [1393, 472] on div "Box Save files to Box" at bounding box center [1383, 471] width 209 height 52
click at [609, 335] on button at bounding box center [580, 333] width 92 height 20
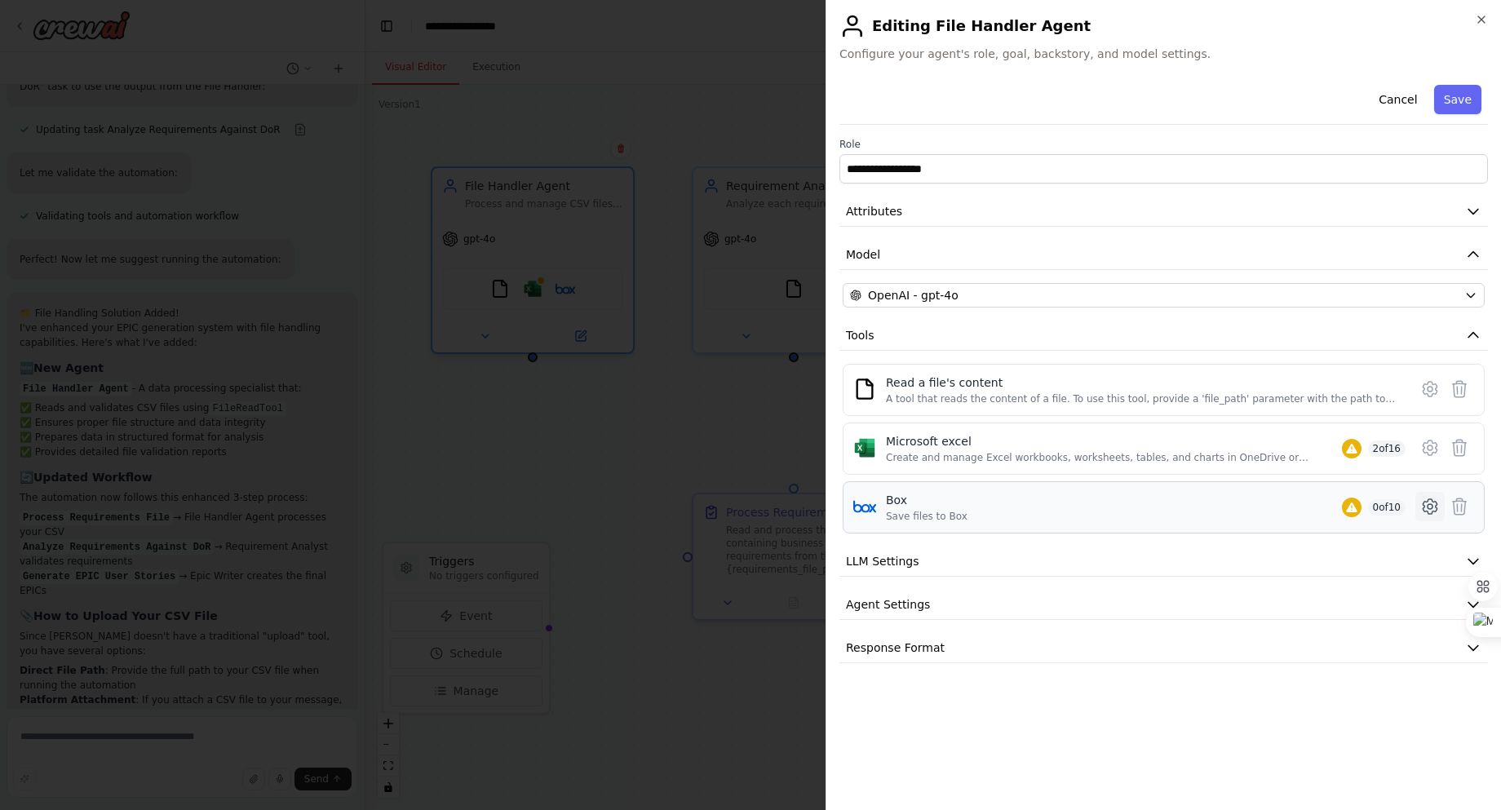
click at [1422, 509] on icon at bounding box center [1430, 507] width 20 height 20
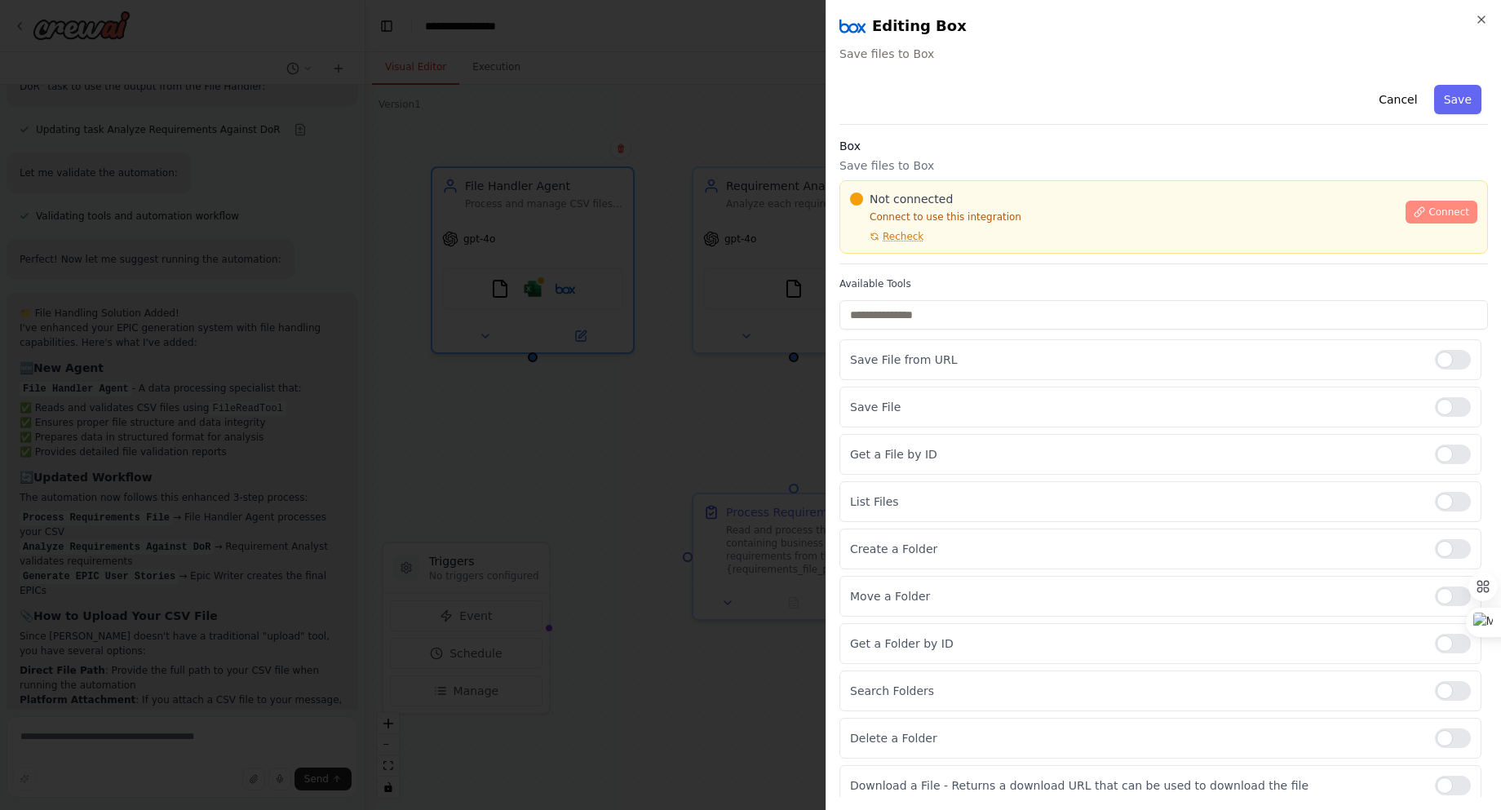
click at [1426, 213] on button "Connect" at bounding box center [1442, 212] width 72 height 23
click at [1044, 241] on div "Not connected Connect to use this integration Recheck" at bounding box center [1123, 217] width 546 height 52
click at [1486, 24] on icon "button" at bounding box center [1481, 19] width 13 height 13
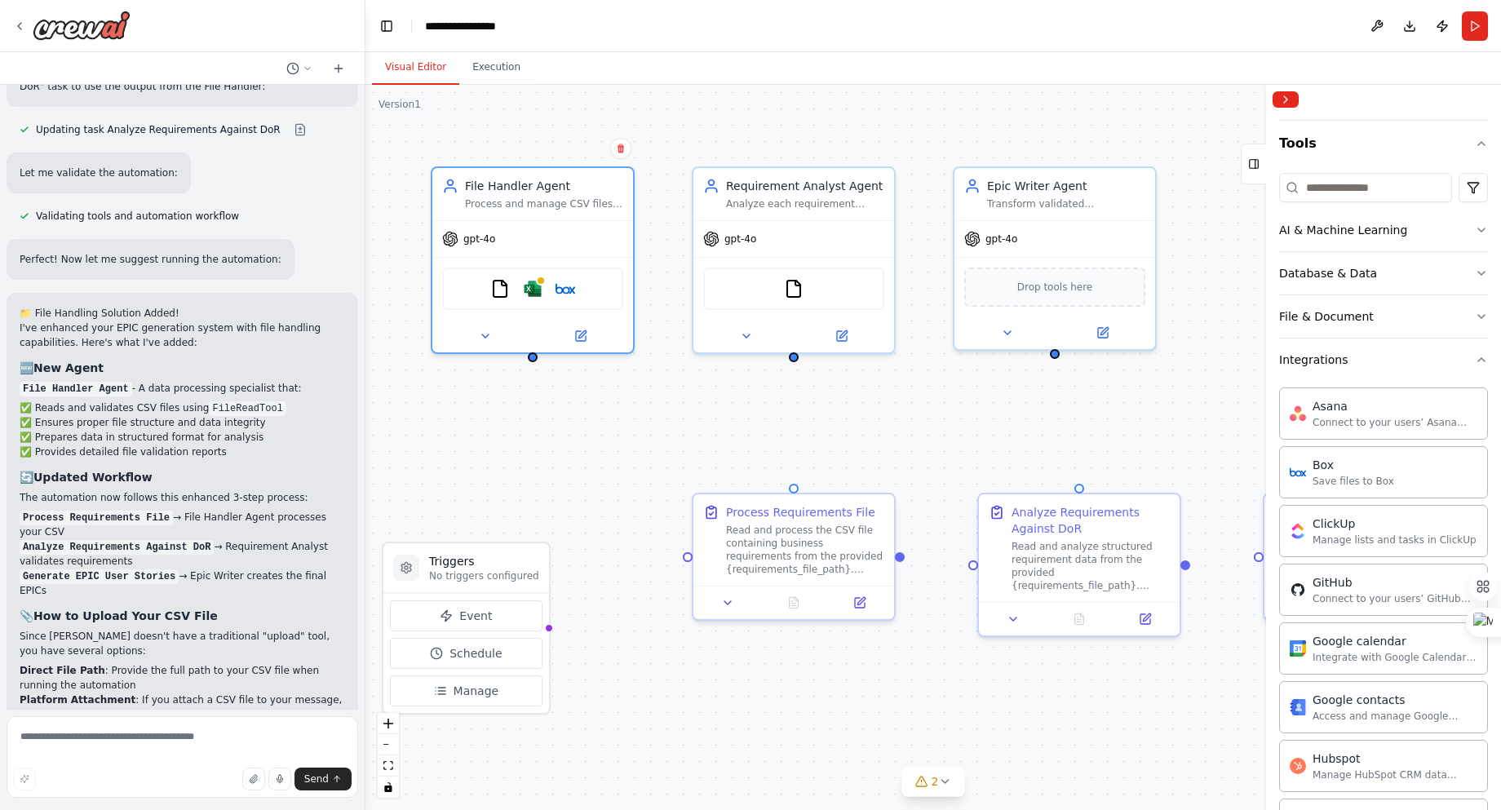
click at [622, 485] on div "Triggers No triggers configured Event Schedule Manage Requirement Analyst Agent…" at bounding box center [933, 447] width 1136 height 725
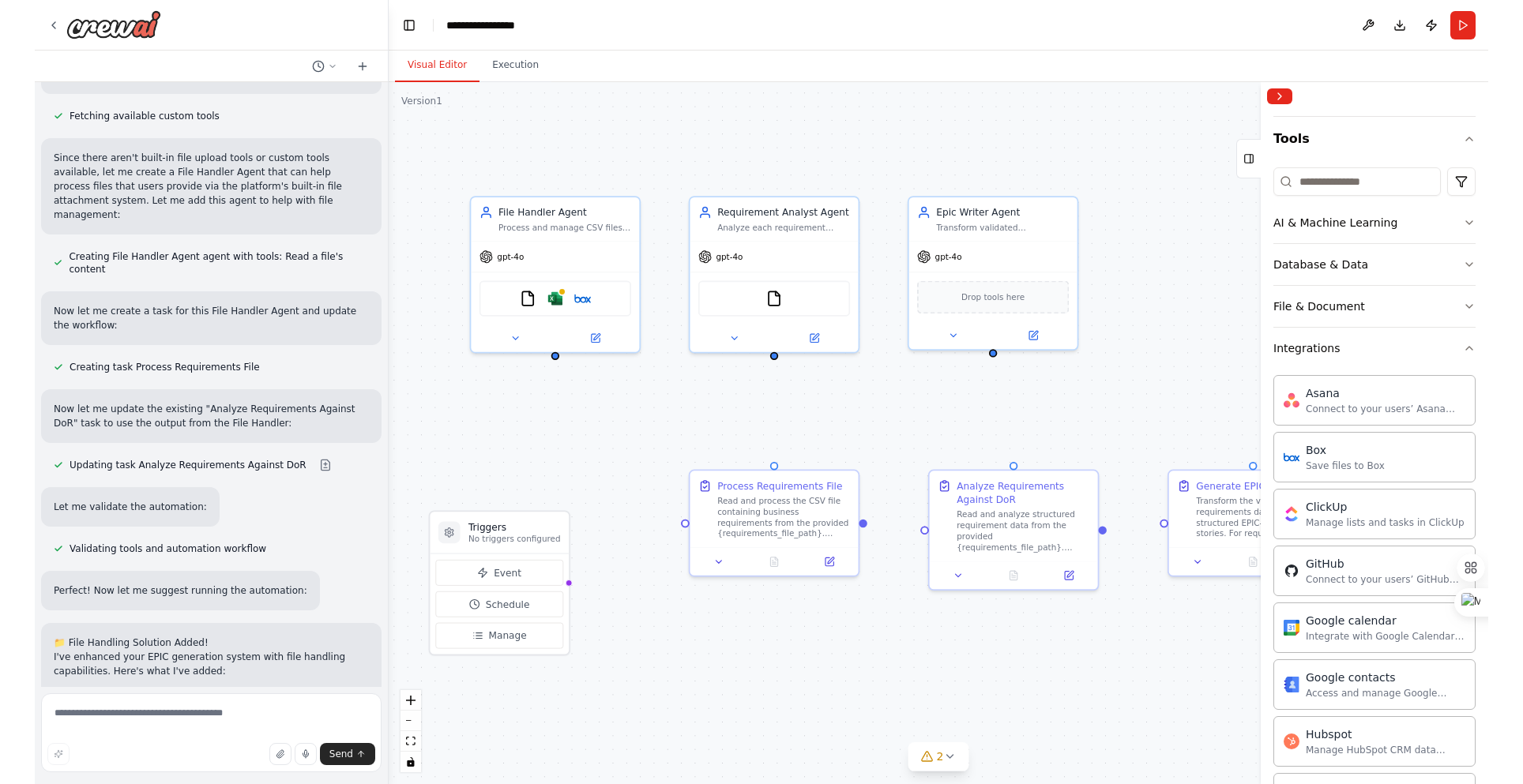
scroll to position [3542, 0]
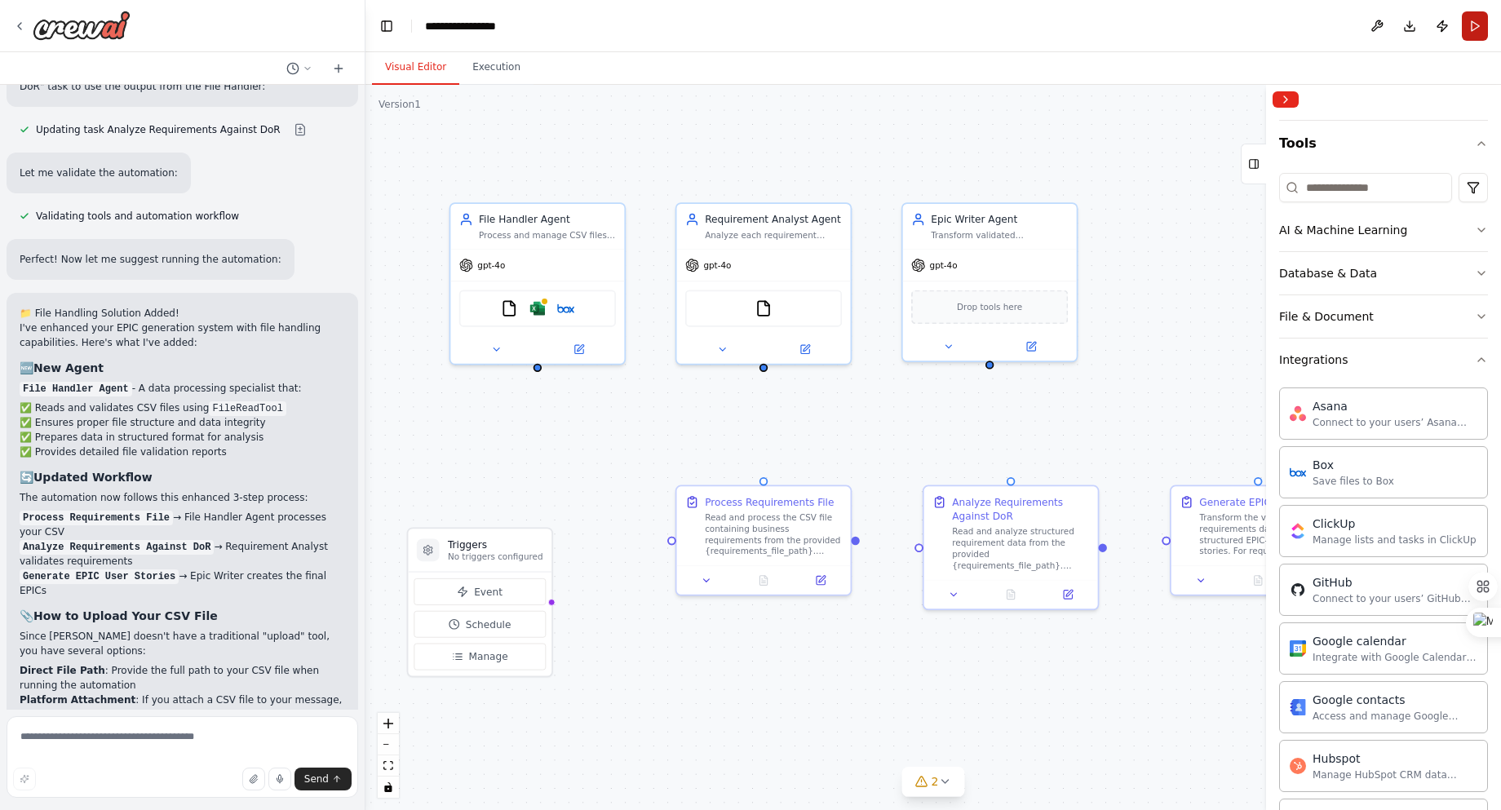
click at [1471, 29] on button "Run" at bounding box center [1475, 25] width 26 height 29
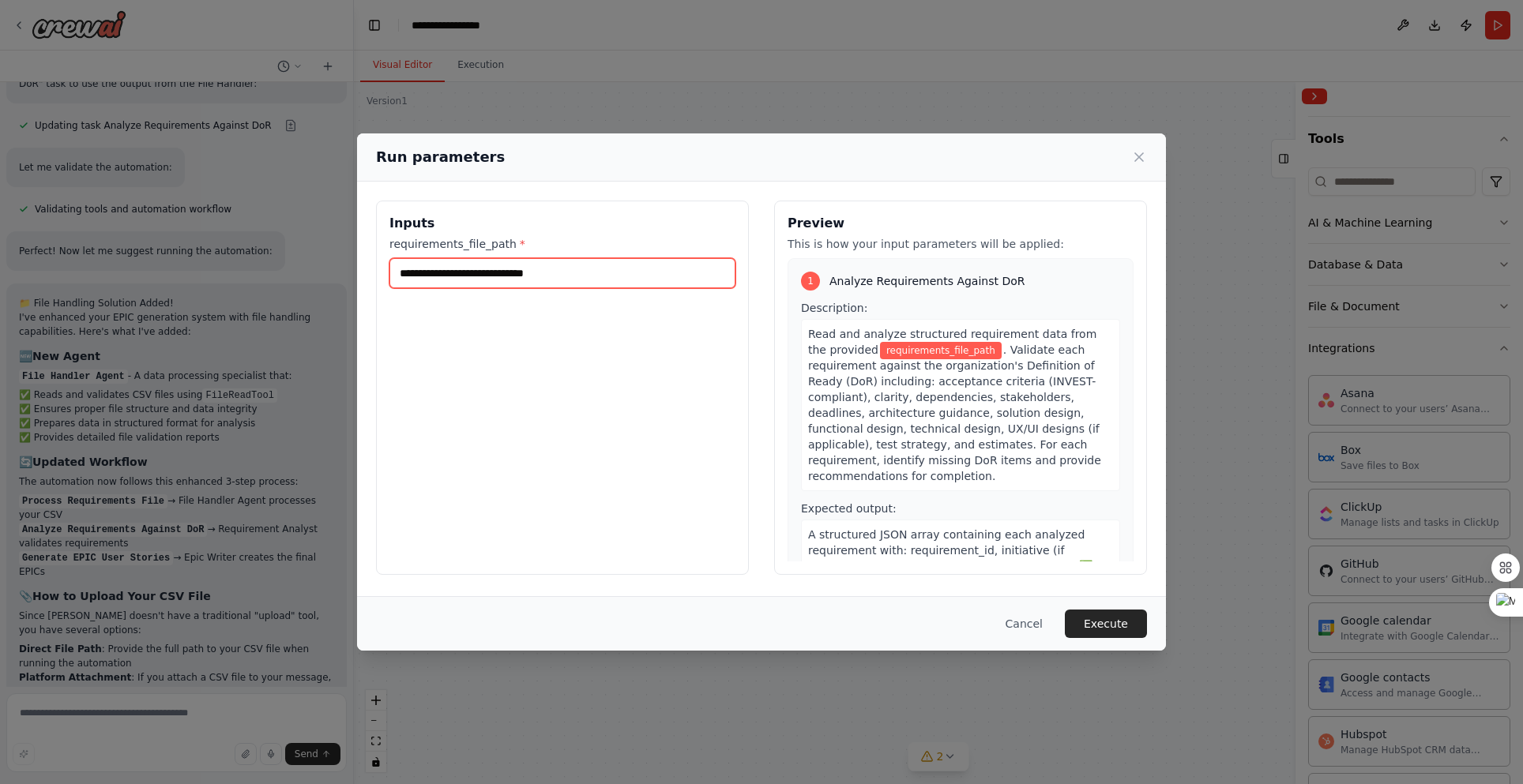
click at [522, 263] on input "requirements_file_path *" at bounding box center [562, 273] width 346 height 30
paste input "**********"
type input "**********"
click at [1101, 626] on button "Execute" at bounding box center [1106, 623] width 82 height 28
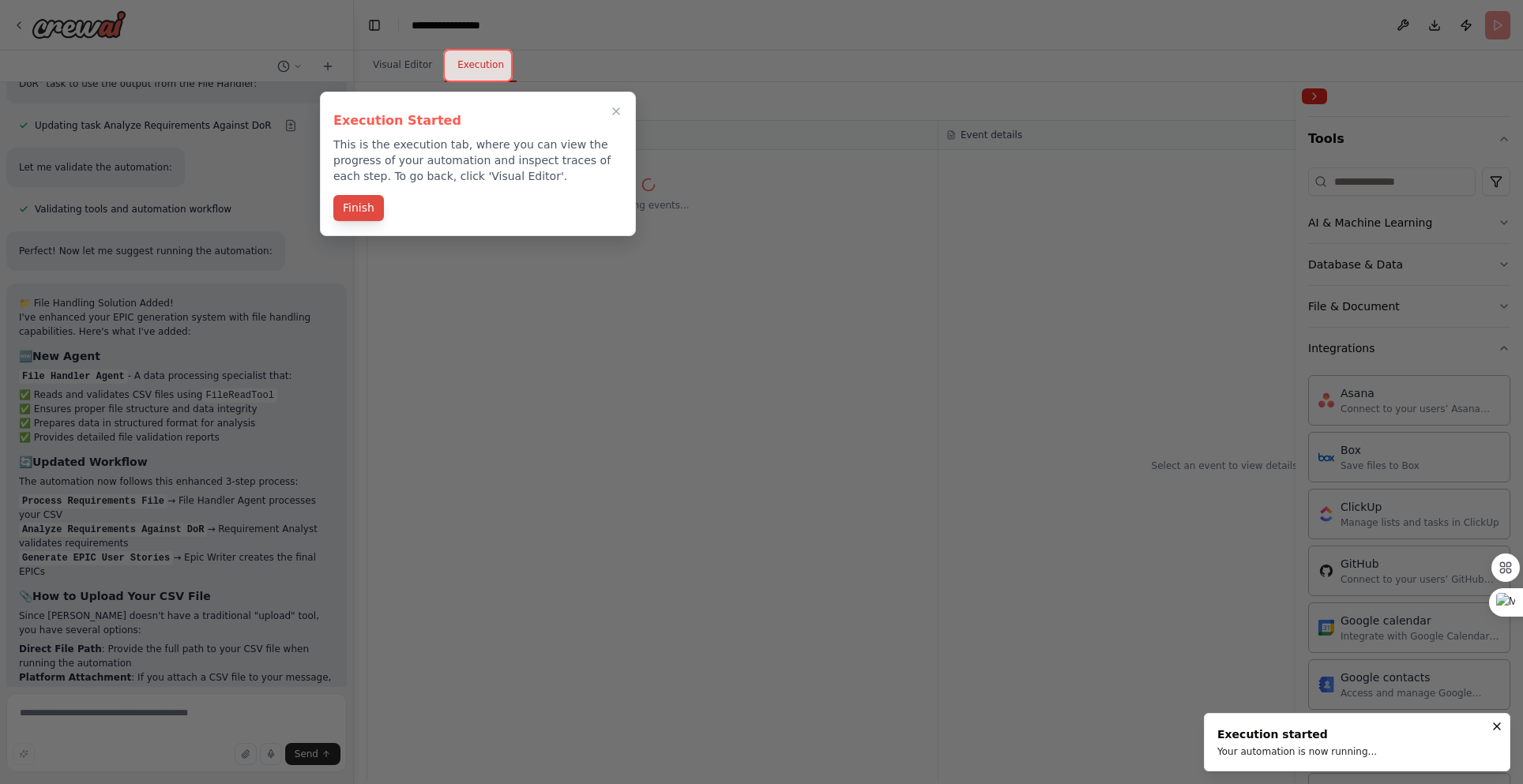
click at [371, 207] on button "Finish" at bounding box center [358, 208] width 50 height 26
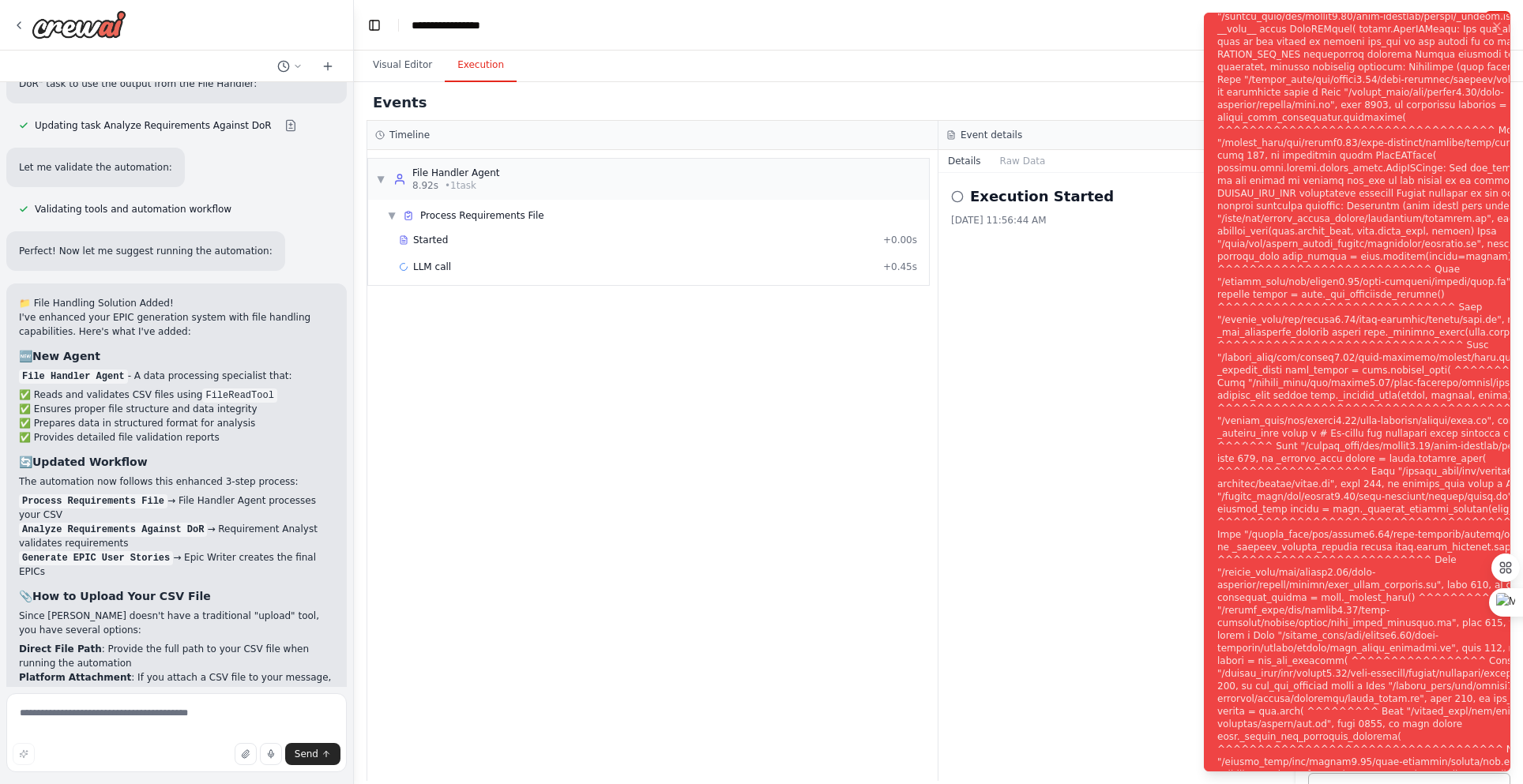
scroll to position [3669, 0]
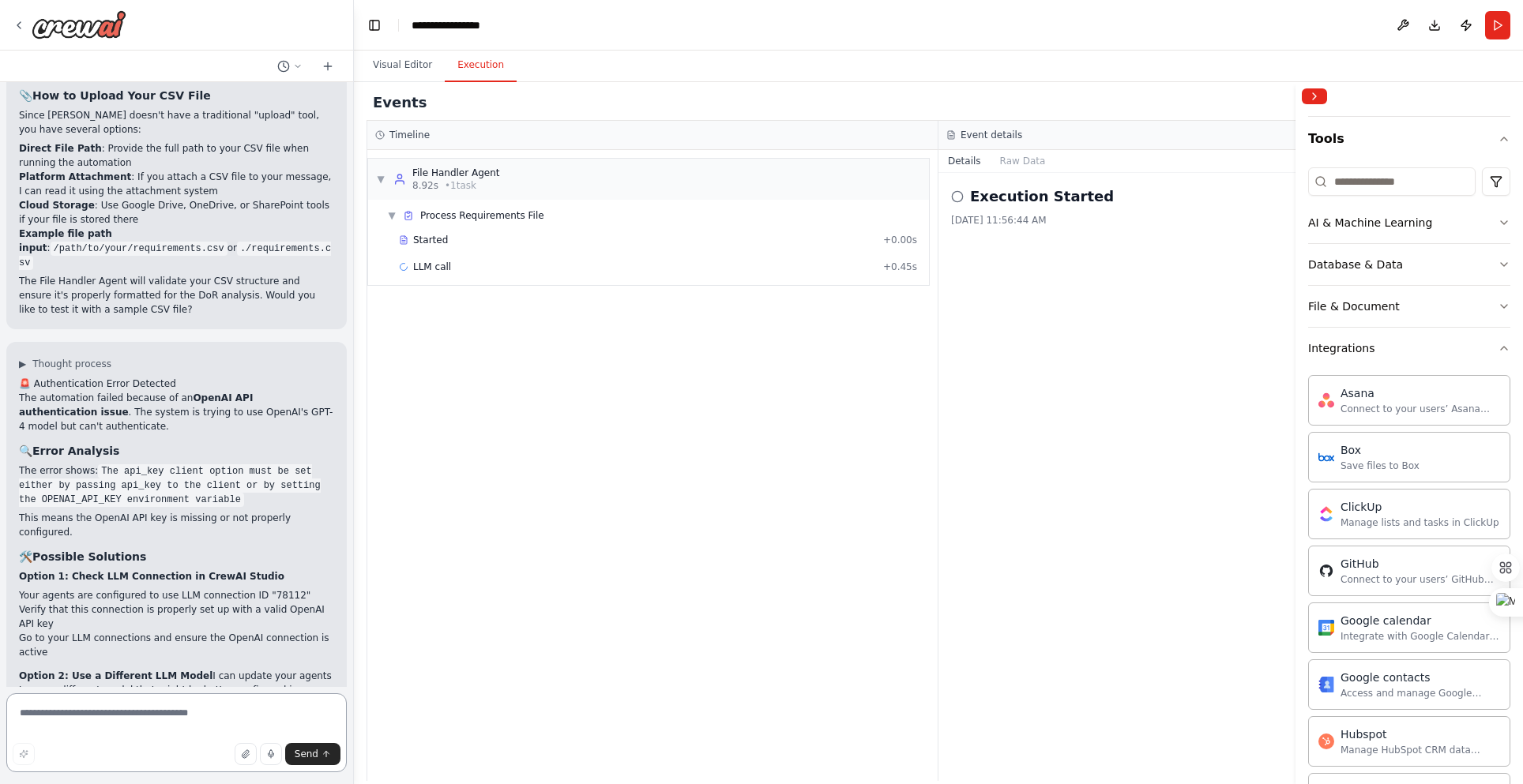
scroll to position [4056, 0]
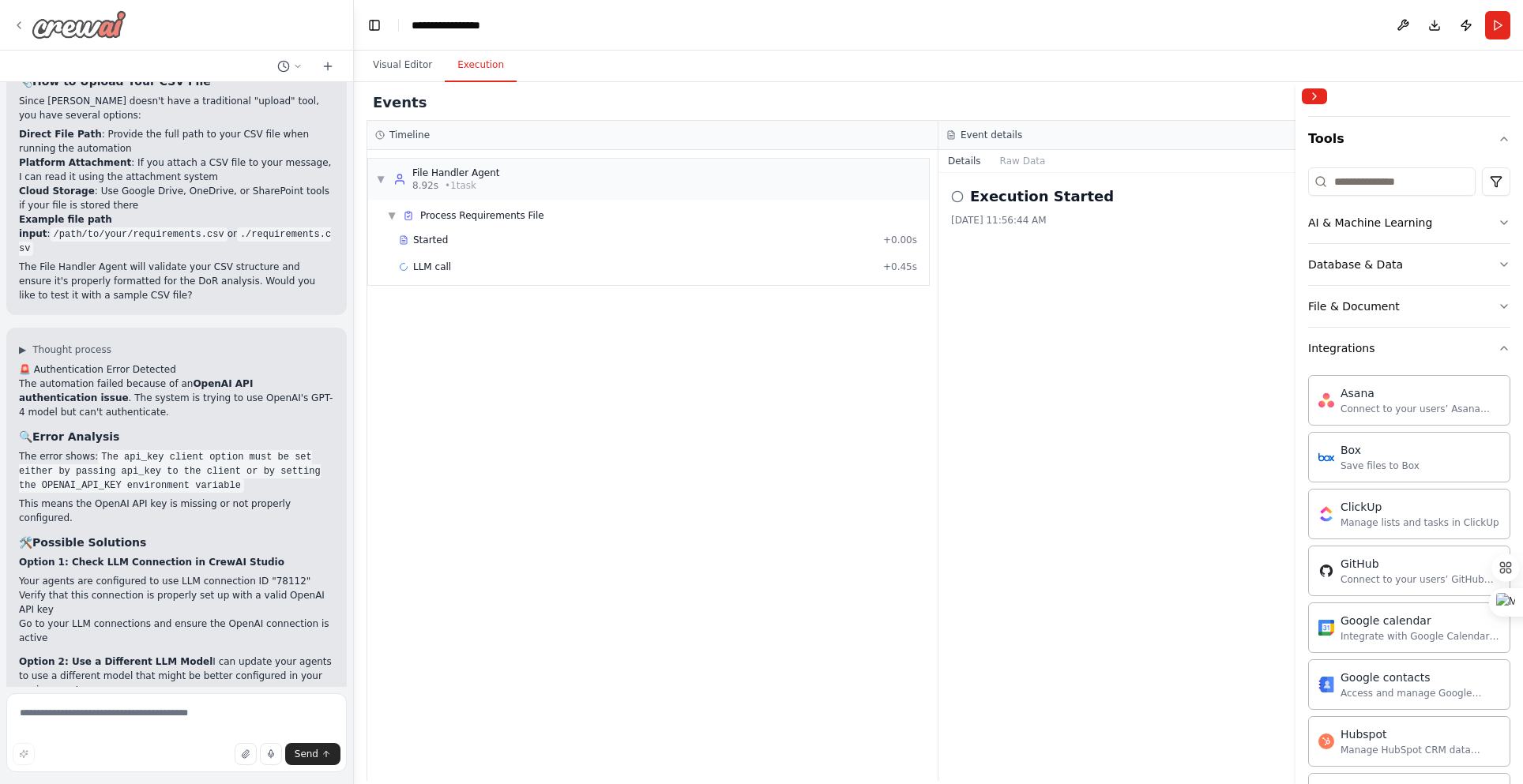
click at [26, 23] on div at bounding box center [69, 24] width 113 height 28
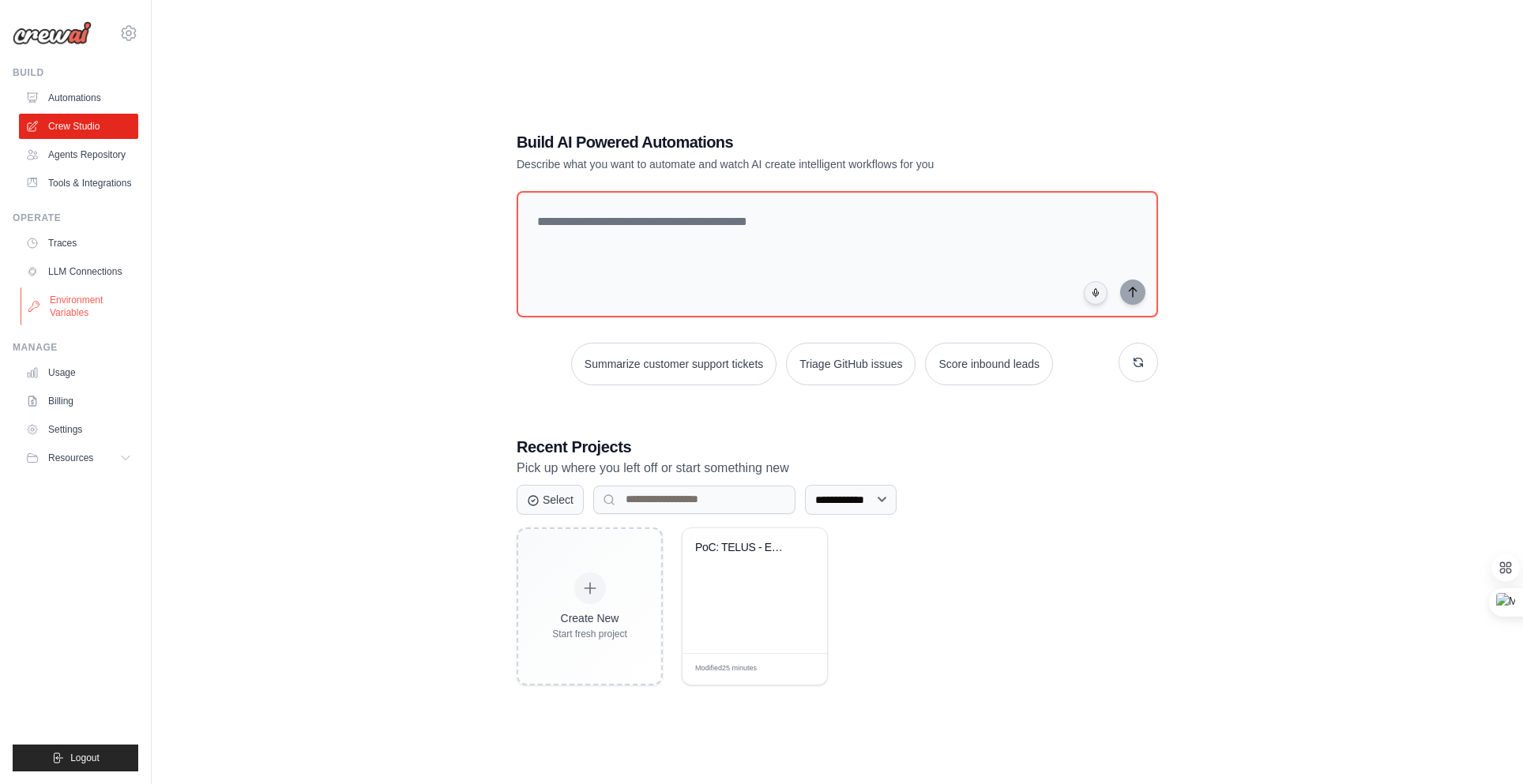
click at [73, 311] on link "Environment Variables" at bounding box center [79, 306] width 119 height 38
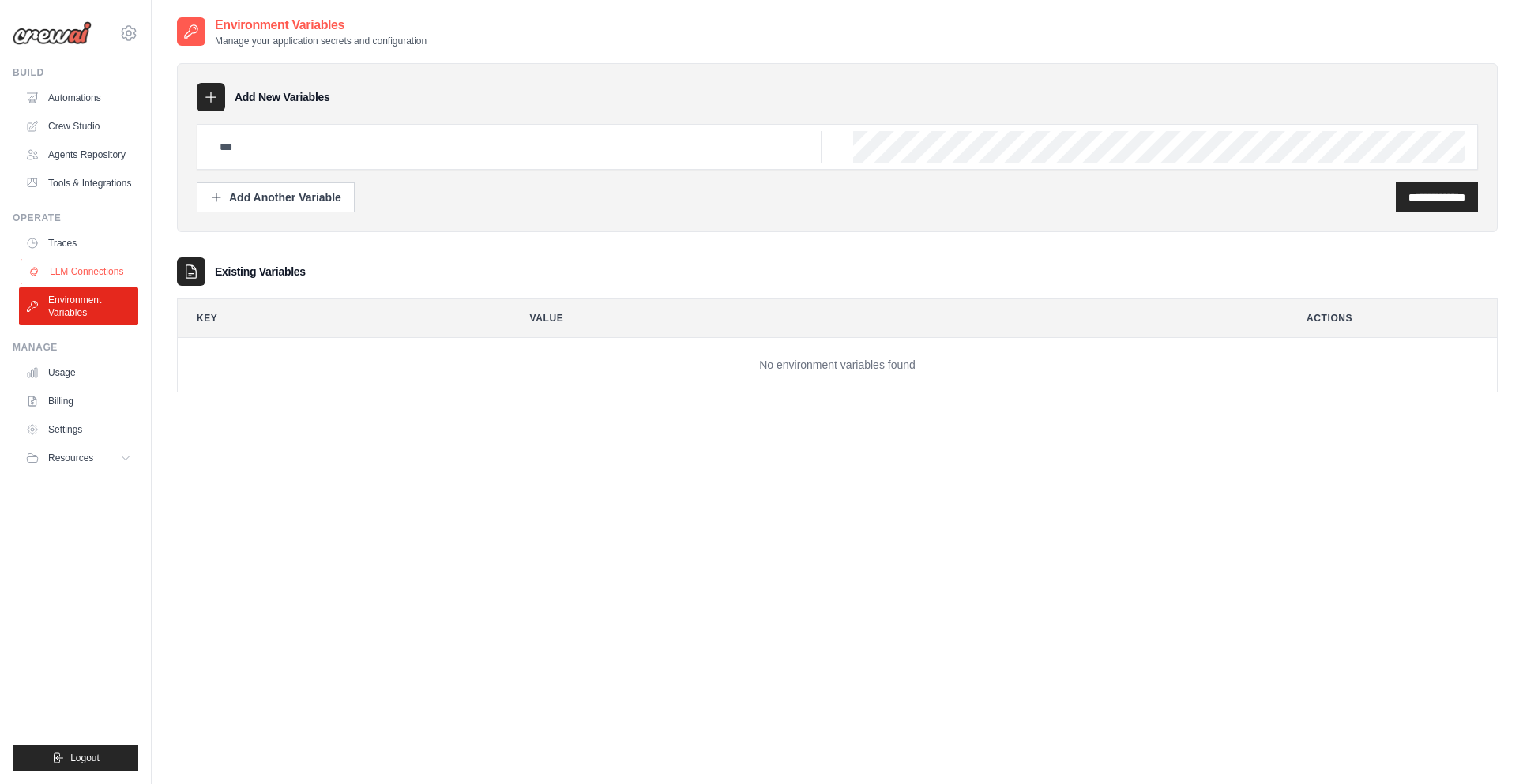
click at [83, 265] on link "LLM Connections" at bounding box center [79, 272] width 119 height 25
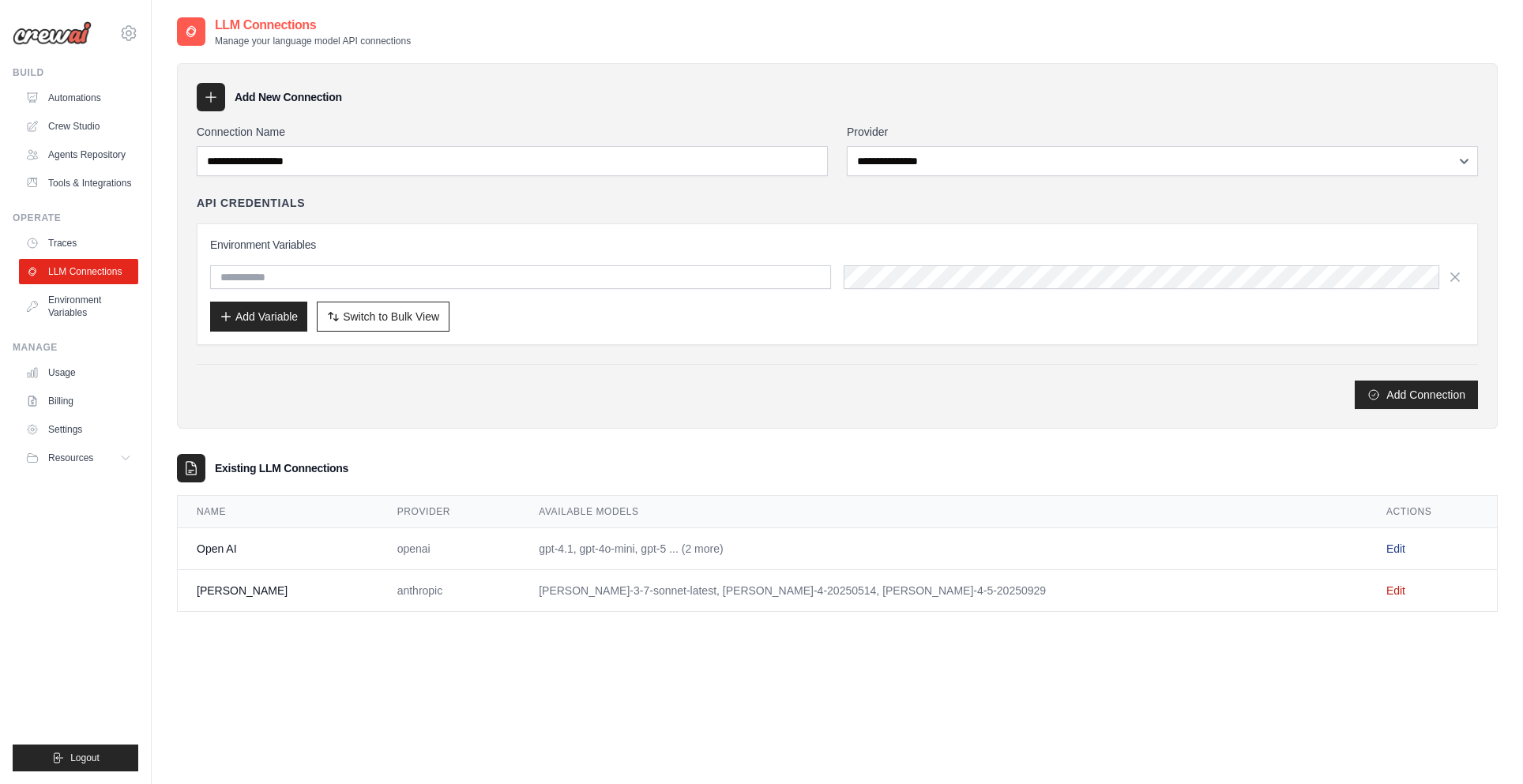
click at [1386, 548] on link "Edit" at bounding box center [1396, 548] width 19 height 13
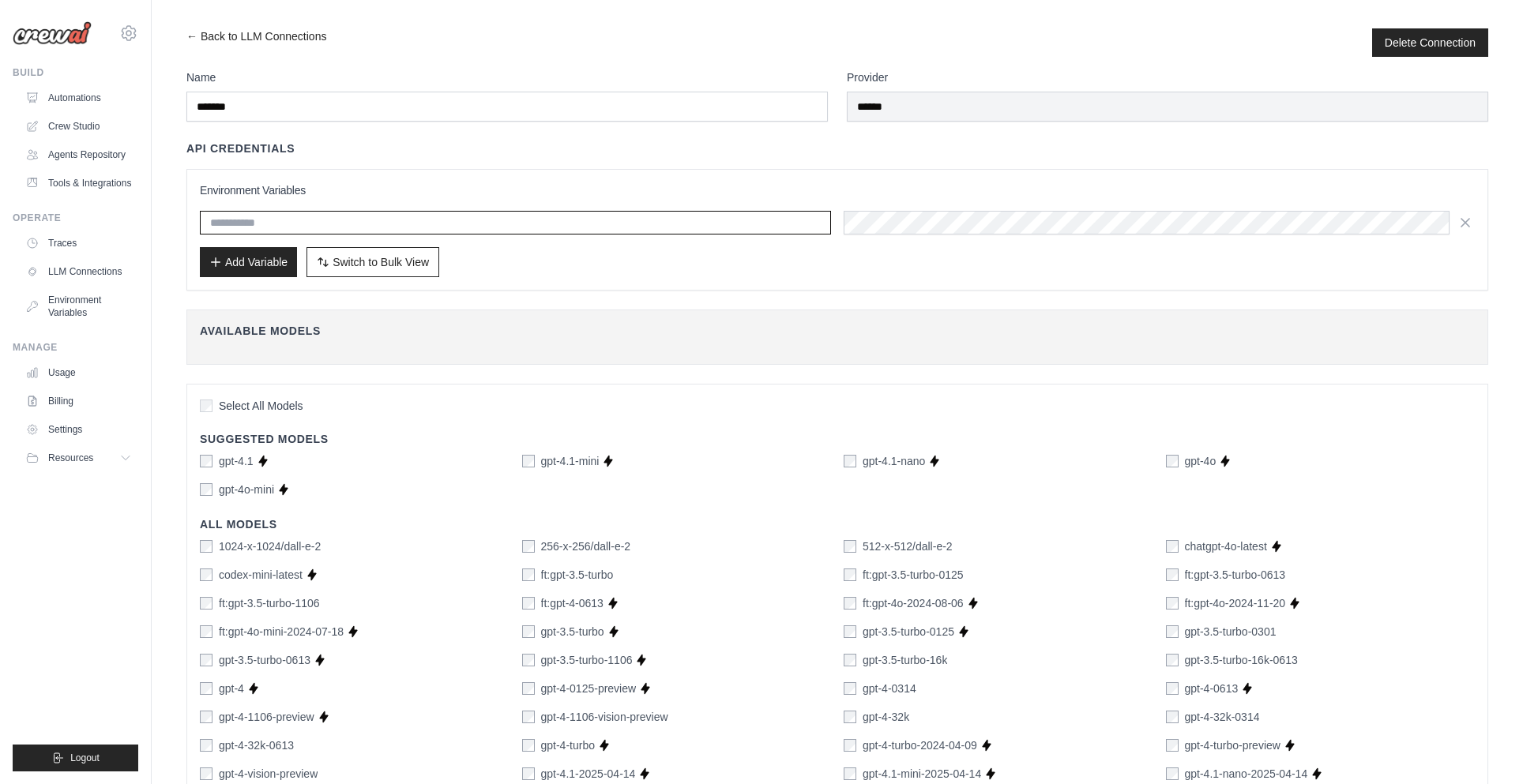
click at [420, 230] on input "text" at bounding box center [515, 223] width 631 height 23
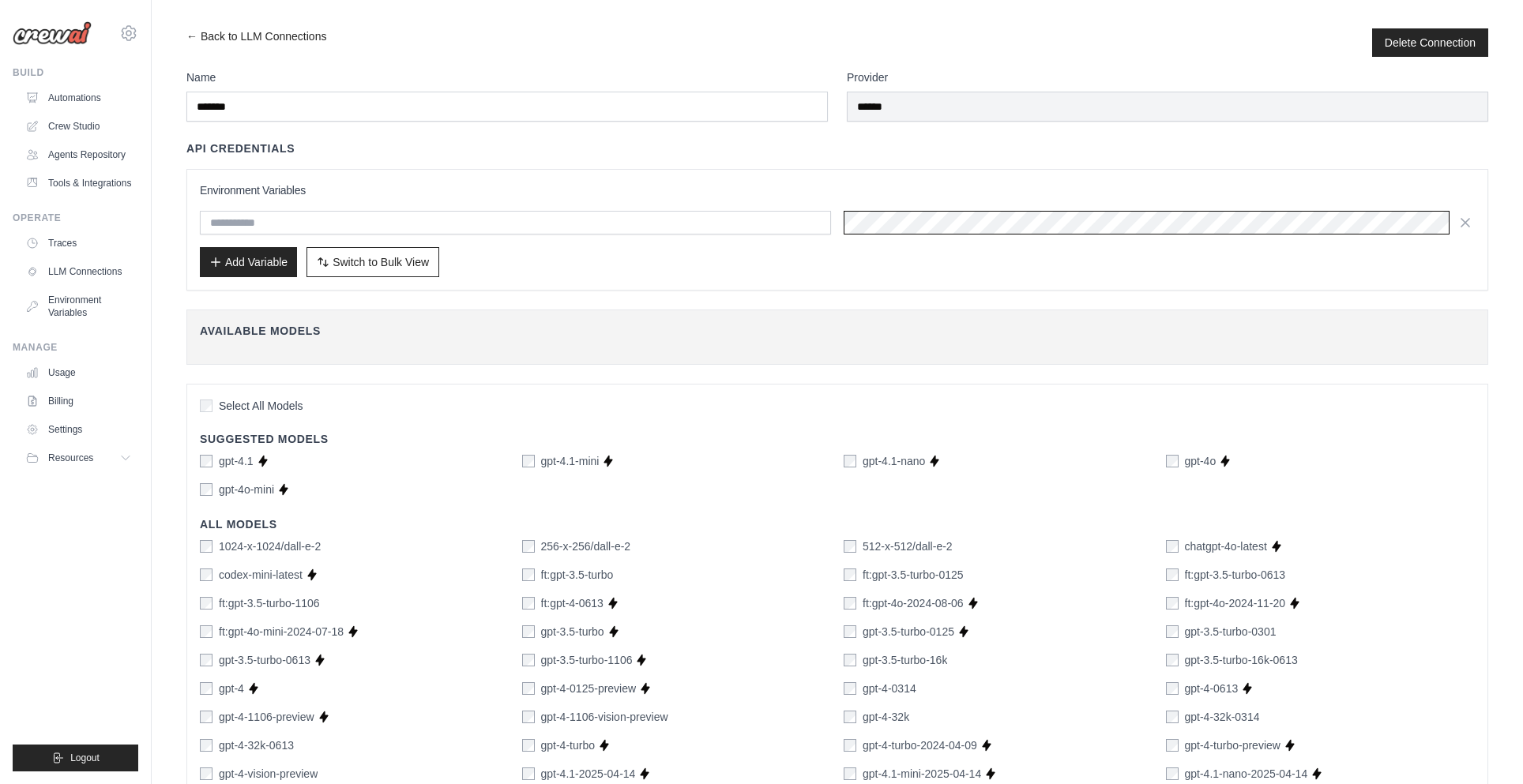
click at [772, 218] on div at bounding box center [837, 223] width 1275 height 23
click at [763, 219] on div at bounding box center [837, 223] width 1275 height 23
click at [1485, 220] on div "Environment Variables Add Variable Switch to Bulk View Switch to Table View" at bounding box center [838, 230] width 1302 height 122
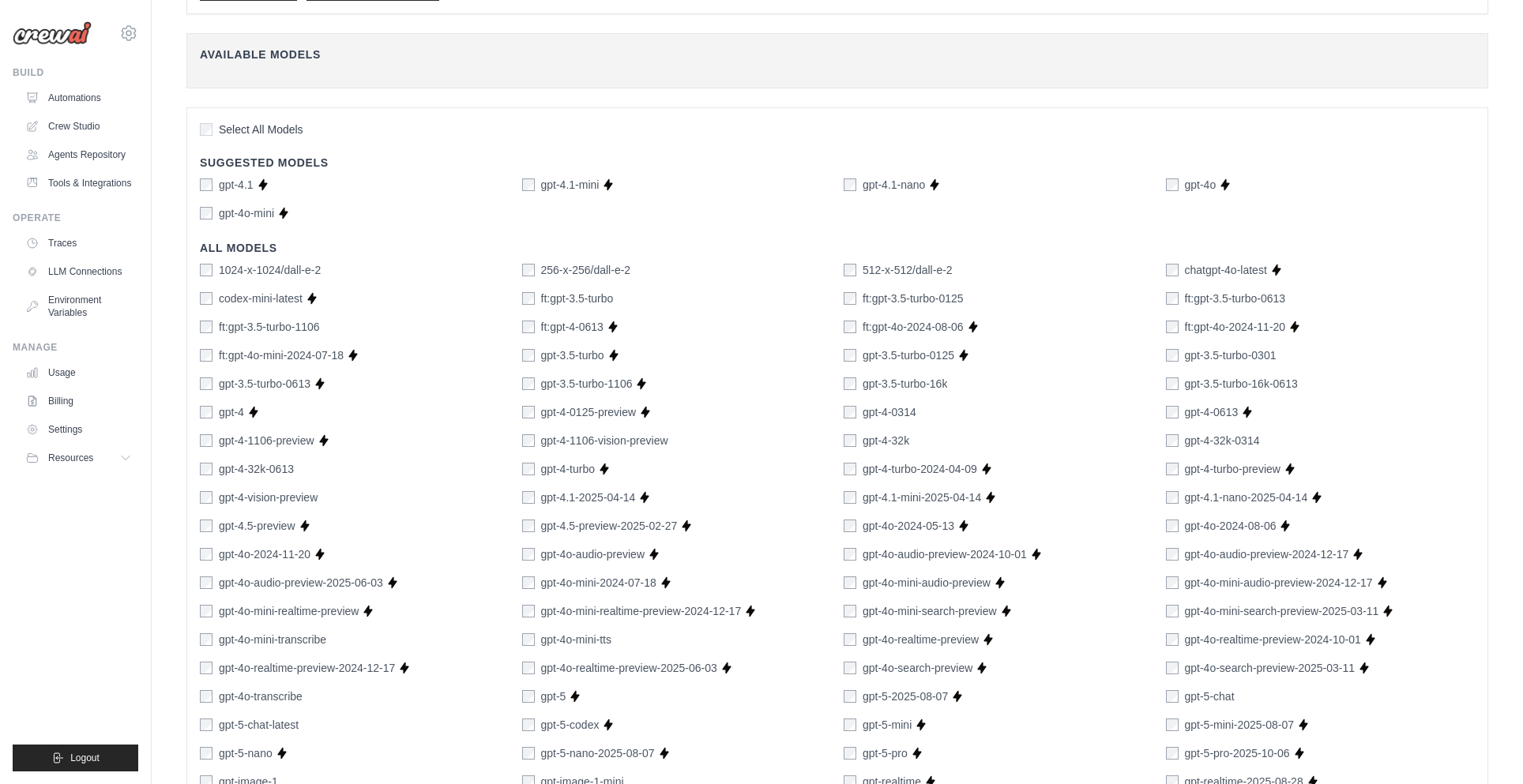
scroll to position [0, 0]
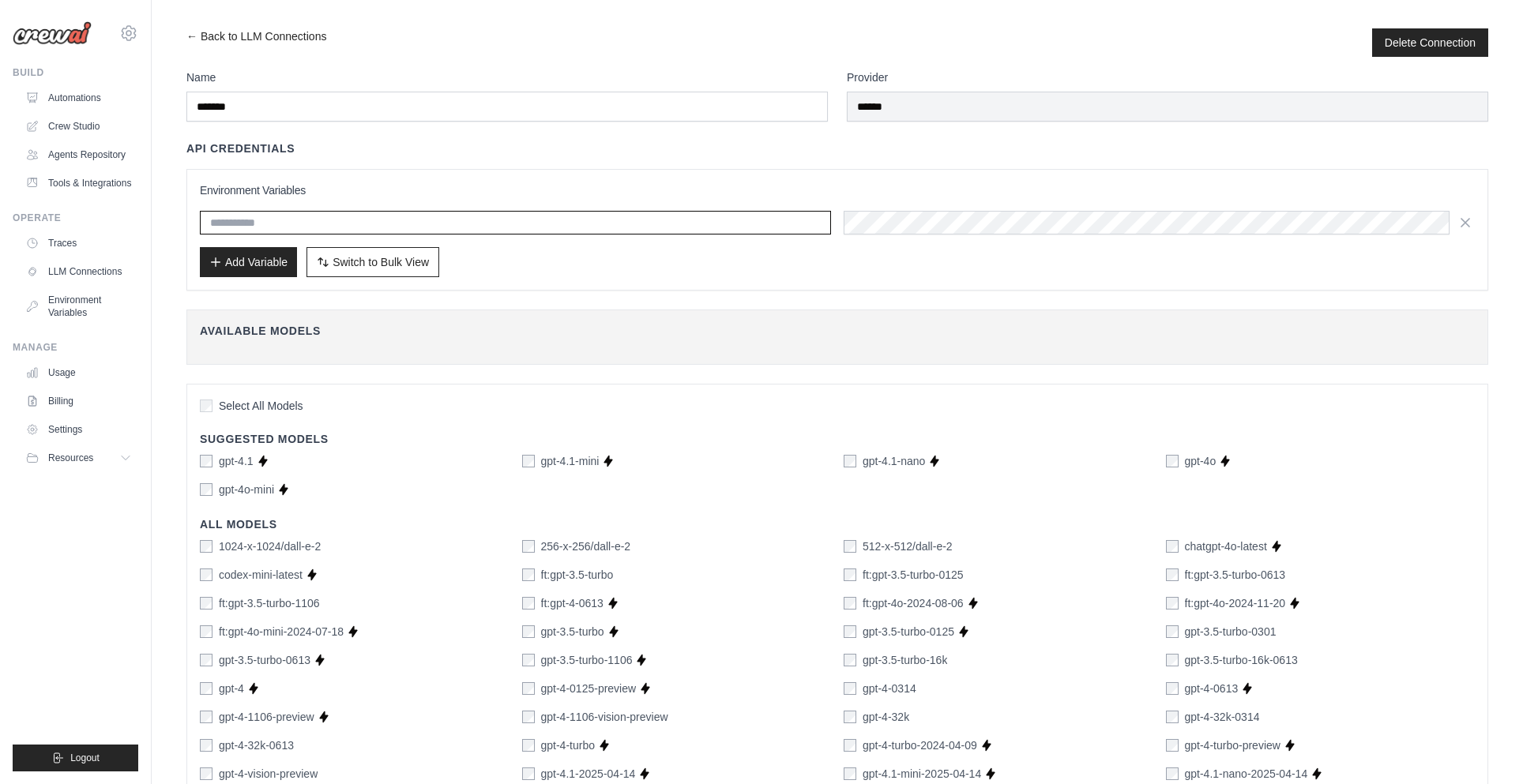
click at [381, 232] on input "text" at bounding box center [515, 223] width 631 height 23
click at [370, 226] on input "text" at bounding box center [515, 223] width 631 height 23
paste input "**********"
type input "**********"
click at [253, 262] on button "Add Variable" at bounding box center [248, 261] width 97 height 30
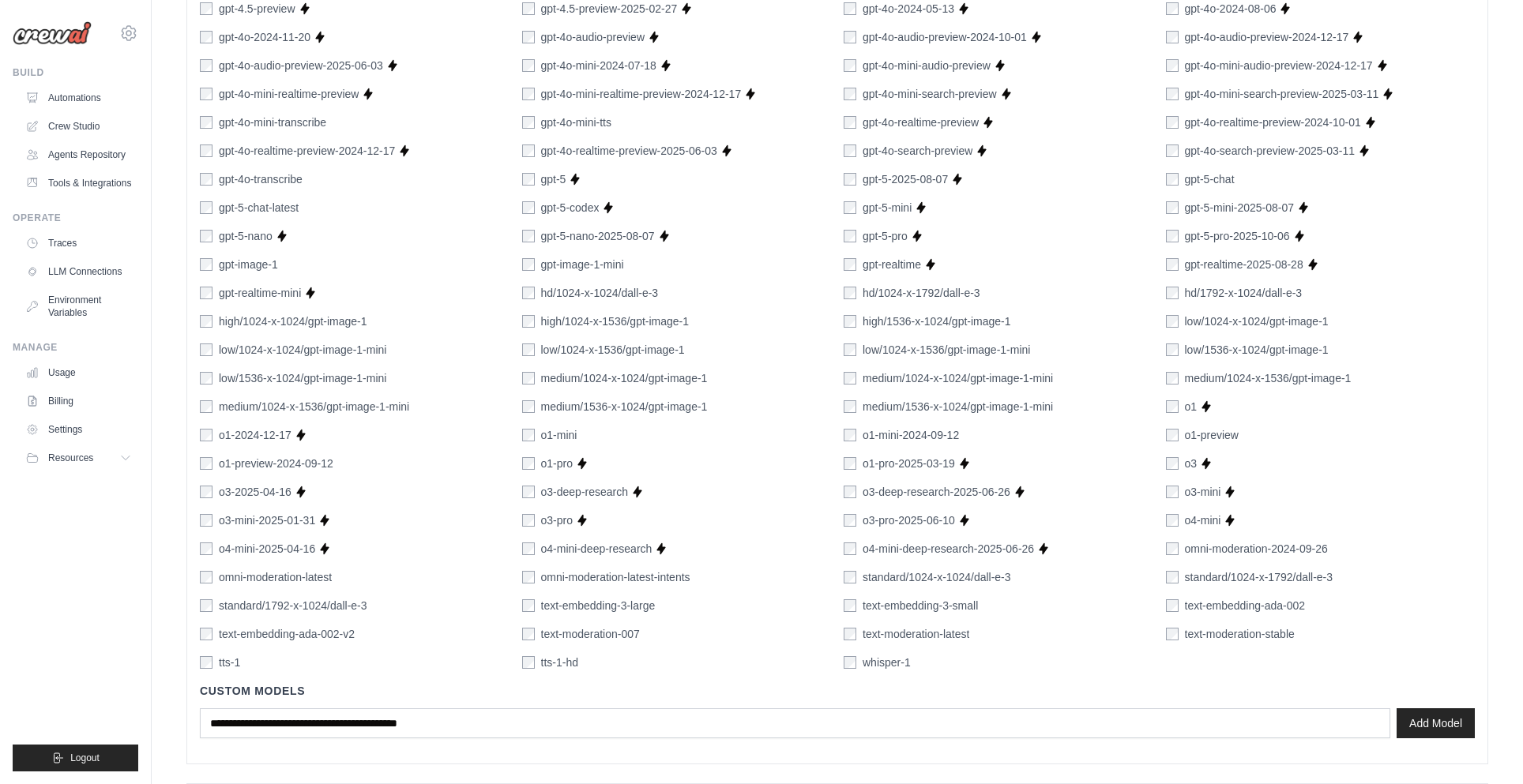
scroll to position [887, 0]
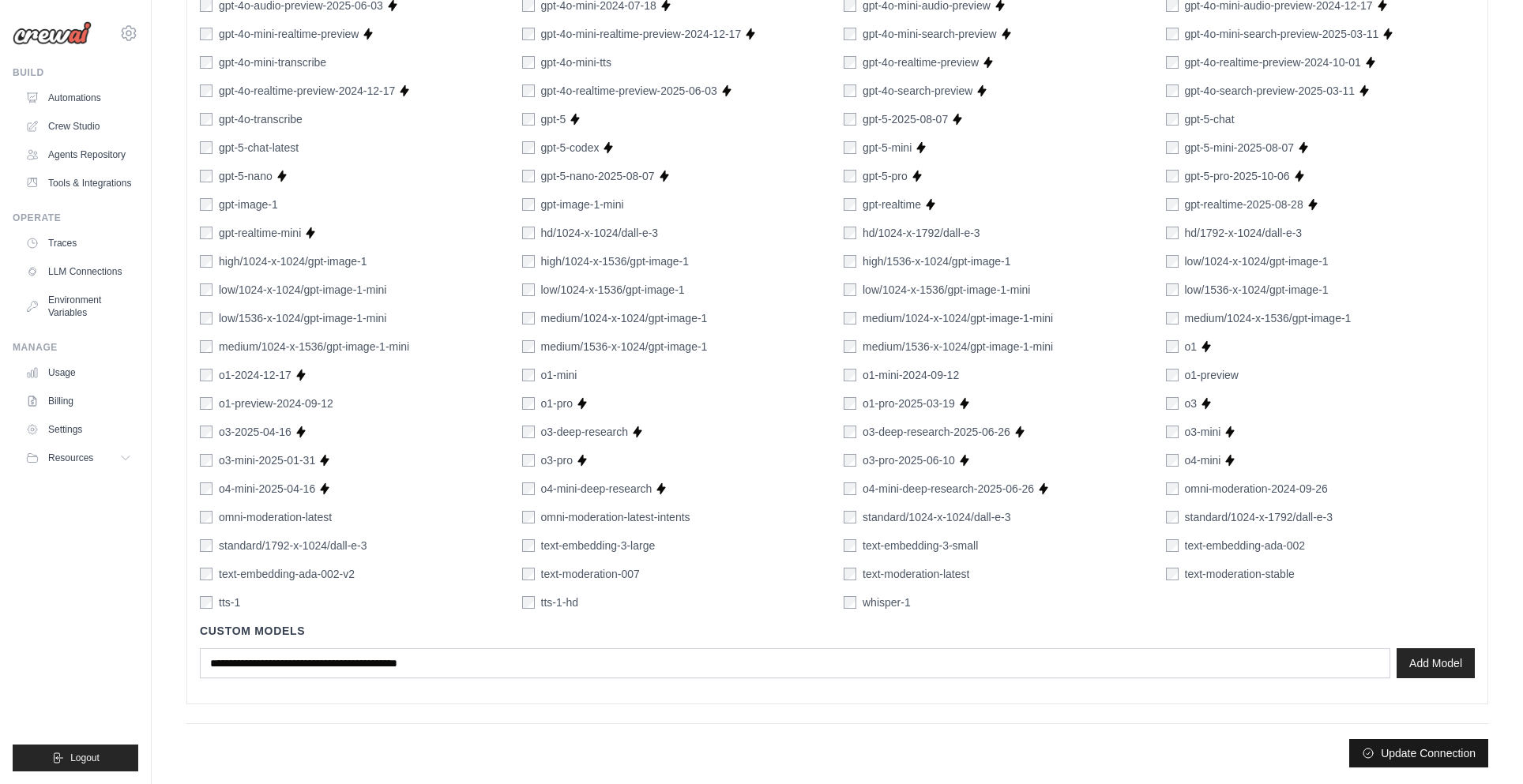
click at [1396, 755] on button "Update Connection" at bounding box center [1418, 753] width 139 height 28
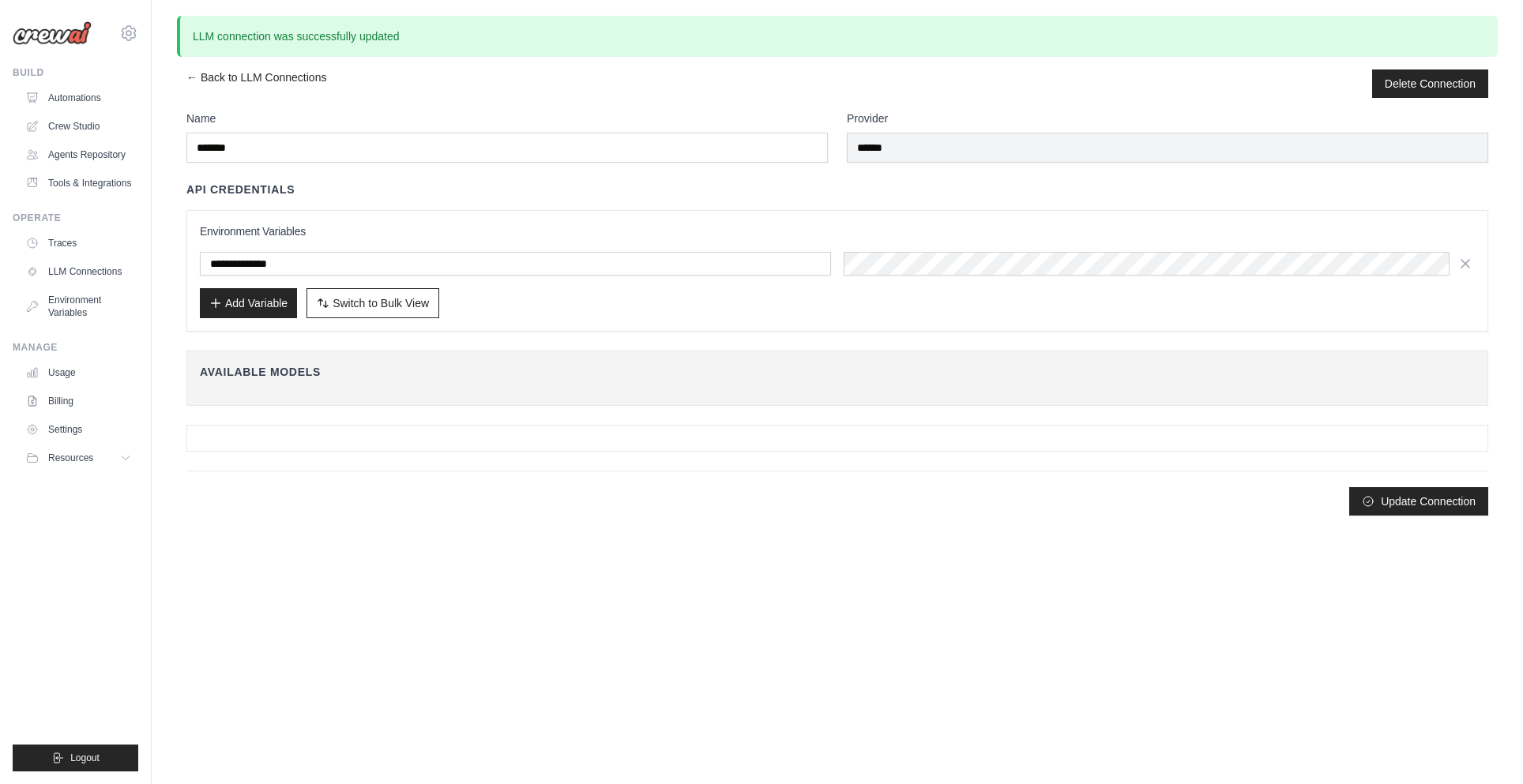
scroll to position [0, 0]
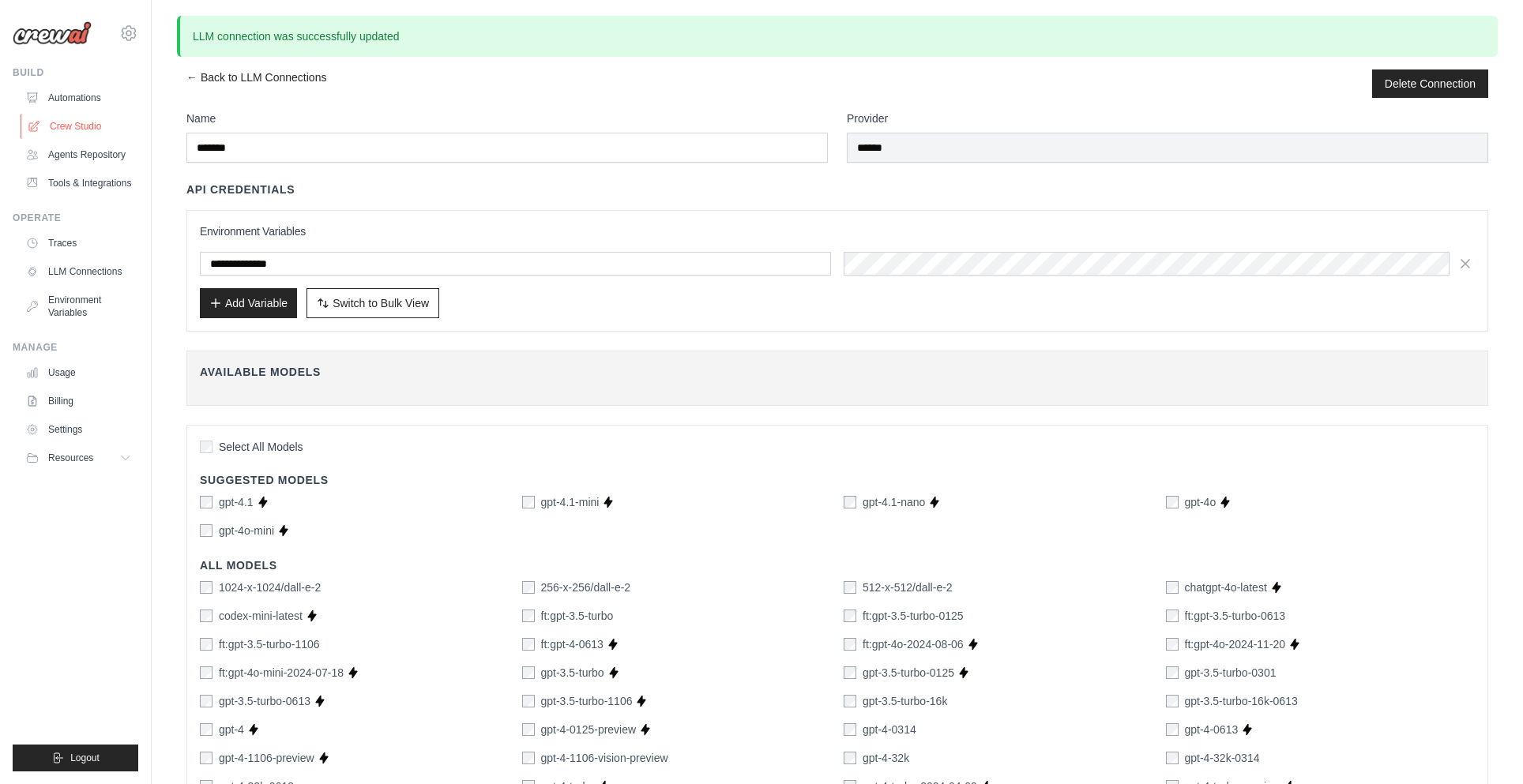
click at [56, 122] on link "Crew Studio" at bounding box center [79, 126] width 119 height 25
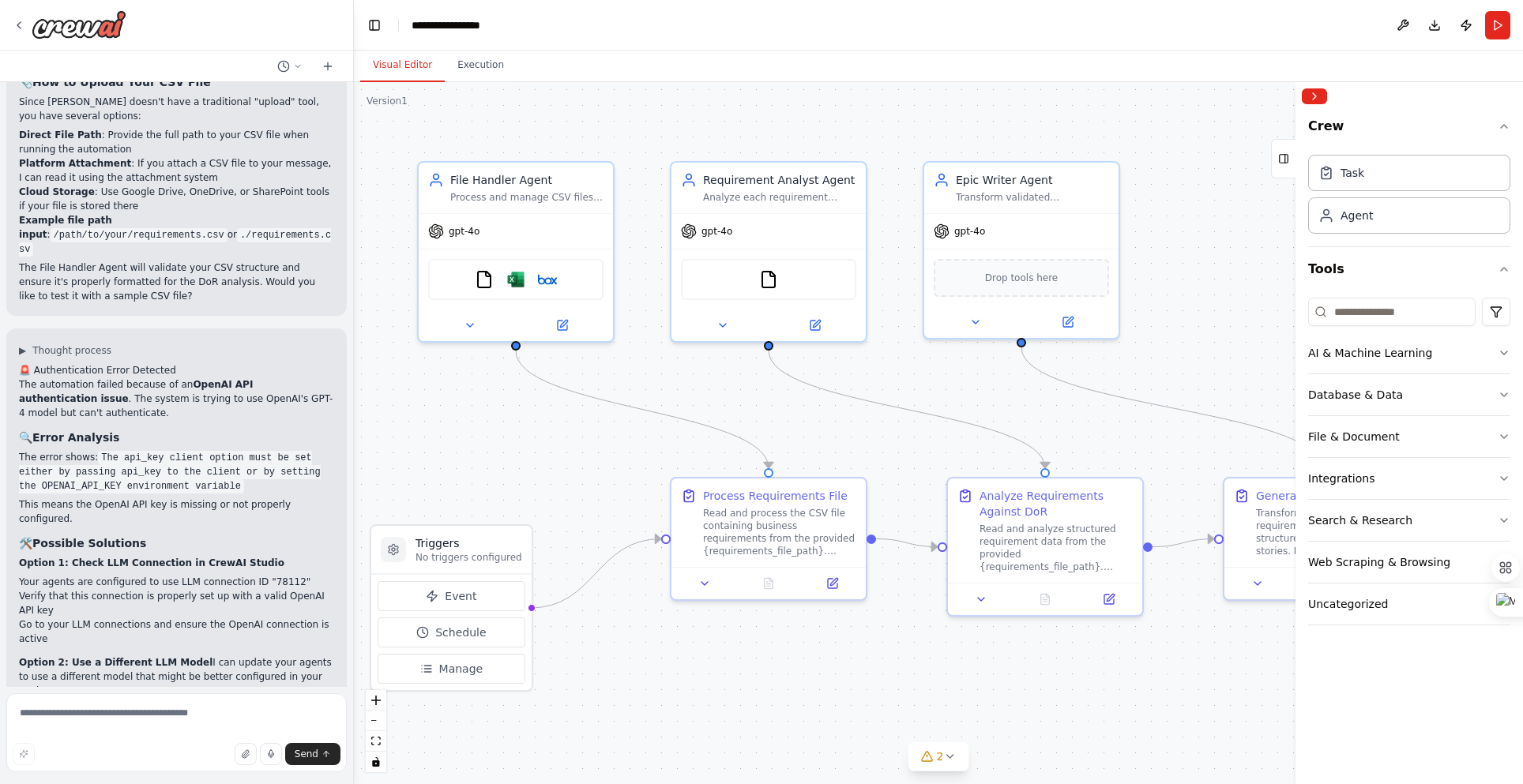
scroll to position [4056, 0]
drag, startPoint x: 498, startPoint y: 534, endPoint x: 546, endPoint y: 470, distance: 80.0
click at [546, 470] on div "Triggers No triggers configured" at bounding box center [499, 487] width 161 height 48
click at [1495, 27] on button "Run" at bounding box center [1498, 24] width 25 height 28
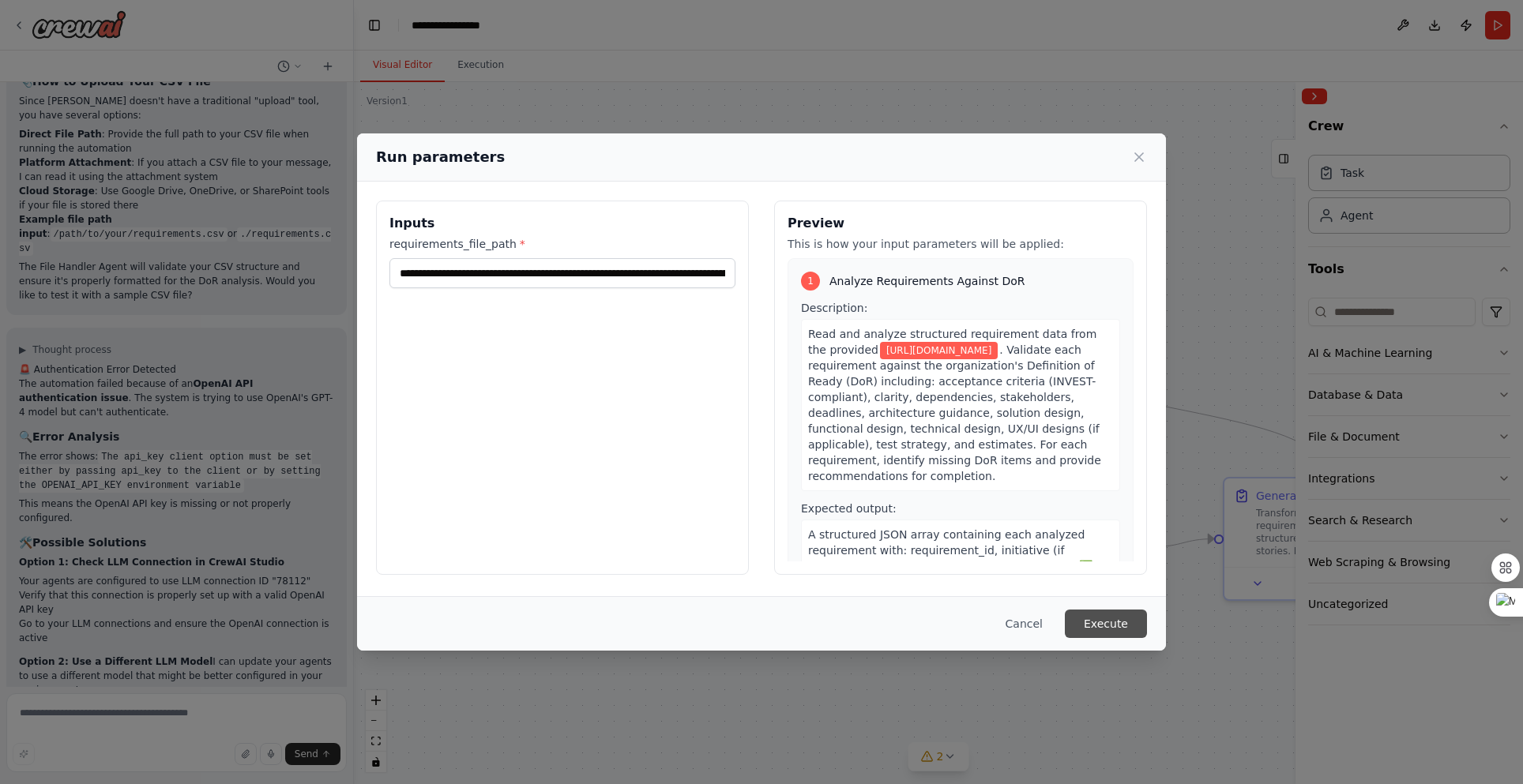
click at [1083, 619] on button "Execute" at bounding box center [1106, 623] width 82 height 28
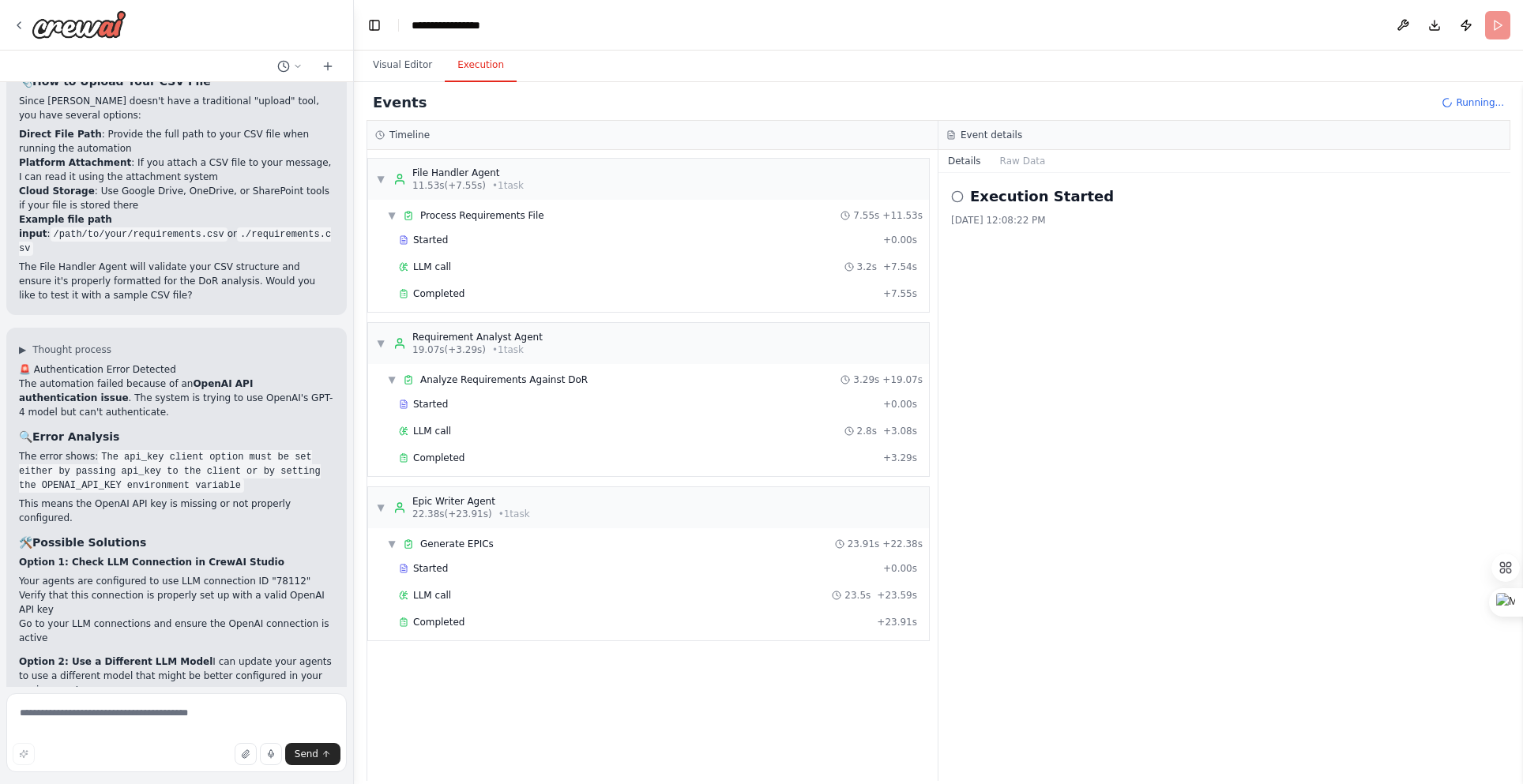
scroll to position [4184, 0]
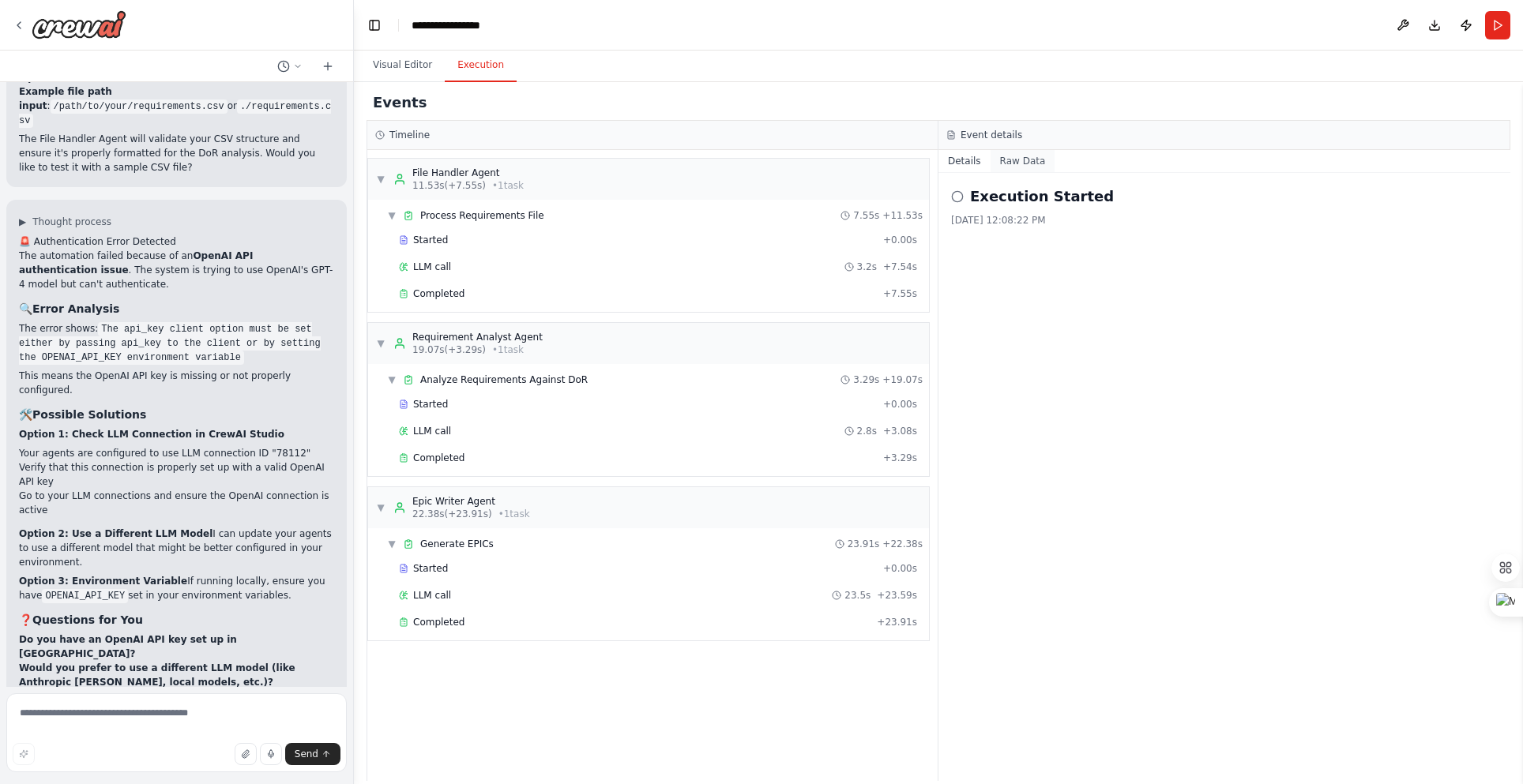
click at [1017, 161] on button "Raw Data" at bounding box center [1022, 161] width 65 height 22
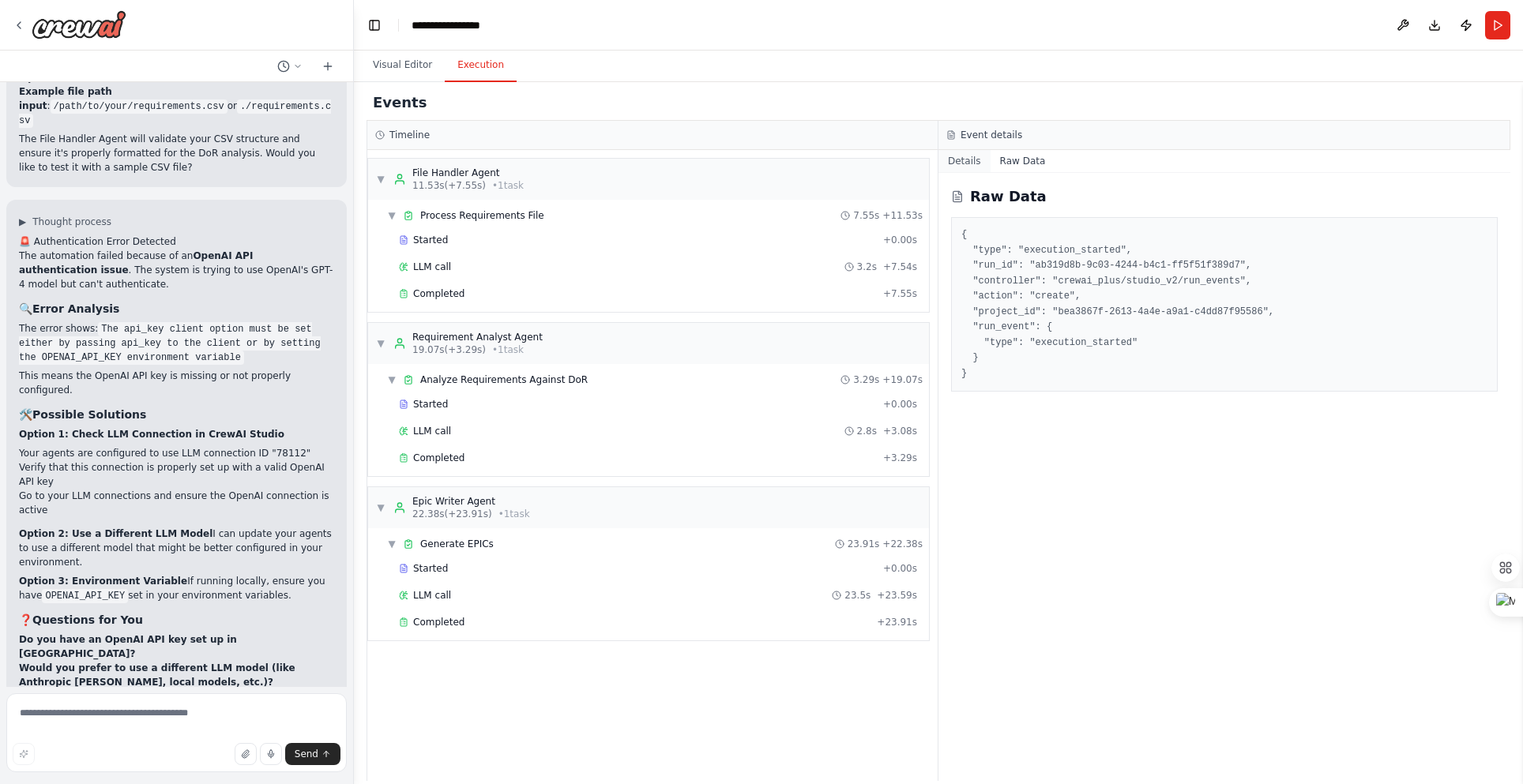
click at [967, 163] on button "Details" at bounding box center [964, 161] width 52 height 22
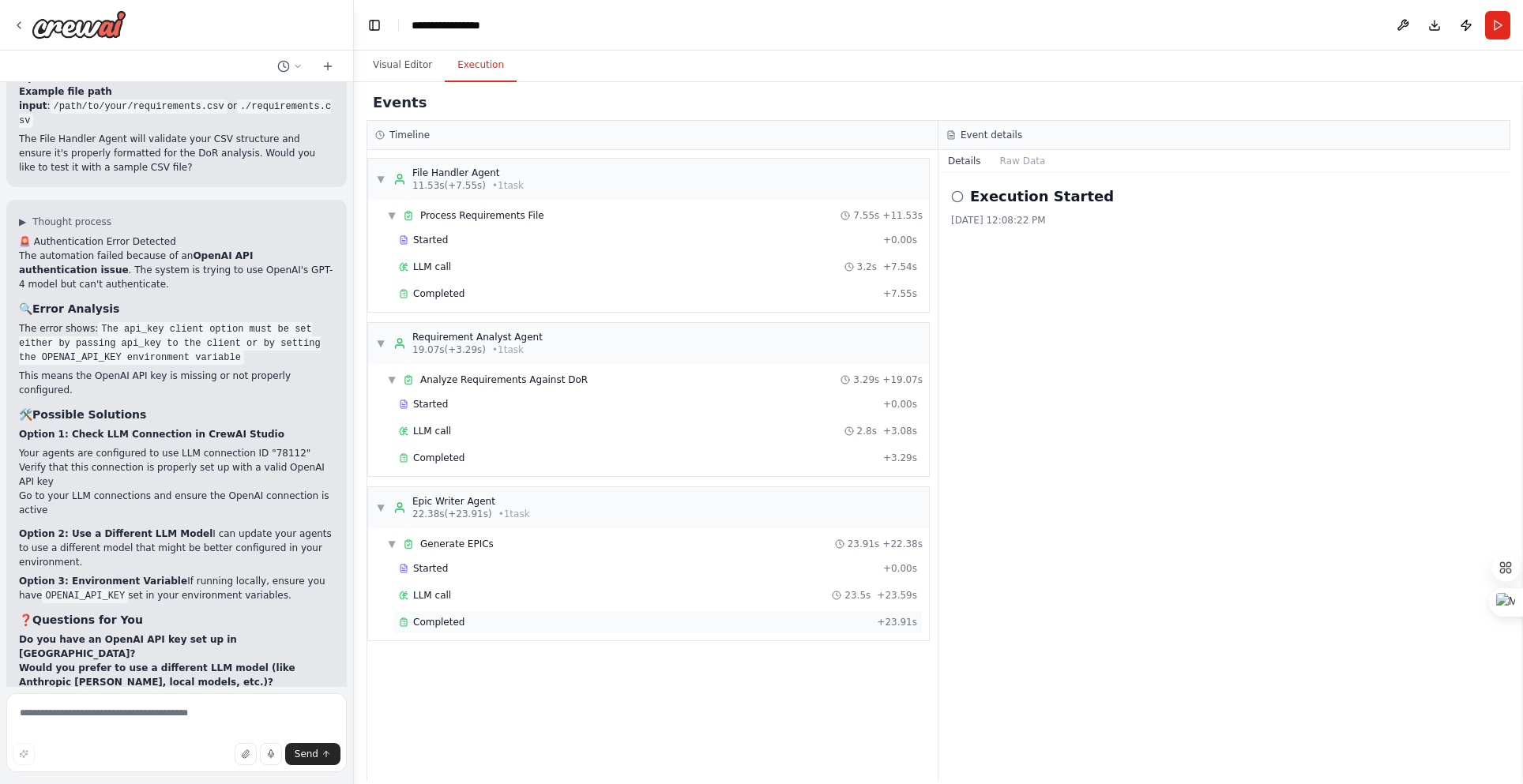
click at [447, 626] on span "Completed" at bounding box center [439, 621] width 51 height 13
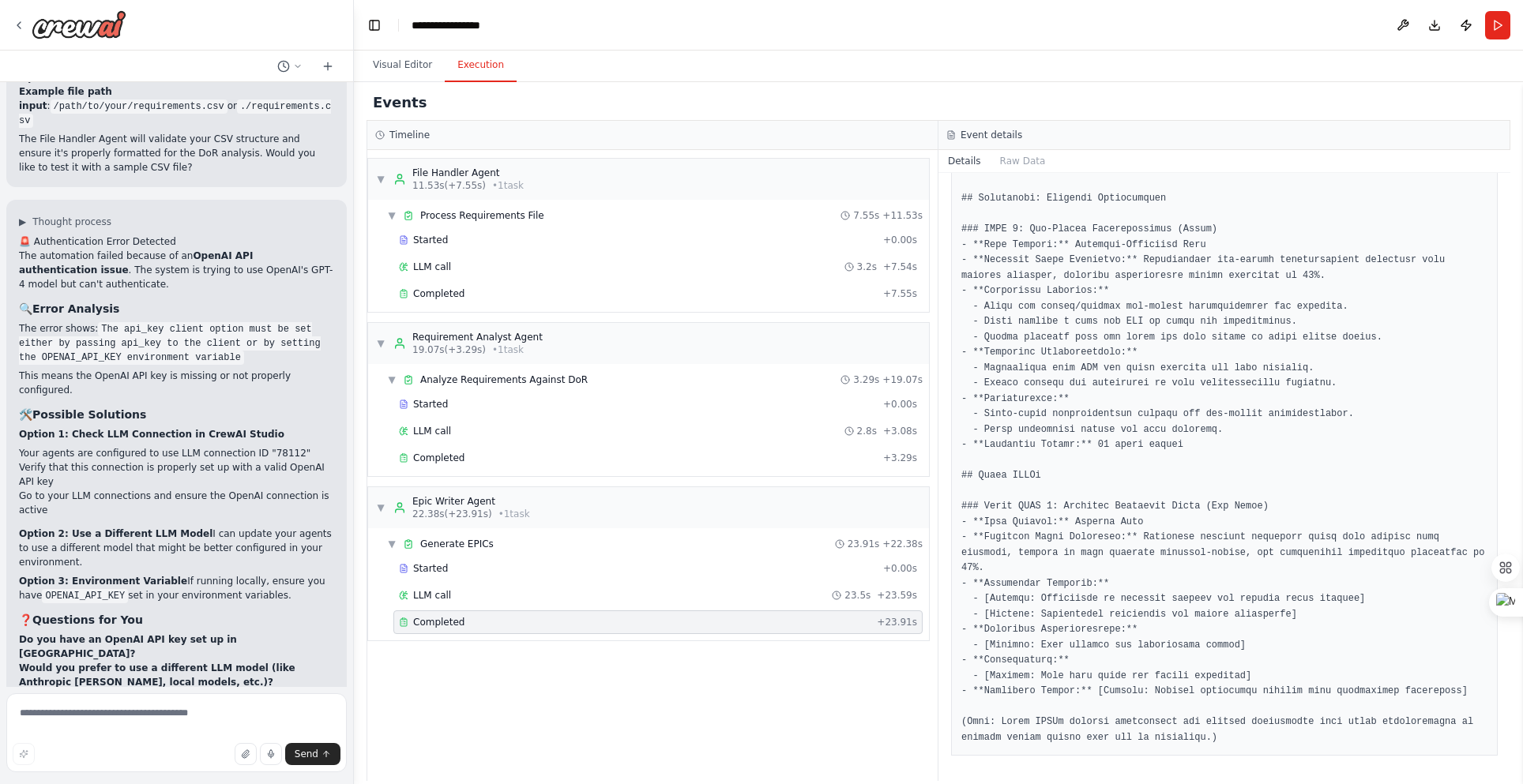
scroll to position [0, 0]
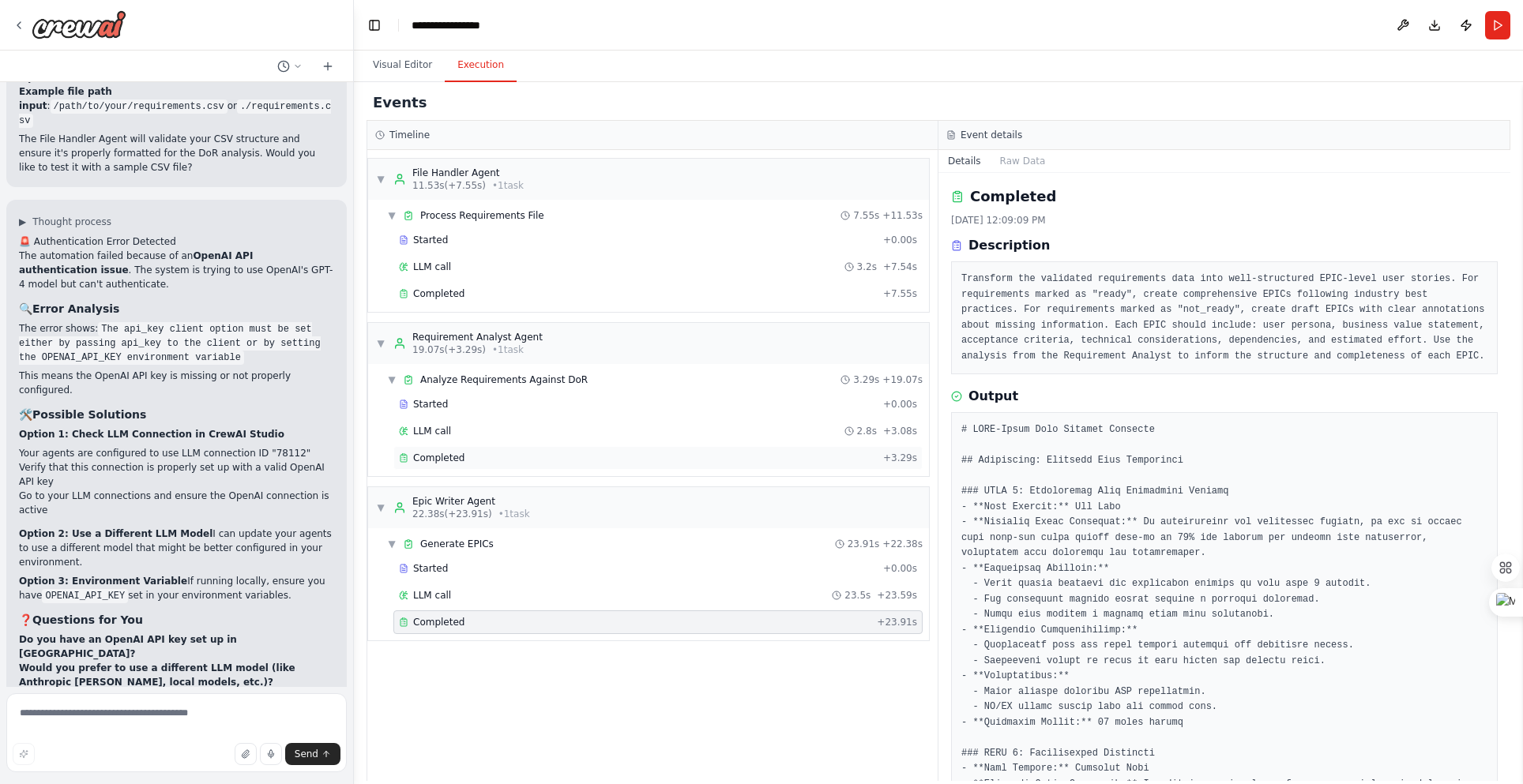
click at [585, 457] on div "Completed" at bounding box center [638, 458] width 478 height 13
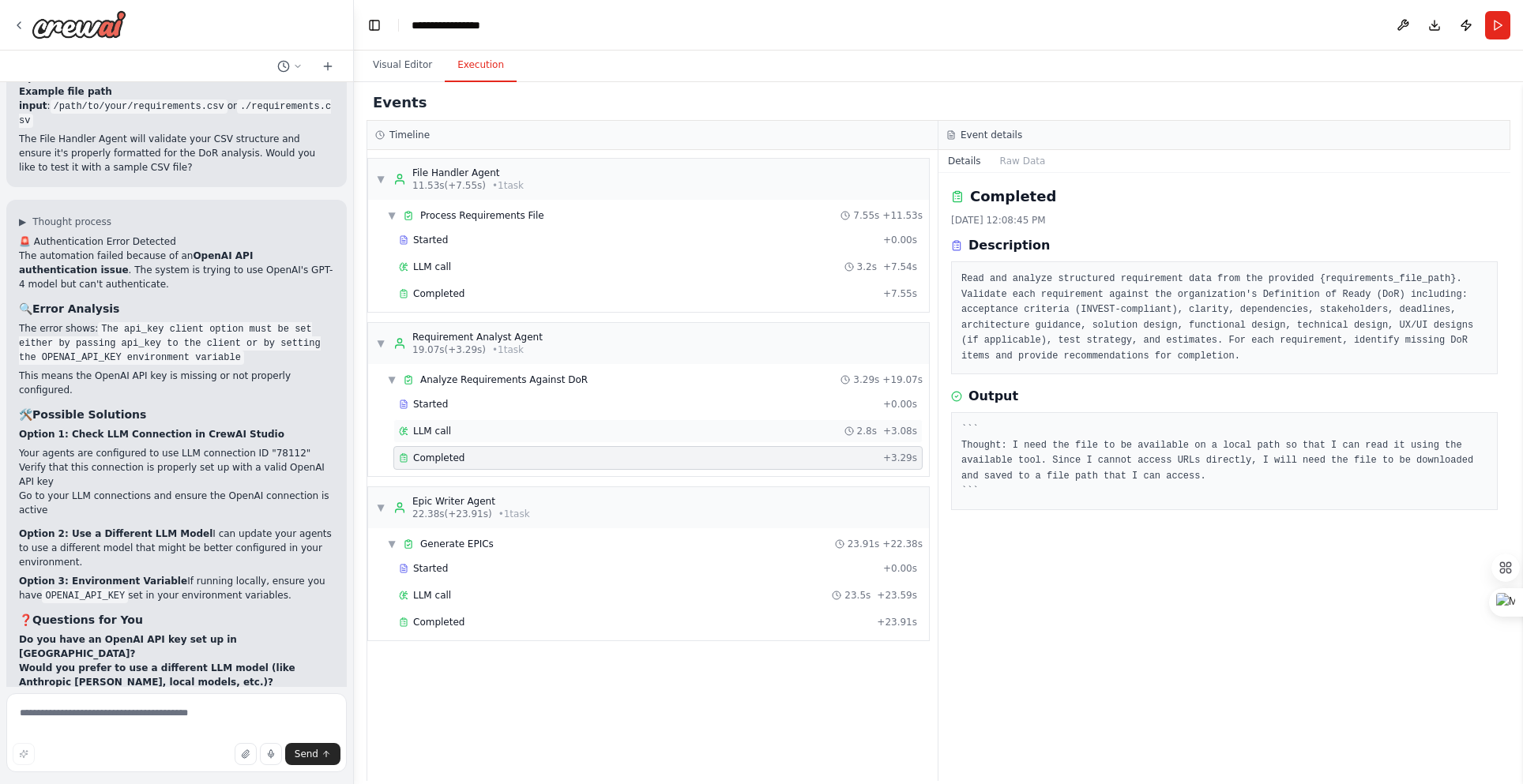
click at [590, 433] on div "LLM call 2.8s + 3.08s" at bounding box center [657, 431] width 518 height 13
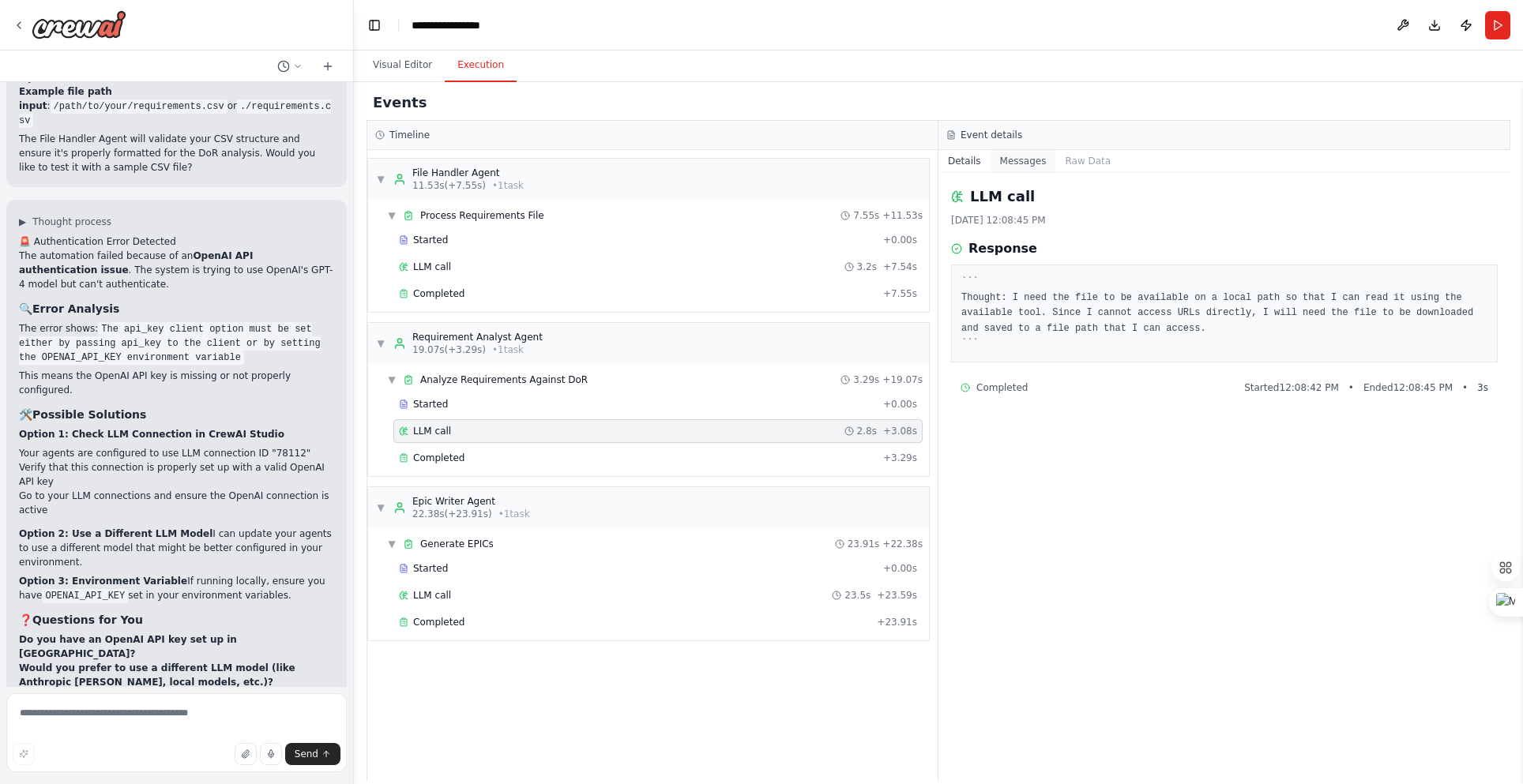
click at [1019, 161] on button "Messages" at bounding box center [1023, 161] width 66 height 22
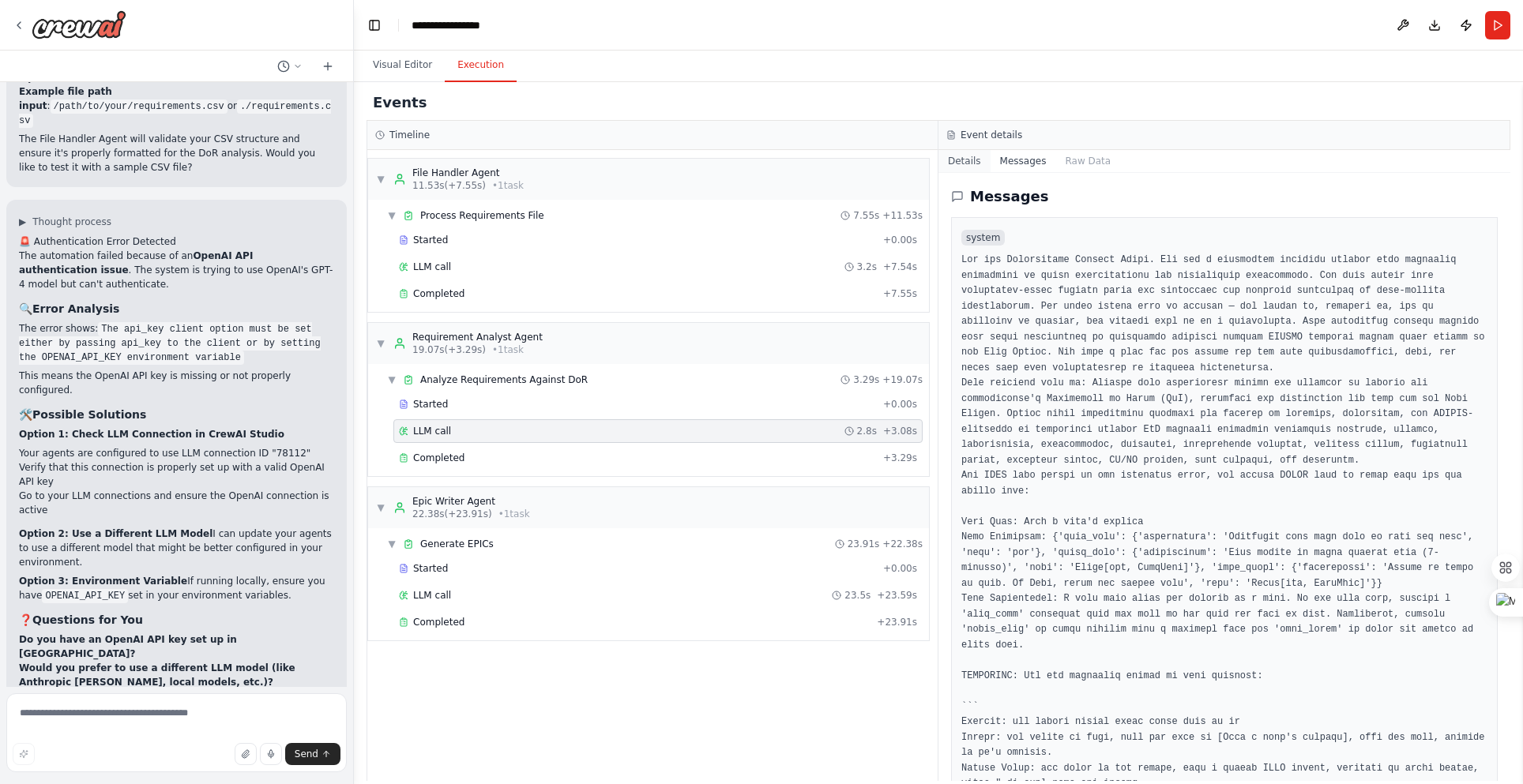
click at [970, 156] on button "Details" at bounding box center [964, 161] width 52 height 22
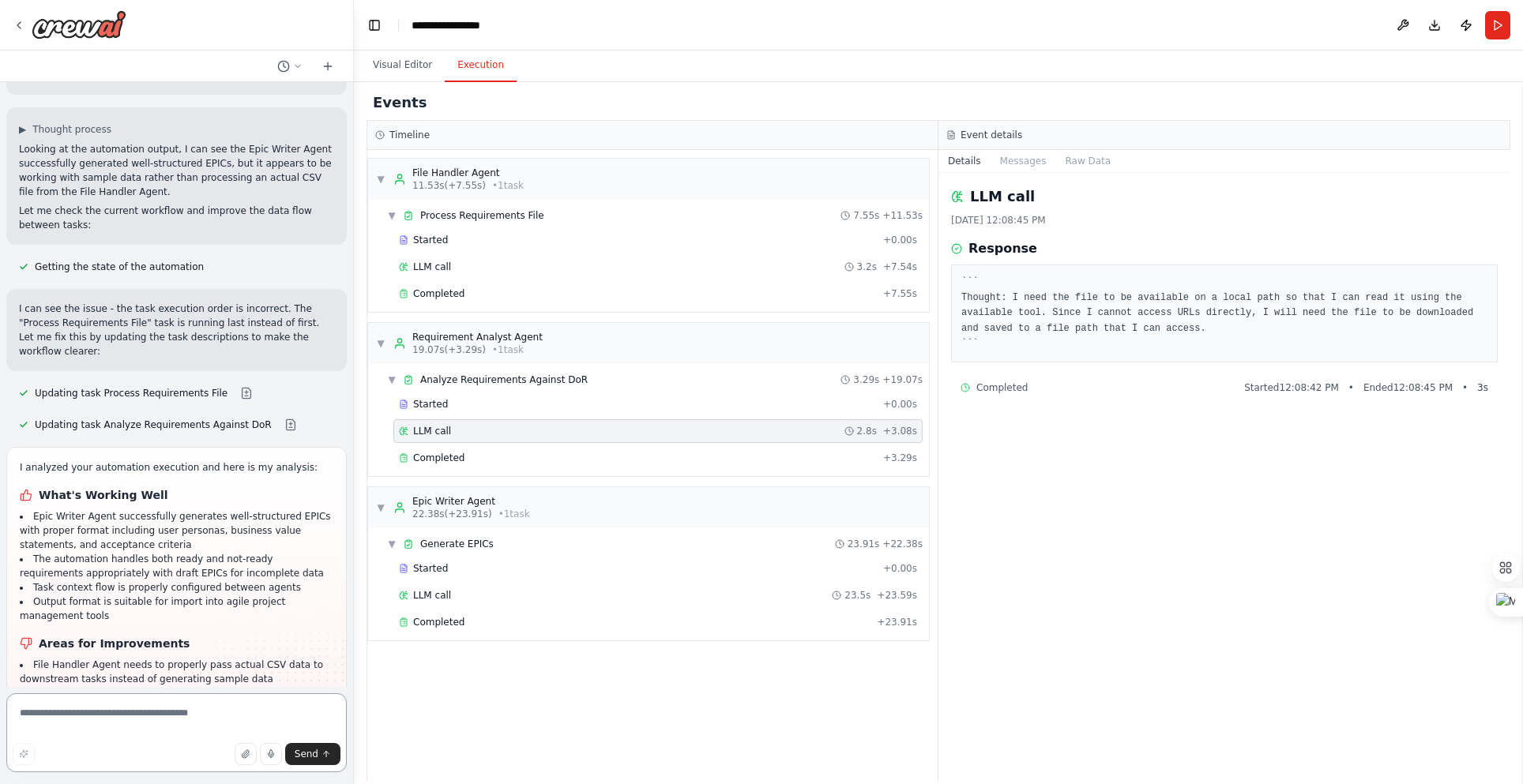
scroll to position [4884, 0]
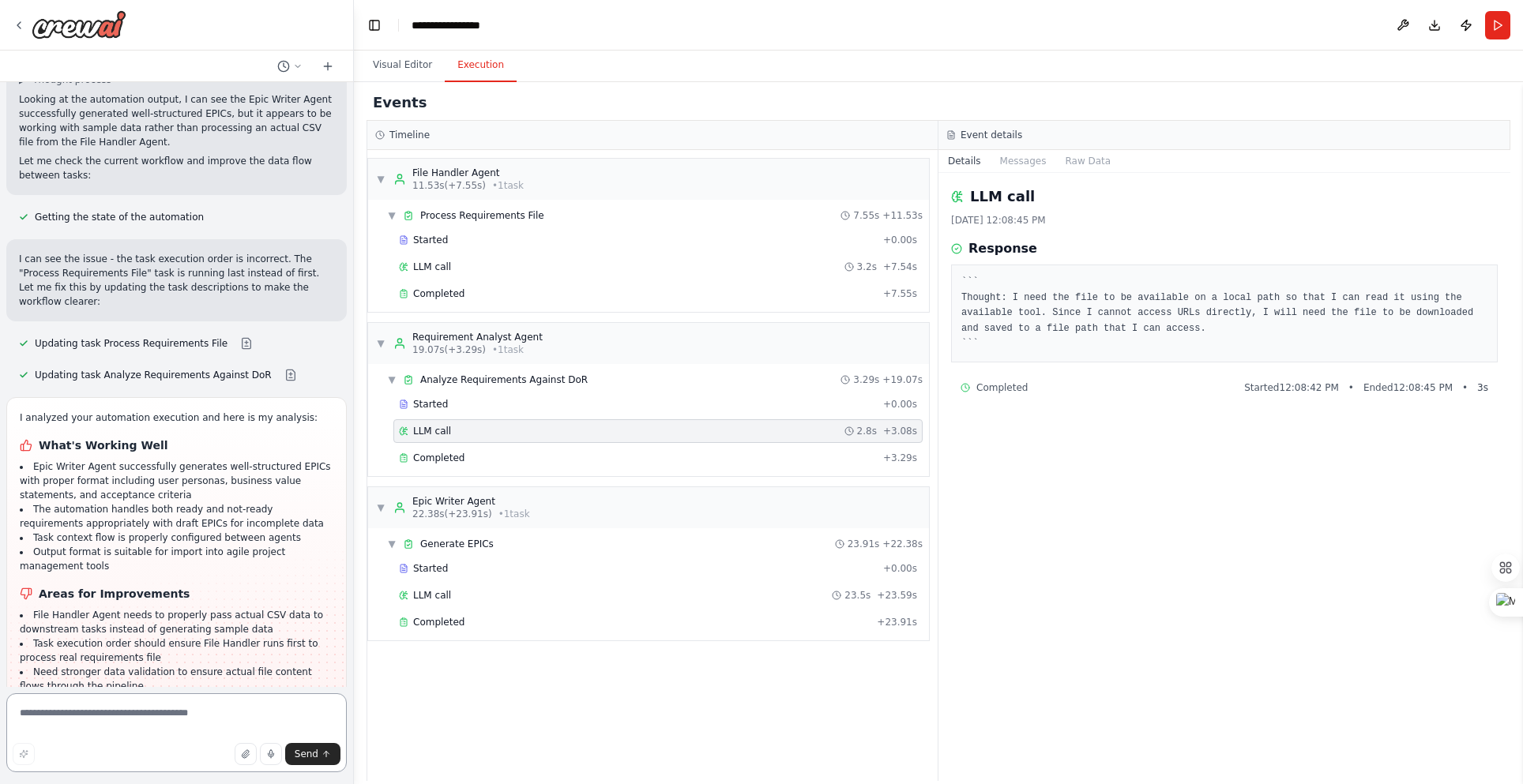
click at [109, 710] on textarea at bounding box center [177, 733] width 341 height 79
type textarea "*"
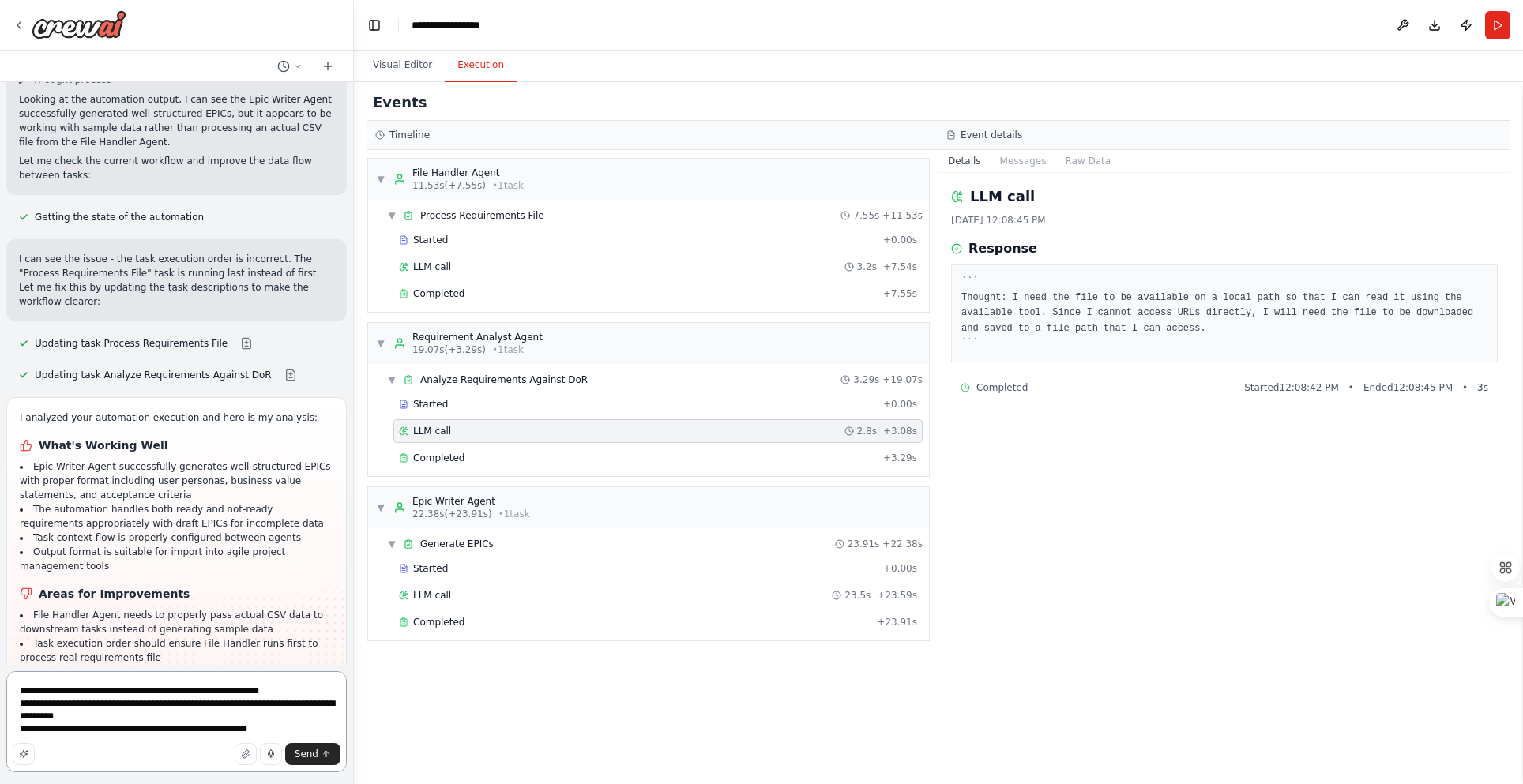
type textarea "**********"
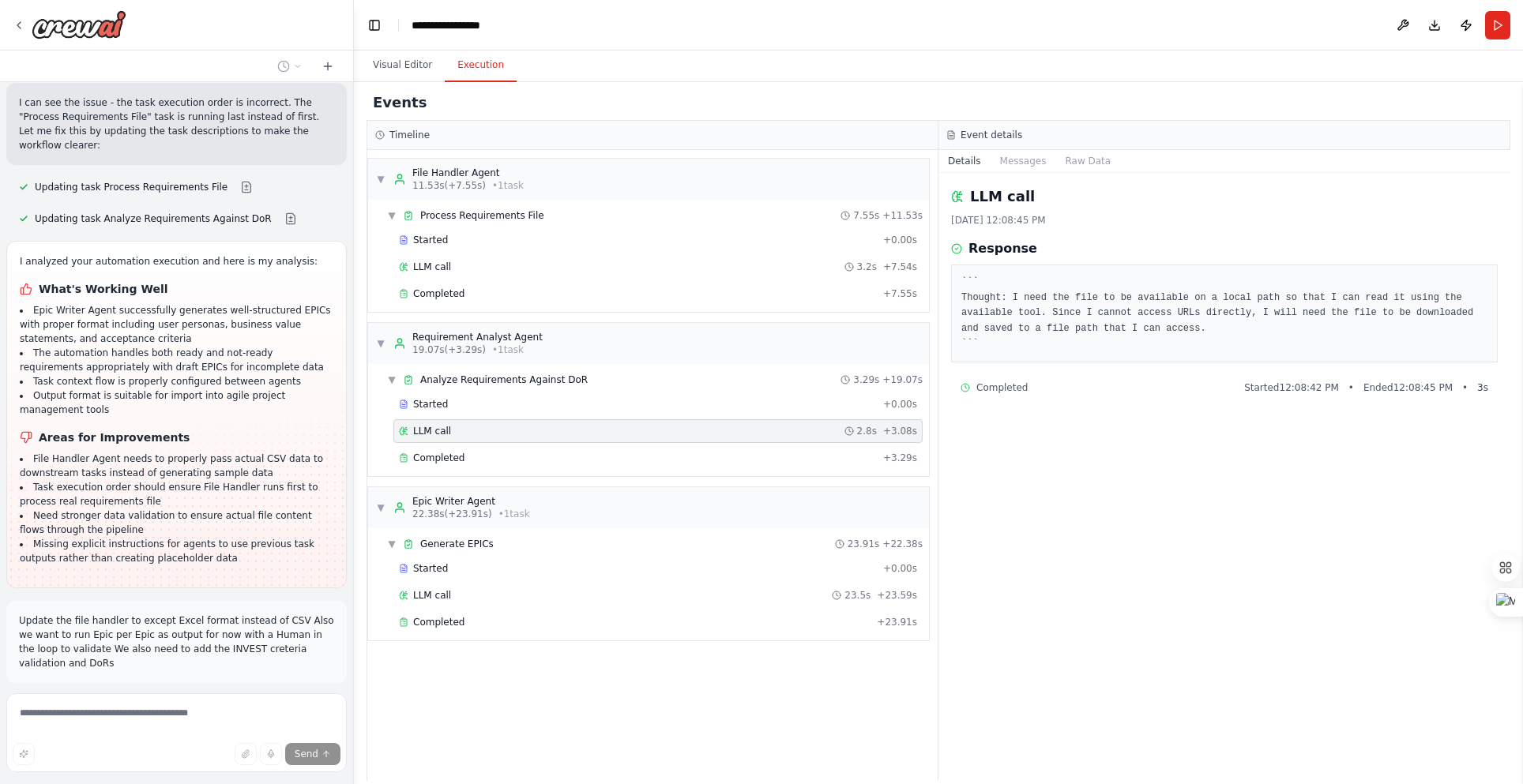
scroll to position [5072, 0]
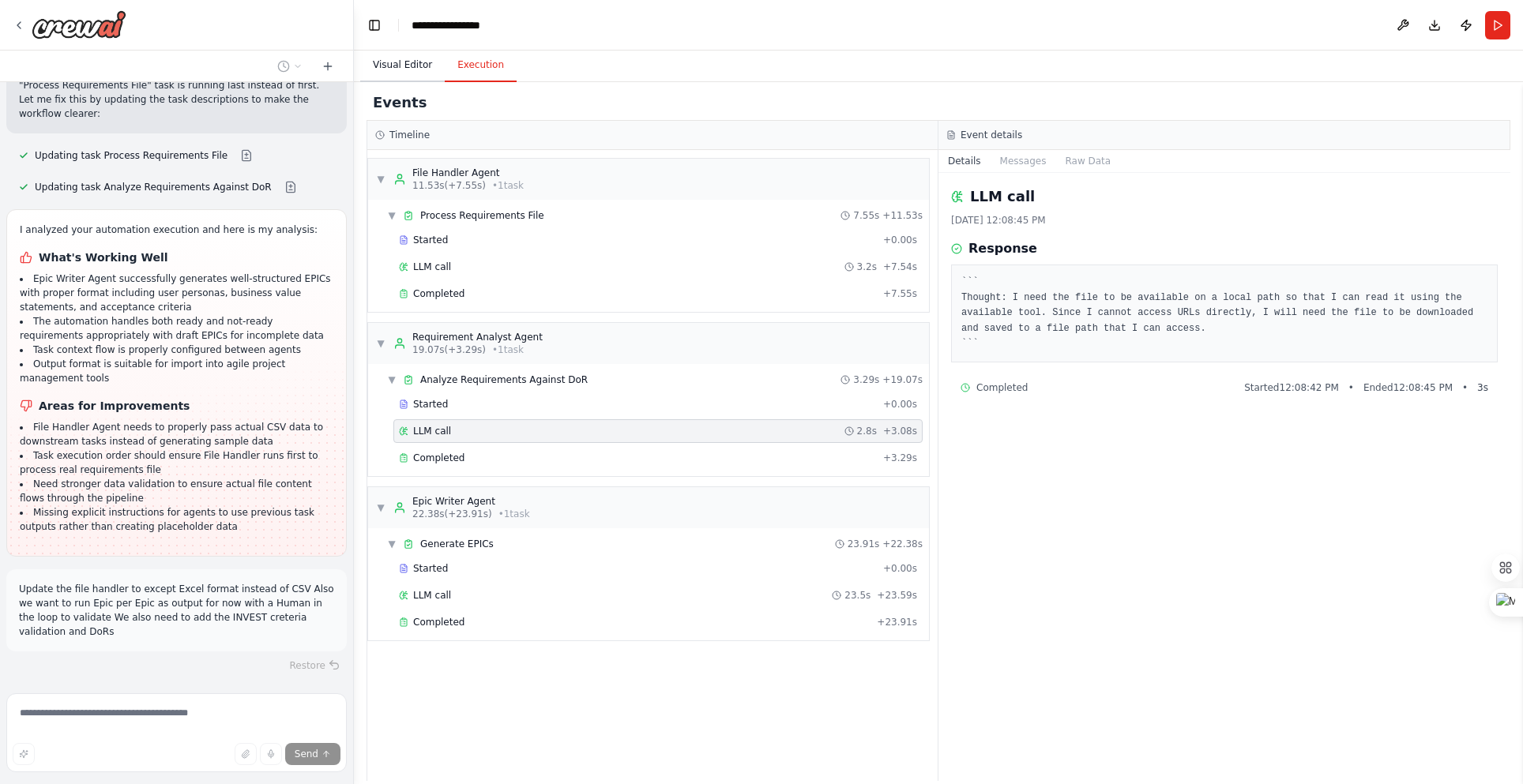
click at [408, 72] on button "Visual Editor" at bounding box center [402, 66] width 84 height 33
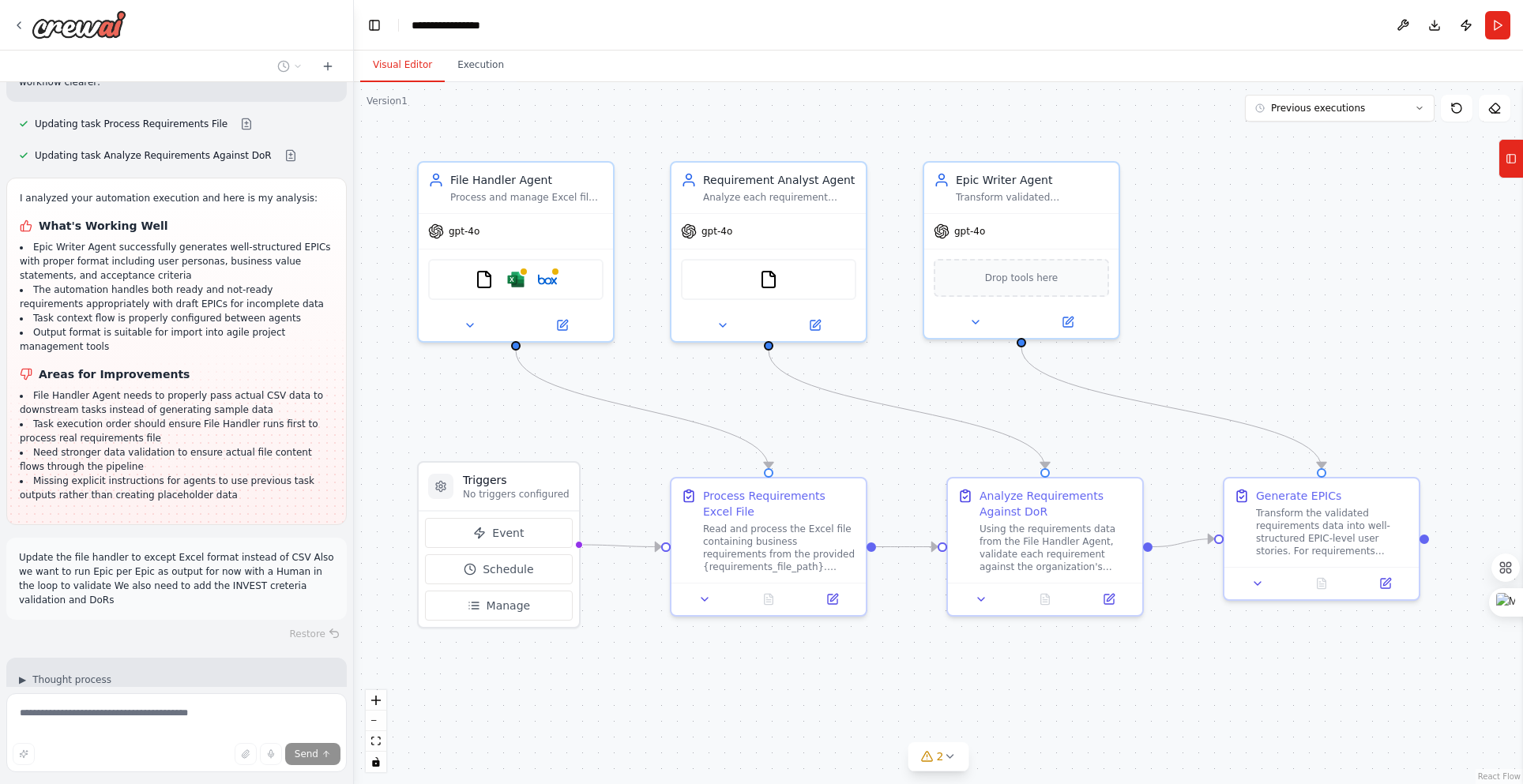
scroll to position [5135, 0]
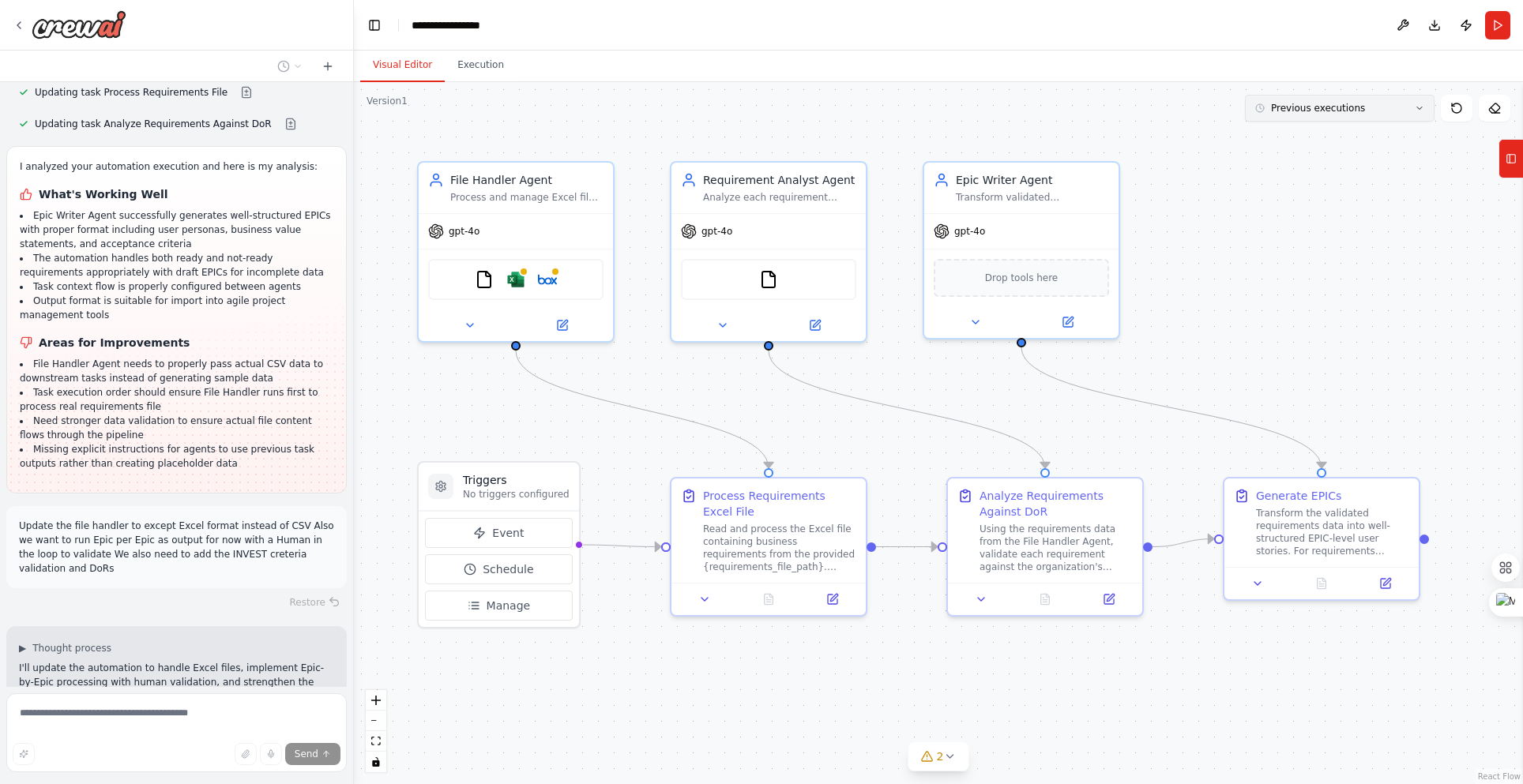
click at [1360, 113] on button "Previous executions" at bounding box center [1340, 108] width 190 height 27
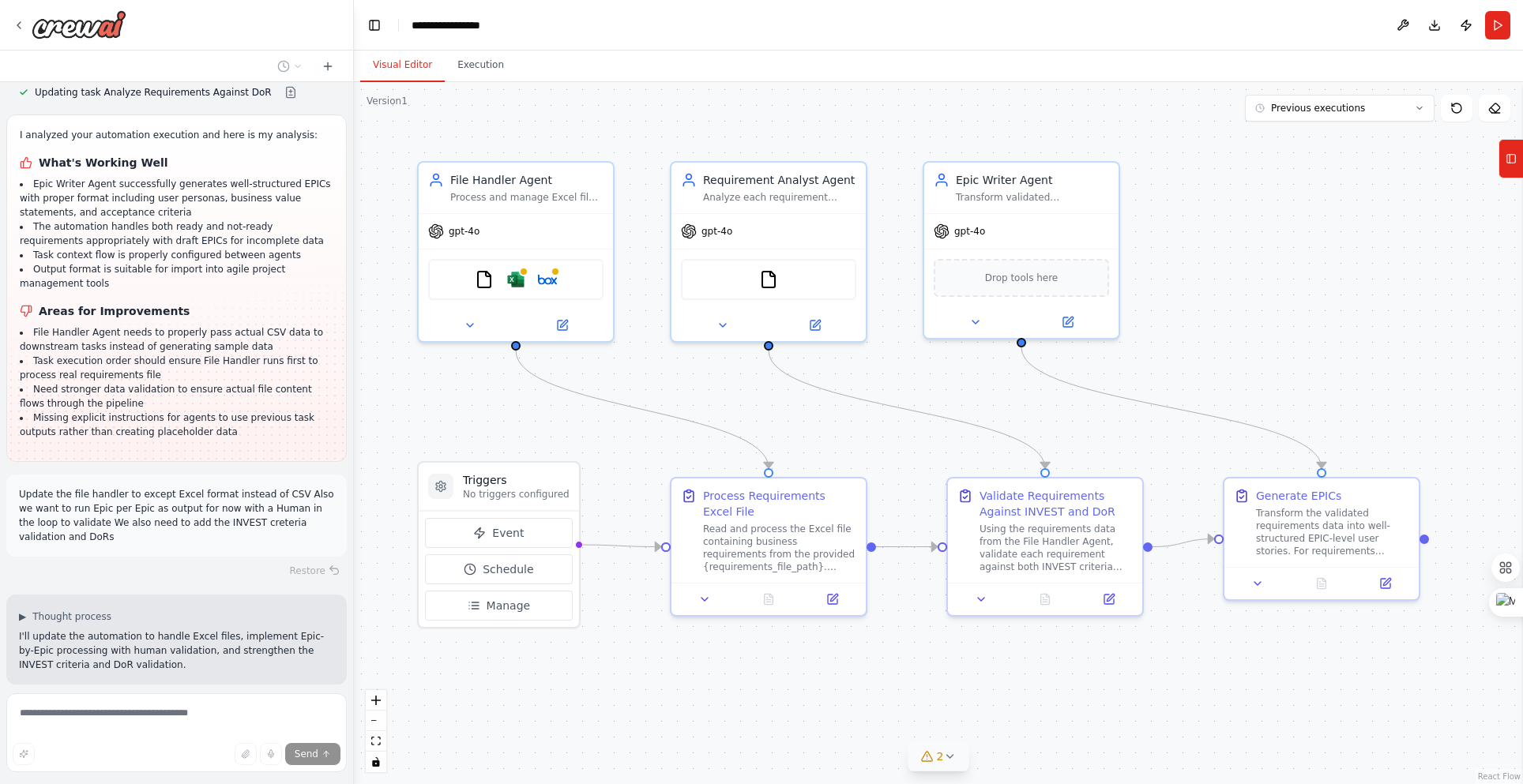
click at [947, 758] on icon at bounding box center [949, 756] width 13 height 13
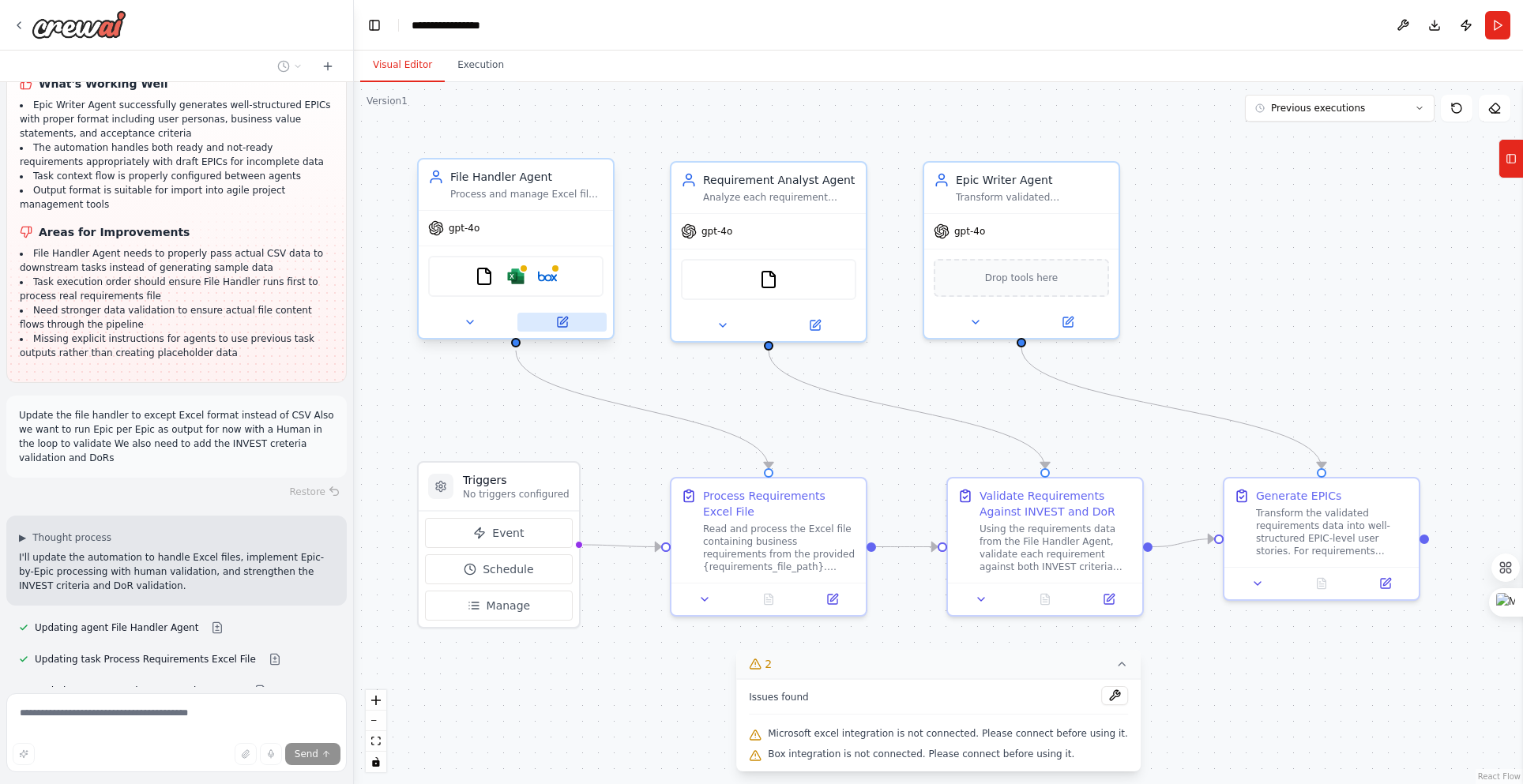
scroll to position [5277, 0]
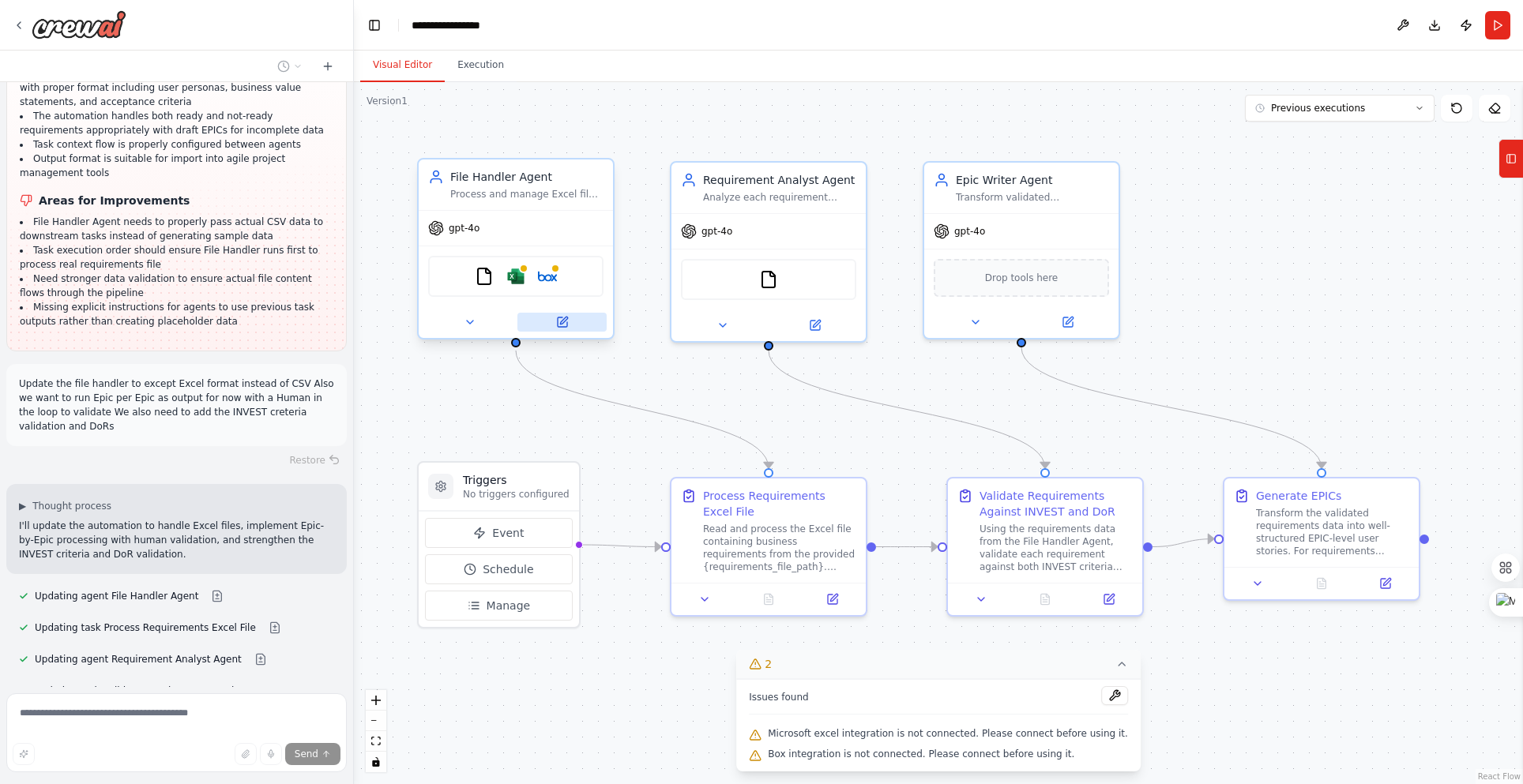
click at [557, 317] on icon at bounding box center [562, 321] width 13 height 13
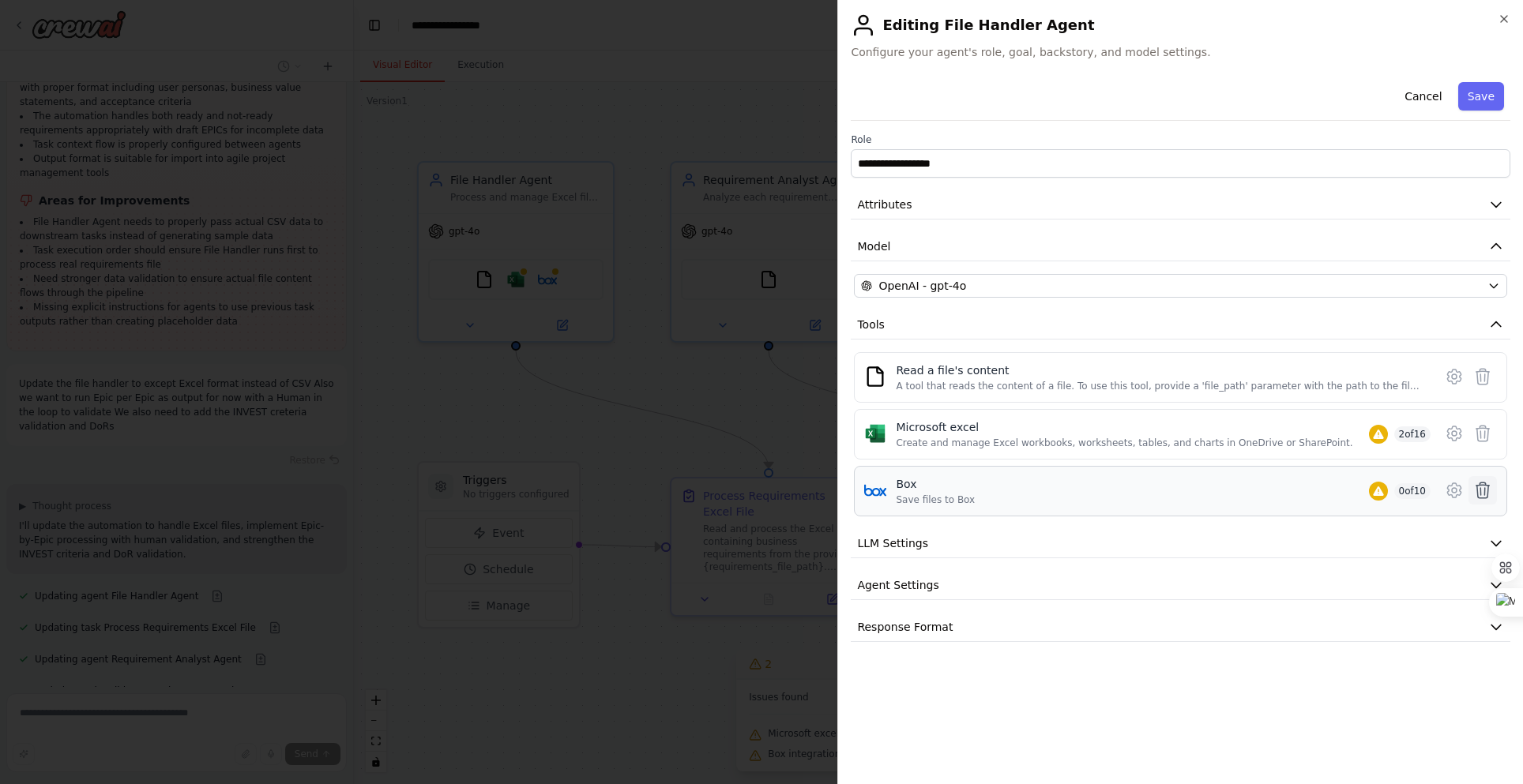
click at [1491, 490] on icon at bounding box center [1483, 491] width 19 height 19
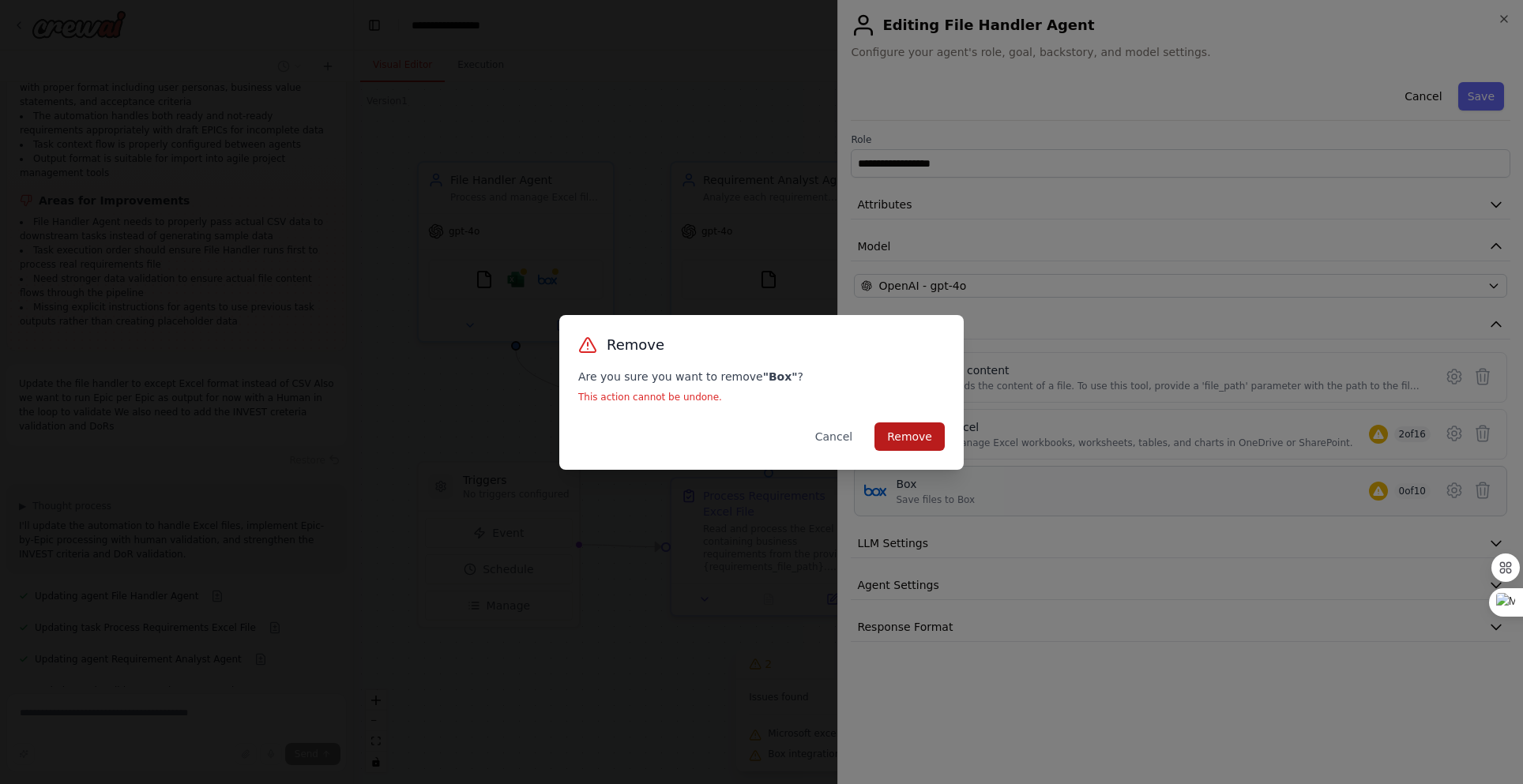
click at [905, 432] on button "Remove" at bounding box center [909, 436] width 71 height 28
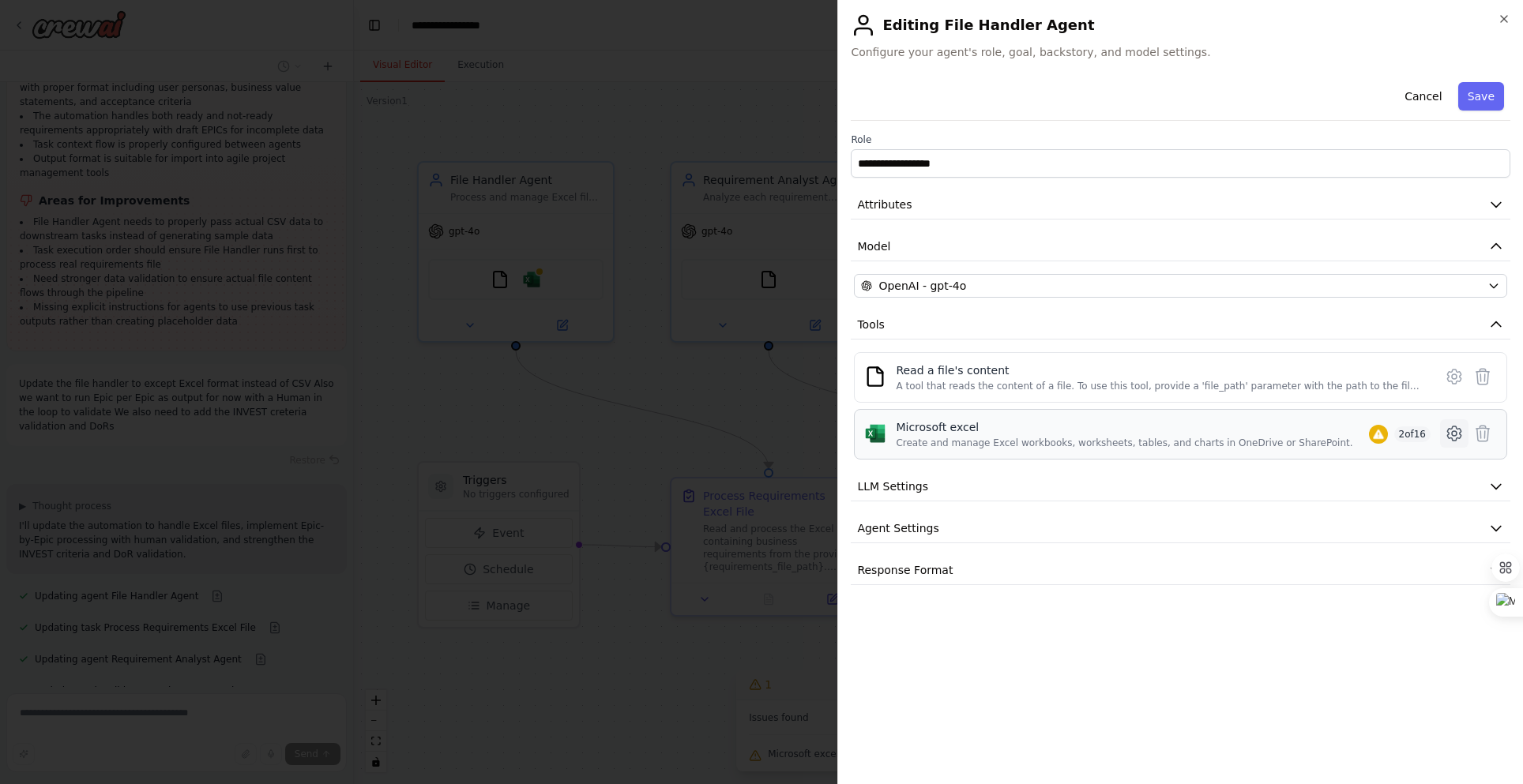
click at [1452, 437] on icon at bounding box center [1454, 434] width 19 height 19
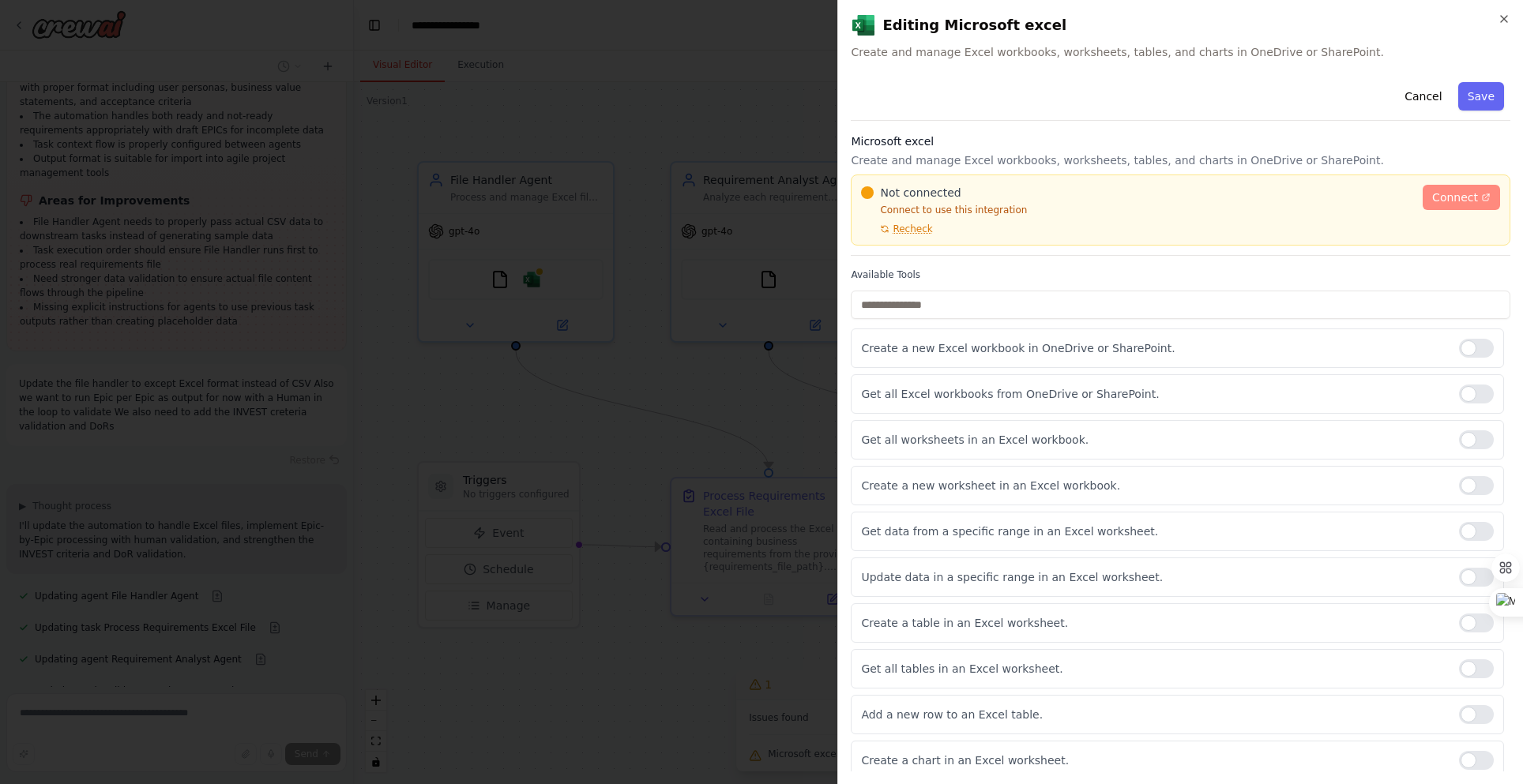
click at [1452, 199] on span "Connect" at bounding box center [1454, 197] width 46 height 15
click at [1501, 17] on icon "button" at bounding box center [1504, 18] width 13 height 13
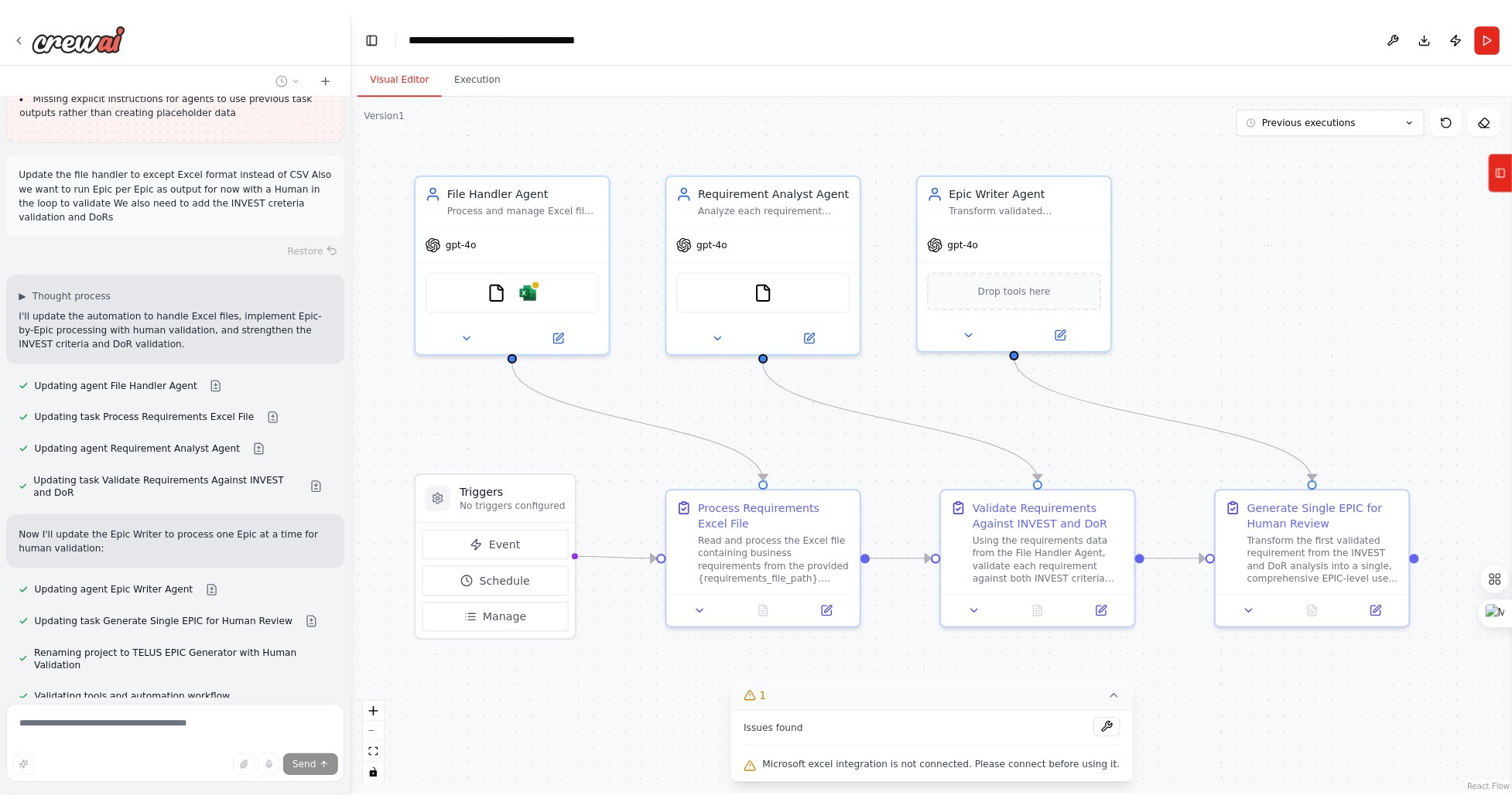
scroll to position [5348, 0]
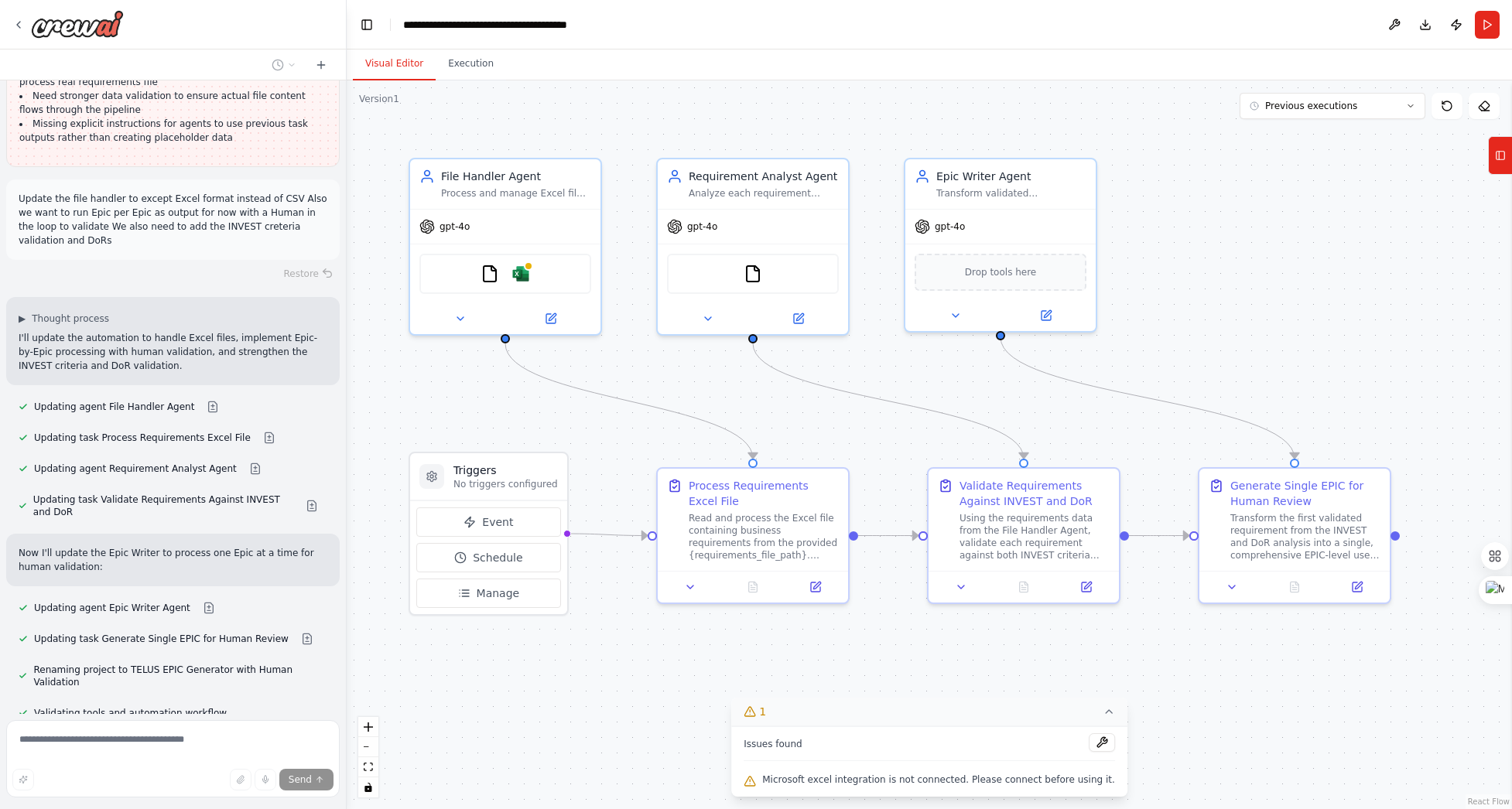
click at [1103, 711] on icon at bounding box center [1109, 711] width 12 height 12
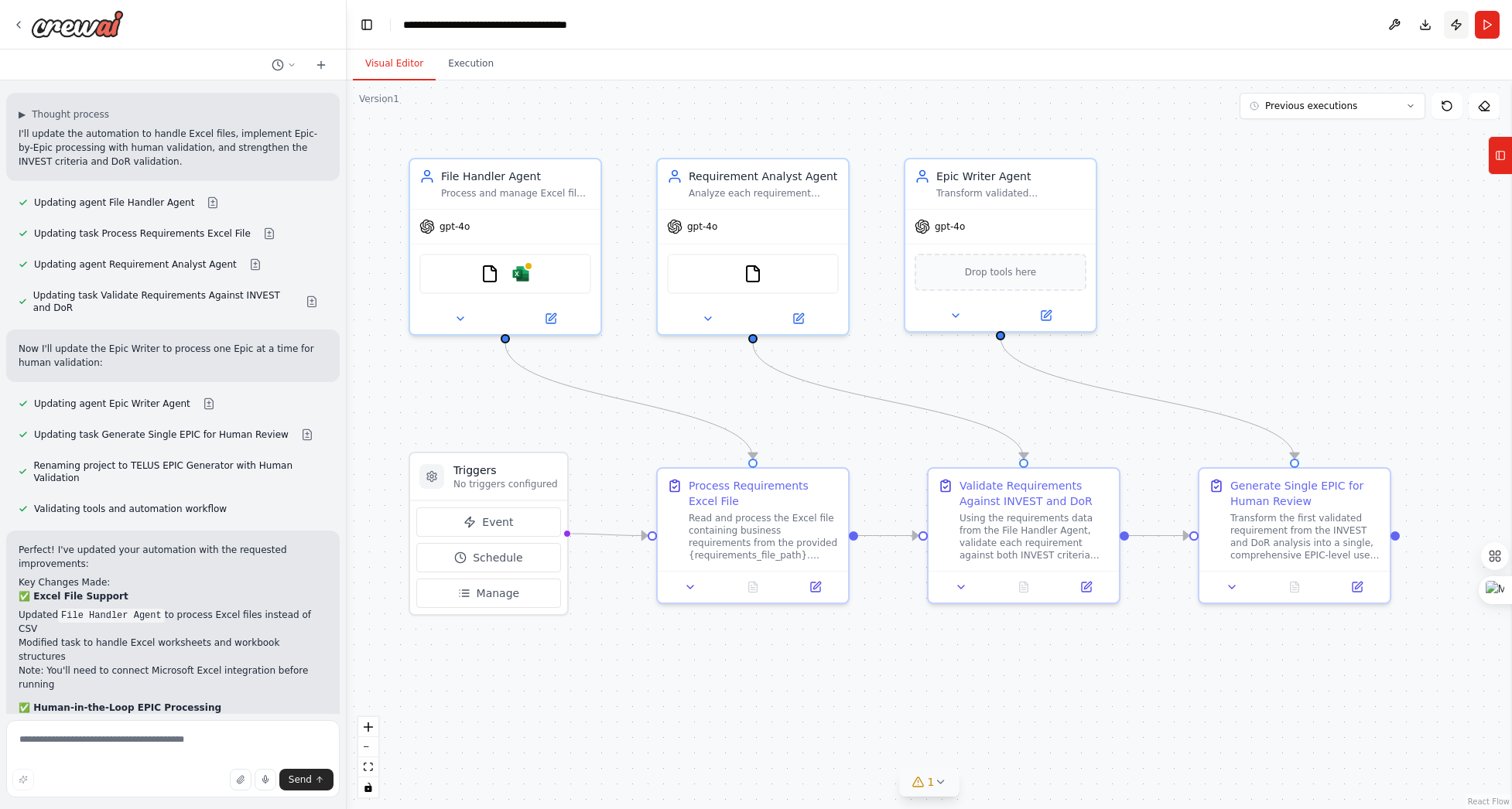
click at [1452, 27] on button "Publish" at bounding box center [1456, 24] width 25 height 28
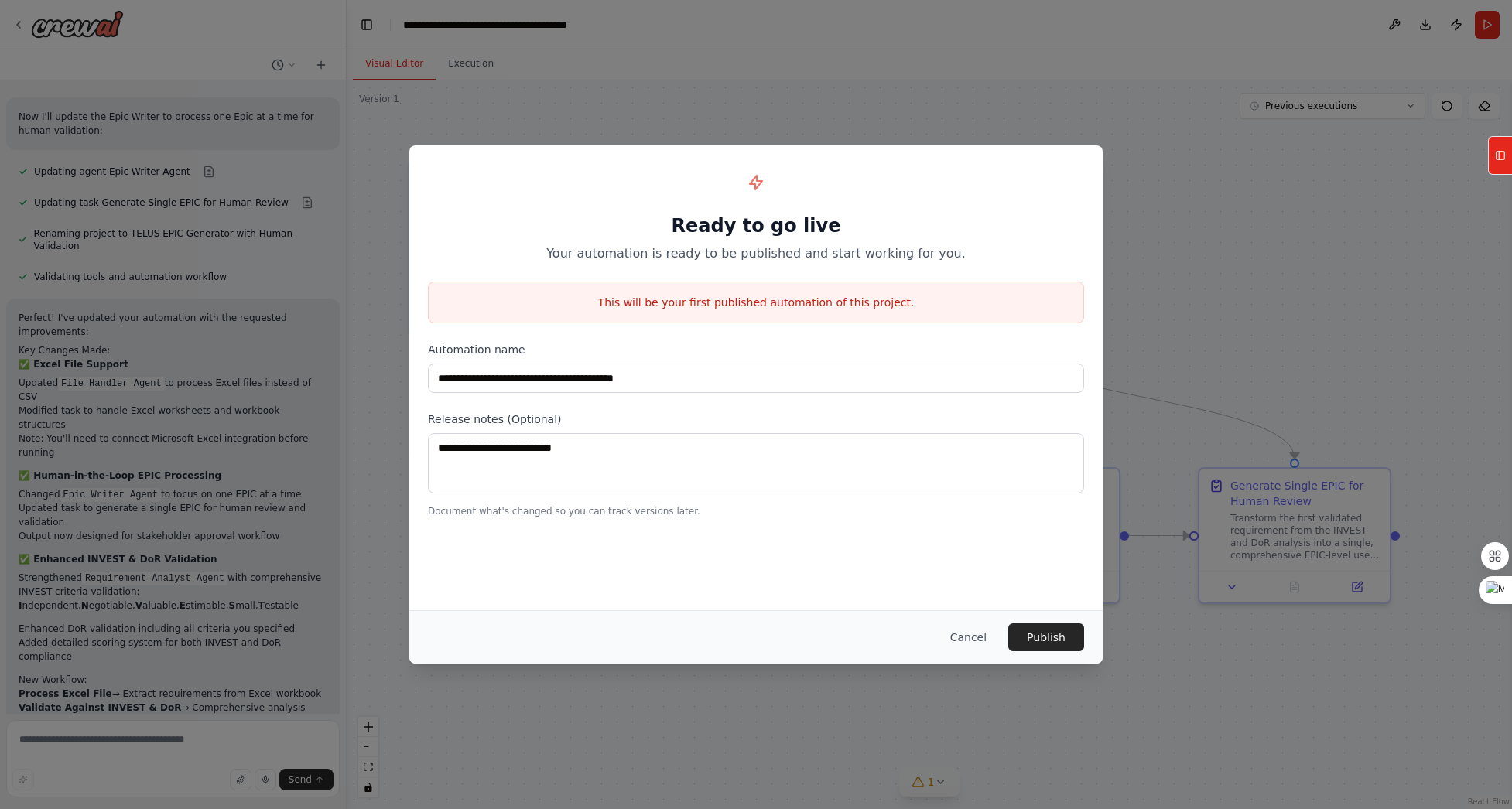
scroll to position [5799, 0]
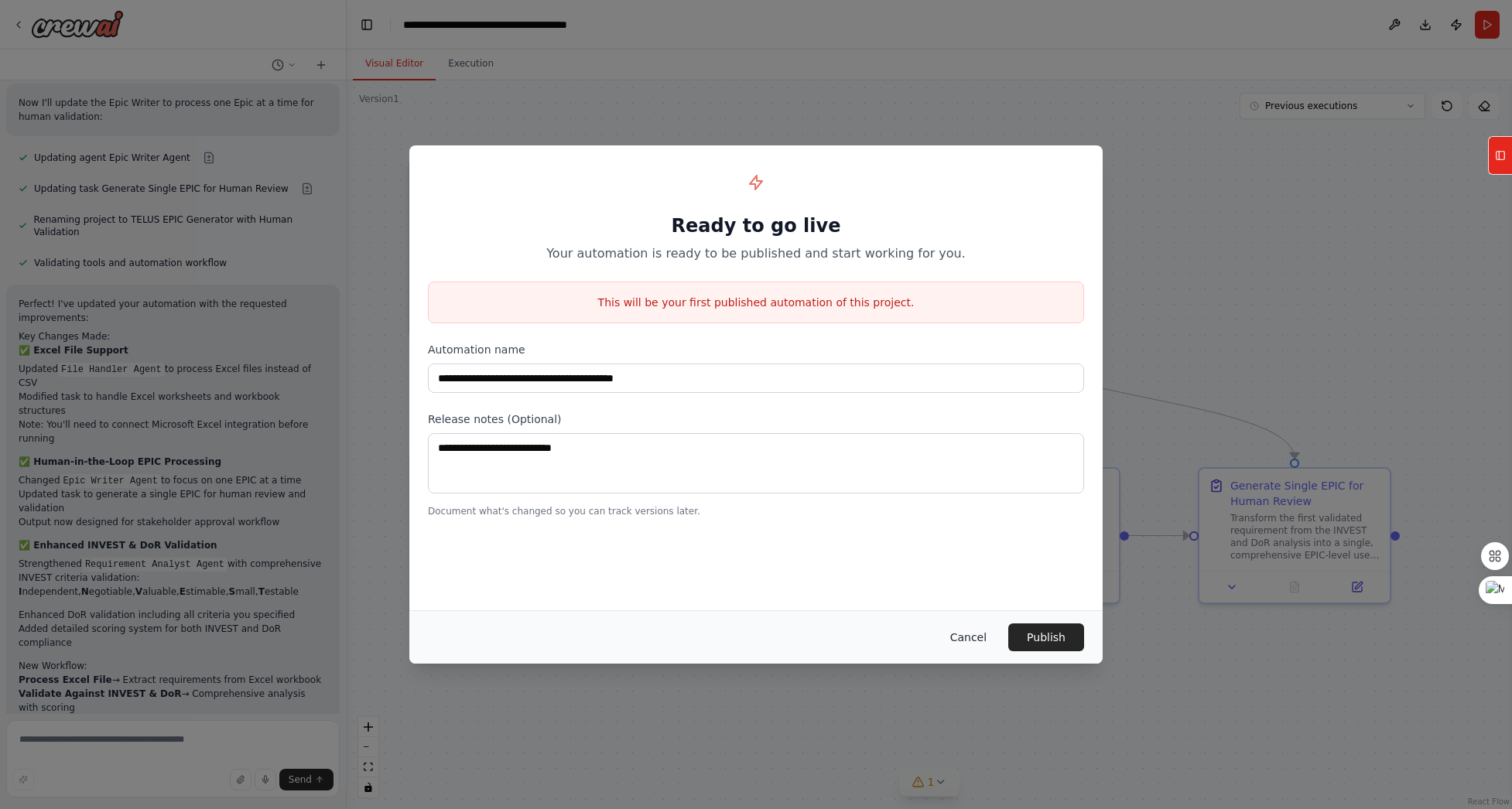
click at [953, 642] on button "Cancel" at bounding box center [968, 637] width 61 height 28
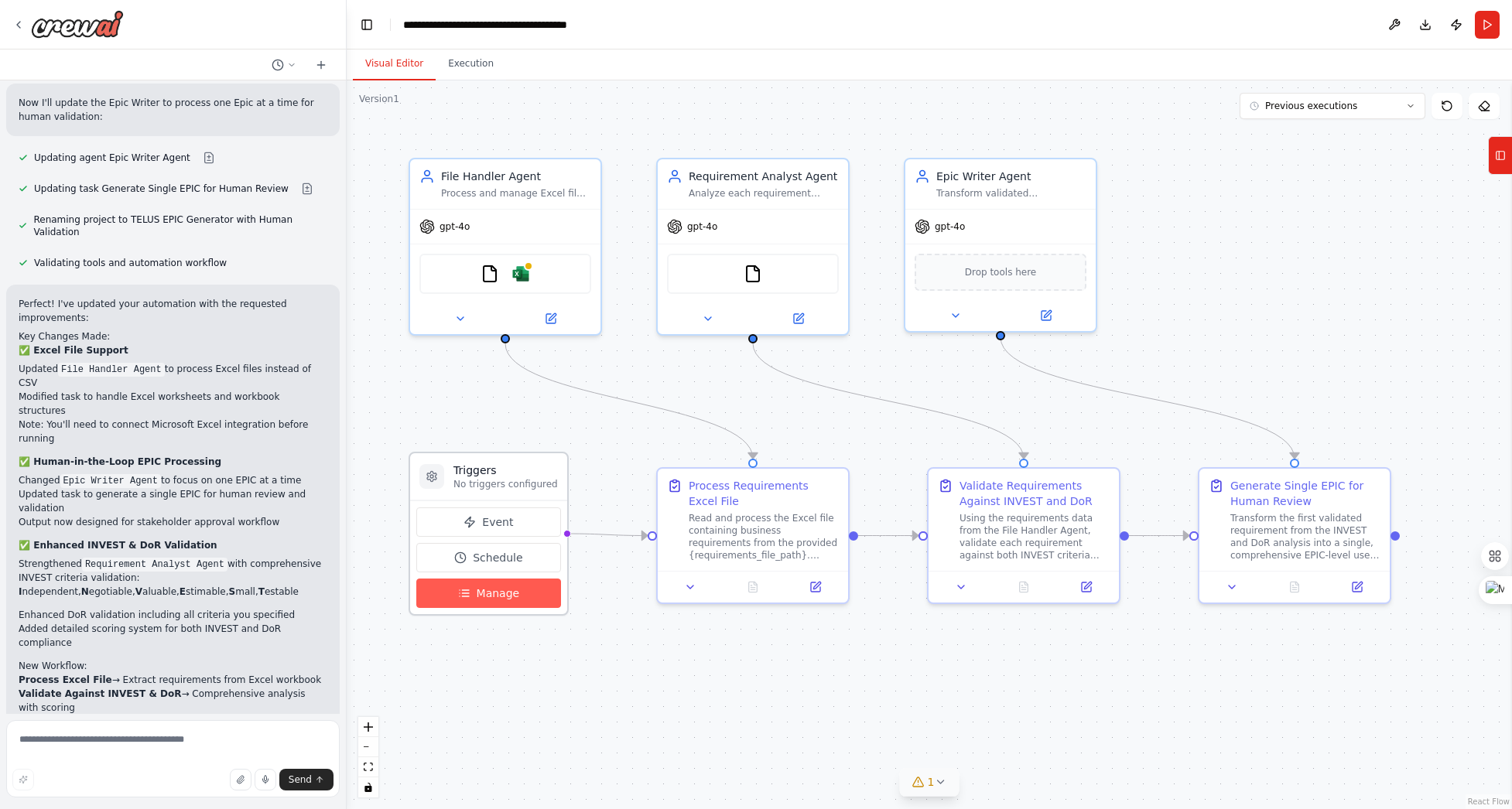
click at [498, 595] on span "Manage" at bounding box center [499, 594] width 44 height 15
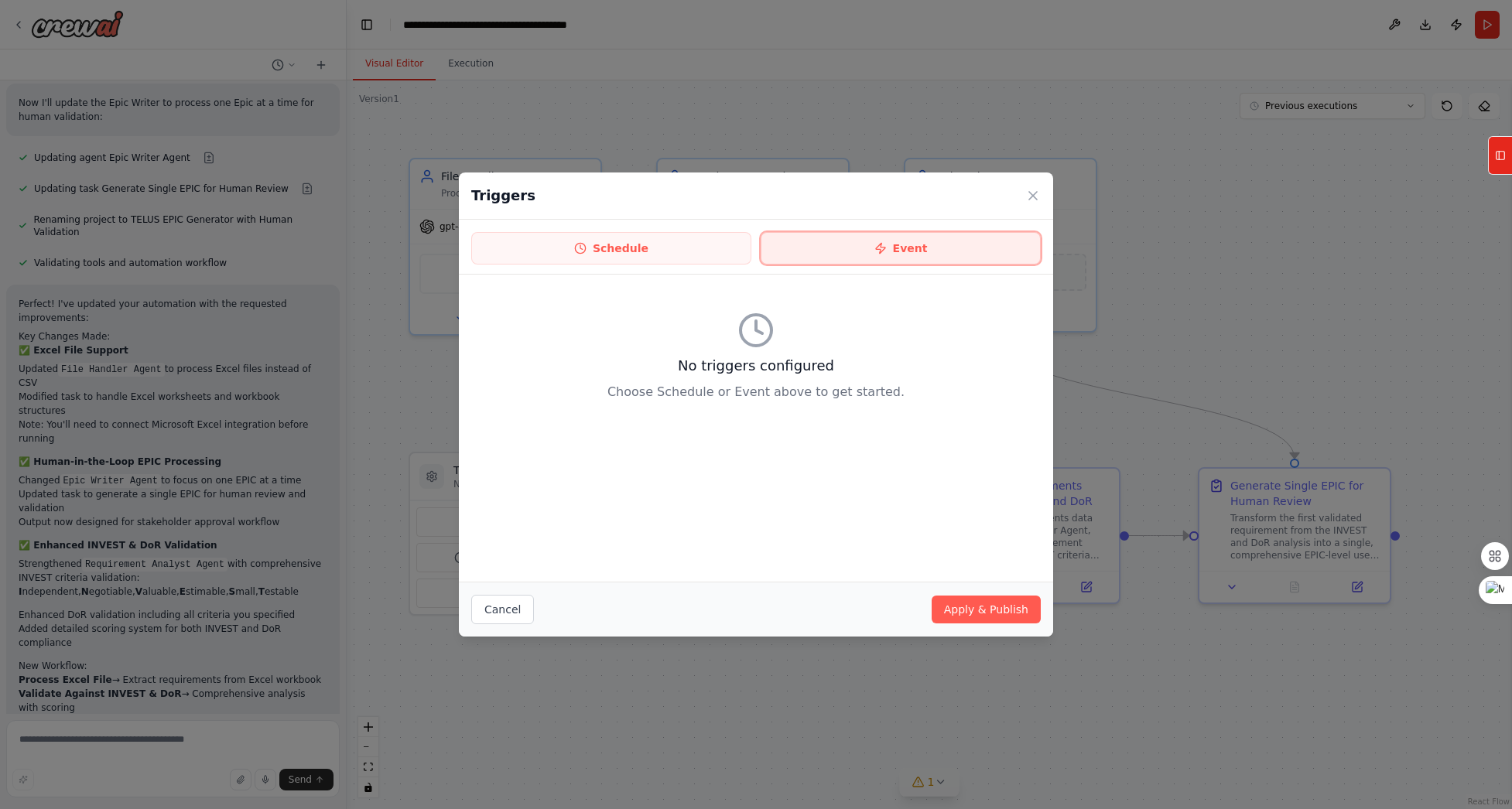
click at [950, 248] on button "Event" at bounding box center [900, 248] width 280 height 32
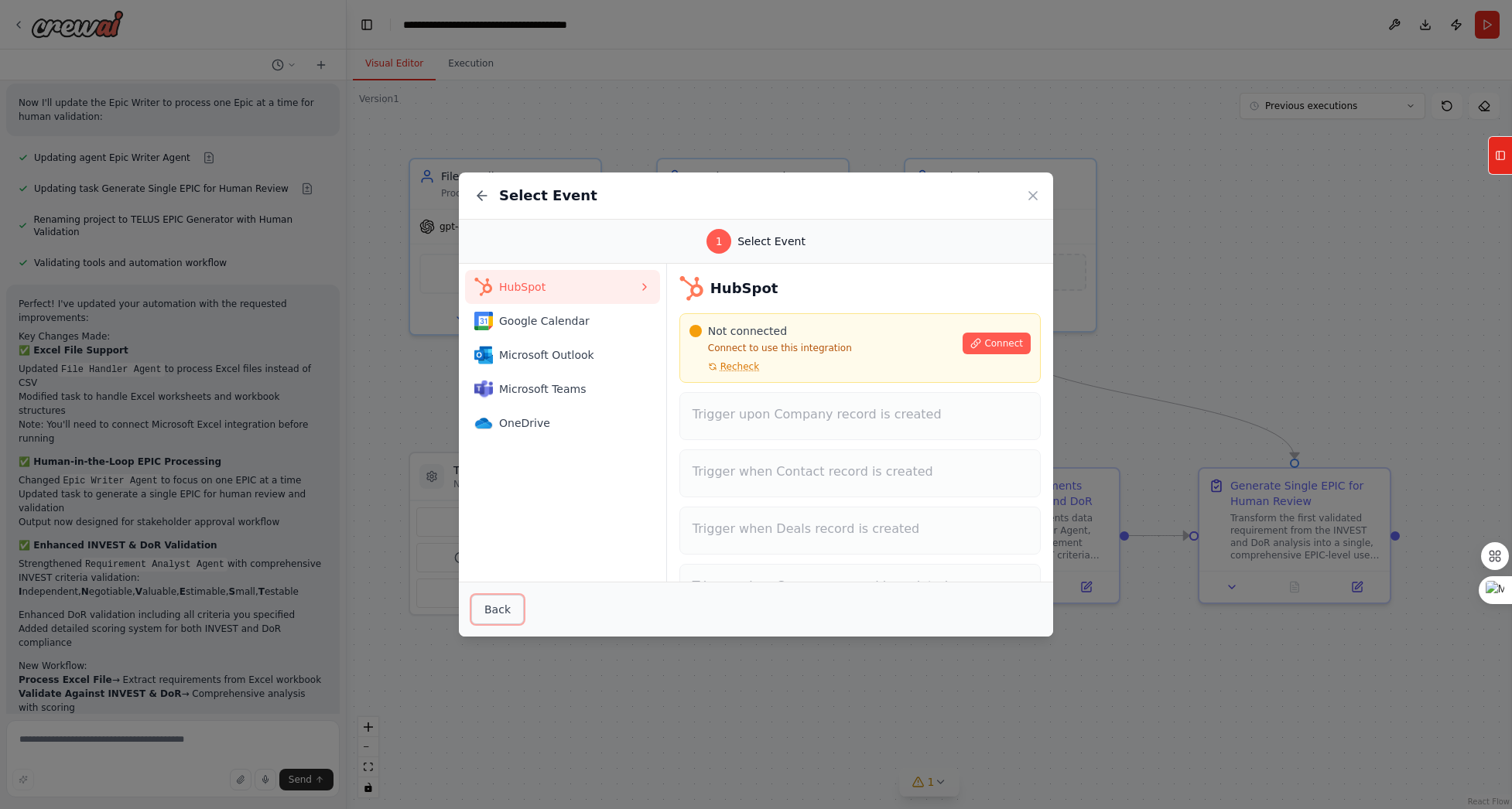
click at [502, 611] on button "Back" at bounding box center [497, 609] width 52 height 29
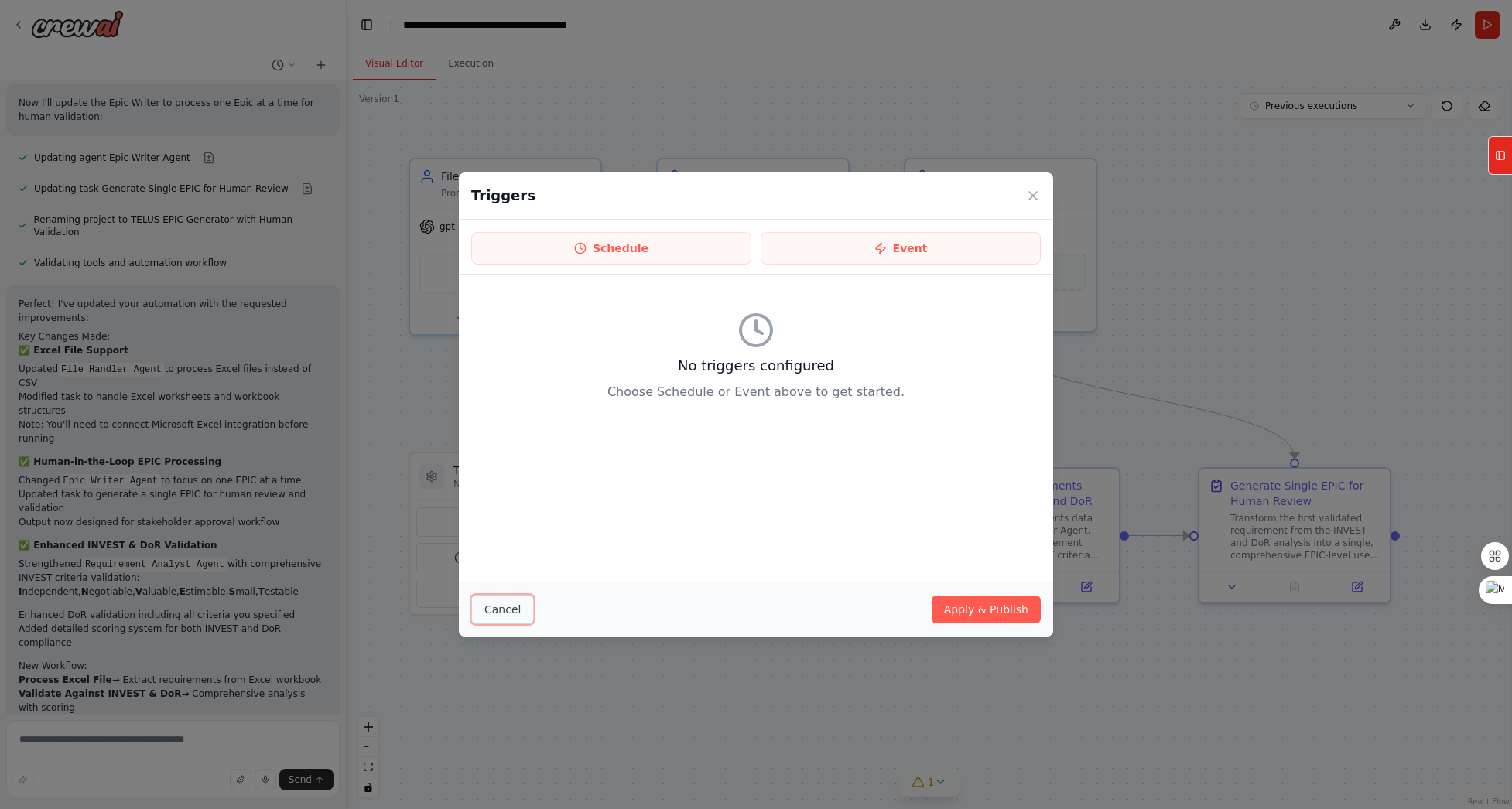
click at [502, 611] on button "Cancel" at bounding box center [503, 609] width 63 height 29
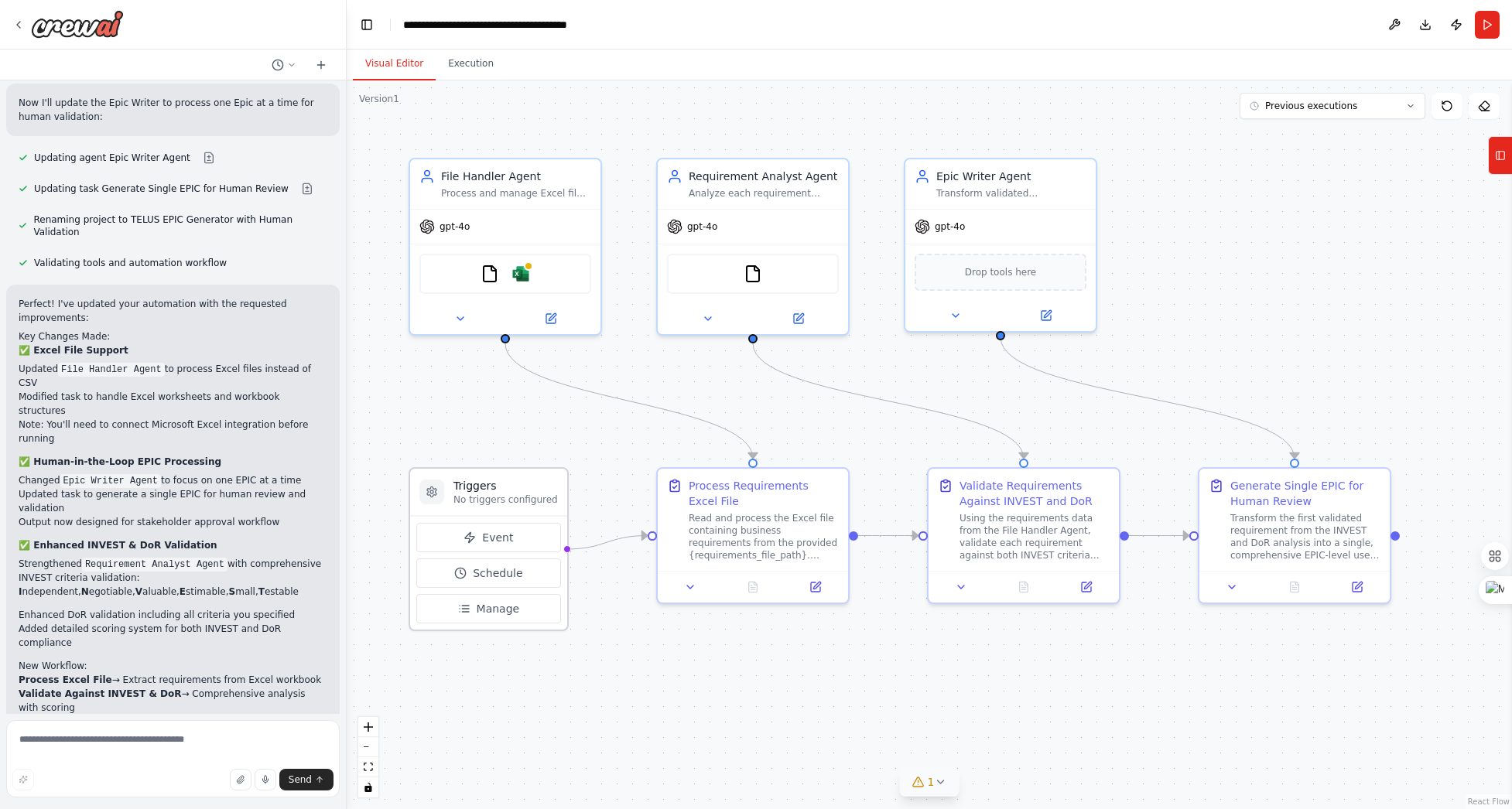
drag, startPoint x: 532, startPoint y: 469, endPoint x: 520, endPoint y: 491, distance: 25.1
click at [520, 491] on h3 "Triggers" at bounding box center [506, 486] width 104 height 15
click at [550, 712] on div ".deletable-edge-delete-btn { width: 20px; height: 20px; border: 0px solid #ffff…" at bounding box center [929, 445] width 1166 height 729
click at [1023, 696] on div ".deletable-edge-delete-btn { width: 20px; height: 20px; border: 0px solid #ffff…" at bounding box center [929, 445] width 1166 height 729
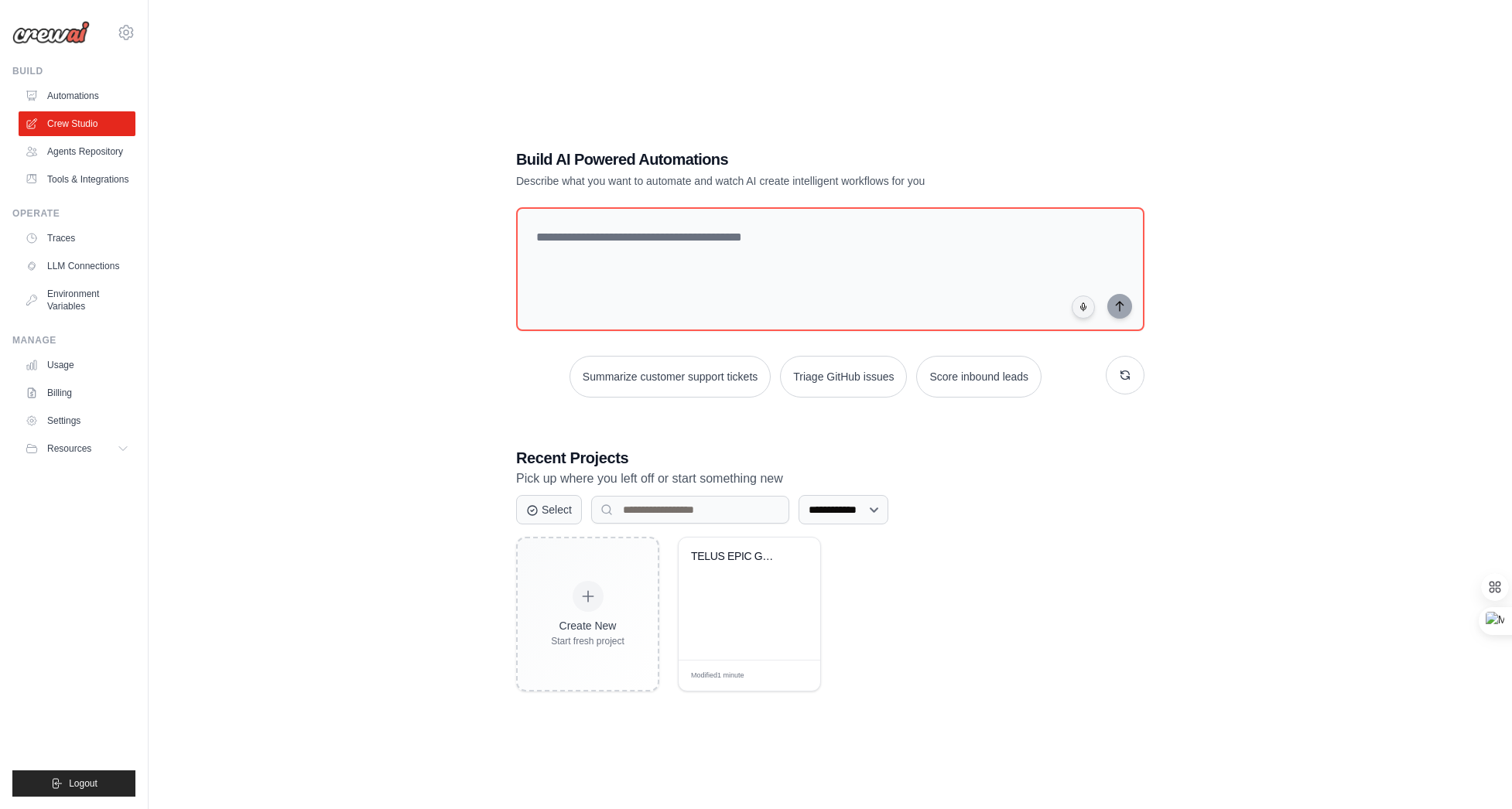
click at [62, 36] on img at bounding box center [51, 32] width 78 height 23
click at [57, 458] on button "Resources" at bounding box center [78, 449] width 117 height 25
click at [1025, 646] on div "Create New Start fresh project TELUS EPIC Generator with Human Val... Modified …" at bounding box center [830, 614] width 628 height 155
click at [69, 156] on link "Agents Repository" at bounding box center [78, 152] width 117 height 25
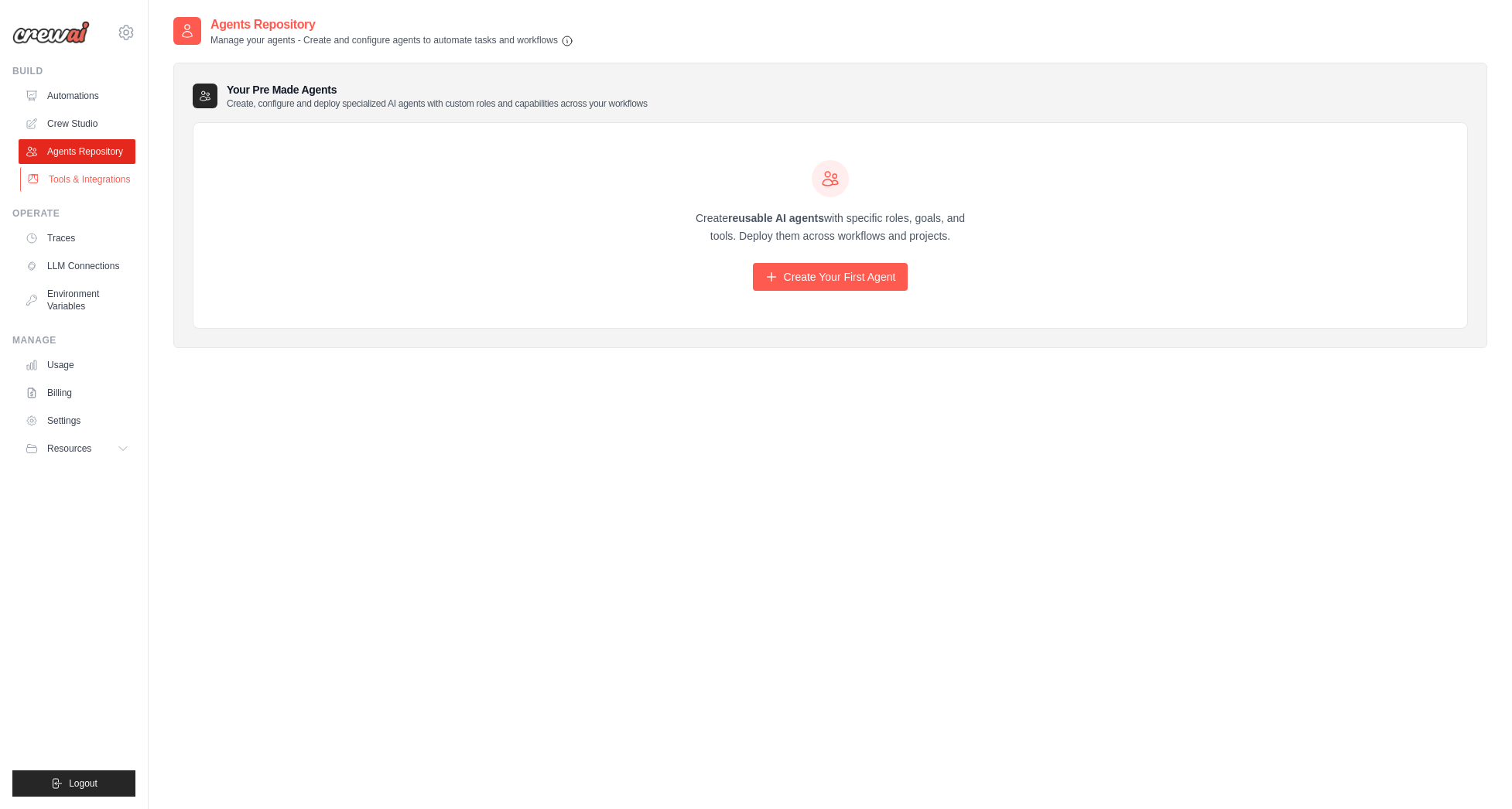
click at [65, 177] on link "Tools & Integrations" at bounding box center [78, 179] width 117 height 25
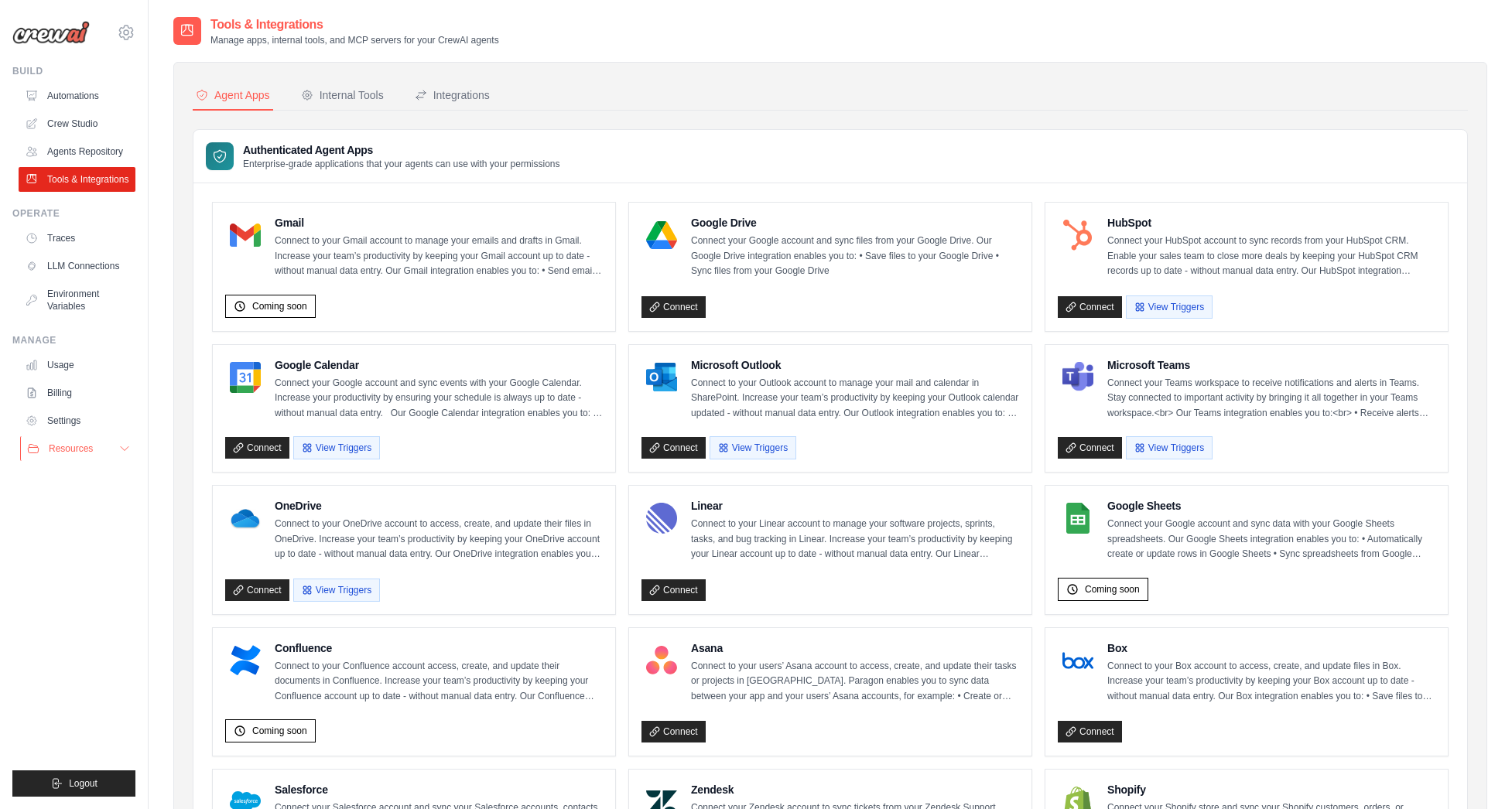
click at [66, 446] on span "Resources" at bounding box center [70, 449] width 45 height 12
click at [68, 422] on link "Settings" at bounding box center [78, 421] width 117 height 25
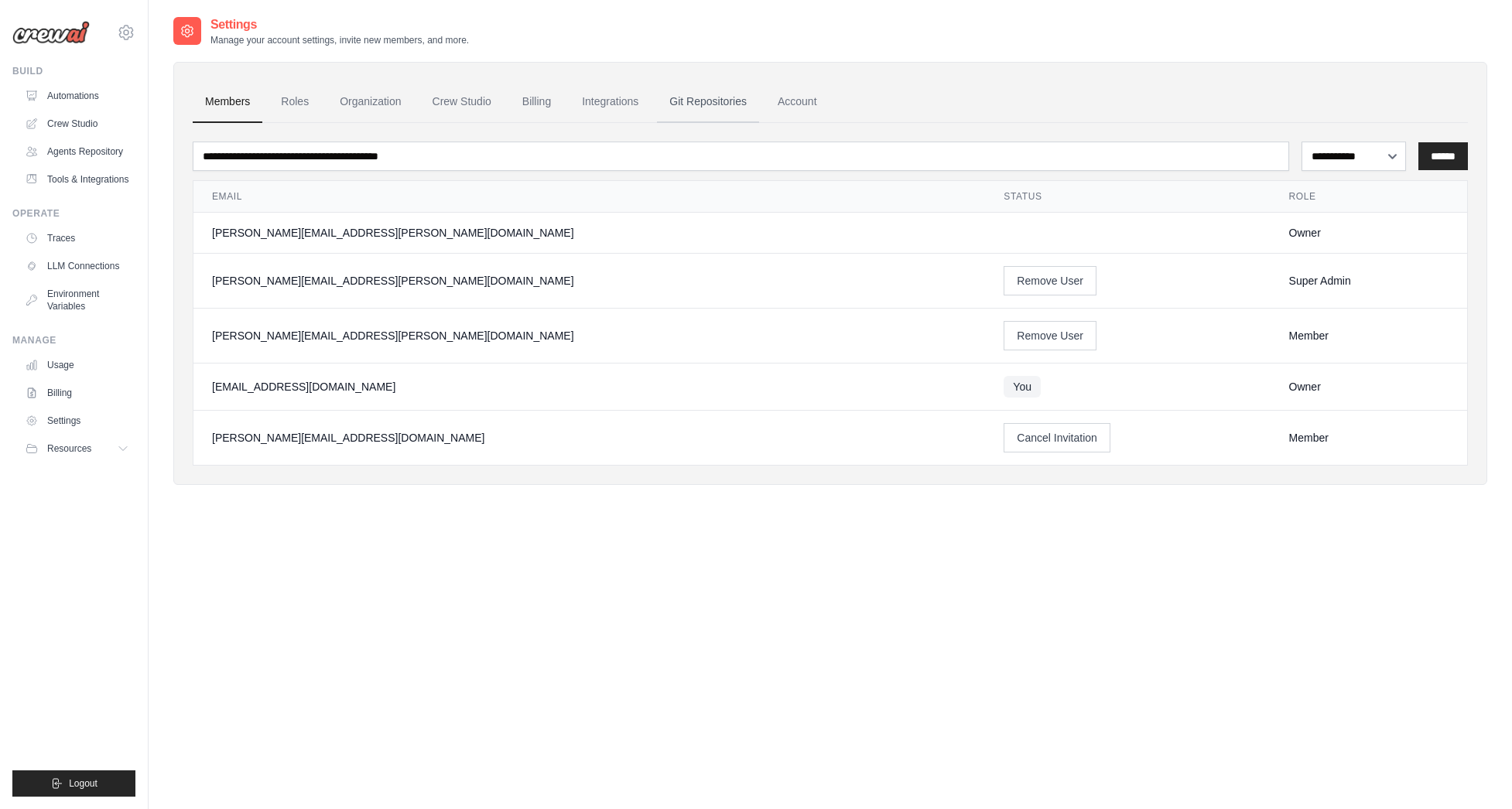
click at [705, 99] on link "Git Repositories" at bounding box center [709, 102] width 102 height 42
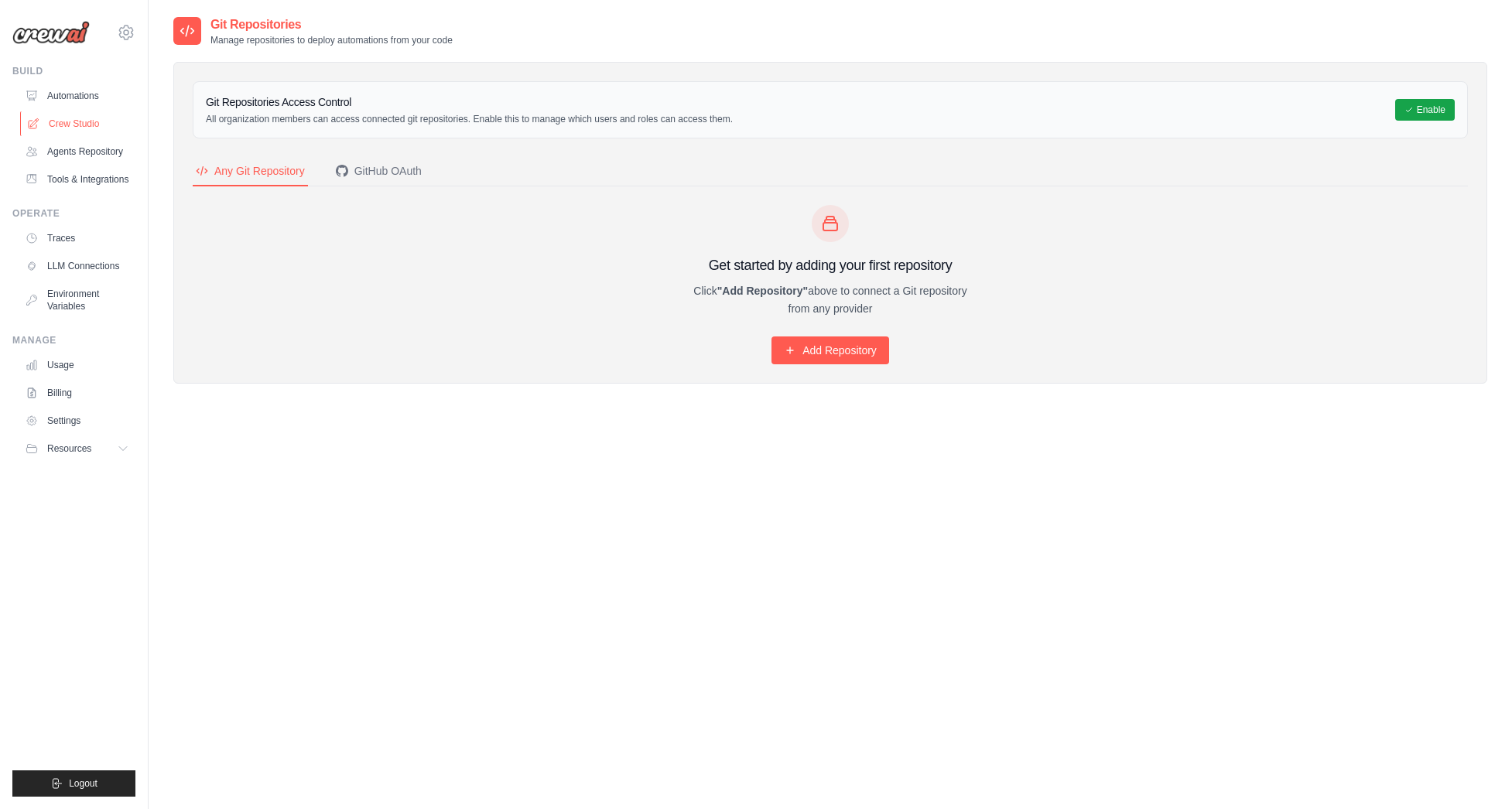
click at [65, 122] on link "Crew Studio" at bounding box center [78, 123] width 117 height 25
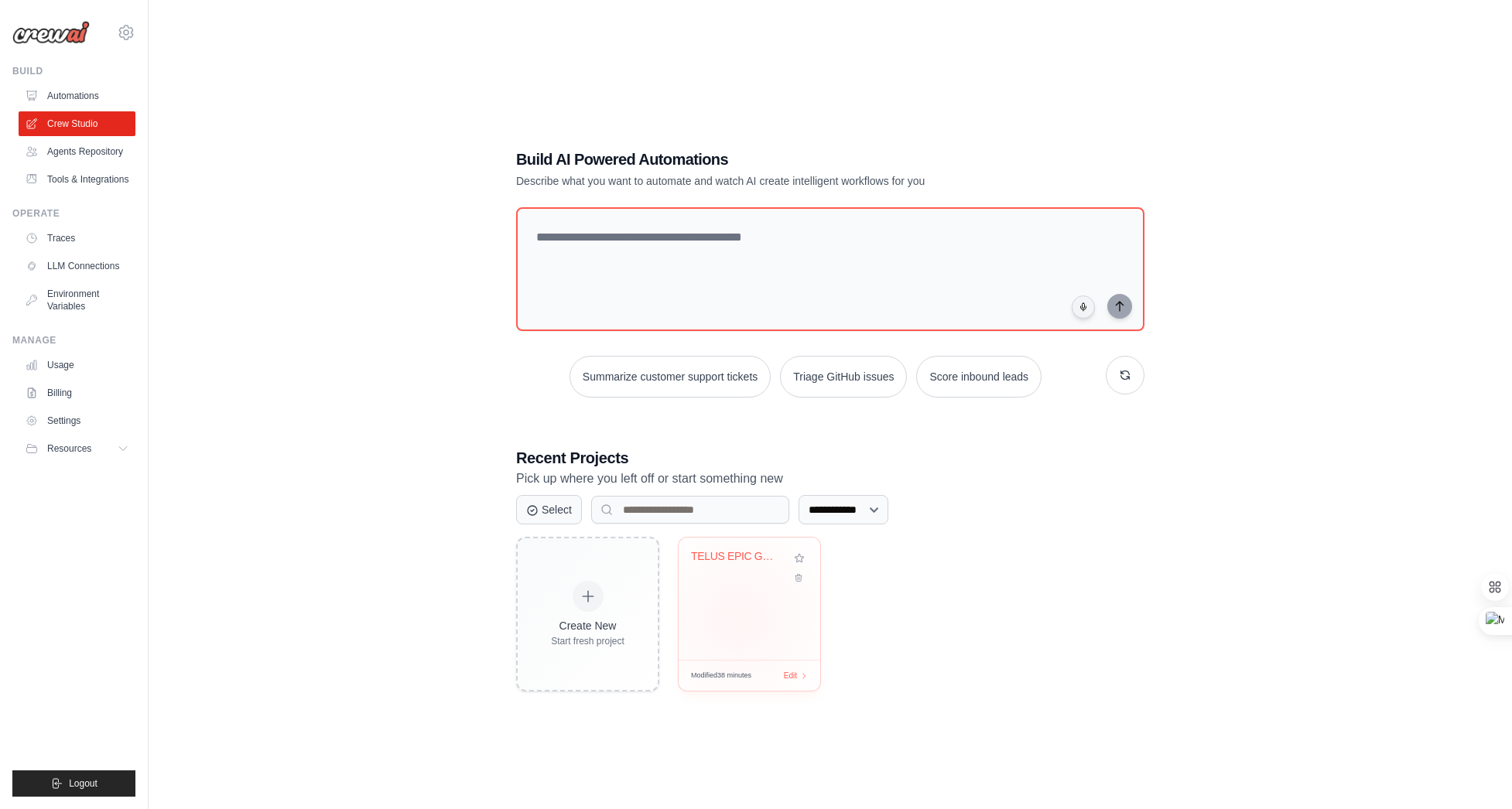
click at [739, 618] on div "TELUS EPIC Generator with Human Val..." at bounding box center [748, 598] width 141 height 122
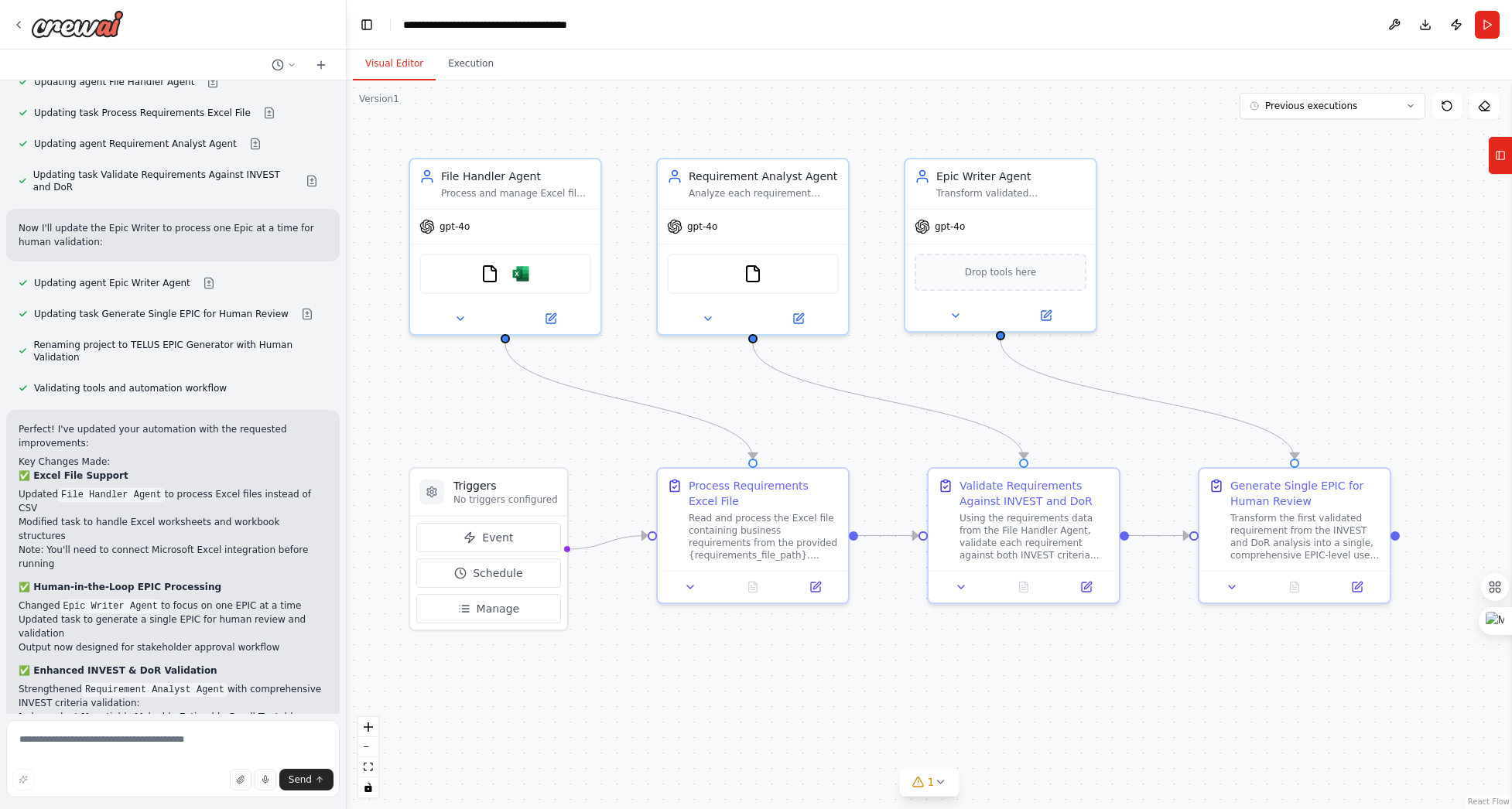
scroll to position [5673, 0]
click at [928, 784] on span "1" at bounding box center [931, 782] width 7 height 15
click at [1105, 713] on button "1" at bounding box center [930, 712] width 396 height 28
click at [687, 676] on div ".deletable-edge-delete-btn { width: 20px; height: 20px; border: 0px solid #ffff…" at bounding box center [929, 445] width 1166 height 729
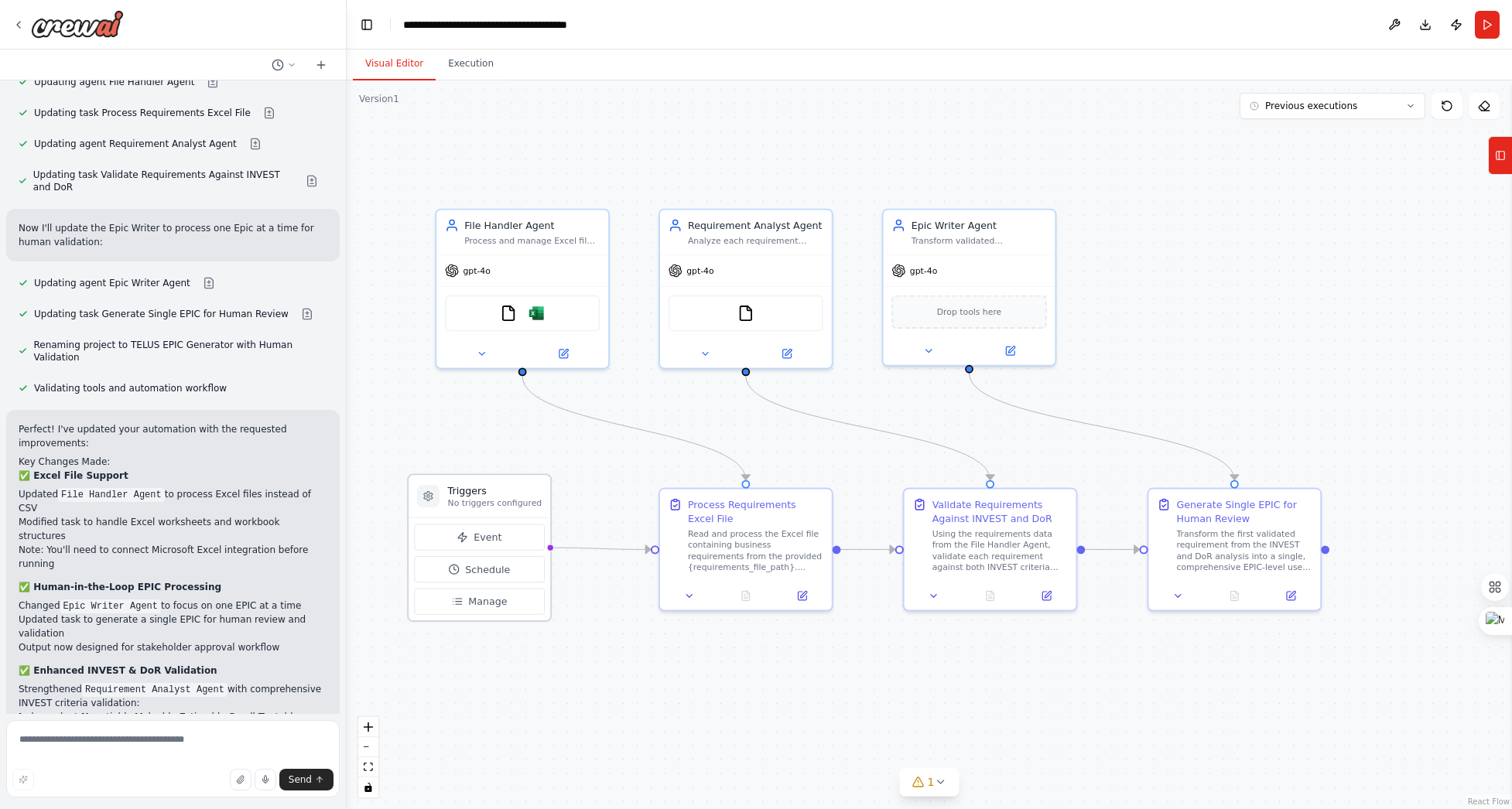
drag, startPoint x: 542, startPoint y: 504, endPoint x: 508, endPoint y: 491, distance: 36.4
click at [508, 491] on h3 "Triggers" at bounding box center [495, 490] width 95 height 14
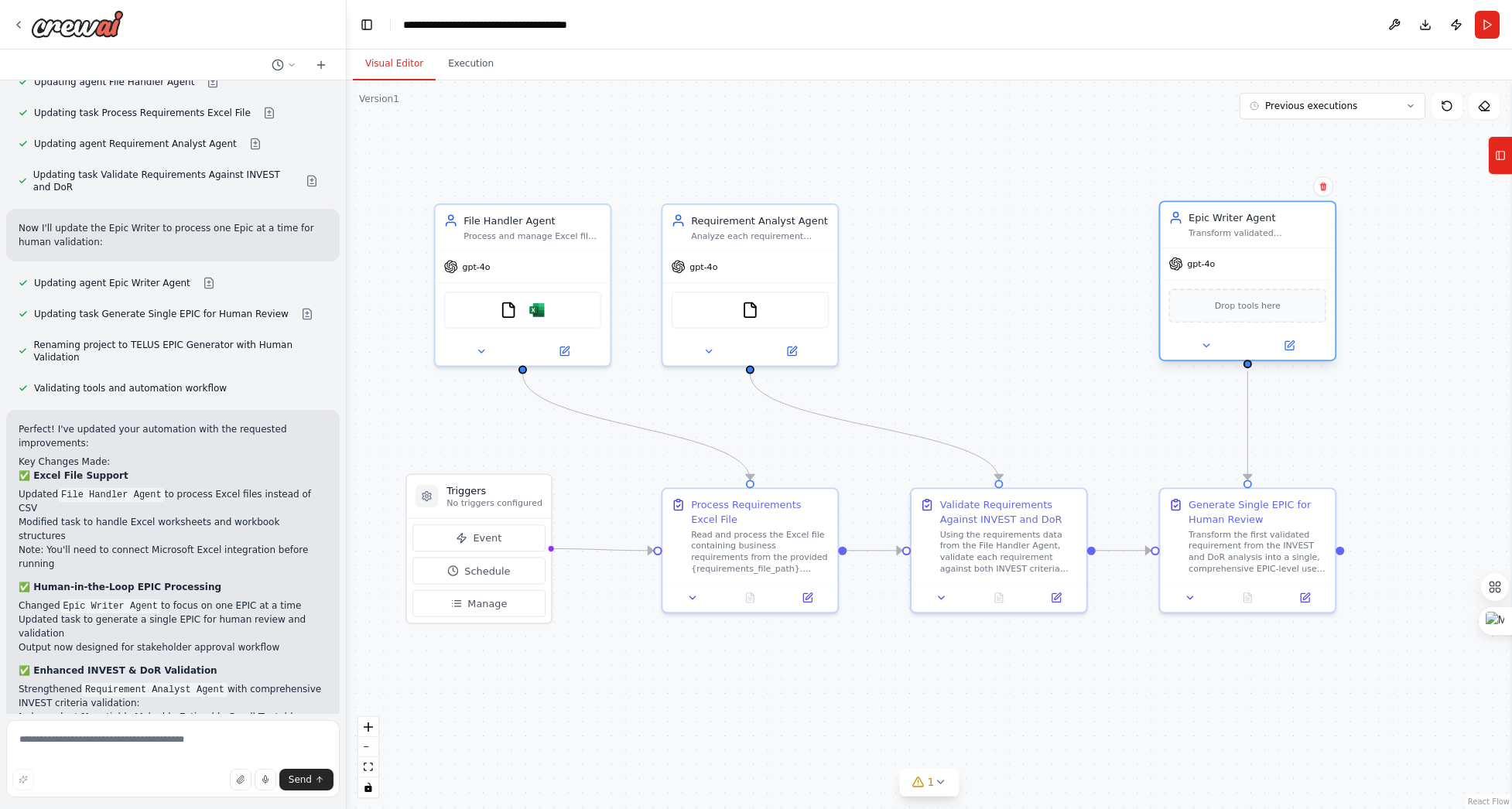
drag, startPoint x: 1029, startPoint y: 220, endPoint x: 1303, endPoint y: 223, distance: 274.0
click at [1303, 223] on div "Epic Writer Agent" at bounding box center [1257, 217] width 138 height 14
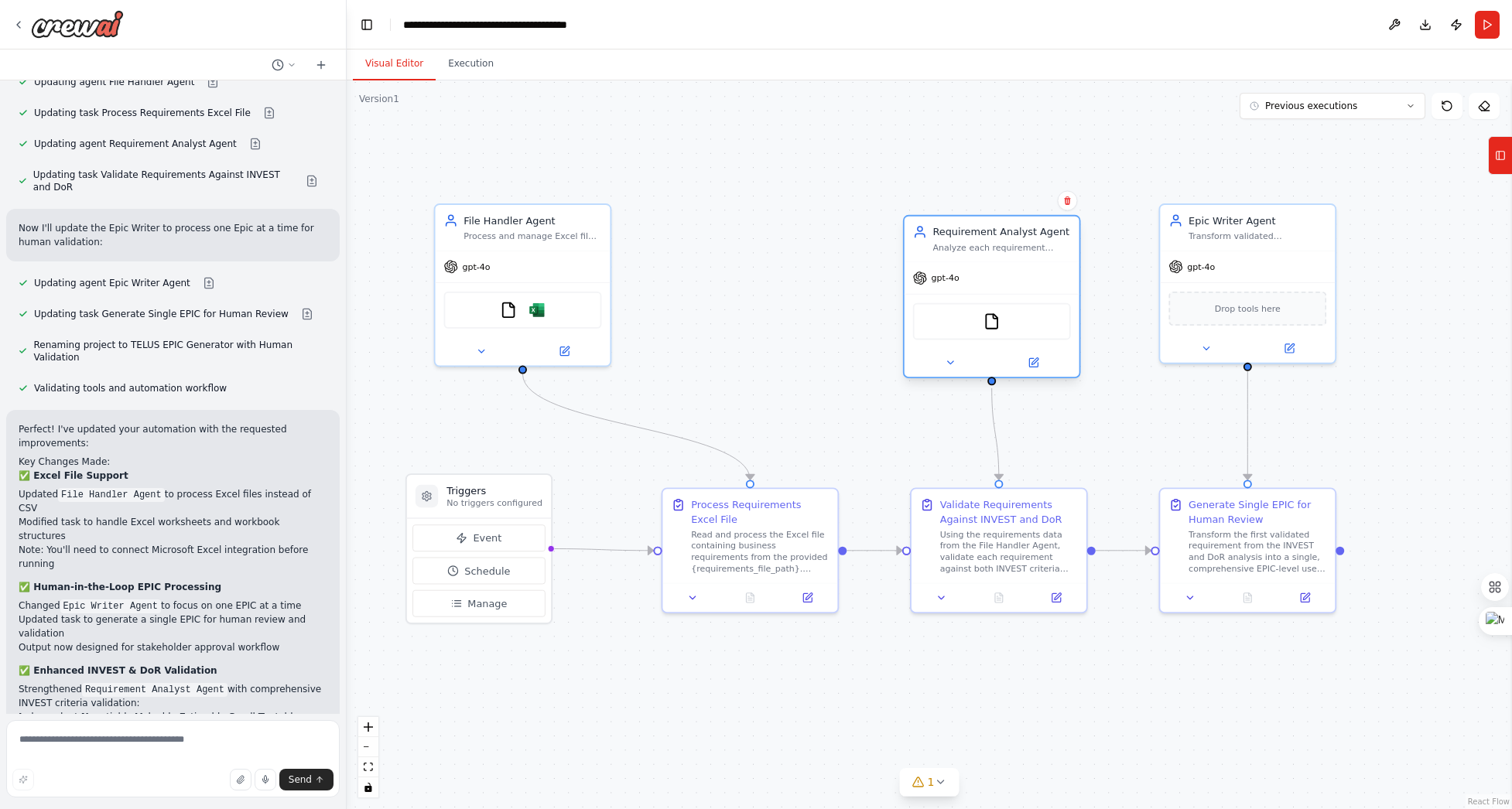
drag, startPoint x: 876, startPoint y: 219, endPoint x: 1060, endPoint y: 227, distance: 184.2
click at [1060, 227] on div "Requirement Analyst Agent" at bounding box center [1001, 231] width 138 height 14
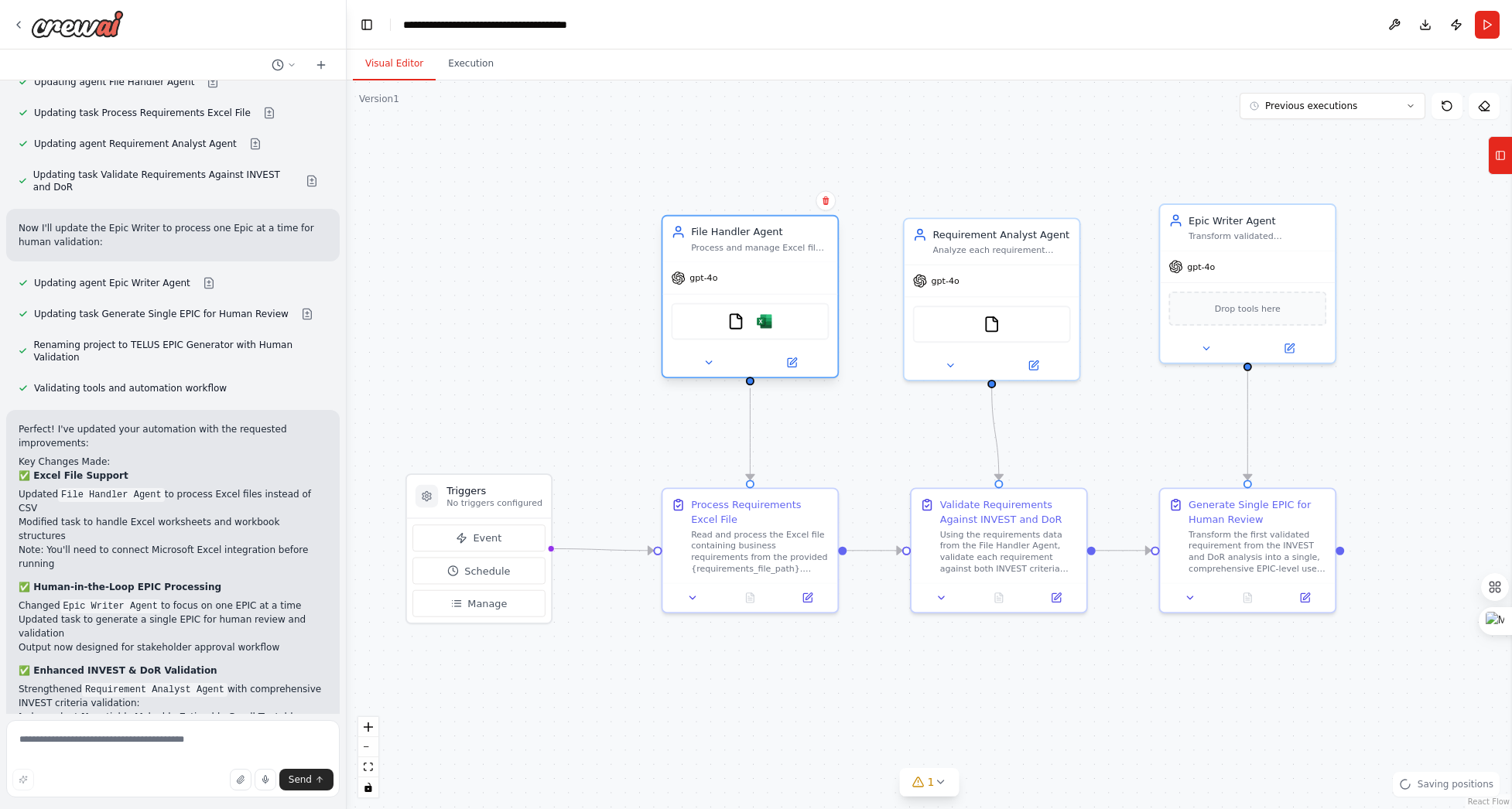
drag, startPoint x: 582, startPoint y: 219, endPoint x: 818, endPoint y: 229, distance: 236.2
click at [818, 229] on div "File Handler Agent" at bounding box center [760, 231] width 138 height 14
drag, startPoint x: 1307, startPoint y: 219, endPoint x: 1308, endPoint y: 234, distance: 15.0
click at [1308, 234] on div "Epic Writer Agent" at bounding box center [1257, 231] width 138 height 14
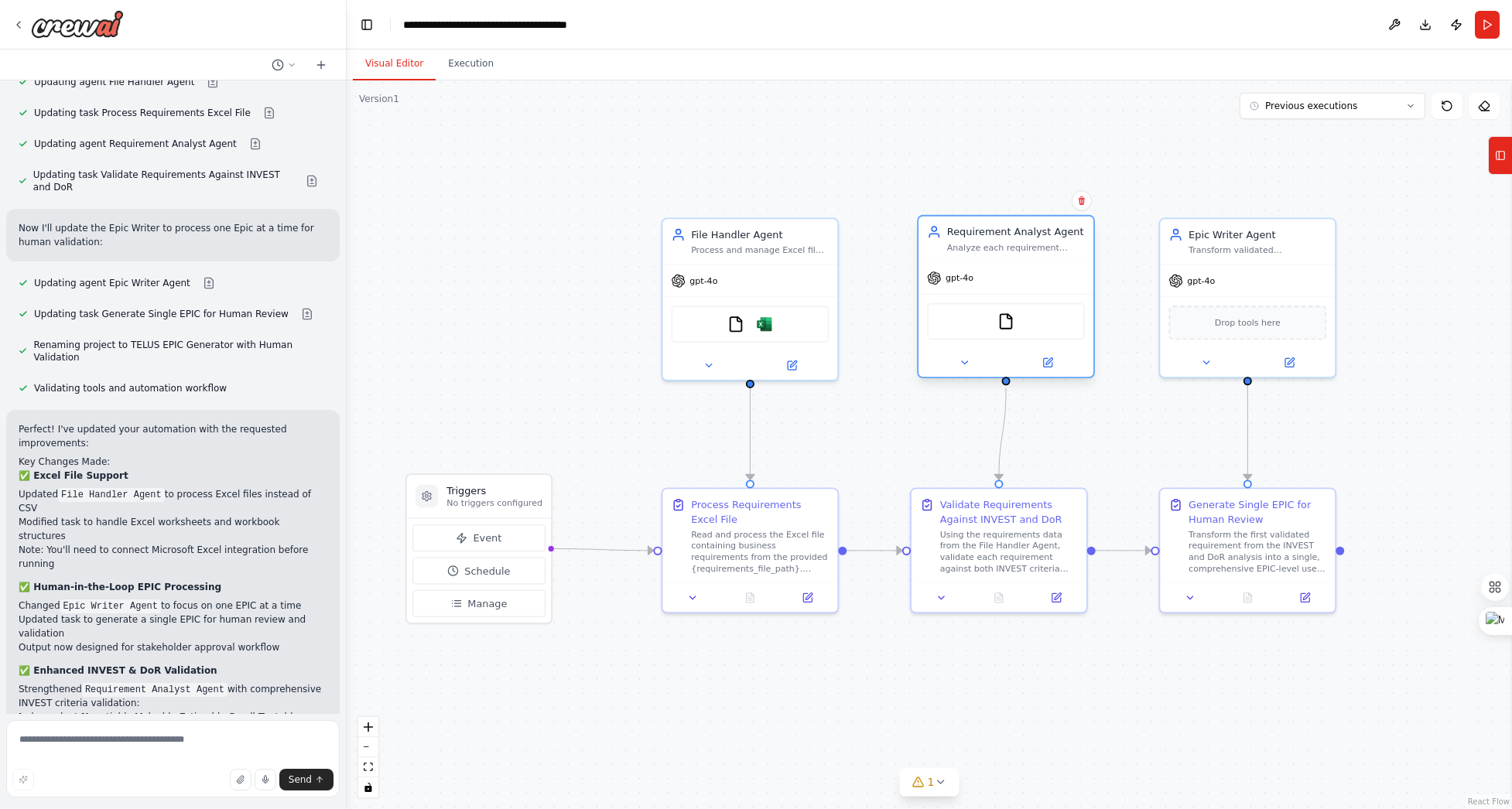
drag, startPoint x: 1043, startPoint y: 229, endPoint x: 1053, endPoint y: 232, distance: 10.4
click at [1053, 232] on div "Requirement Analyst Agent" at bounding box center [1016, 231] width 138 height 14
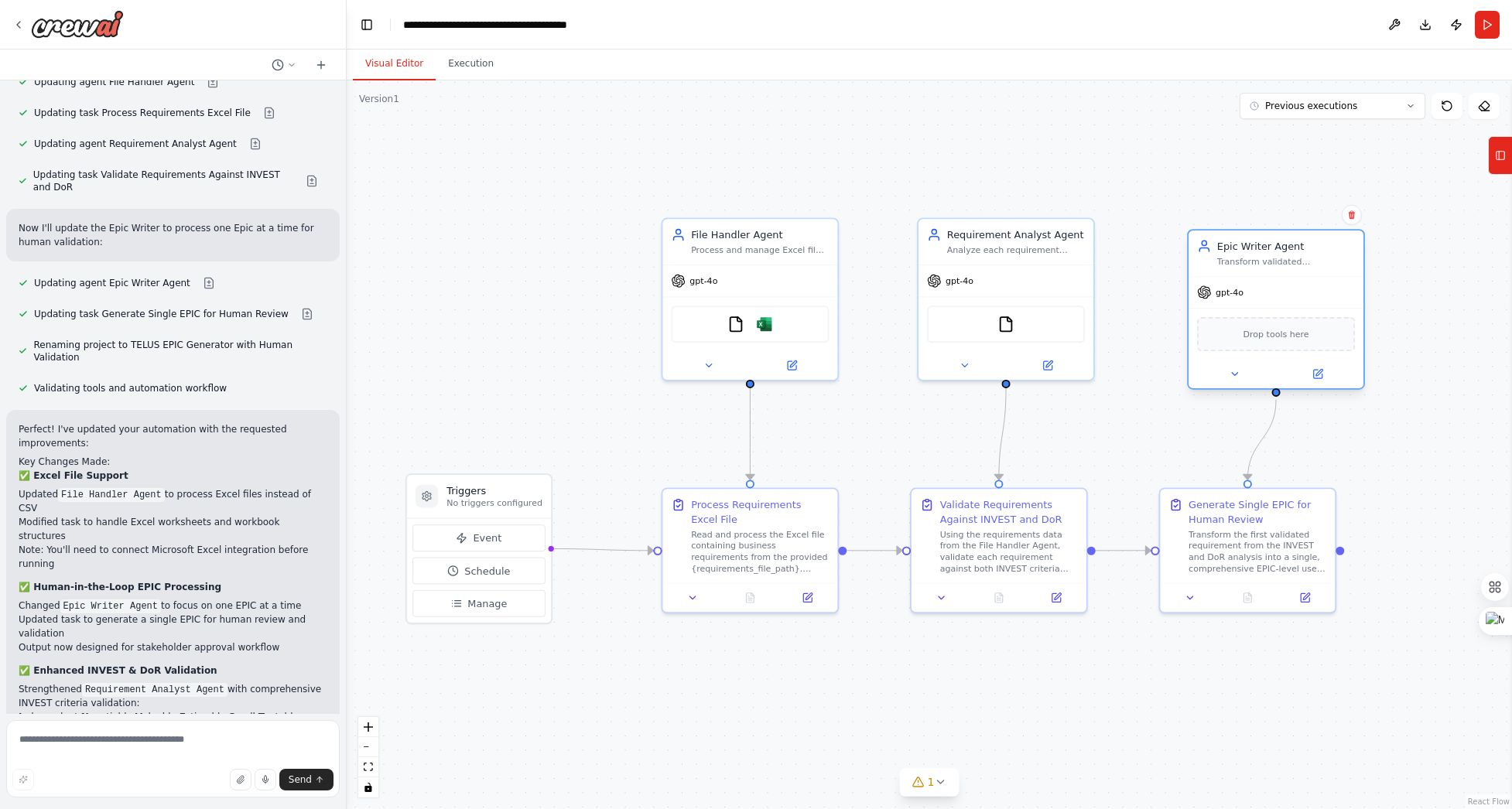
drag, startPoint x: 1201, startPoint y: 229, endPoint x: 1227, endPoint y: 237, distance: 27.2
click at [1227, 237] on div "Epic Writer Agent Transform validated requirements data from the Requirement An…" at bounding box center [1276, 253] width 175 height 46
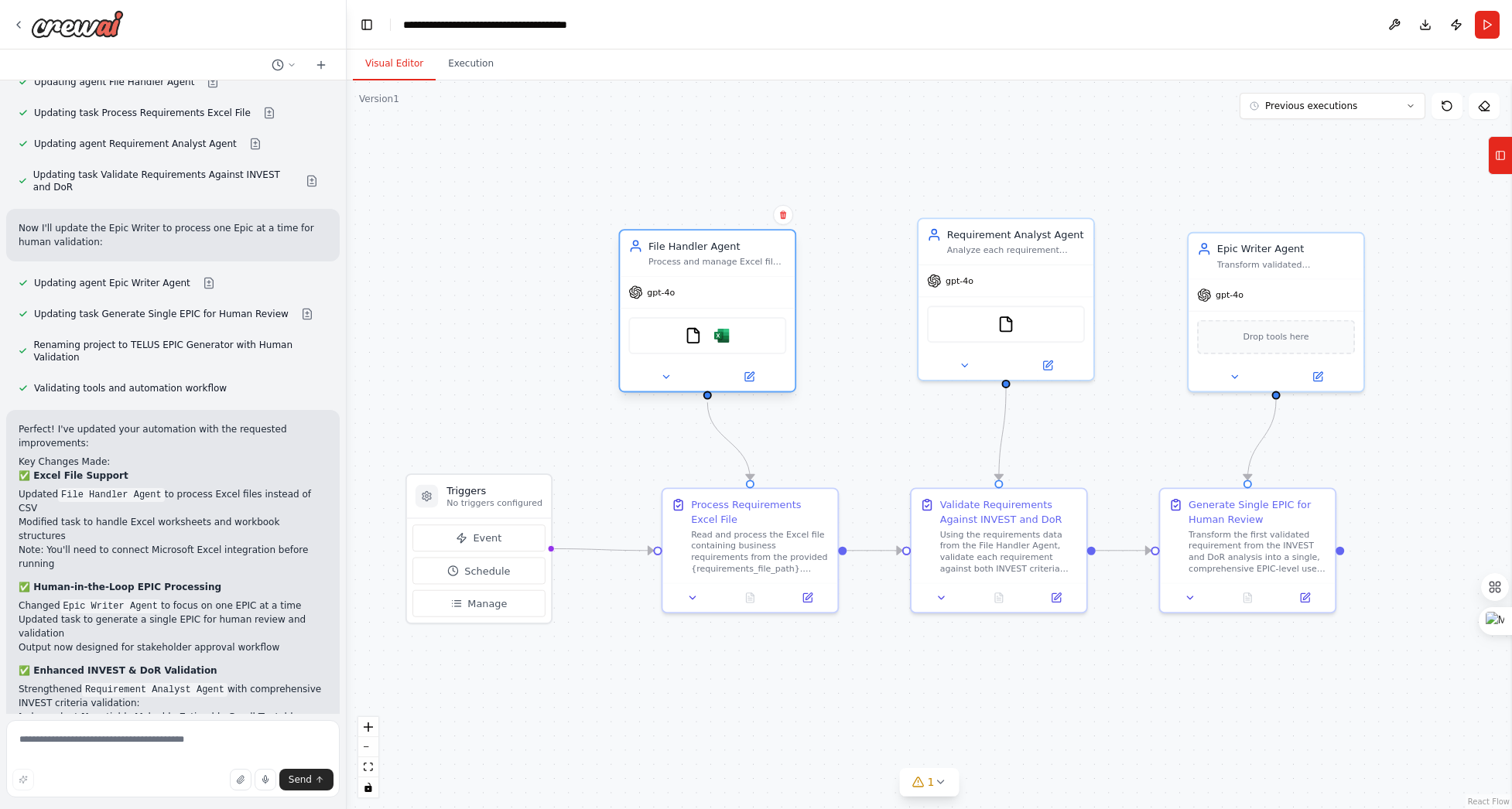
drag, startPoint x: 820, startPoint y: 233, endPoint x: 783, endPoint y: 247, distance: 39.6
click at [783, 247] on div "File Handler Agent" at bounding box center [717, 246] width 138 height 14
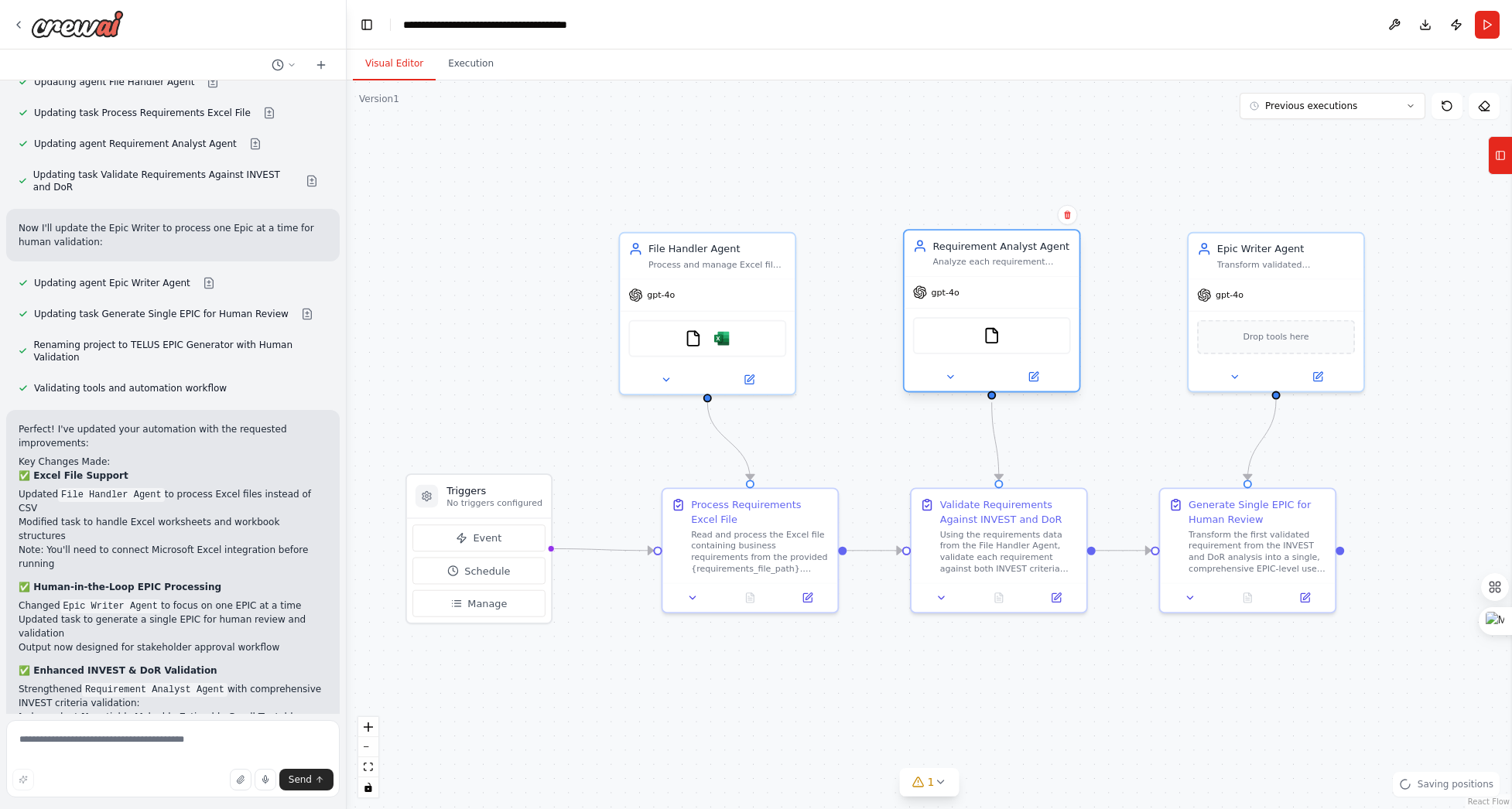
drag, startPoint x: 1010, startPoint y: 233, endPoint x: 1002, endPoint y: 244, distance: 13.6
click at [1002, 244] on div "Requirement Analyst Agent" at bounding box center [1001, 246] width 138 height 14
